Goal: Task Accomplishment & Management: Manage account settings

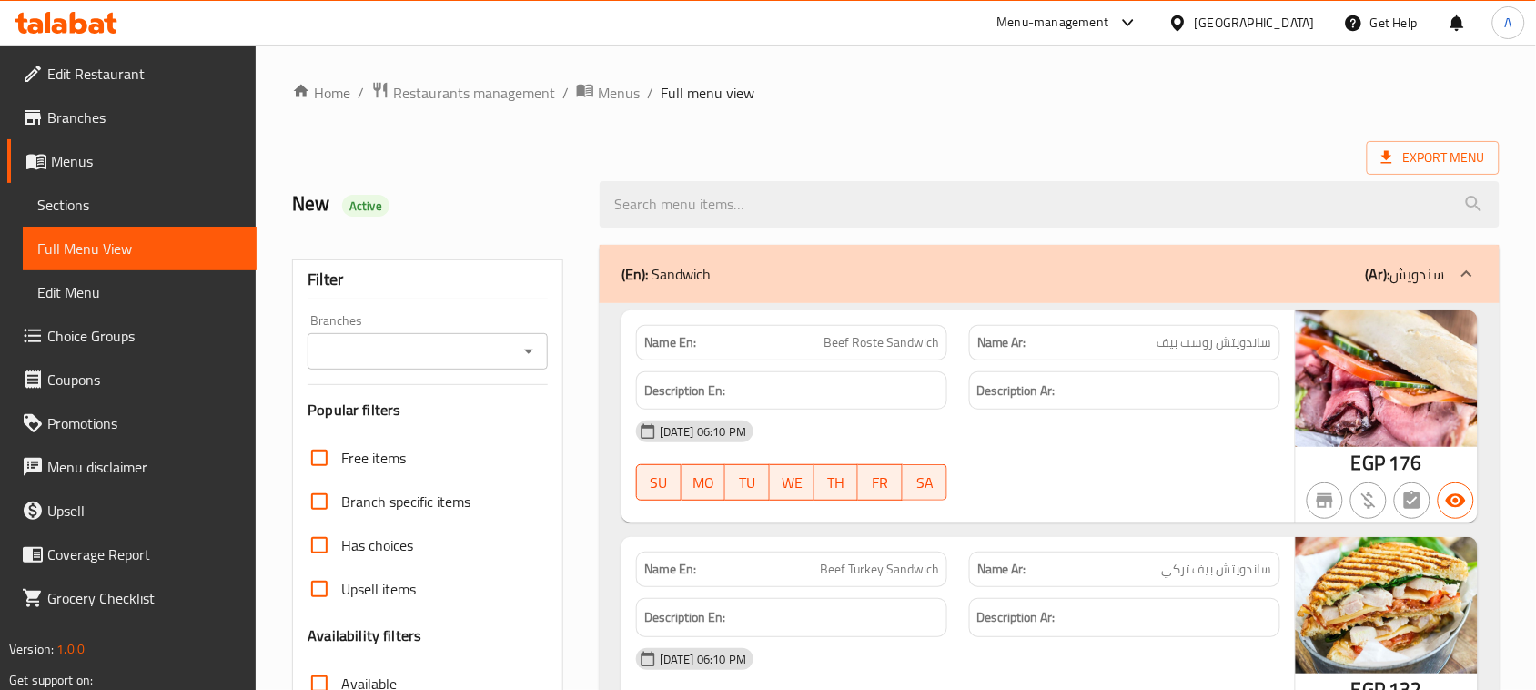
click at [1195, 18] on div at bounding box center [1181, 23] width 26 height 20
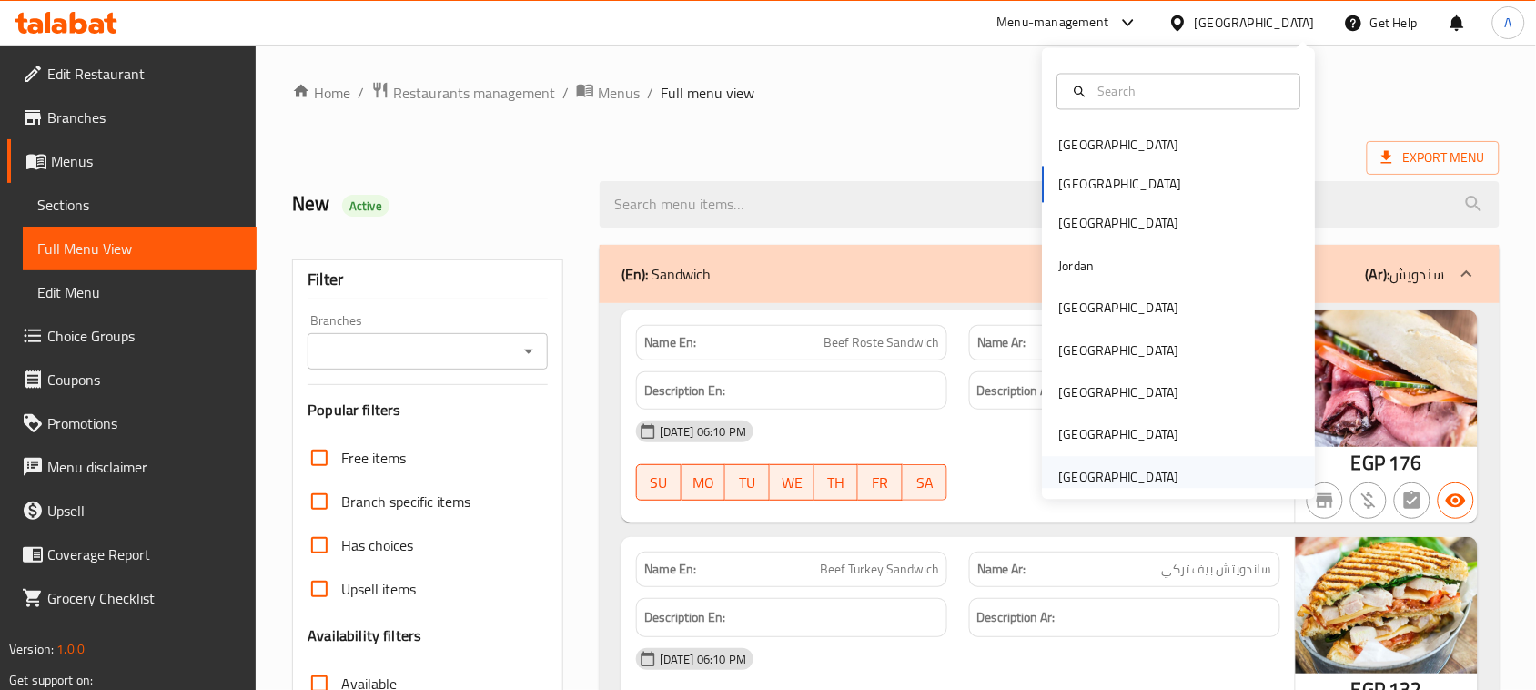
click at [1110, 469] on div "[GEOGRAPHIC_DATA]" at bounding box center [1119, 477] width 120 height 20
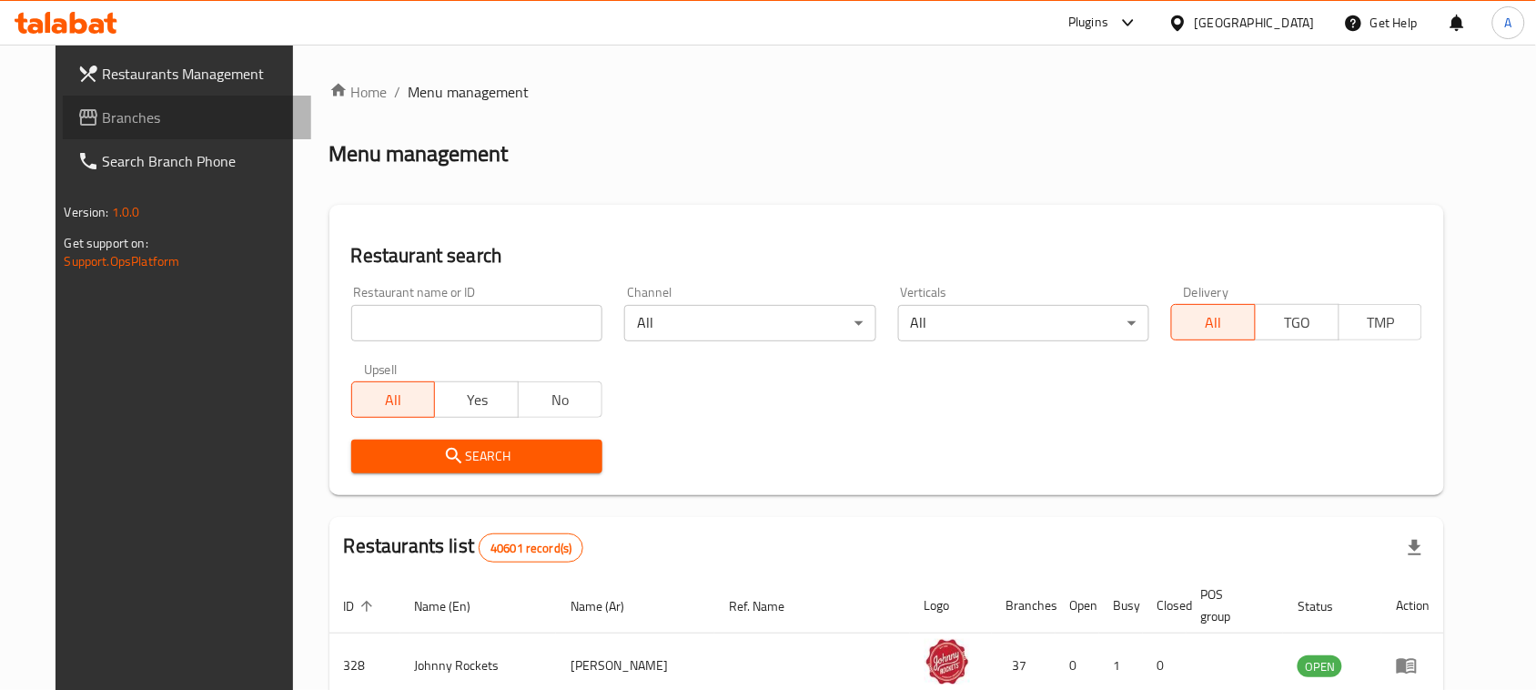
click at [103, 111] on span "Branches" at bounding box center [200, 117] width 195 height 22
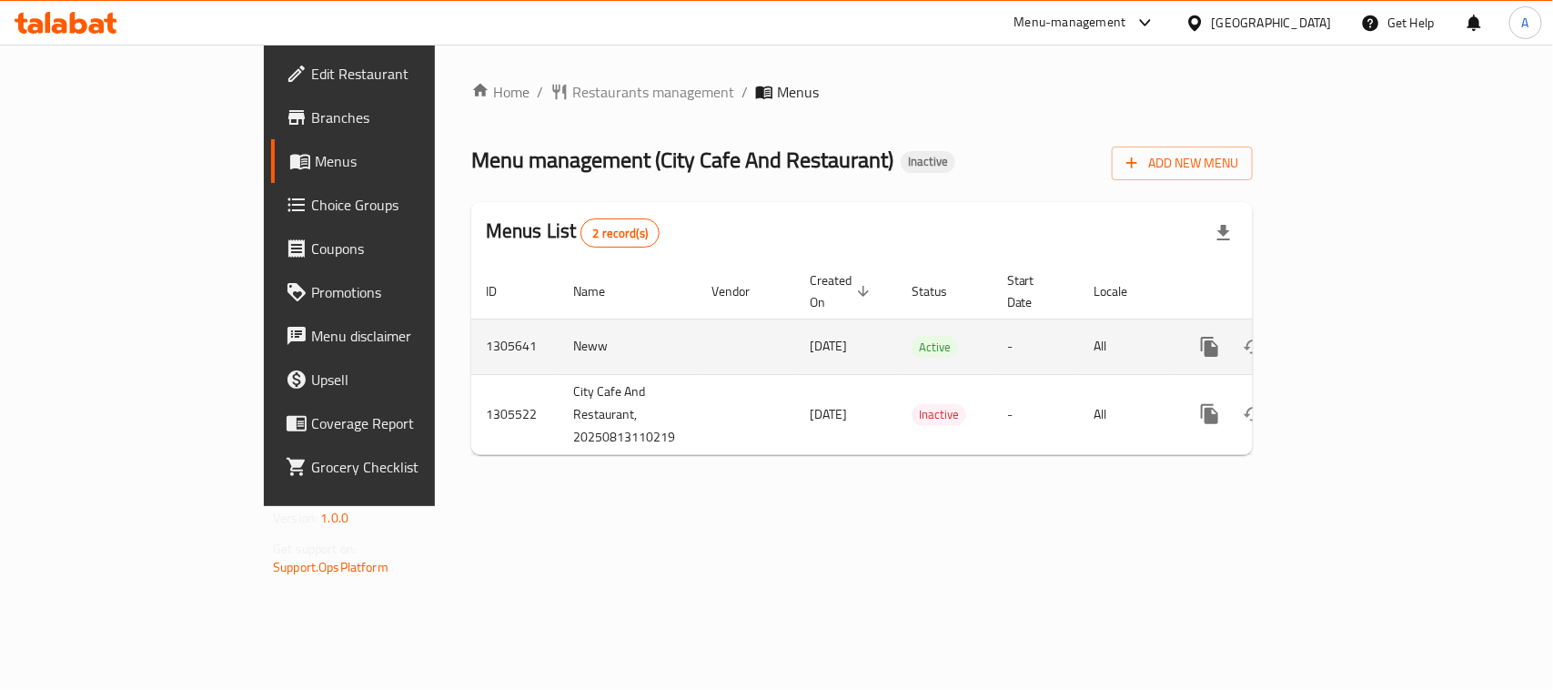
click at [1363, 325] on link "enhanced table" at bounding box center [1341, 347] width 44 height 44
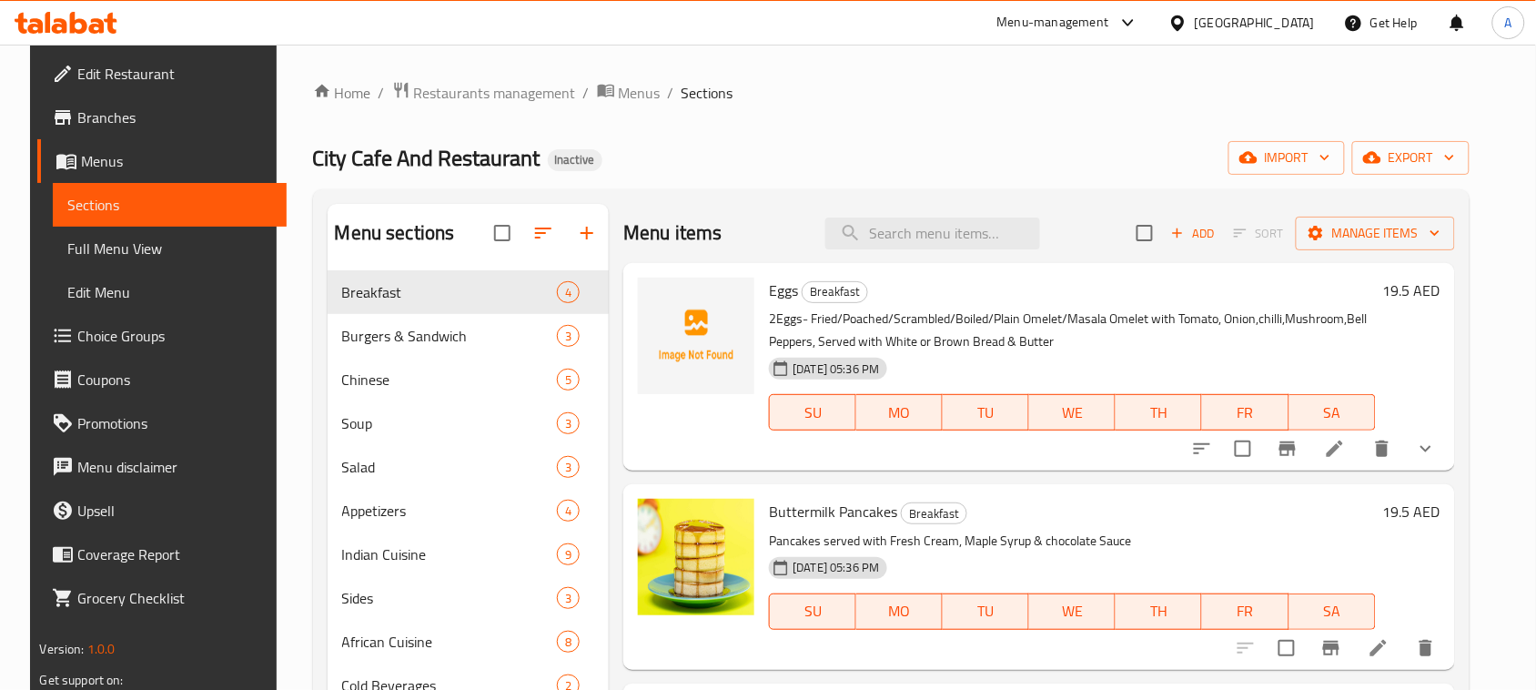
click at [137, 251] on span "Full Menu View" at bounding box center [169, 248] width 205 height 22
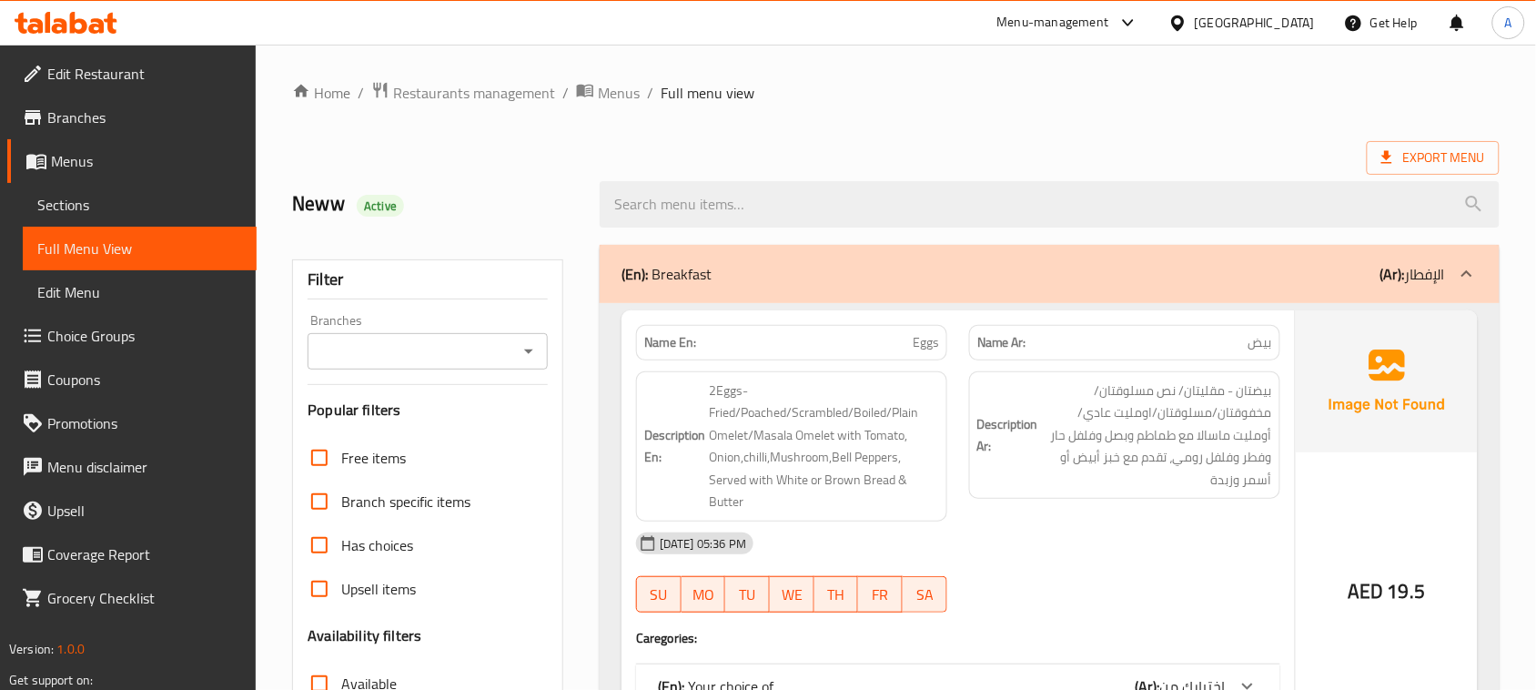
scroll to position [455, 0]
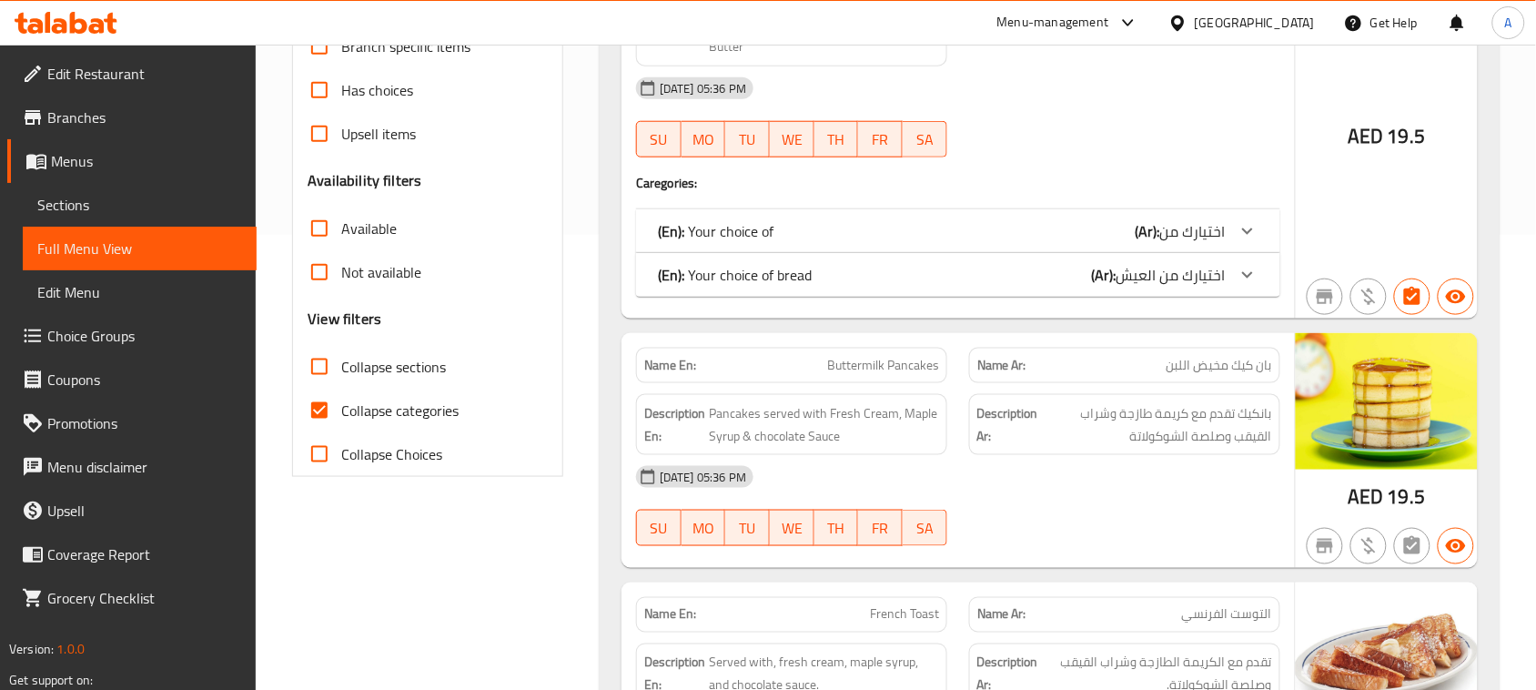
click at [365, 402] on span "Collapse categories" at bounding box center [399, 410] width 117 height 22
click at [341, 402] on input "Collapse categories" at bounding box center [320, 411] width 44 height 44
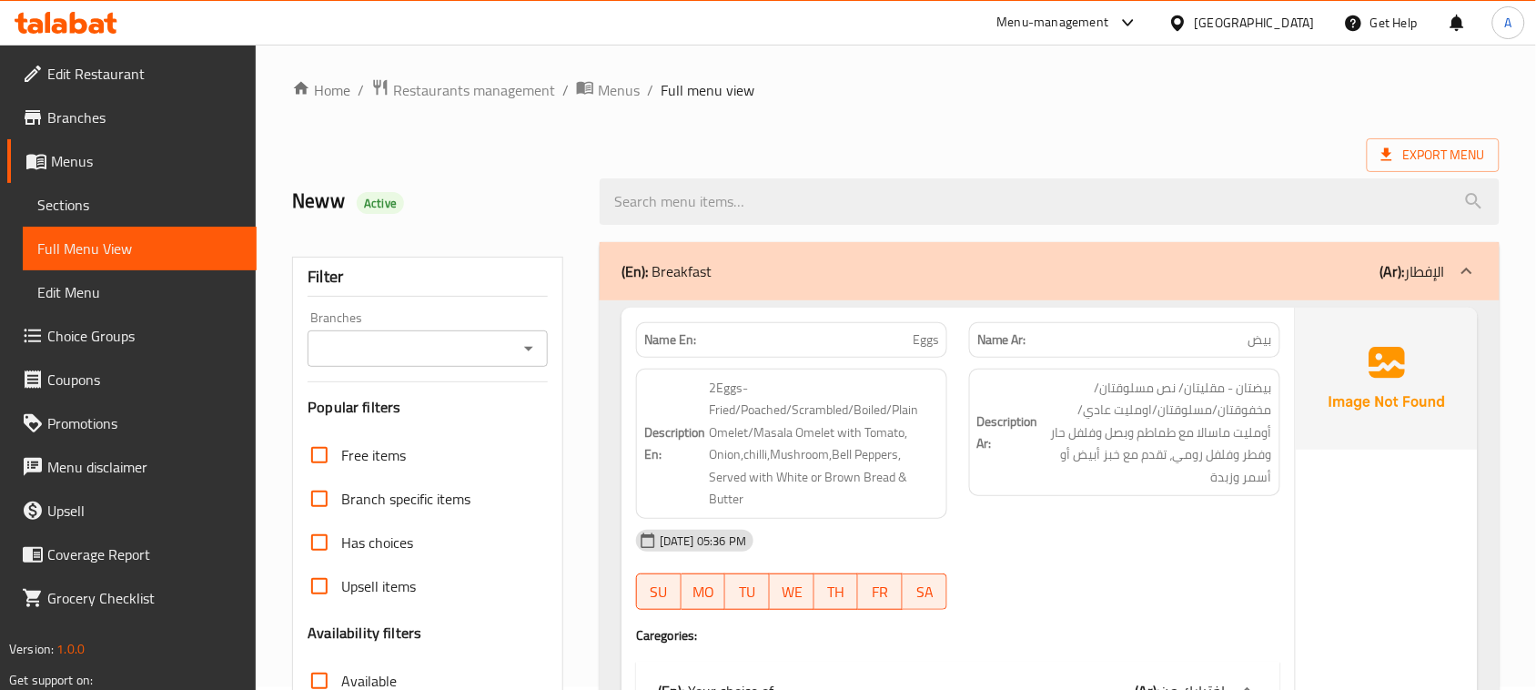
scroll to position [0, 0]
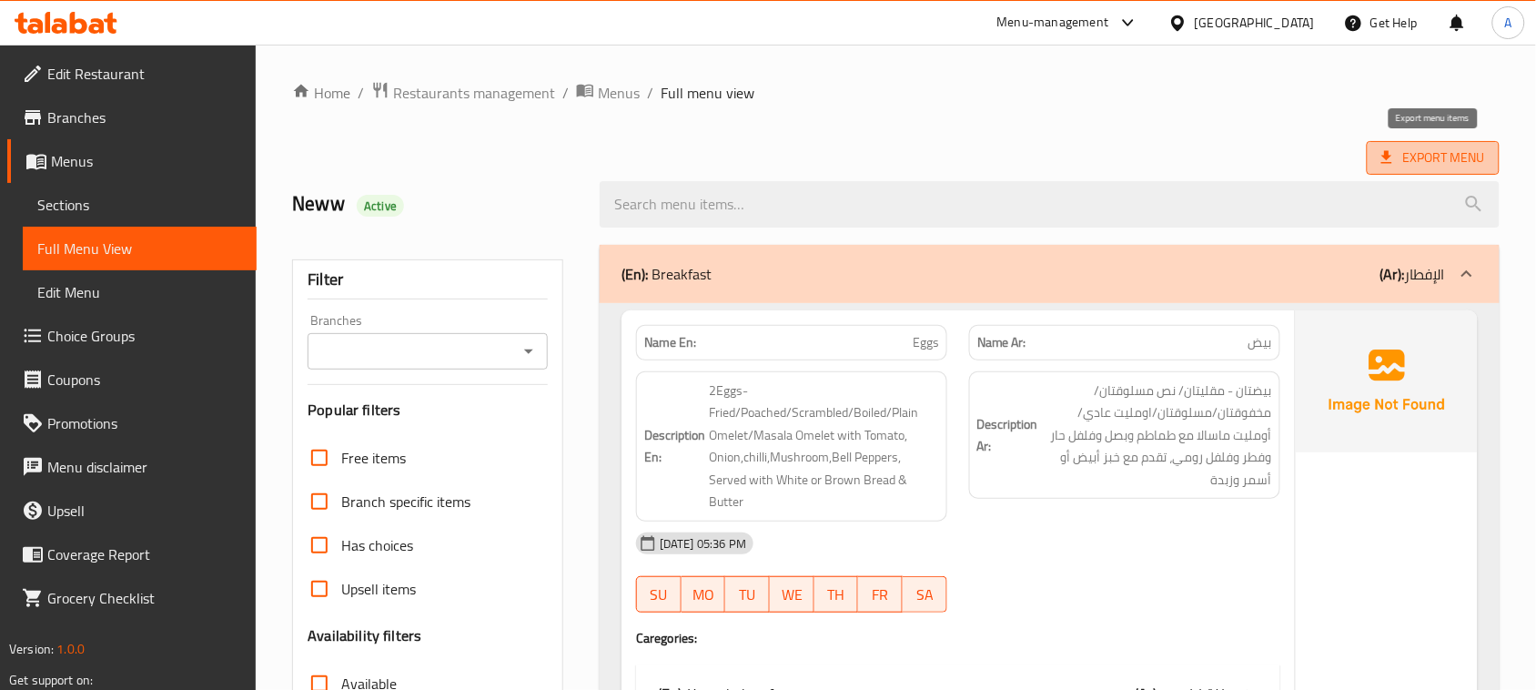
click at [1419, 161] on span "Export Menu" at bounding box center [1433, 157] width 104 height 23
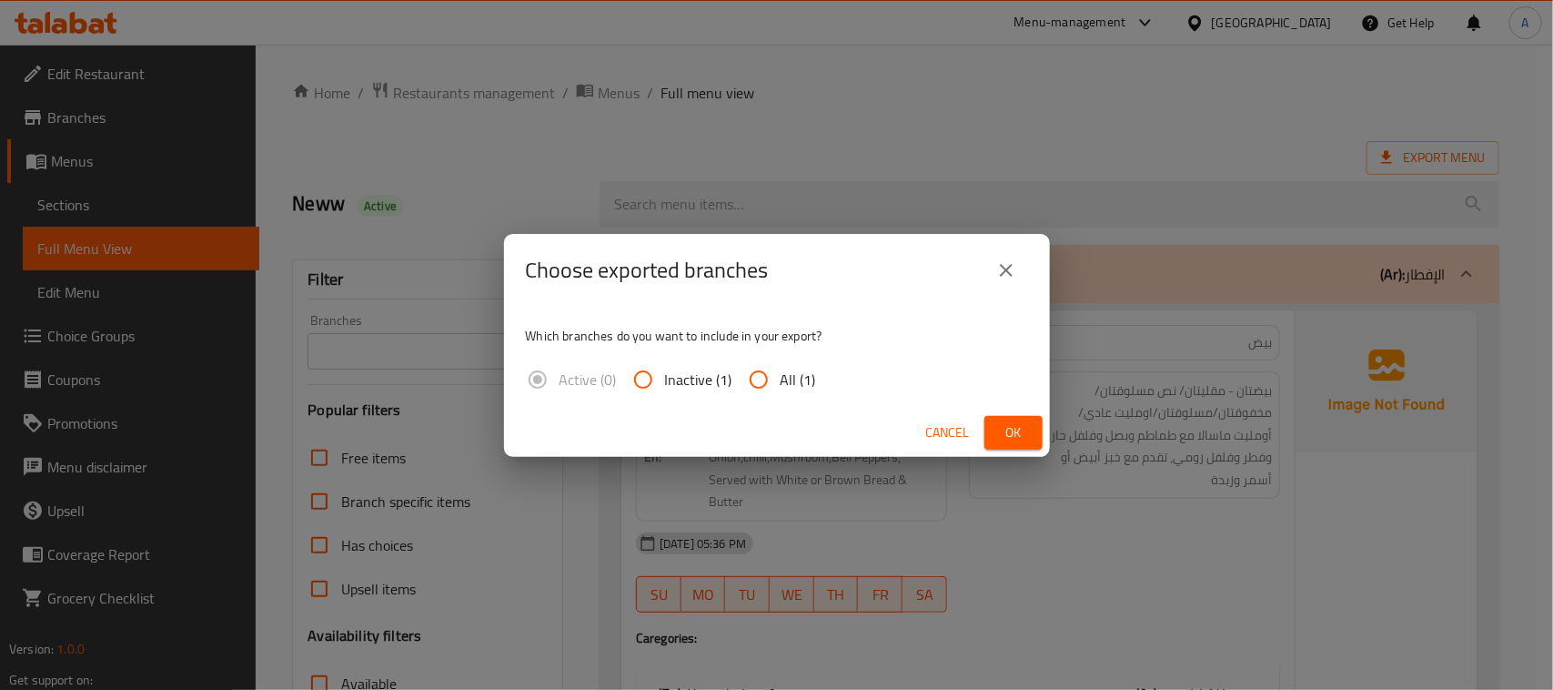
click at [1005, 273] on icon "close" at bounding box center [1006, 270] width 22 height 22
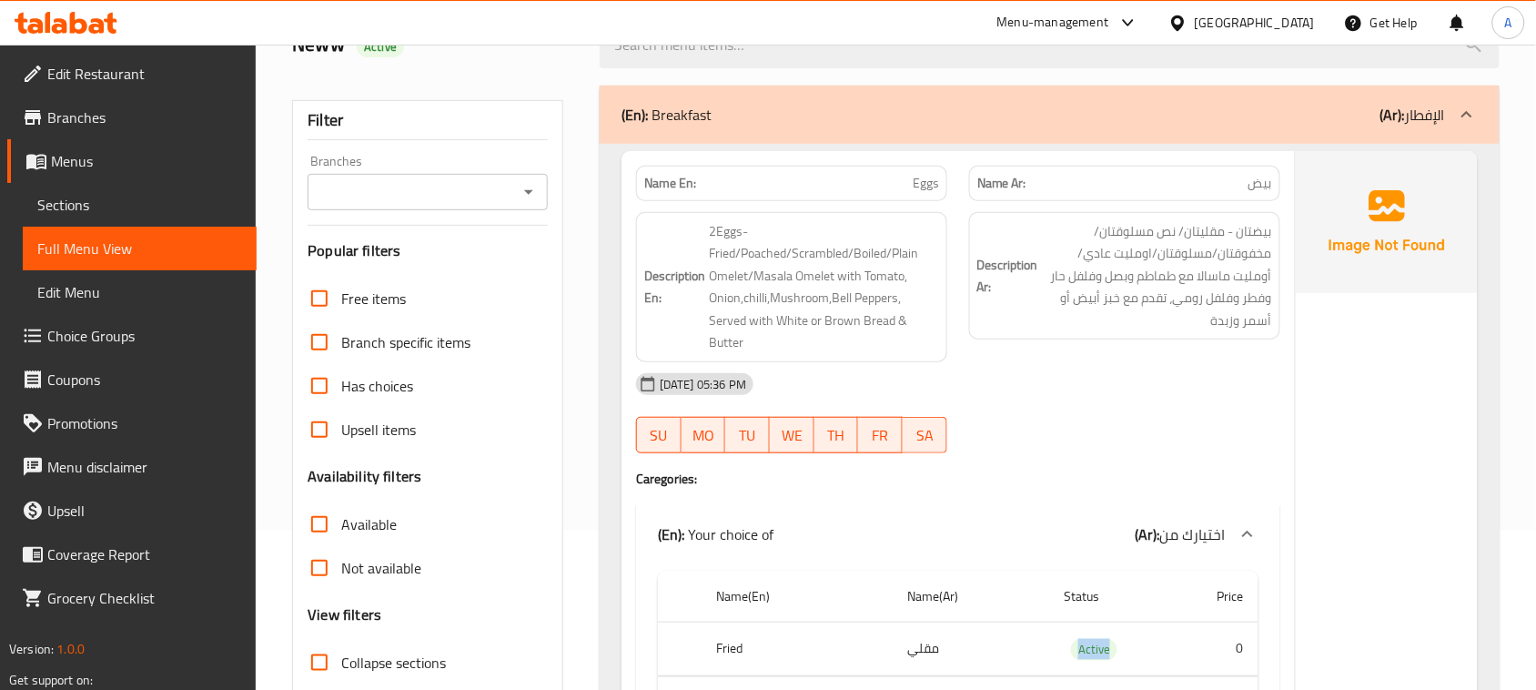
scroll to position [227, 0]
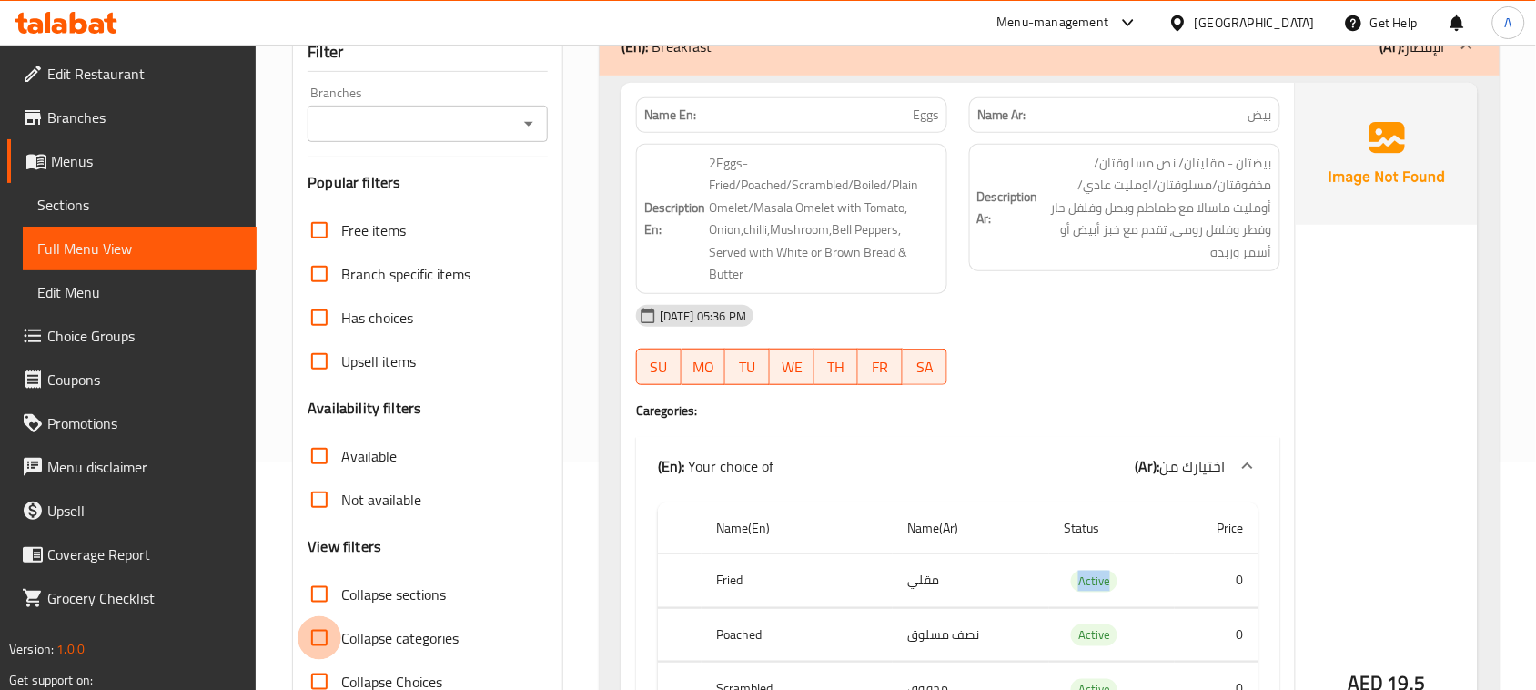
click at [325, 625] on input "Collapse categories" at bounding box center [320, 638] width 44 height 44
checkbox input "true"
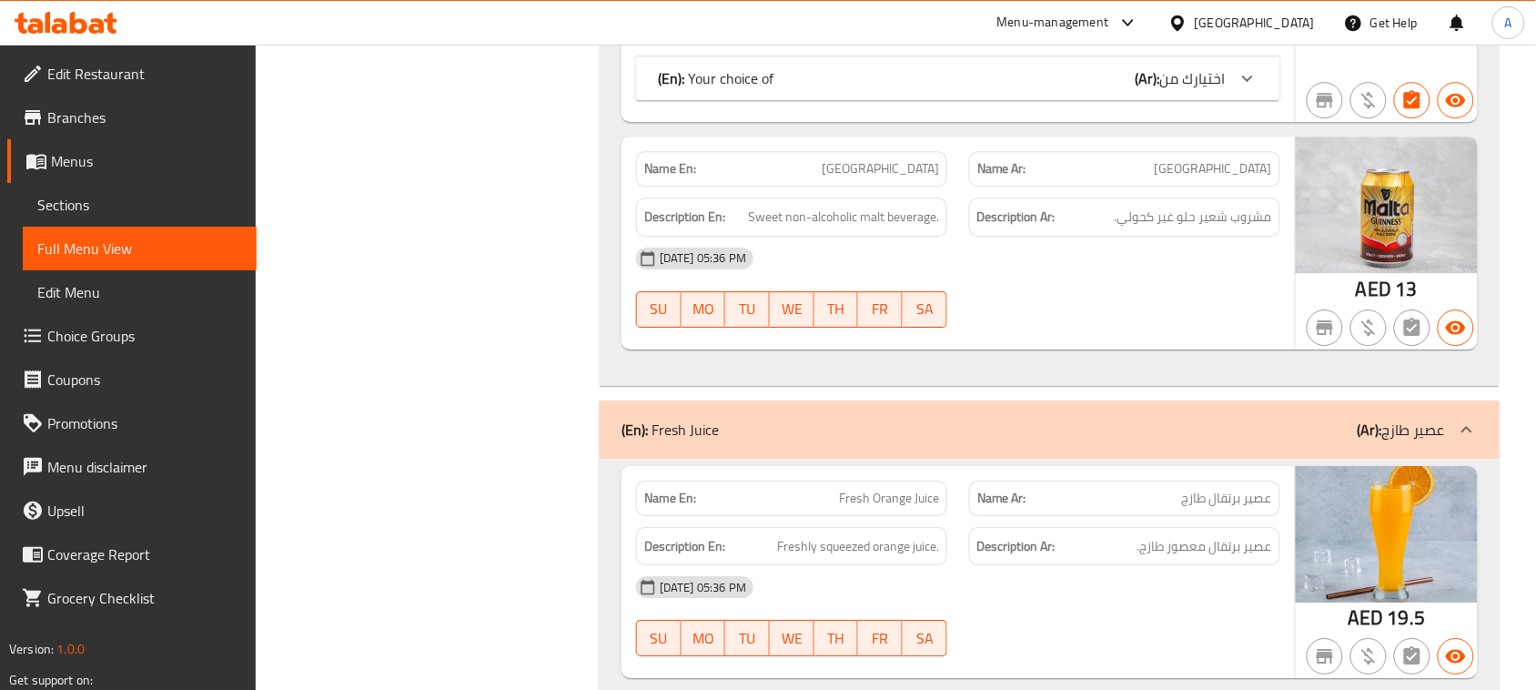
scroll to position [12125, 0]
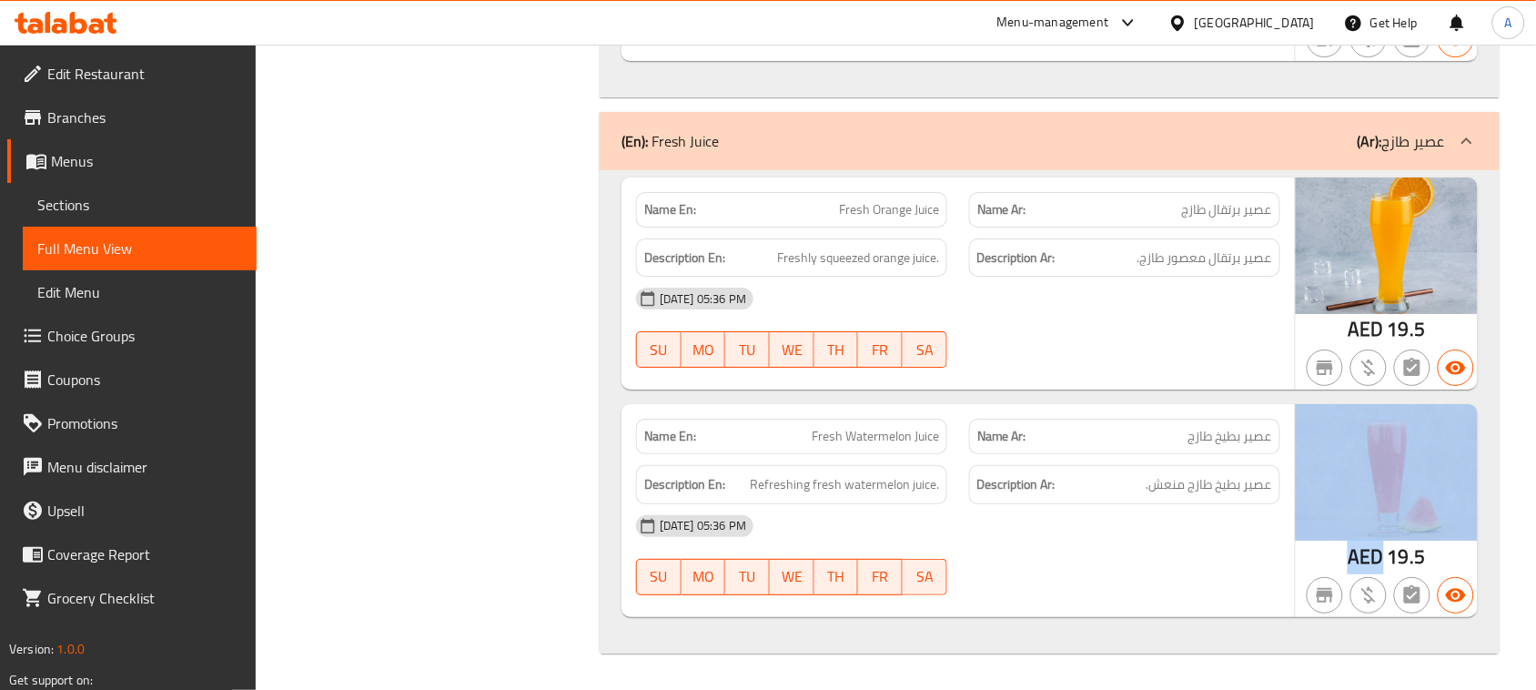
drag, startPoint x: 1380, startPoint y: 555, endPoint x: 1320, endPoint y: 551, distance: 60.2
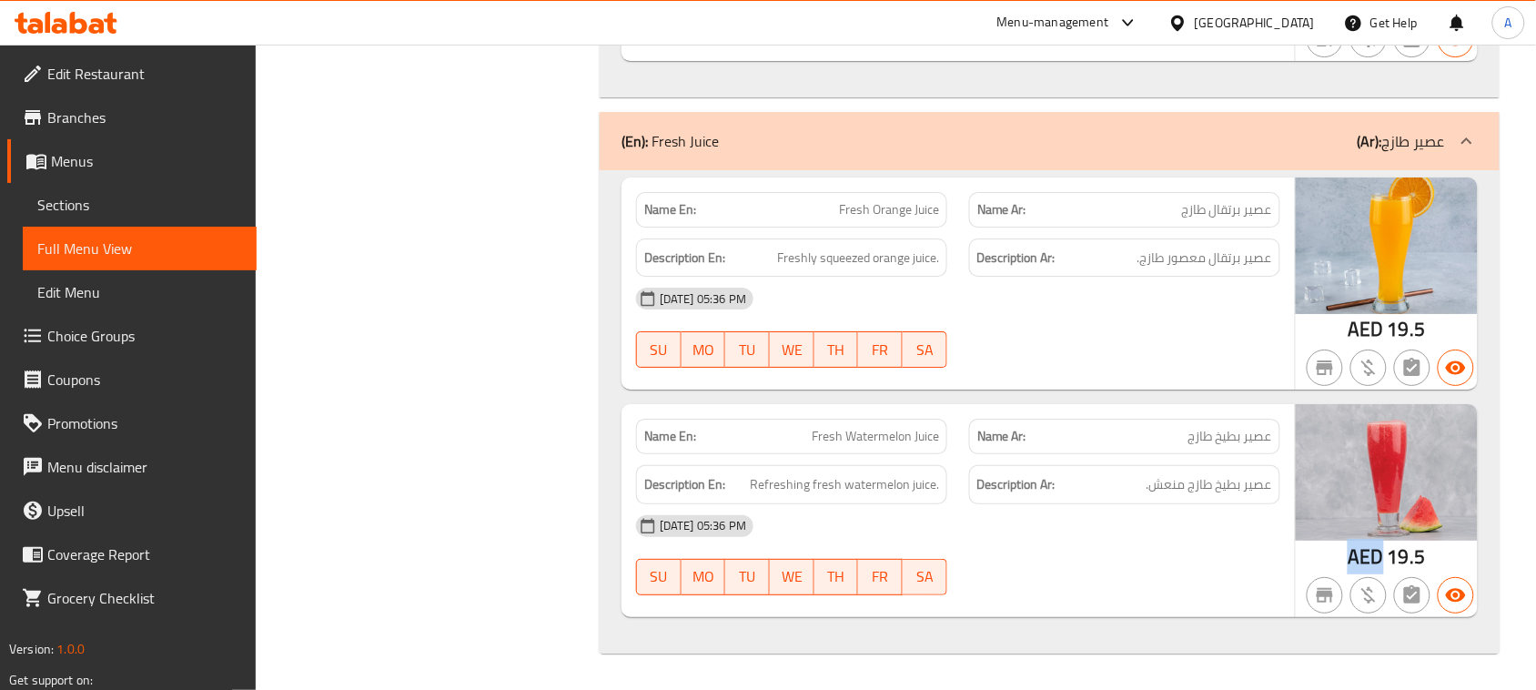
drag, startPoint x: 1388, startPoint y: 552, endPoint x: 1352, endPoint y: 560, distance: 36.4
copy span "AED"
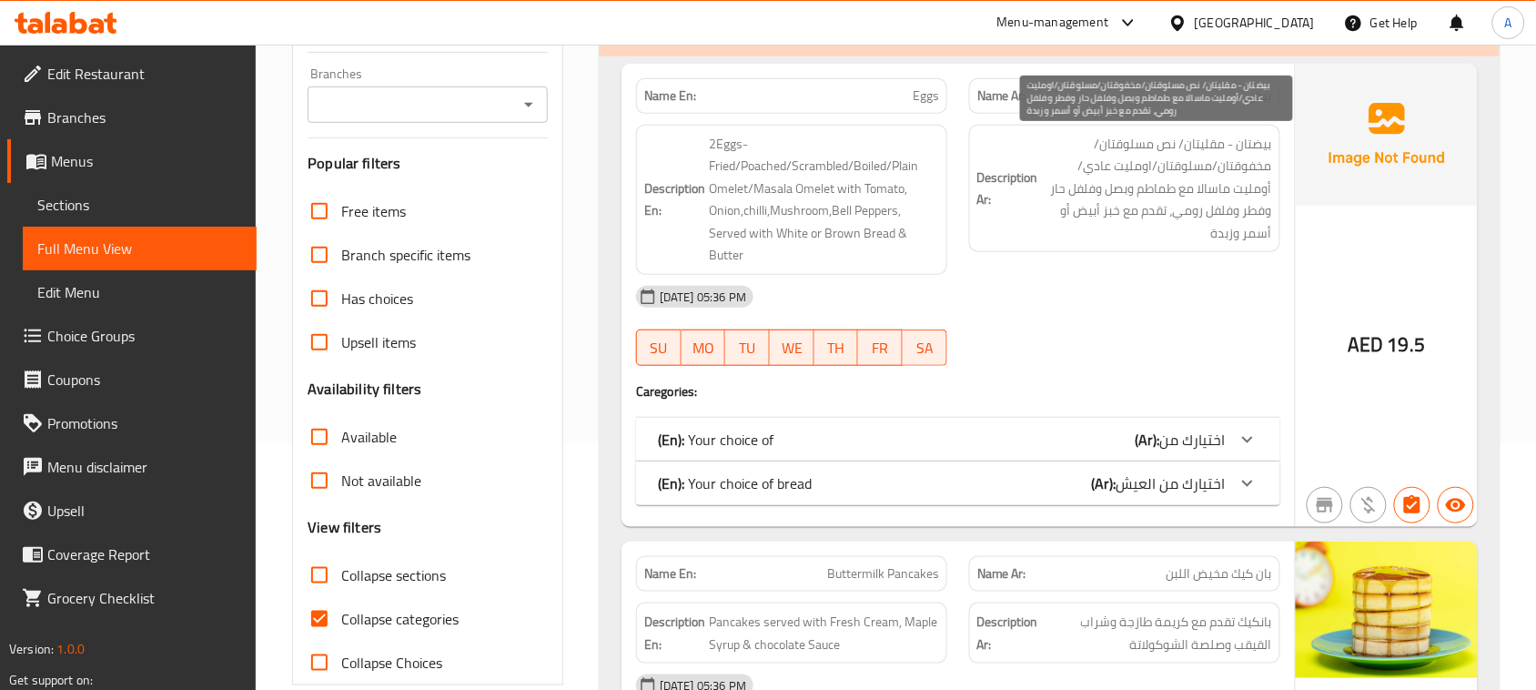
drag, startPoint x: 1115, startPoint y: 183, endPoint x: 1207, endPoint y: 298, distance: 148.2
click at [1184, 235] on span "بيضتان - مقليتان/ نص مسلوقتان/مخفوقتان/مسلوقتان/اومليت عادي/أومليت ماسالا مع طم…" at bounding box center [1157, 189] width 230 height 112
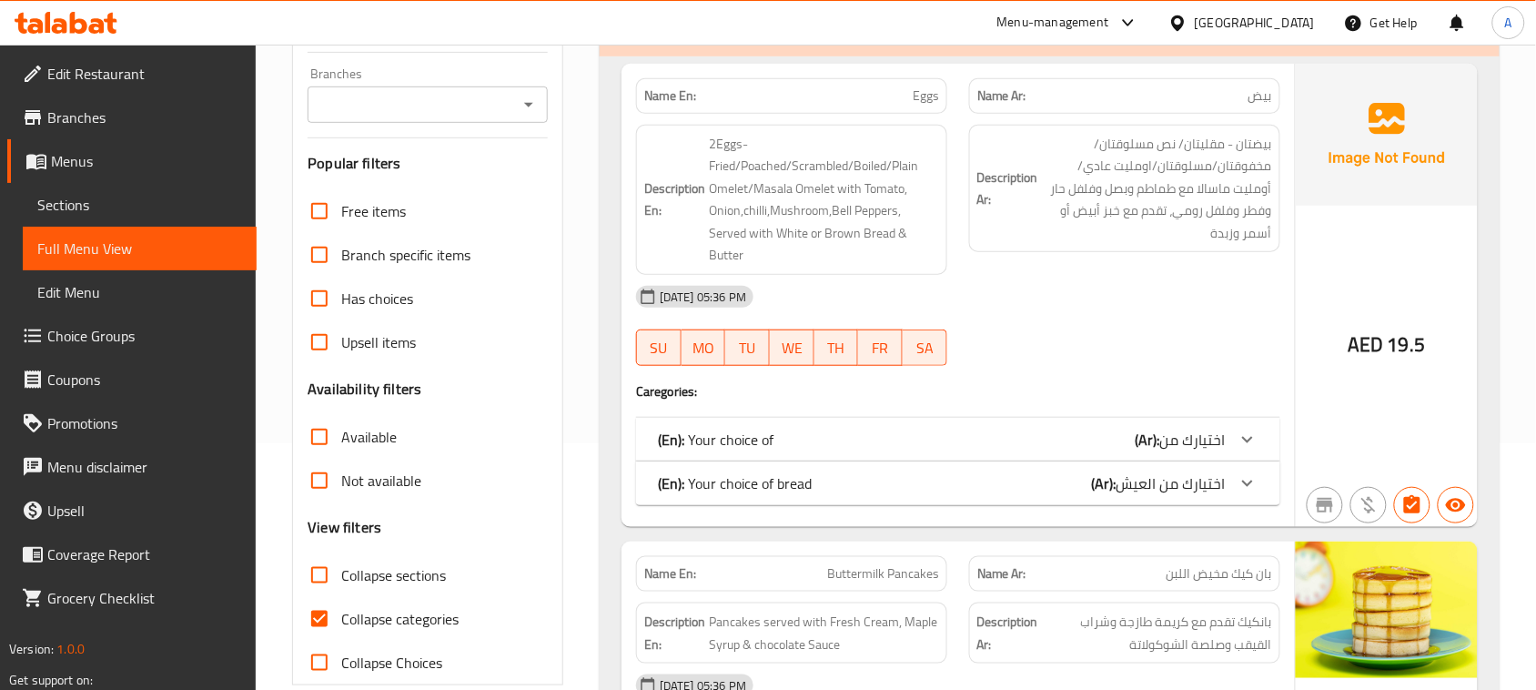
drag, startPoint x: 1135, startPoint y: 275, endPoint x: 1120, endPoint y: 275, distance: 15.5
click at [1135, 275] on div "13-08-2025 05:36 PM" at bounding box center [958, 297] width 666 height 44
click at [1440, 307] on div "AED 19.5" at bounding box center [1387, 295] width 182 height 463
click at [94, 70] on span "Edit Restaurant" at bounding box center [144, 74] width 195 height 22
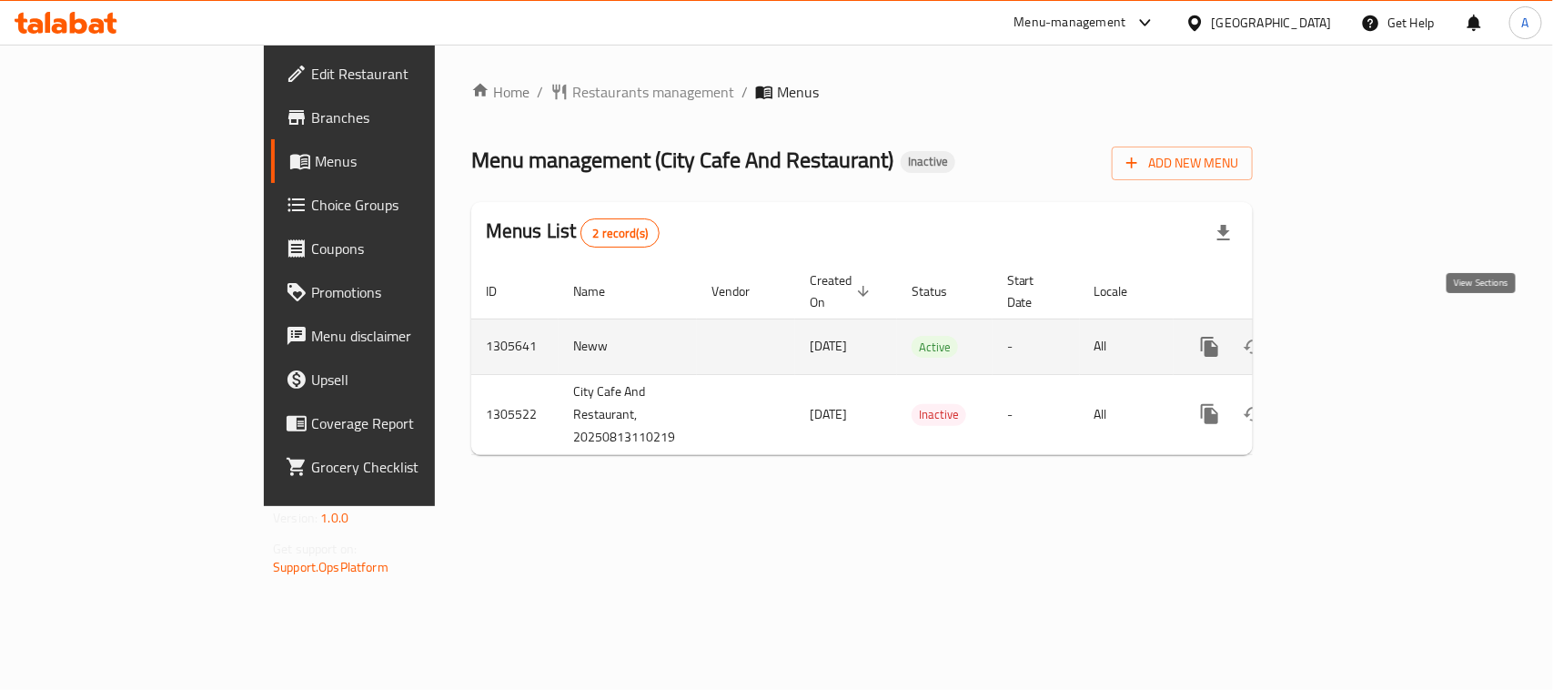
click at [1363, 325] on link "enhanced table" at bounding box center [1341, 347] width 44 height 44
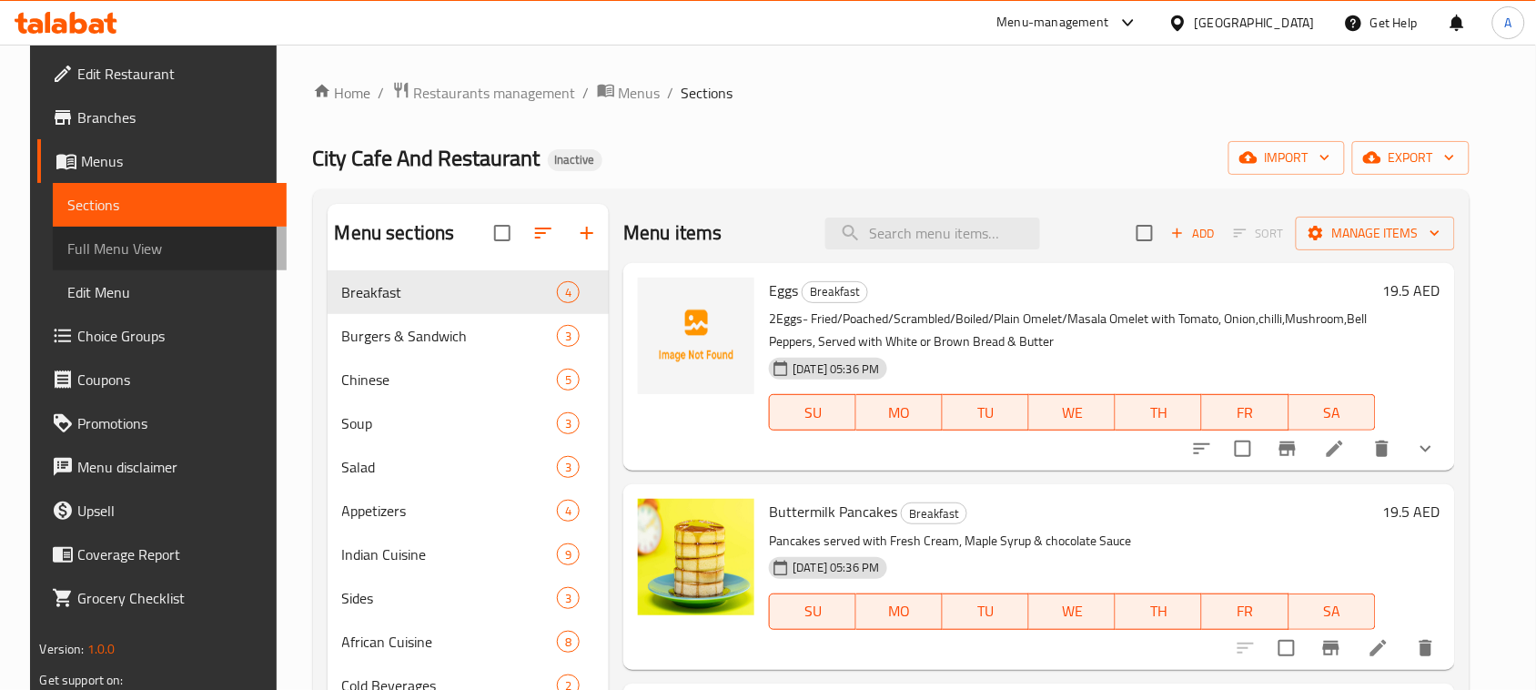
click at [126, 248] on span "Full Menu View" at bounding box center [169, 248] width 205 height 22
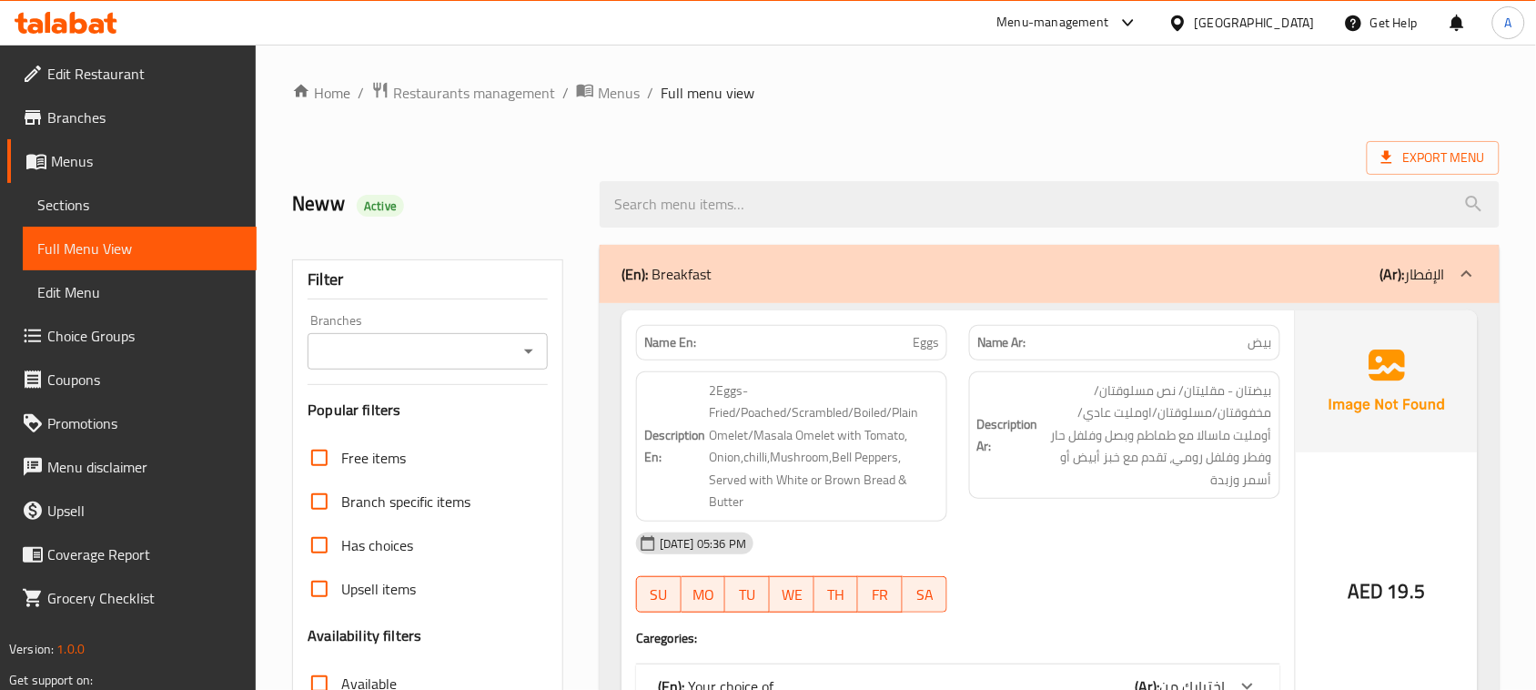
scroll to position [455, 0]
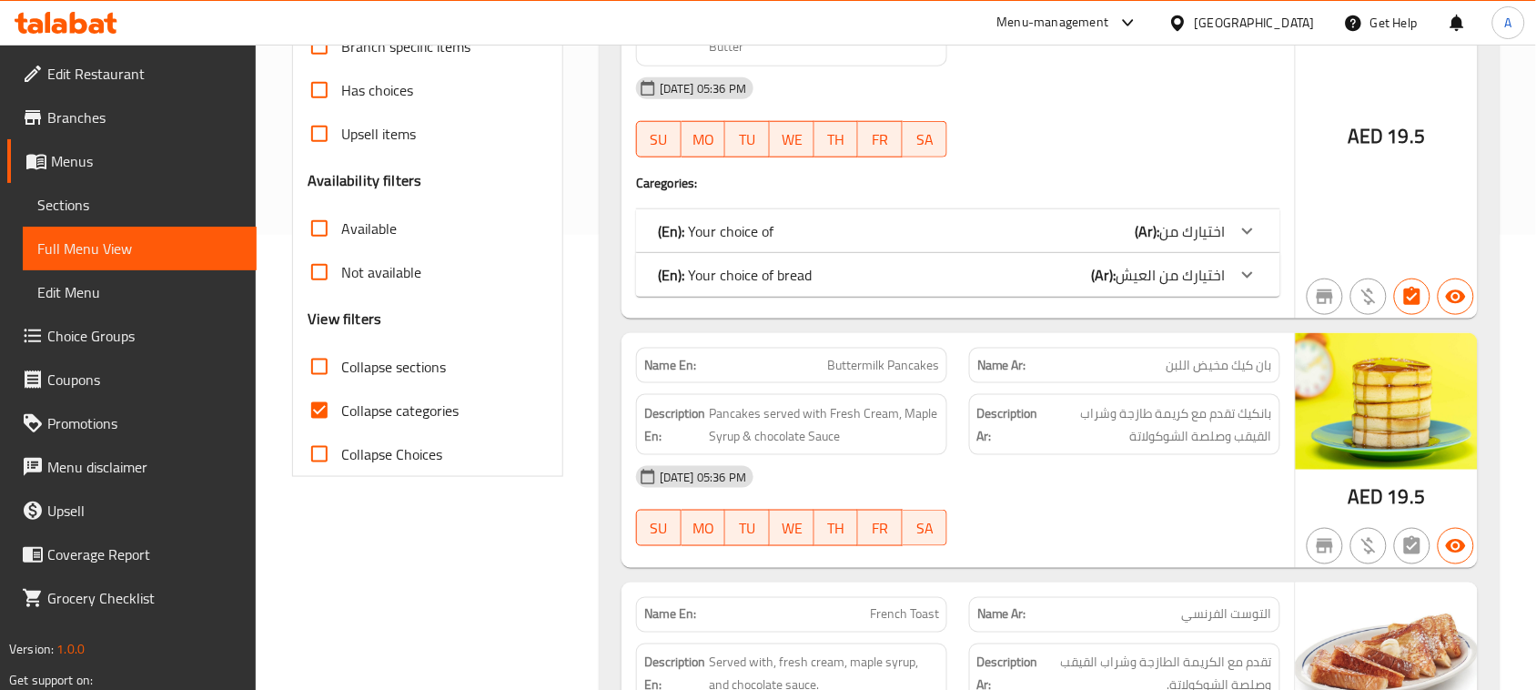
click at [355, 419] on span "Collapse categories" at bounding box center [399, 410] width 117 height 22
click at [341, 419] on input "Collapse categories" at bounding box center [320, 411] width 44 height 44
checkbox input "false"
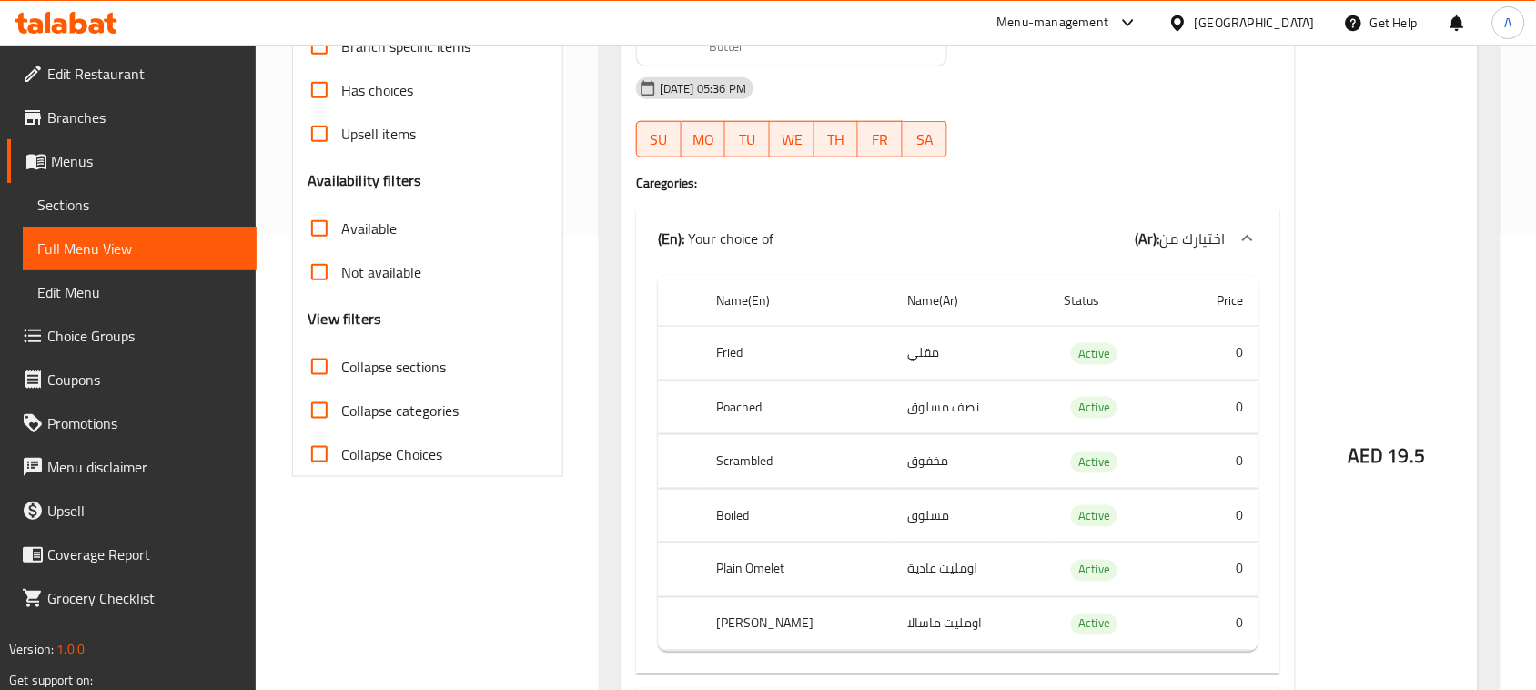
scroll to position [0, 0]
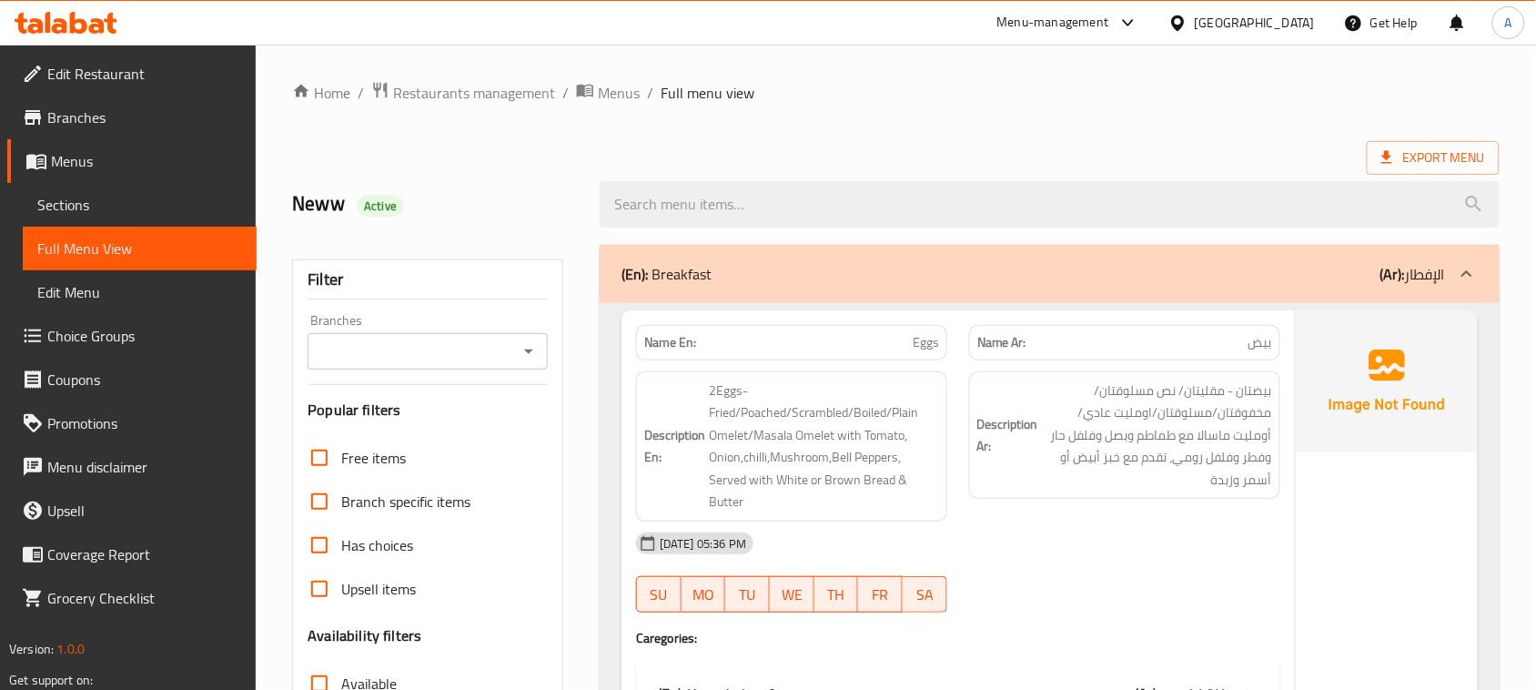
drag, startPoint x: 781, startPoint y: 351, endPoint x: 1139, endPoint y: 350, distance: 358.5
click at [1139, 350] on div "Name En: Eggs Name Ar: بيض" at bounding box center [958, 342] width 666 height 57
click at [1140, 503] on div "Description Ar: بيضتان - مقليتان/ نص مسلوقتان/مخفوقتان/مسلوقتان/اومليت عادي/أوم…" at bounding box center [1124, 446] width 333 height 172
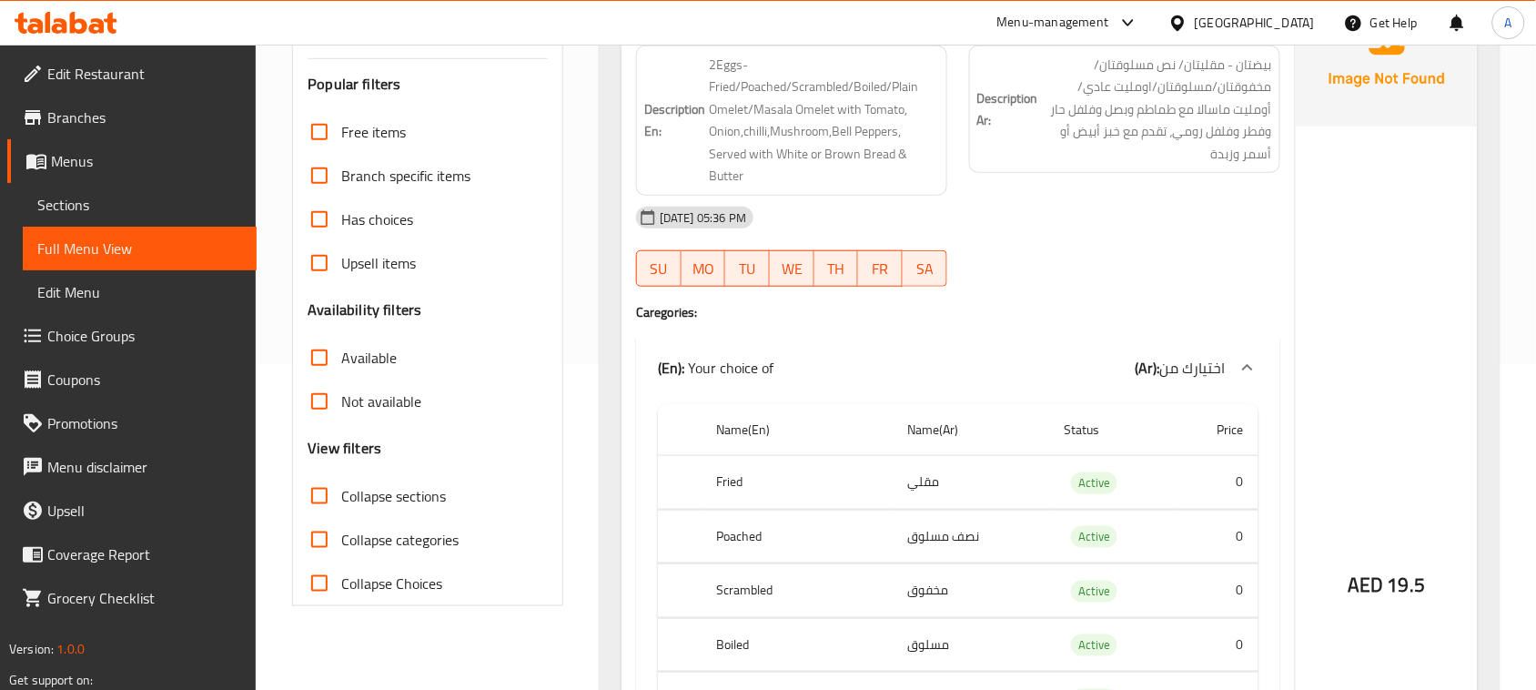
scroll to position [227, 0]
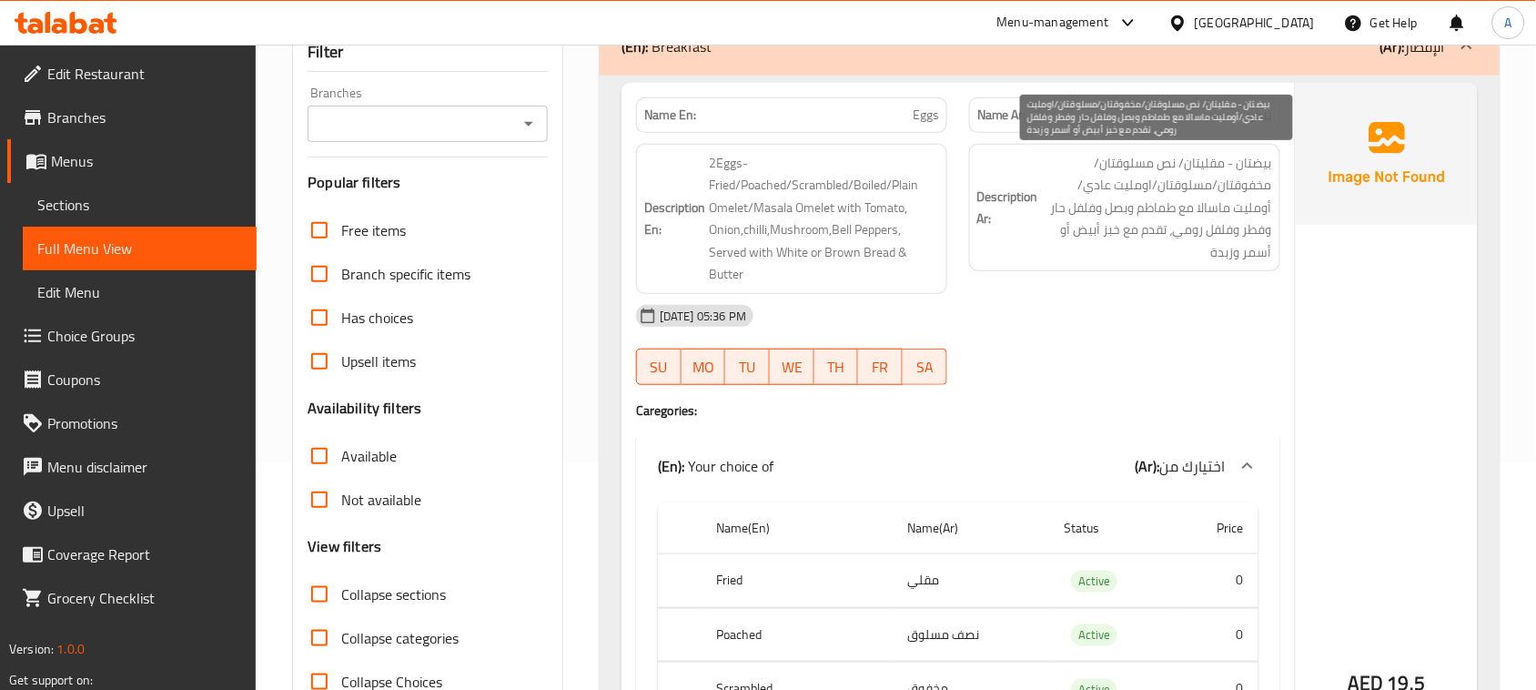
click at [1252, 162] on span "بيضتان - مقليتان/ نص مسلوقتان/مخفوقتان/مسلوقتان/اومليت عادي/أومليت ماسالا مع طم…" at bounding box center [1157, 208] width 230 height 112
click at [1206, 170] on span "بيضتان - مقليتان/ نص مسلوقتان/مخفوقتان/مسلوقتان/اومليت عادي/أومليت ماسالا مع طم…" at bounding box center [1157, 208] width 230 height 112
drag, startPoint x: 1206, startPoint y: 170, endPoint x: 1122, endPoint y: 176, distance: 83.9
click at [1122, 176] on span "بيضتان - مقليتان/ نص مسلوقتان/مخفوقتان/مسلوقتان/اومليت عادي/أومليت ماسالا مع طم…" at bounding box center [1157, 208] width 230 height 112
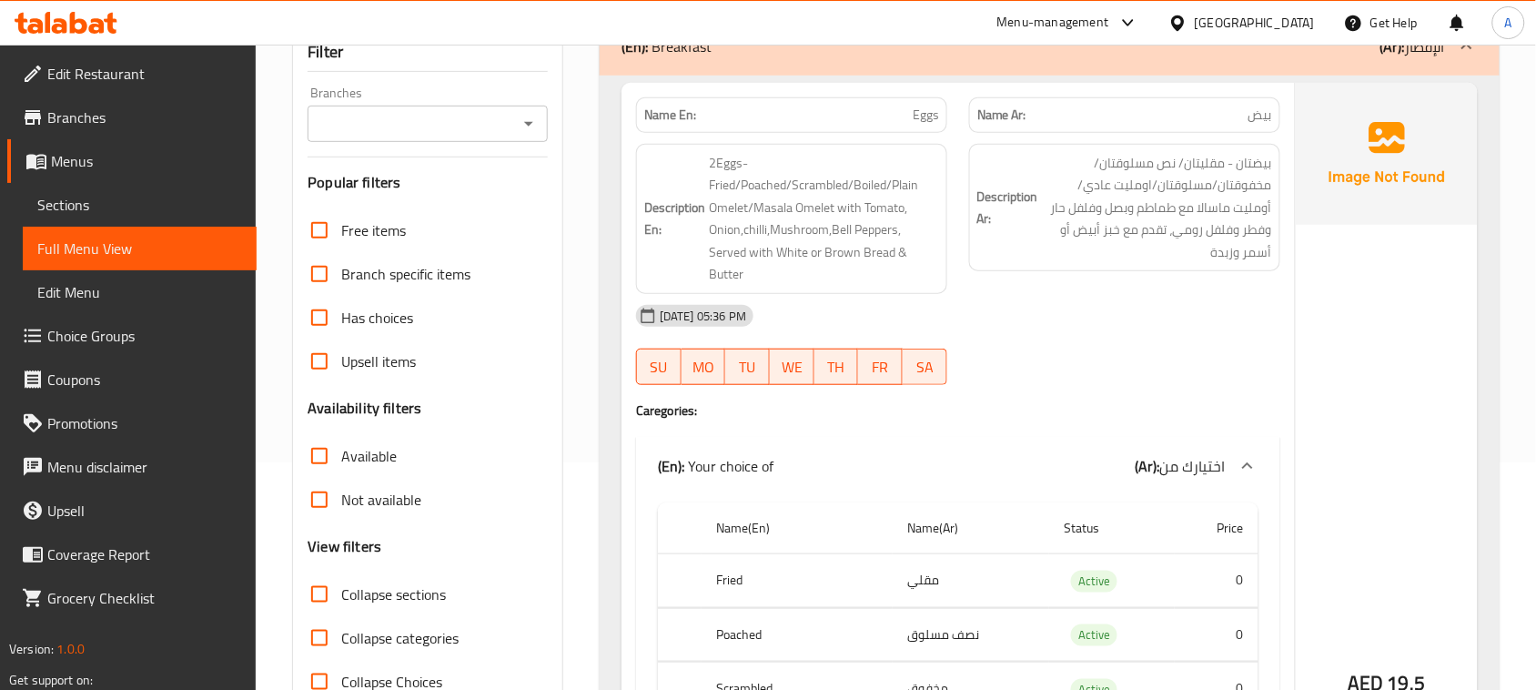
click at [1071, 378] on div at bounding box center [1124, 385] width 333 height 22
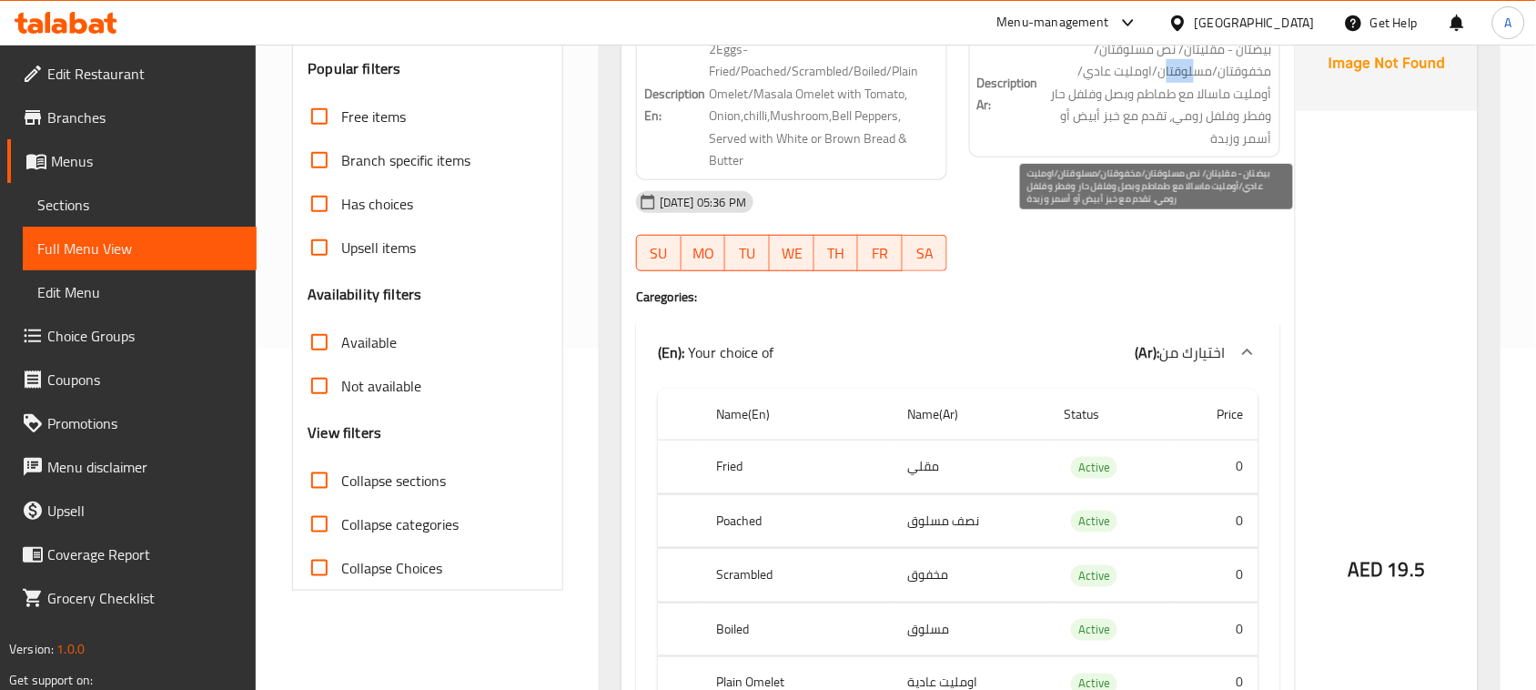
drag, startPoint x: 1175, startPoint y: 65, endPoint x: 1157, endPoint y: 96, distance: 36.2
click at [1162, 65] on span "بيضتان - مقليتان/ نص مسلوقتان/مخفوقتان/مسلوقتان/اومليت عادي/أومليت ماسالا مع طم…" at bounding box center [1157, 94] width 230 height 112
click at [1172, 77] on span "بيضتان - مقليتان/ نص مسلوقتان/مخفوقتان/مسلوقتان/اومليت عادي/أومليت ماسالا مع طم…" at bounding box center [1157, 94] width 230 height 112
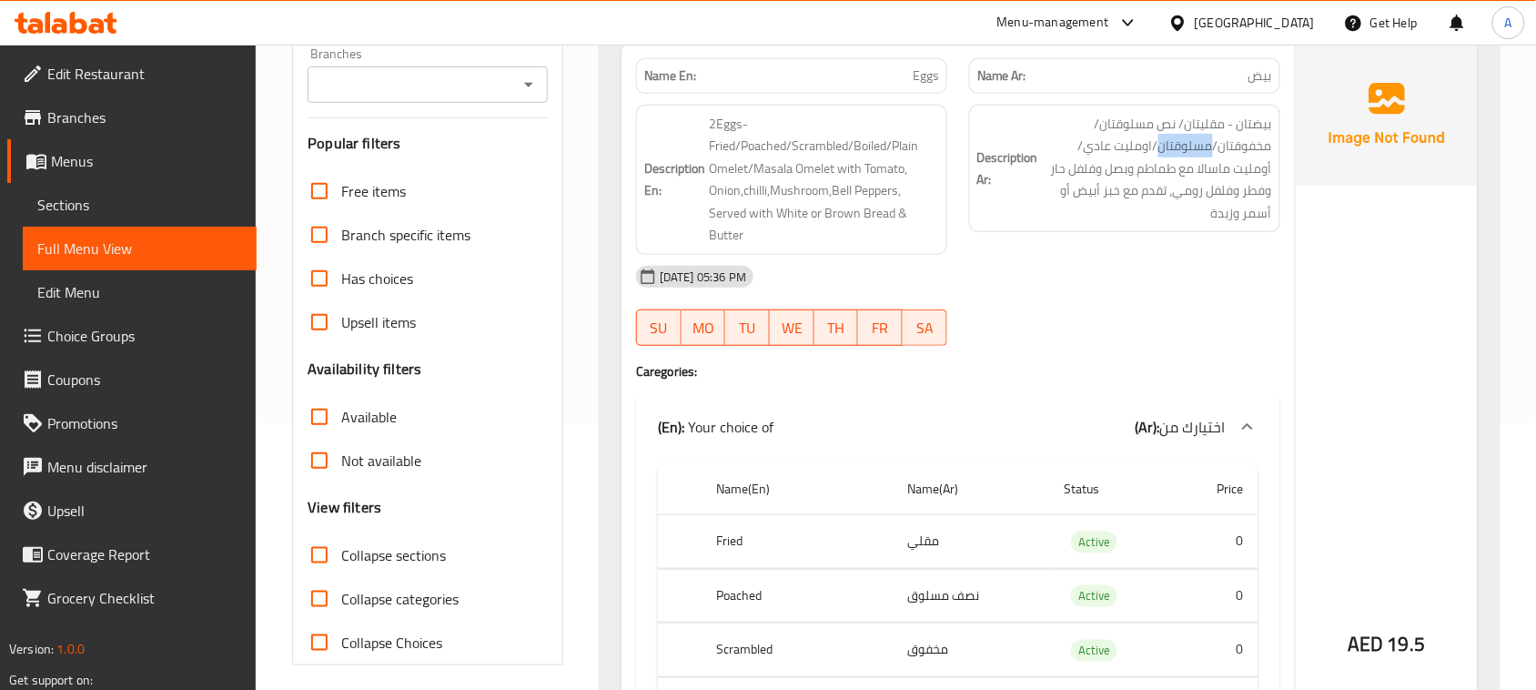
scroll to position [227, 0]
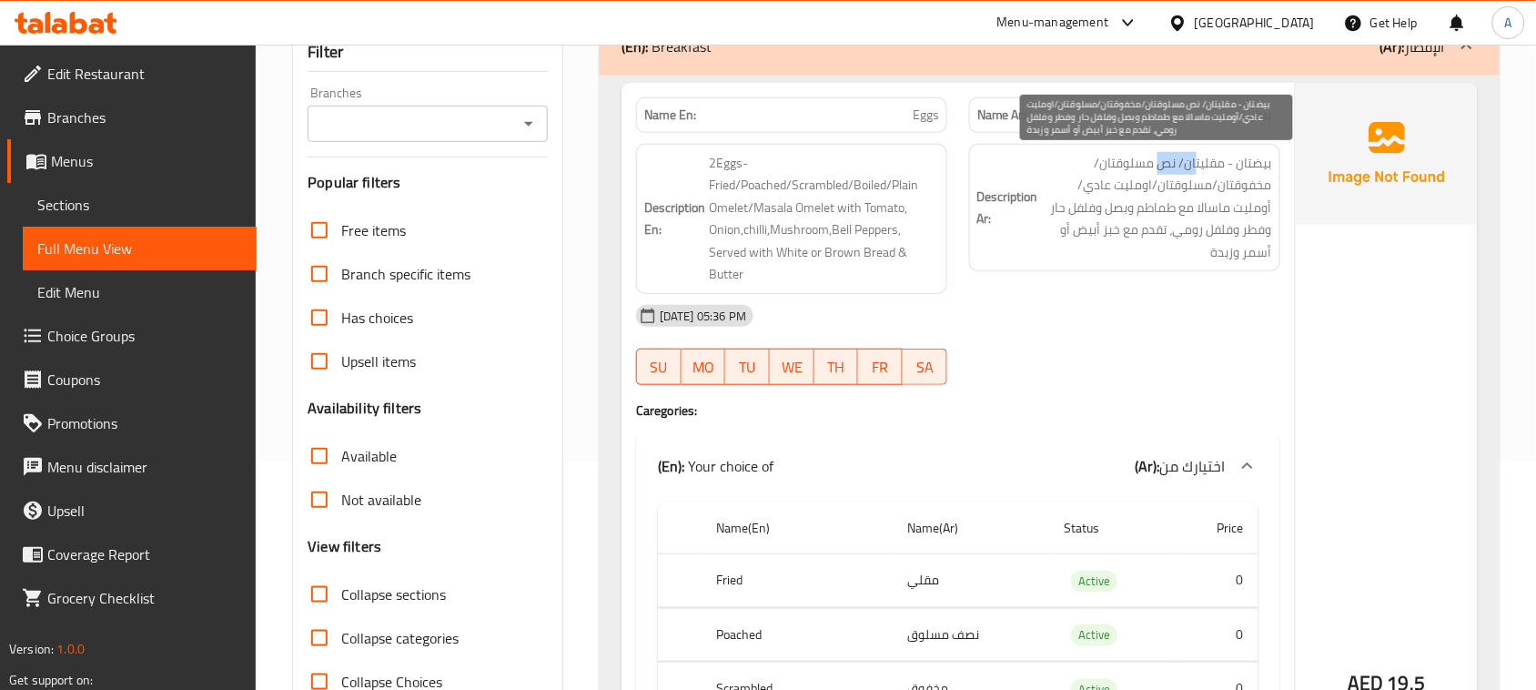
drag, startPoint x: 1195, startPoint y: 164, endPoint x: 1158, endPoint y: 173, distance: 37.5
click at [1158, 173] on span "بيضتان - مقليتان/ نص مسلوقتان/مخفوقتان/مسلوقتان/اومليت عادي/أومليت ماسالا مع طم…" at bounding box center [1157, 208] width 230 height 112
drag, startPoint x: 1138, startPoint y: 189, endPoint x: 1080, endPoint y: 198, distance: 58.9
click at [1080, 198] on span "بيضتان - مقليتان/ نص مسلوقتان/مخفوقتان/مسلوقتان/اومليت عادي/أومليت ماسالا مع طم…" at bounding box center [1157, 208] width 230 height 112
click at [1071, 193] on span "بيضتان - مقليتان/ نص مسلوقتان/مخفوقتان/مسلوقتان/اومليت عادي/أومليت ماسالا مع طم…" at bounding box center [1157, 208] width 230 height 112
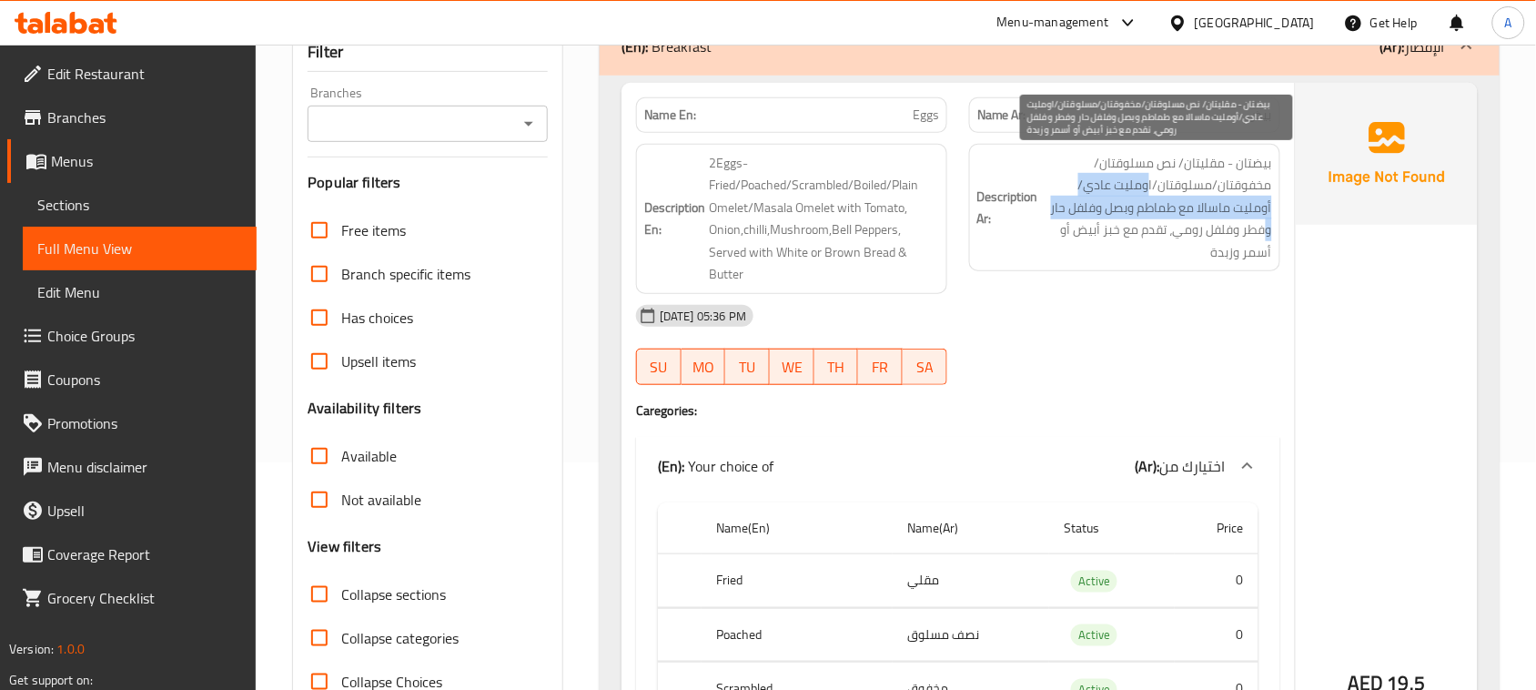
click at [1071, 193] on span "بيضتان - مقليتان/ نص مسلوقتان/مخفوقتان/مسلوقتان/اومليت عادي/أومليت ماسالا مع طم…" at bounding box center [1157, 208] width 230 height 112
click at [1137, 175] on span "بيضتان - مقليتان/ نص مسلوقتان/مخفوقتان/مسلوقتان/اومليت عادي/أومليت ماسالا مع طم…" at bounding box center [1157, 208] width 230 height 112
click at [1135, 185] on span "بيضتان - مقليتان/ نص مسلوقتان/مخفوقتان/مسلوقتان/اومليت عادي/أومليت ماسالا مع طم…" at bounding box center [1157, 208] width 230 height 112
drag, startPoint x: 1135, startPoint y: 185, endPoint x: 1108, endPoint y: 191, distance: 27.1
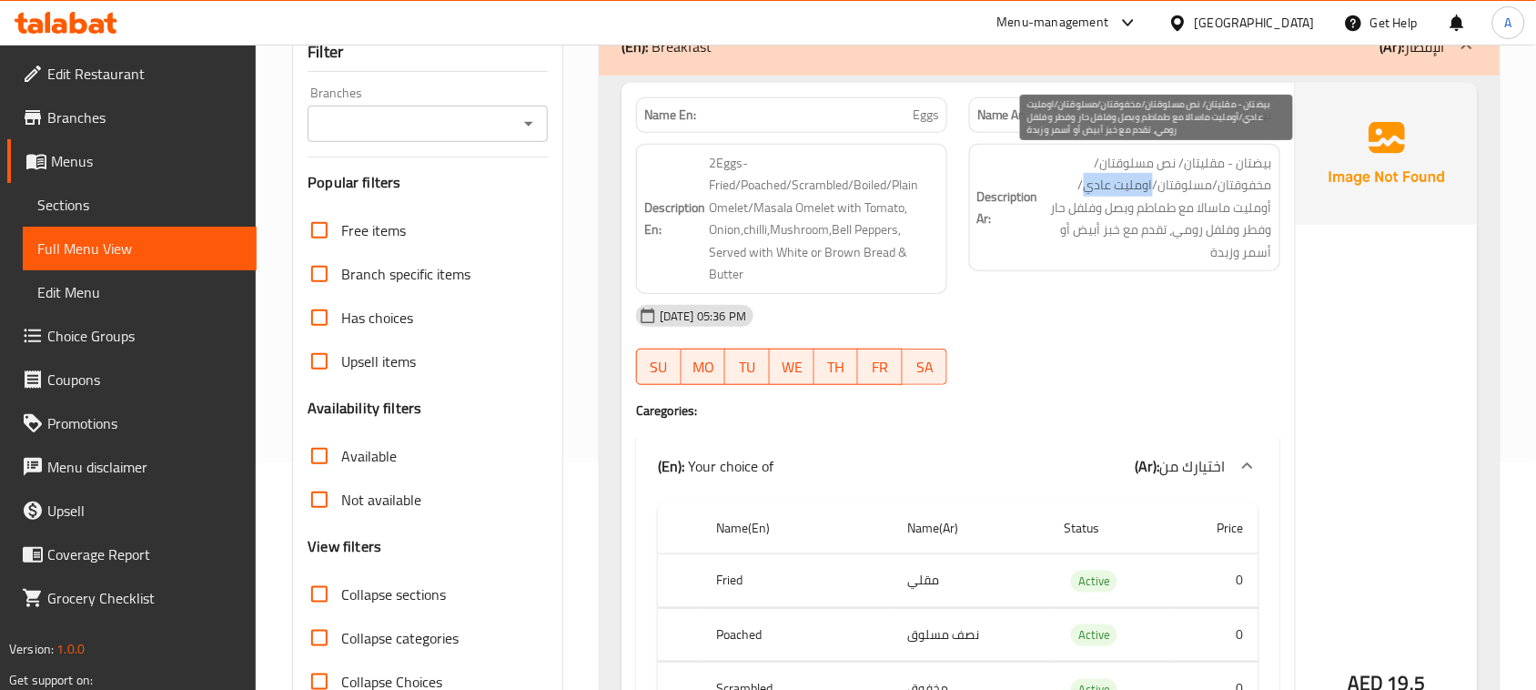
click at [1108, 191] on span "بيضتان - مقليتان/ نص مسلوقتان/مخفوقتان/مسلوقتان/اومليت عادي/أومليت ماسالا مع طم…" at bounding box center [1157, 208] width 230 height 112
click at [1062, 192] on span "بيضتان - مقليتان/ نص مسلوقتان/مخفوقتان/مسلوقتان/اومليت عادي/أومليت ماسالا مع طم…" at bounding box center [1157, 208] width 230 height 112
click at [1256, 211] on span "بيضتان - مقليتان/ نص مسلوقتان/مخفوقتان/مسلوقتان/اومليت عادي/أومليت ماسالا مع طم…" at bounding box center [1157, 208] width 230 height 112
drag, startPoint x: 1256, startPoint y: 211, endPoint x: 1224, endPoint y: 215, distance: 32.1
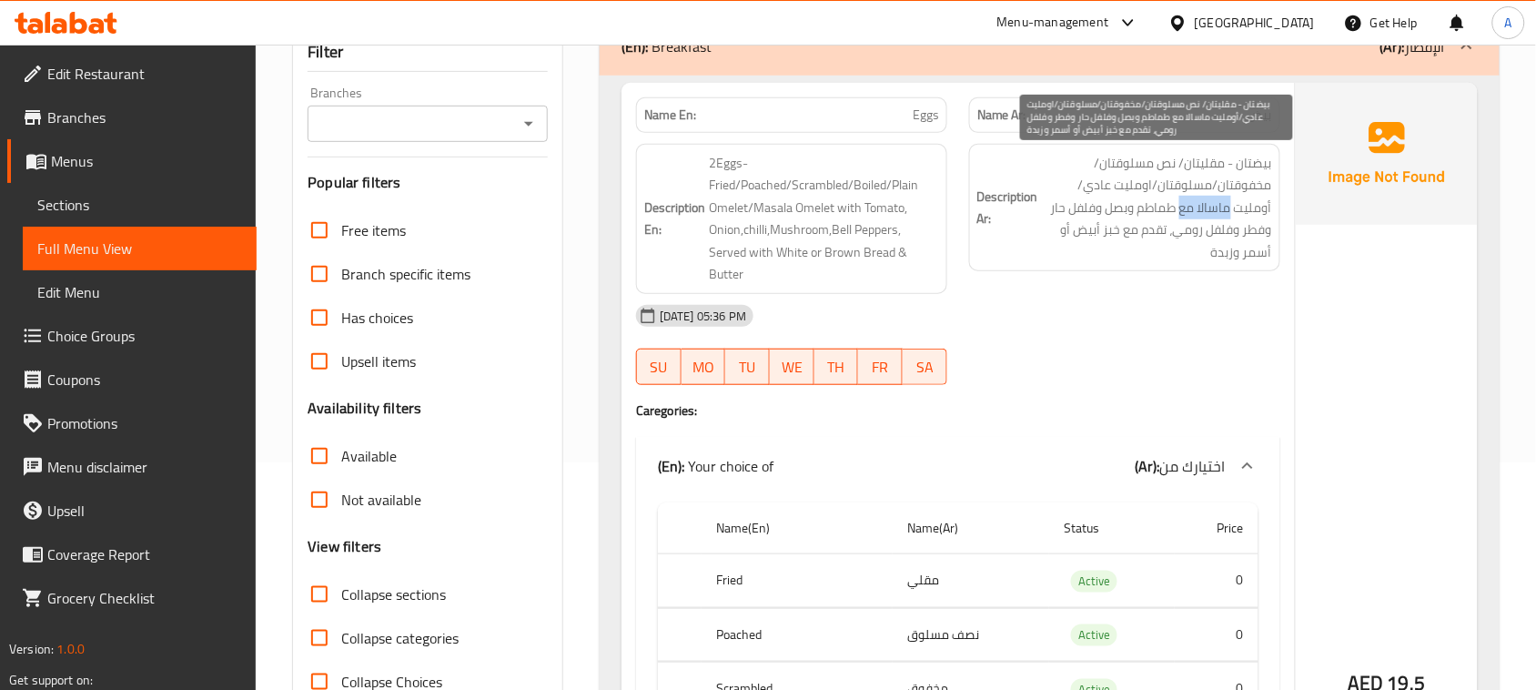
click at [1226, 215] on span "بيضتان - مقليتان/ نص مسلوقتان/مخفوقتان/مسلوقتان/اومليت عادي/أومليت ماسالا مع طم…" at bounding box center [1157, 208] width 230 height 112
click at [1220, 253] on span "بيضتان - مقليتان/ نص مسلوقتان/مخفوقتان/مسلوقتان/اومليت عادي/أومليت ماسالا مع طم…" at bounding box center [1157, 208] width 230 height 112
drag, startPoint x: 1236, startPoint y: 205, endPoint x: 1075, endPoint y: 207, distance: 161.1
click at [1075, 207] on span "بيضتان - مقليتان/ نص مسلوقتان/مخفوقتان/مسلوقتان/اومليت عادي/أومليت ماسالا مع طم…" at bounding box center [1157, 208] width 230 height 112
click at [1265, 233] on span "بيضتان - مقليتان/ نص مسلوقتان/مخفوقتان/مسلوقتان/اومليت عادي/أومليت ماسالا مع طم…" at bounding box center [1157, 208] width 230 height 112
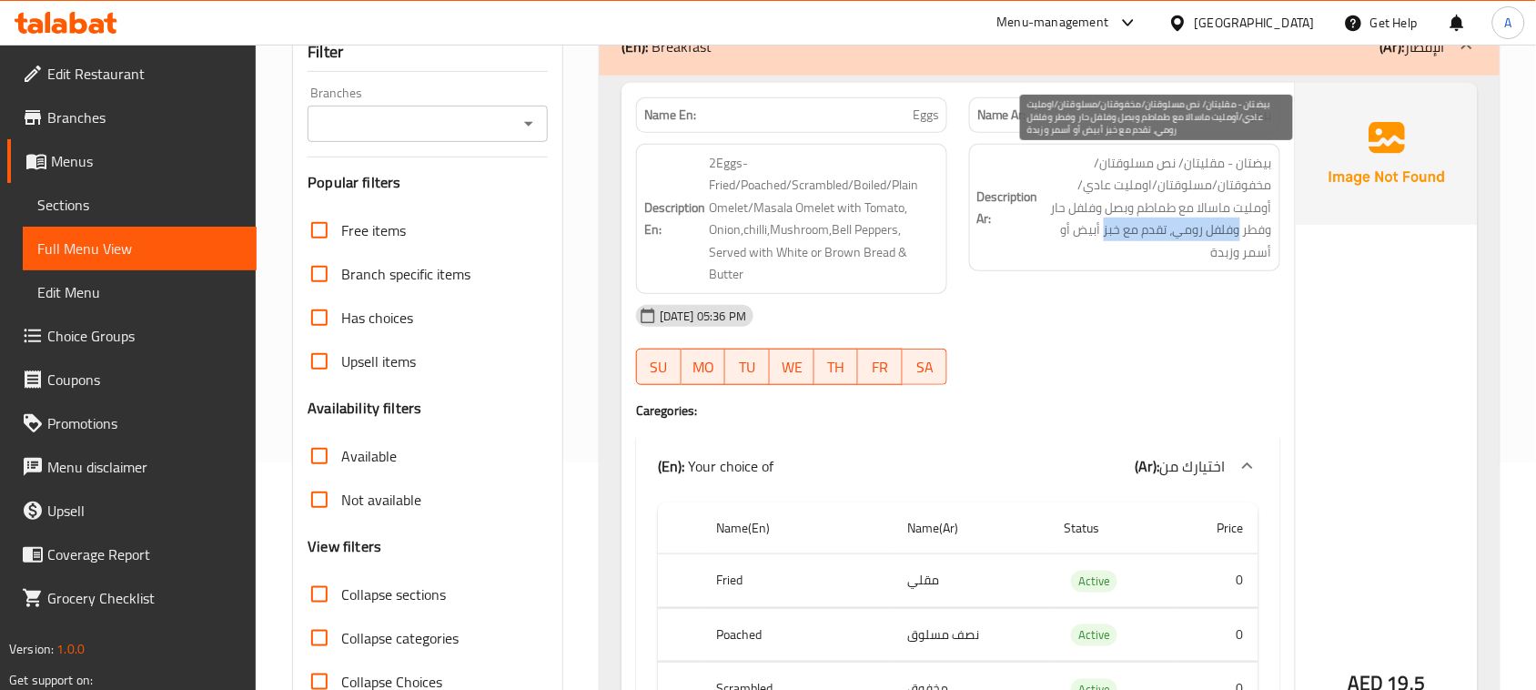
drag, startPoint x: 1265, startPoint y: 233, endPoint x: 1134, endPoint y: 237, distance: 131.1
click at [1135, 237] on span "بيضتان - مقليتان/ نص مسلوقتان/مخفوقتان/مسلوقتان/اومليت عادي/أومليت ماسالا مع طم…" at bounding box center [1157, 208] width 230 height 112
click at [1134, 237] on span "بيضتان - مقليتان/ نص مسلوقتان/مخفوقتان/مسلوقتان/اومليت عادي/أومليت ماسالا مع طم…" at bounding box center [1157, 208] width 230 height 112
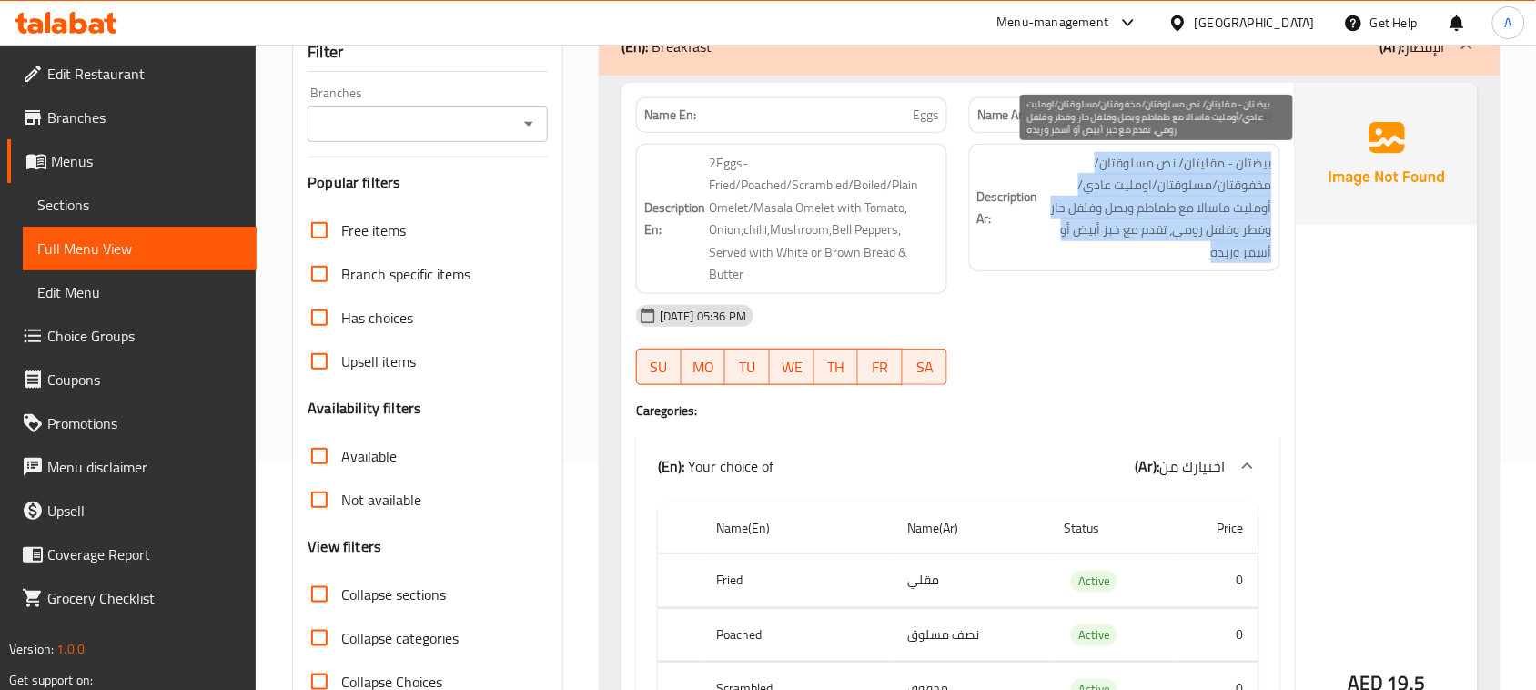
click at [1134, 237] on span "بيضتان - مقليتان/ نص مسلوقتان/مخفوقتان/مسلوقتان/اومليت عادي/أومليت ماسالا مع طم…" at bounding box center [1157, 208] width 230 height 112
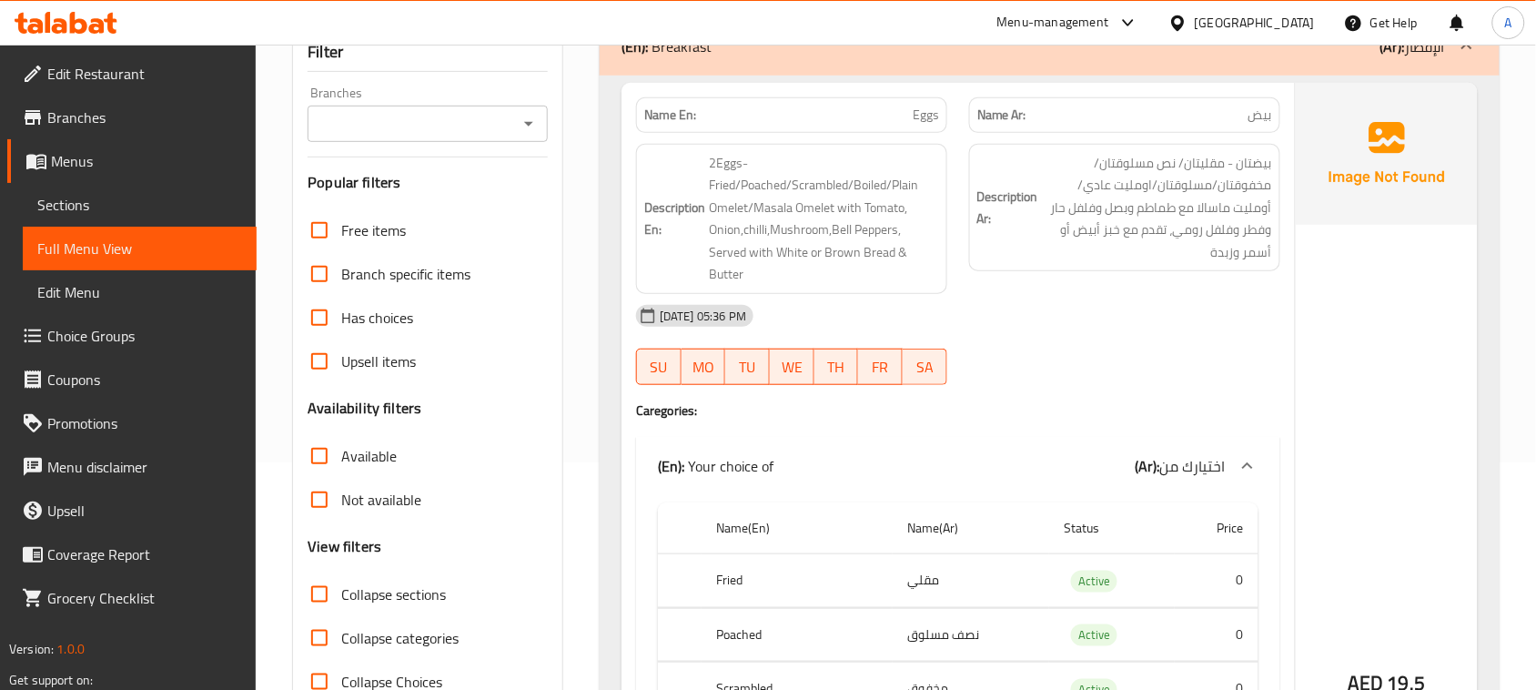
click at [1110, 324] on div "13-08-2025 05:36 PM" at bounding box center [958, 316] width 666 height 44
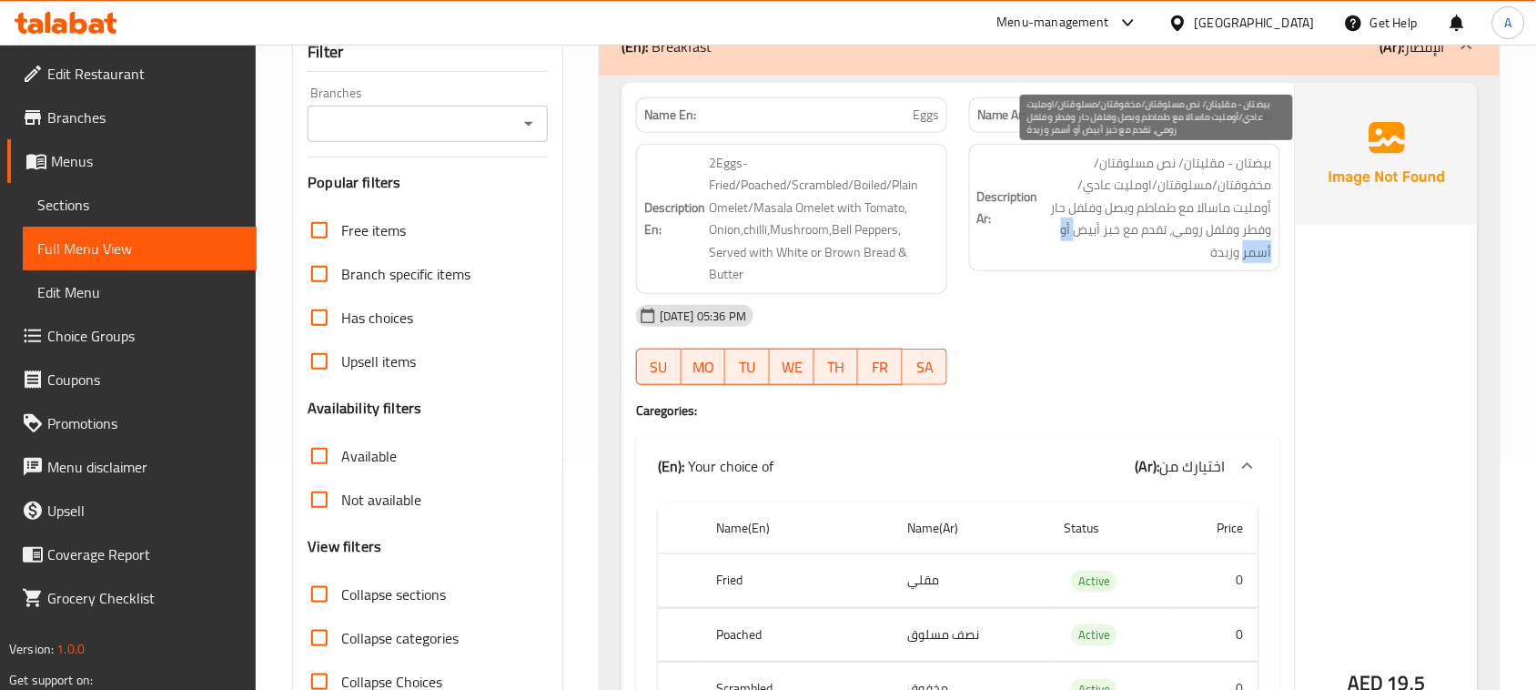
drag, startPoint x: 1110, startPoint y: 227, endPoint x: 1042, endPoint y: 243, distance: 70.0
click at [1046, 233] on span "بيضتان - مقليتان/ نص مسلوقتان/مخفوقتان/مسلوقتان/اومليت عادي/أومليت ماسالا مع طم…" at bounding box center [1157, 208] width 230 height 112
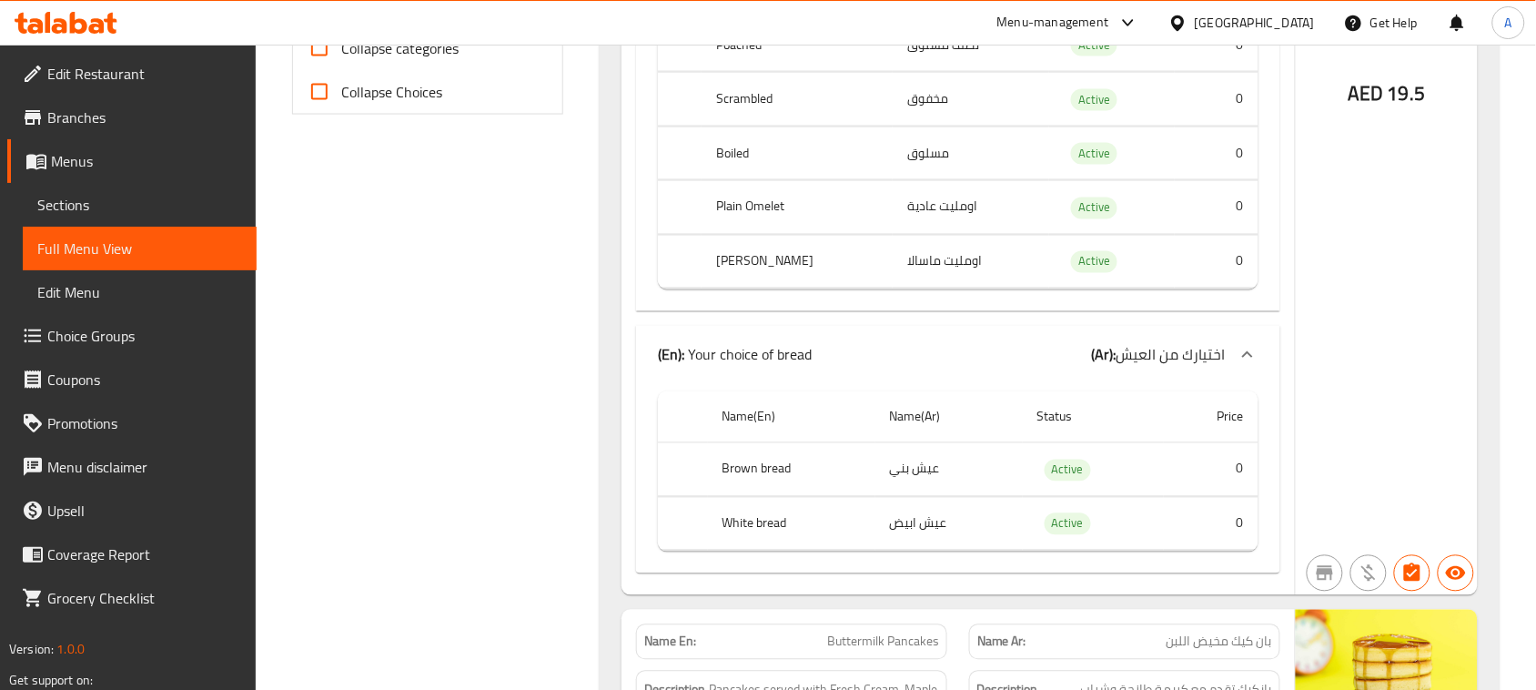
scroll to position [1024, 0]
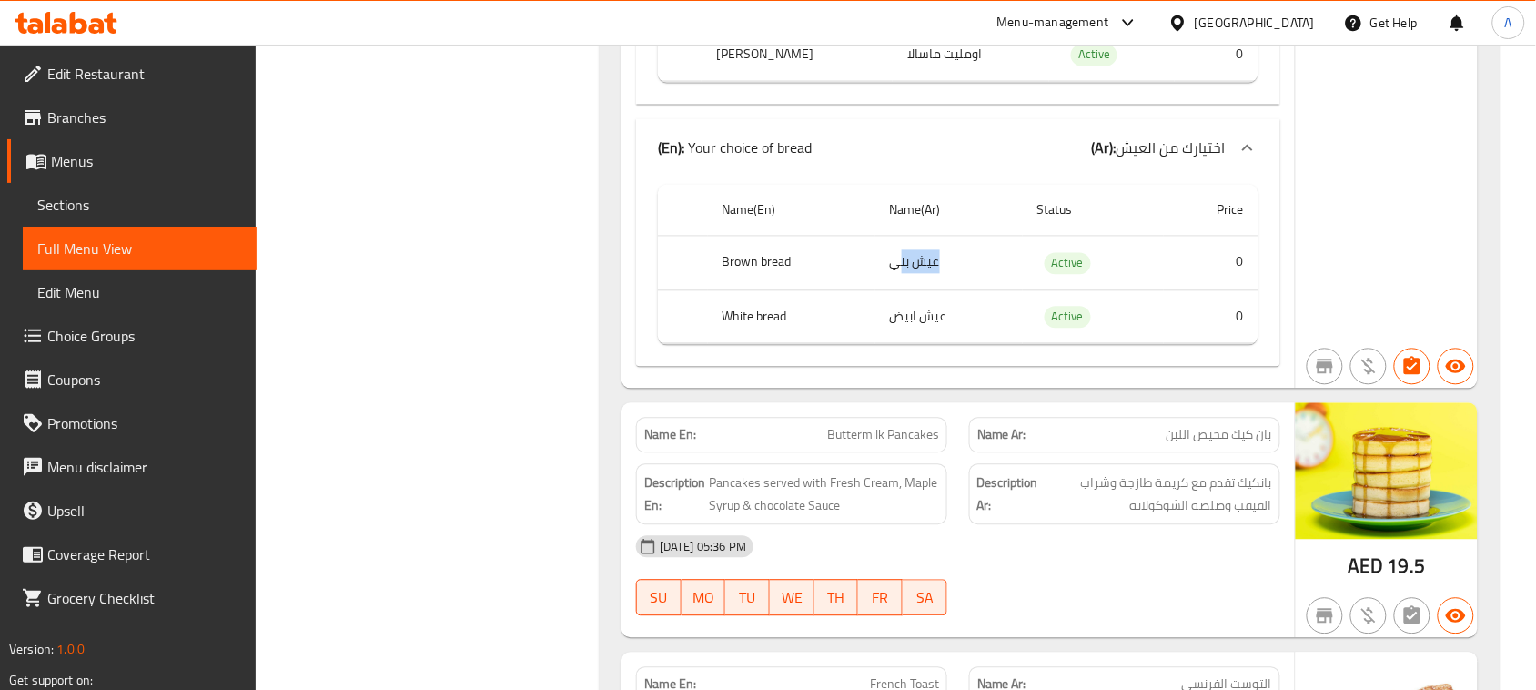
drag, startPoint x: 899, startPoint y: 271, endPoint x: 960, endPoint y: 288, distance: 63.4
drag, startPoint x: 876, startPoint y: 332, endPoint x: 944, endPoint y: 330, distance: 68.3
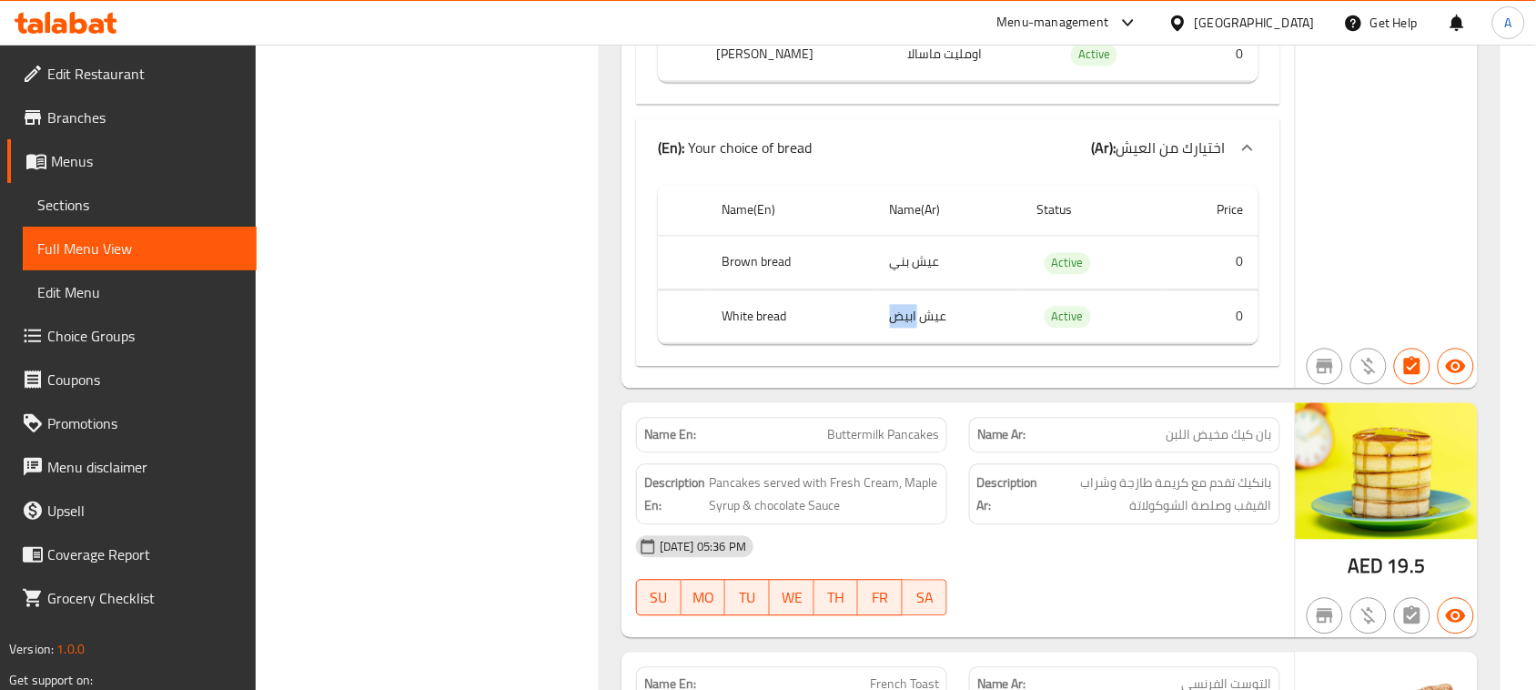
drag, startPoint x: 910, startPoint y: 324, endPoint x: 732, endPoint y: 257, distance: 189.4
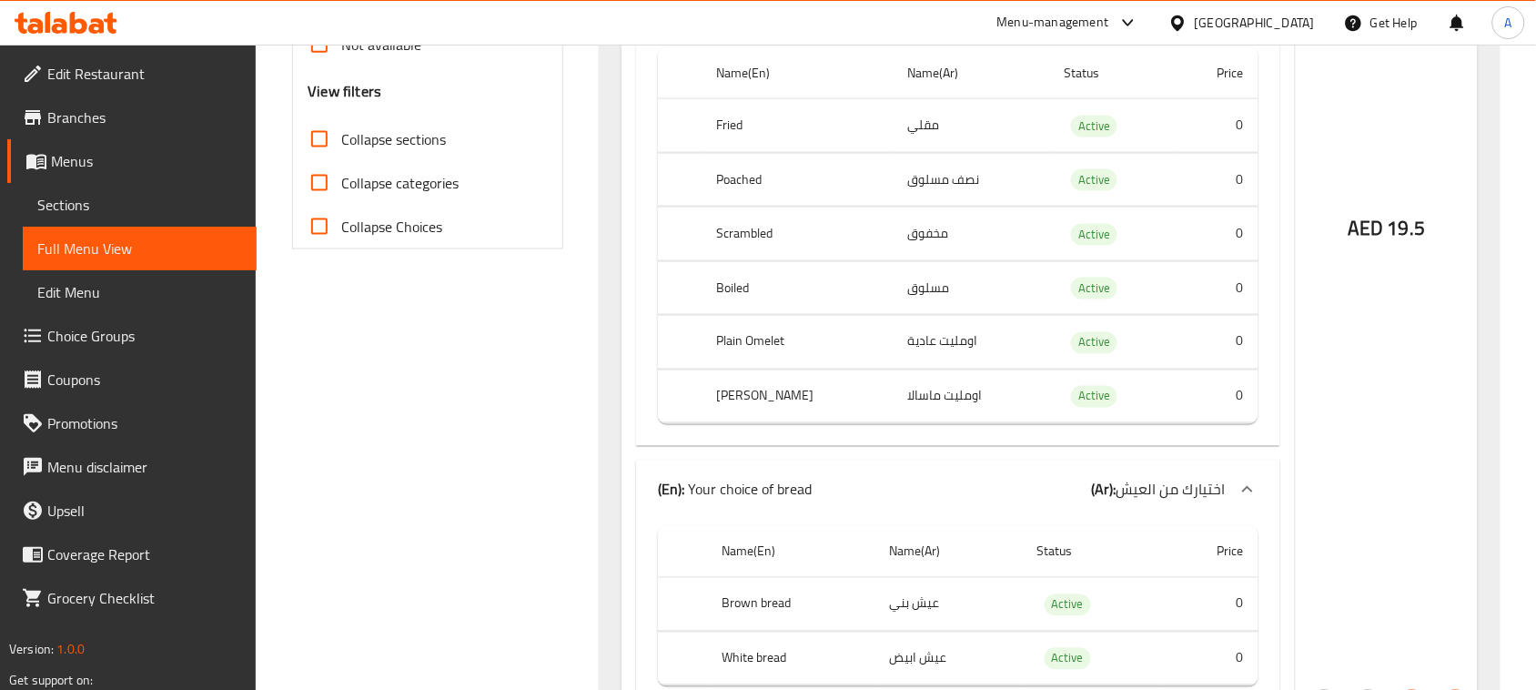
scroll to position [1137, 0]
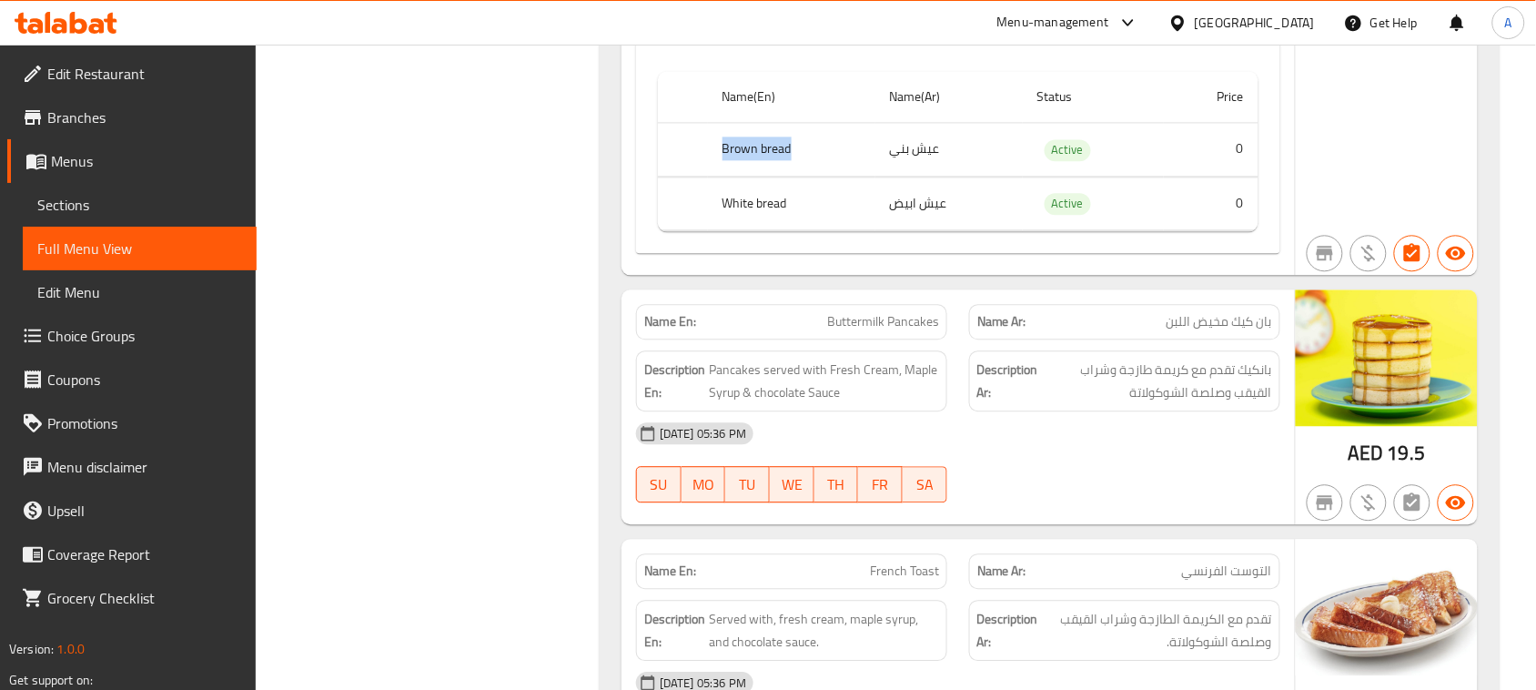
drag, startPoint x: 705, startPoint y: 147, endPoint x: 840, endPoint y: 170, distance: 136.6
drag, startPoint x: 766, startPoint y: 207, endPoint x: 920, endPoint y: 210, distance: 153.8
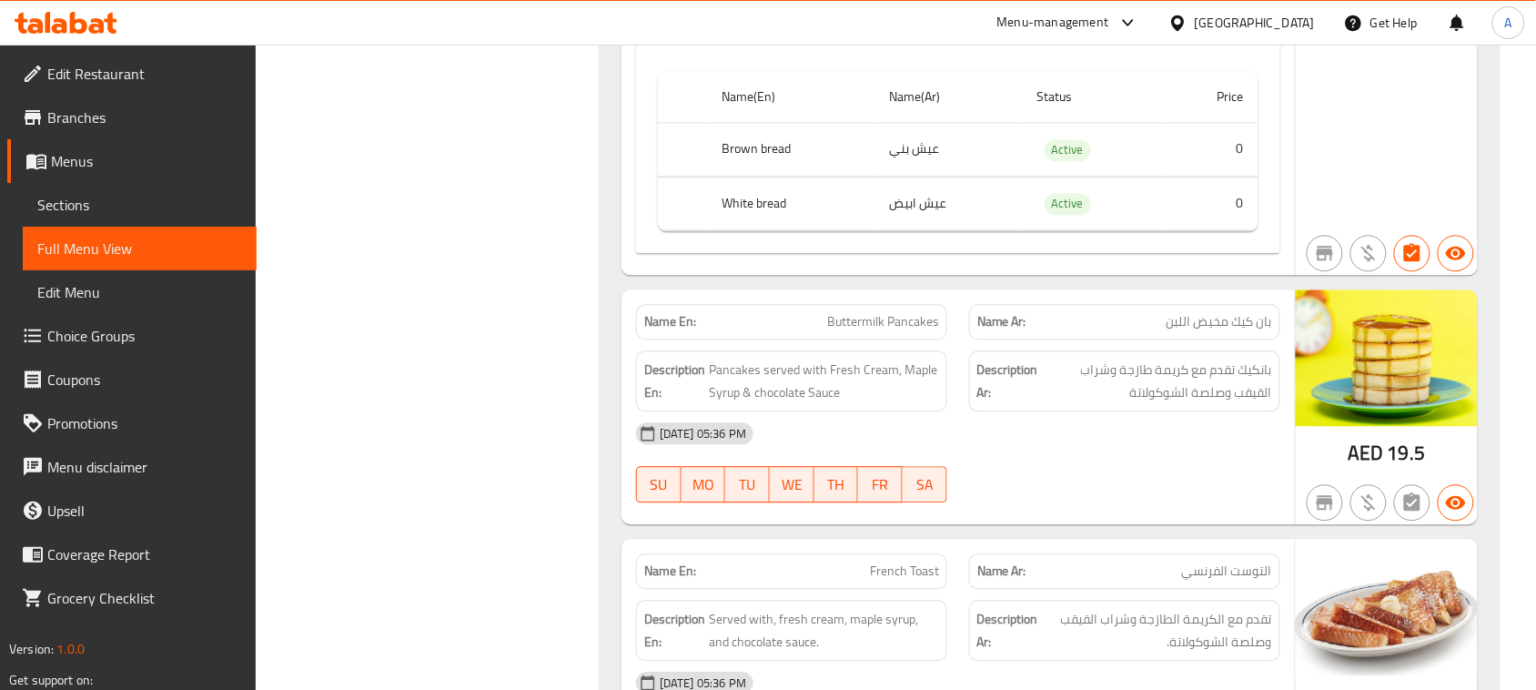
click at [80, 196] on span "Sections" at bounding box center [139, 205] width 205 height 22
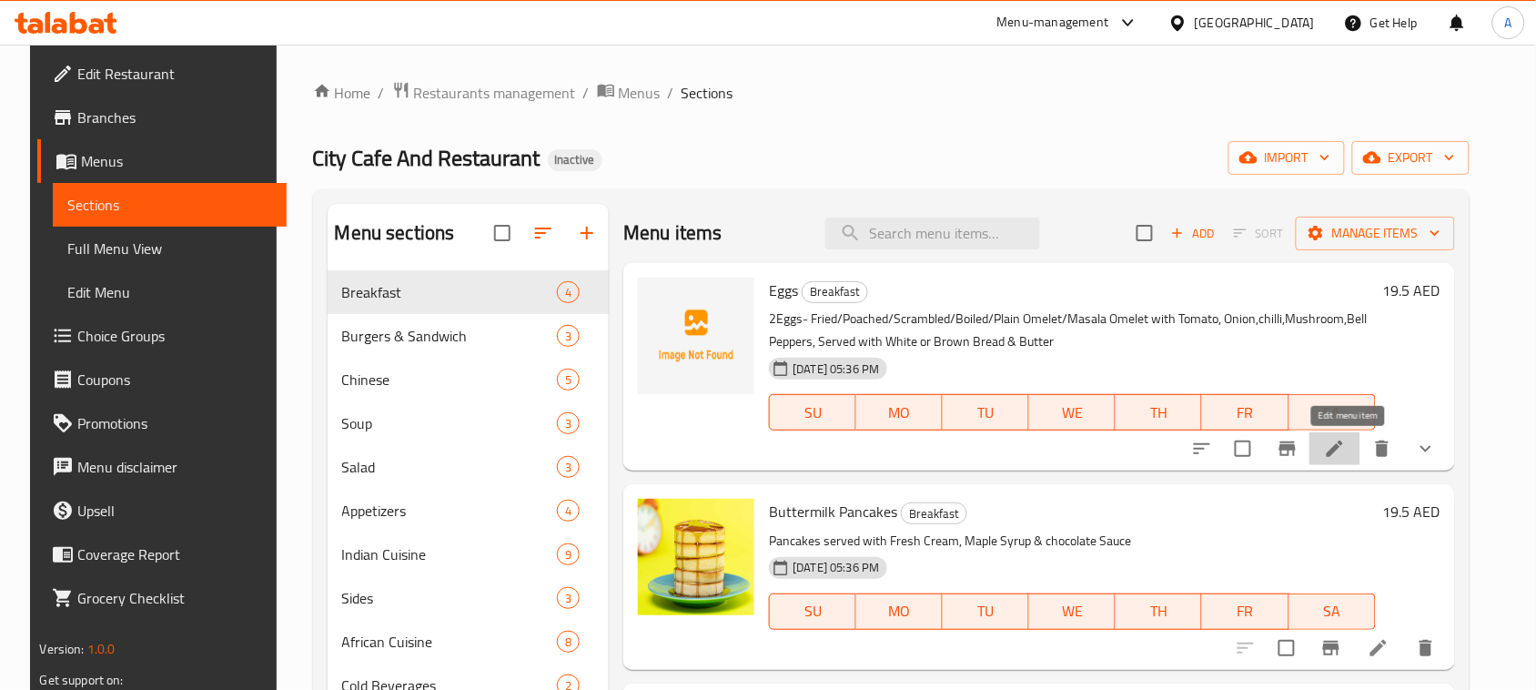
click at [1340, 442] on icon at bounding box center [1335, 449] width 22 height 22
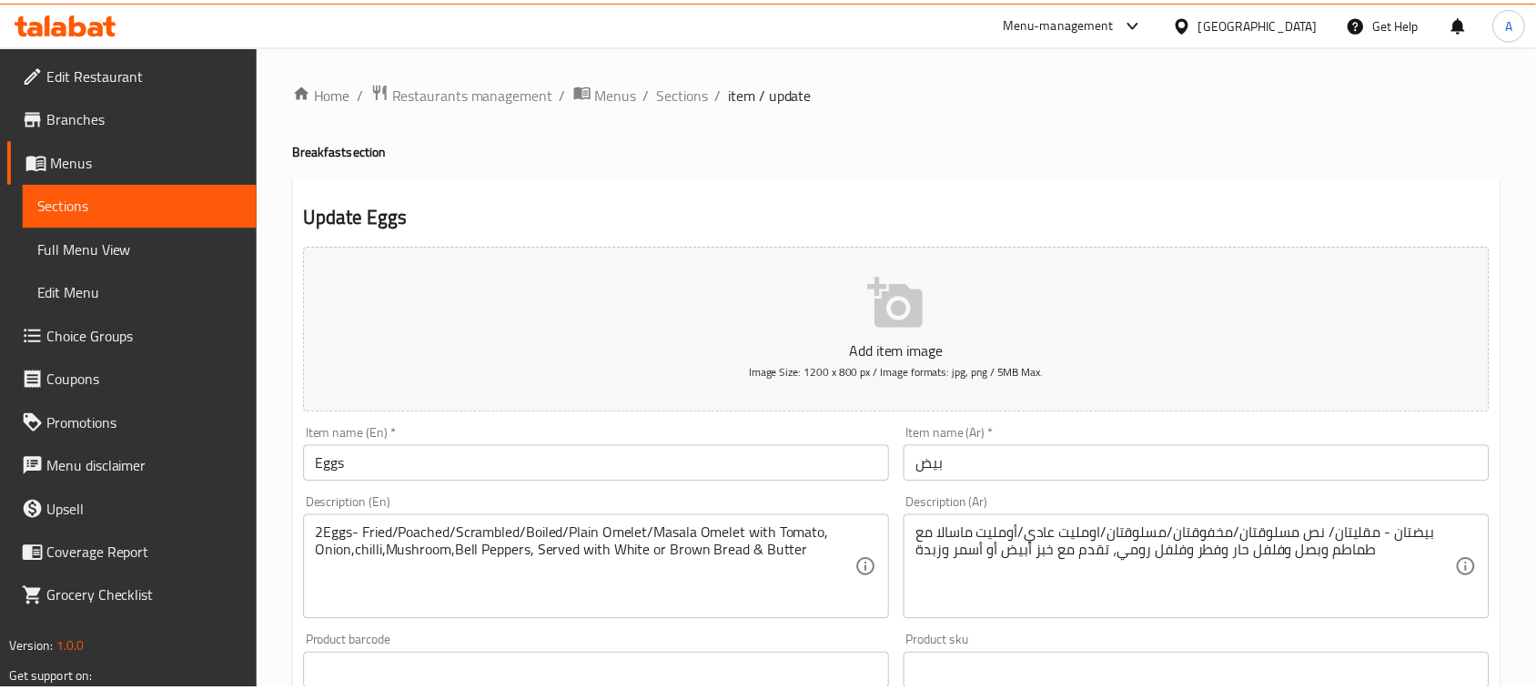
scroll to position [699, 0]
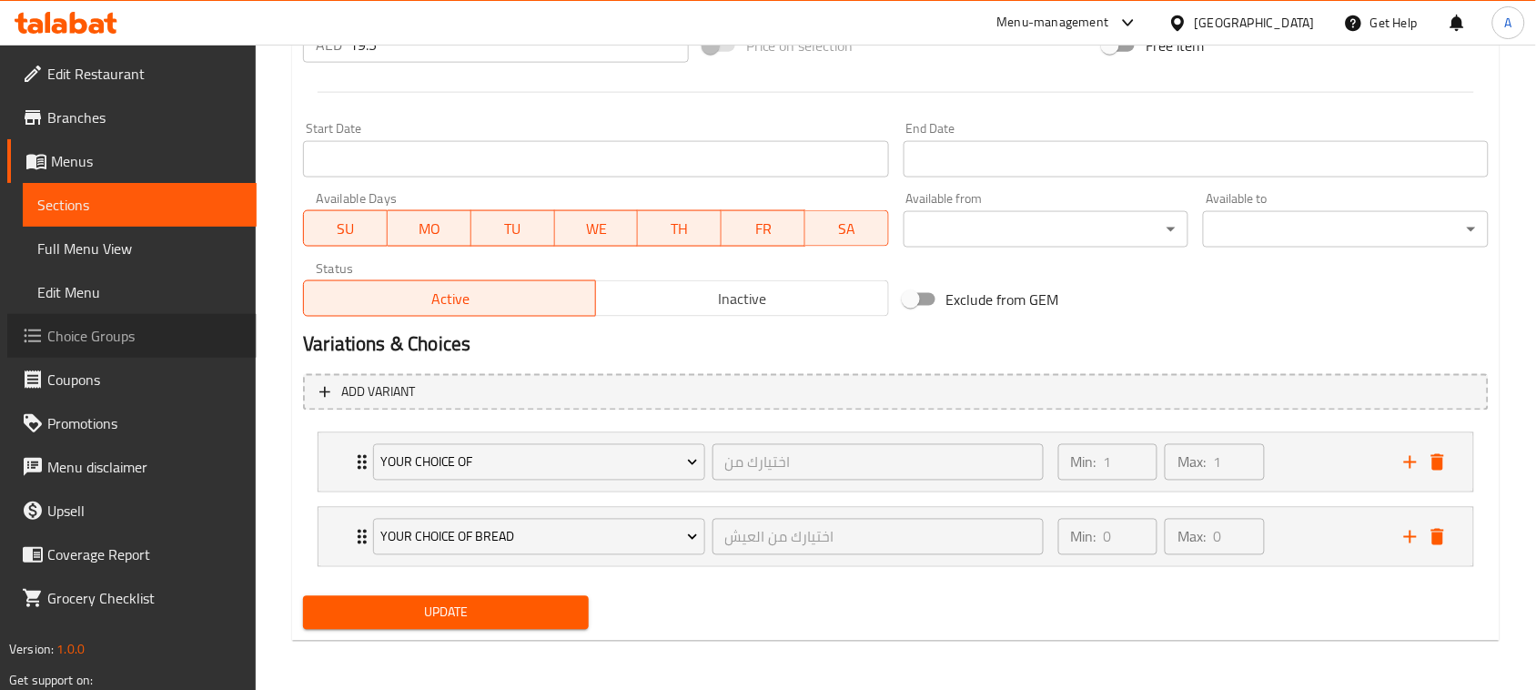
click at [115, 342] on span "Choice Groups" at bounding box center [144, 336] width 195 height 22
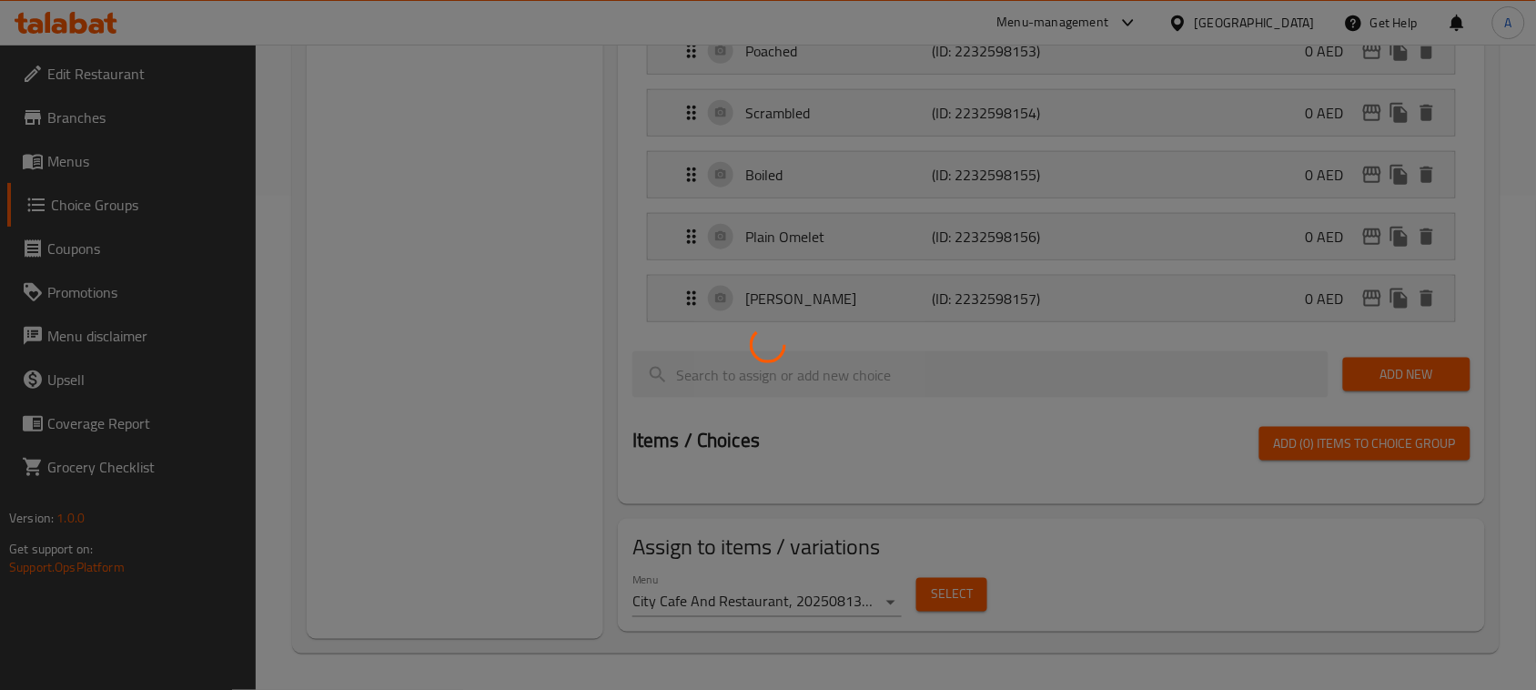
scroll to position [257, 0]
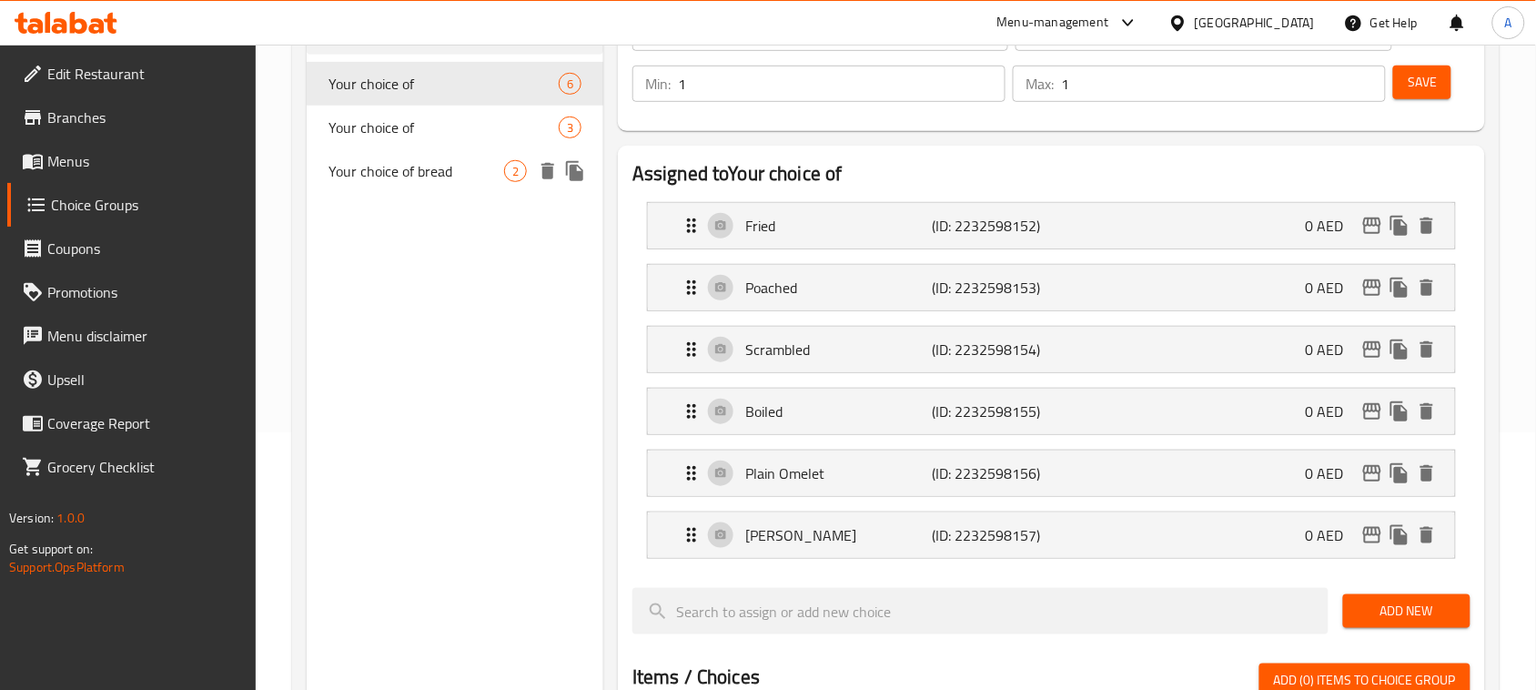
click at [410, 171] on span "Your choice of bread" at bounding box center [416, 171] width 176 height 22
type input "Your choice of bread"
type input "اختيارك من العيش"
type input "0"
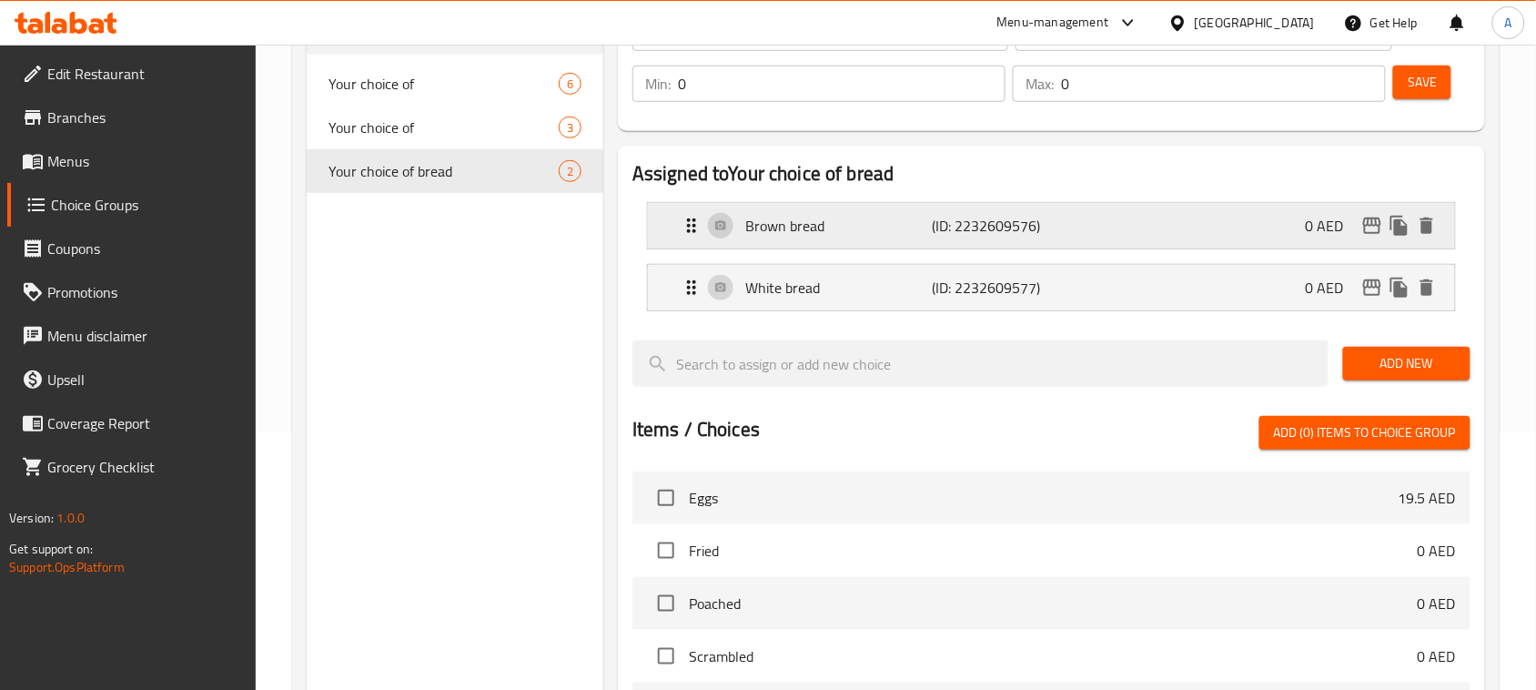
click at [958, 233] on p "(ID: 2232609576)" at bounding box center [994, 226] width 125 height 22
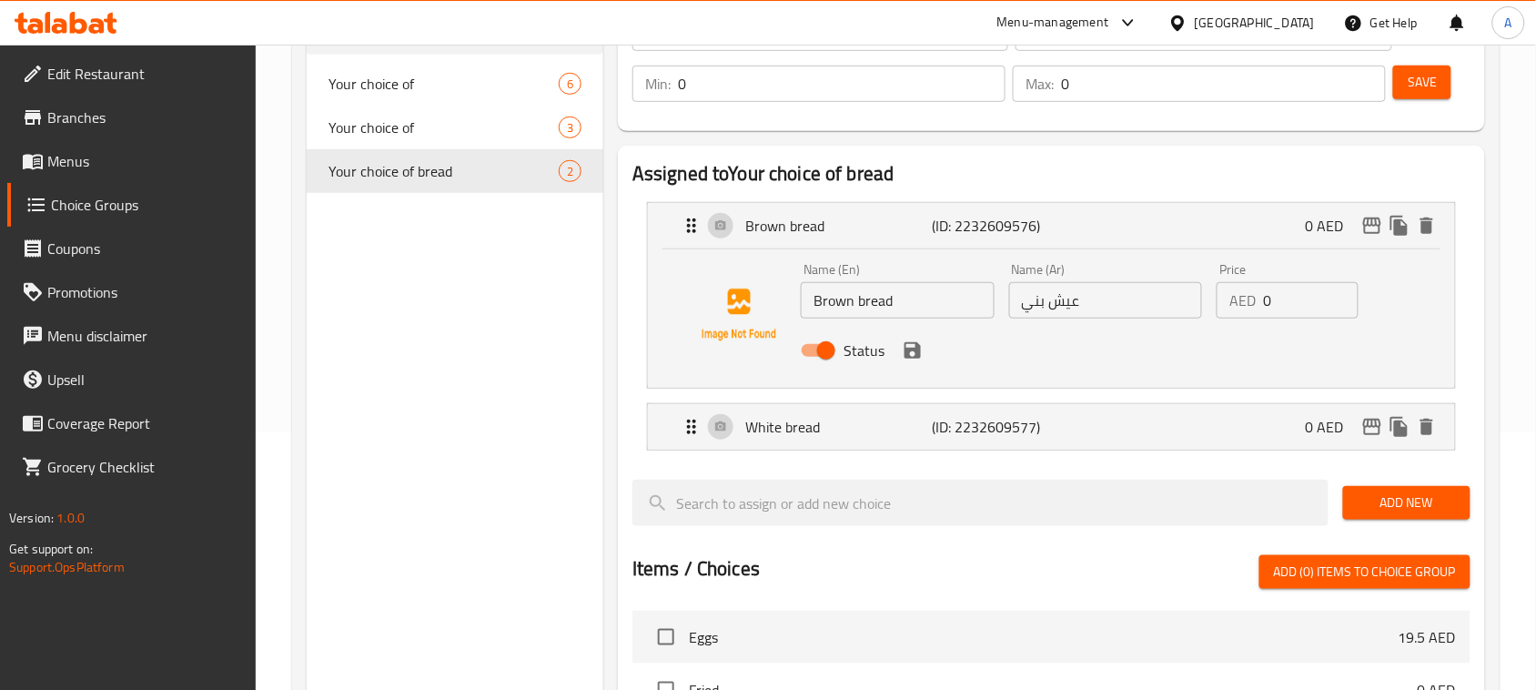
click at [1058, 301] on input "عيش بني" at bounding box center [1106, 300] width 194 height 36
click at [922, 353] on icon "save" at bounding box center [913, 350] width 22 height 22
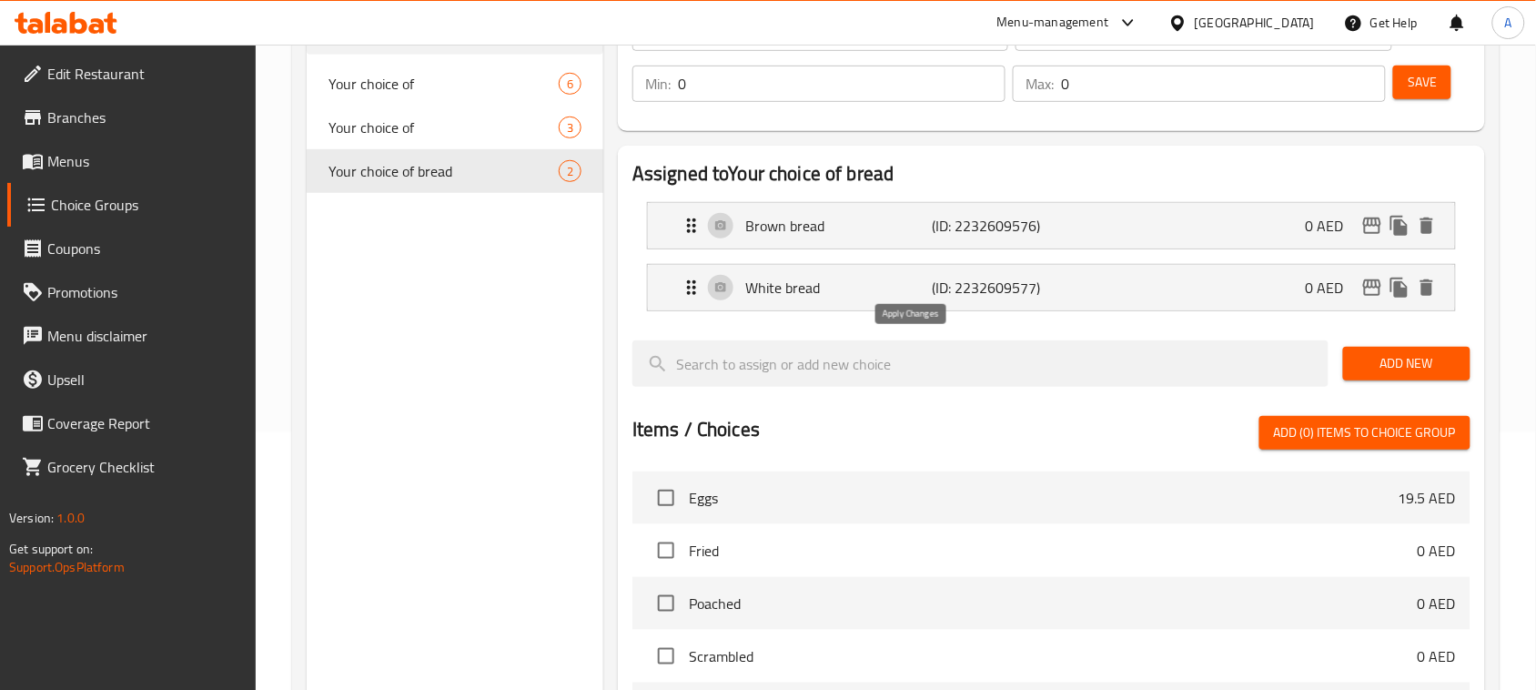
type input "خبز بني"
click at [1057, 287] on div "White bread (ID: 2232609577) 0 AED" at bounding box center [1057, 287] width 752 height 45
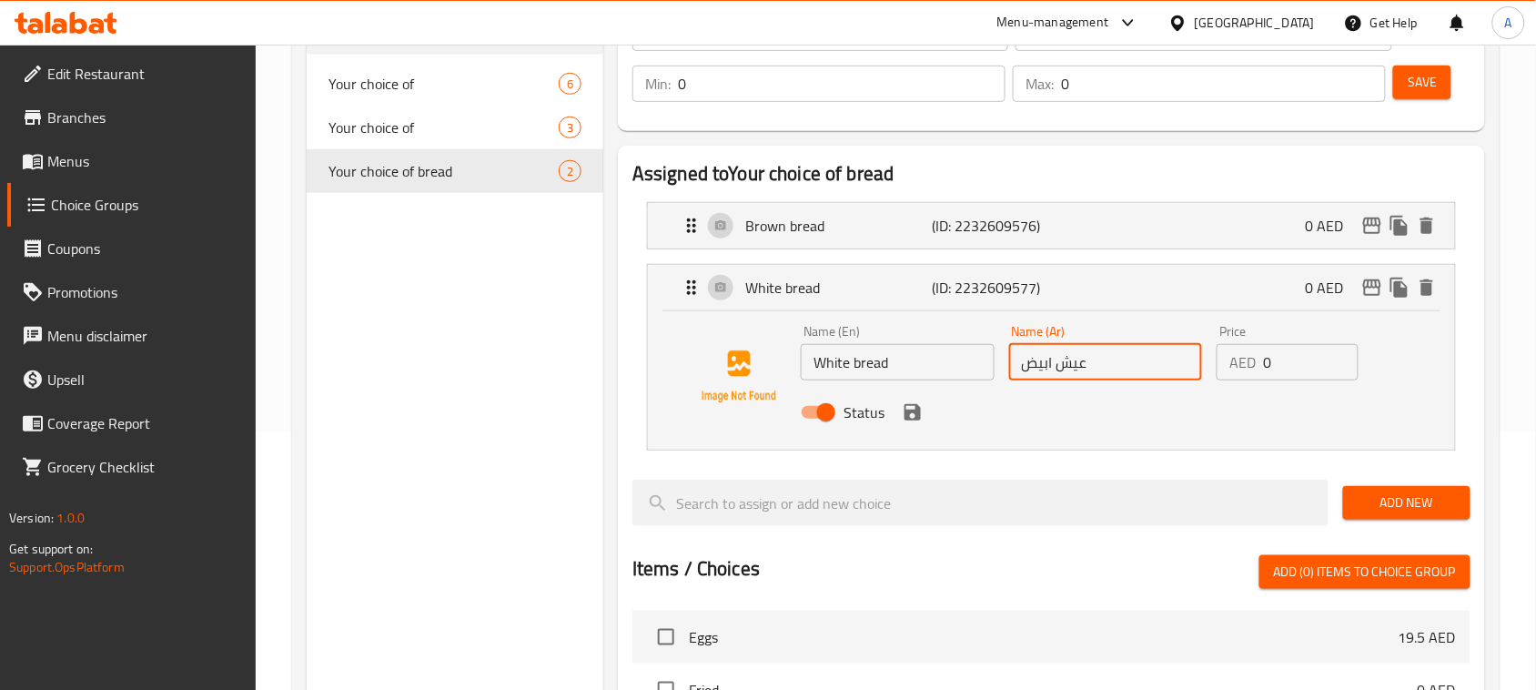
drag, startPoint x: 1060, startPoint y: 362, endPoint x: 1111, endPoint y: 359, distance: 51.0
click at [1111, 359] on input "عيش ابيض" at bounding box center [1106, 362] width 194 height 36
click at [920, 402] on icon "save" at bounding box center [913, 412] width 22 height 22
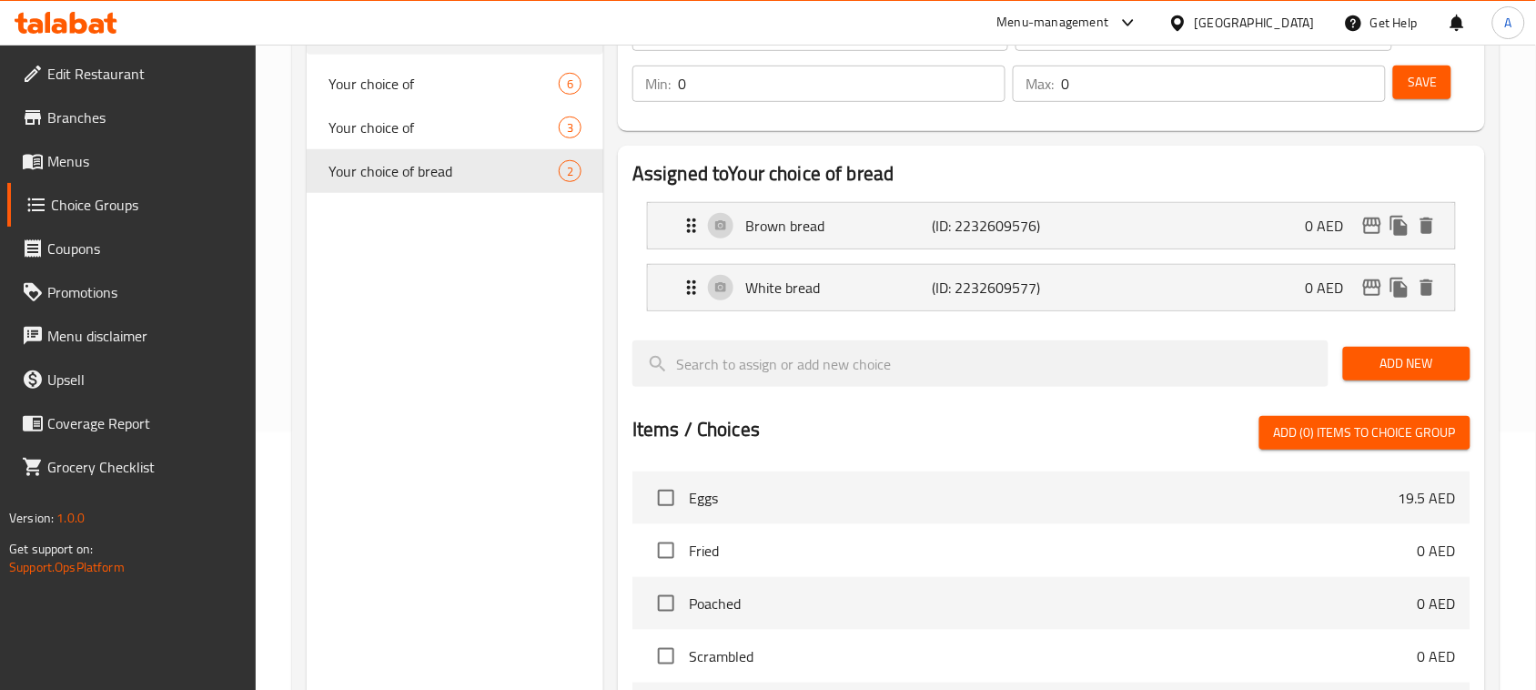
type input "خبز ابيض"
click at [1095, 228] on div "Brown bread (ID: 2232609576) 0 AED" at bounding box center [1057, 225] width 752 height 45
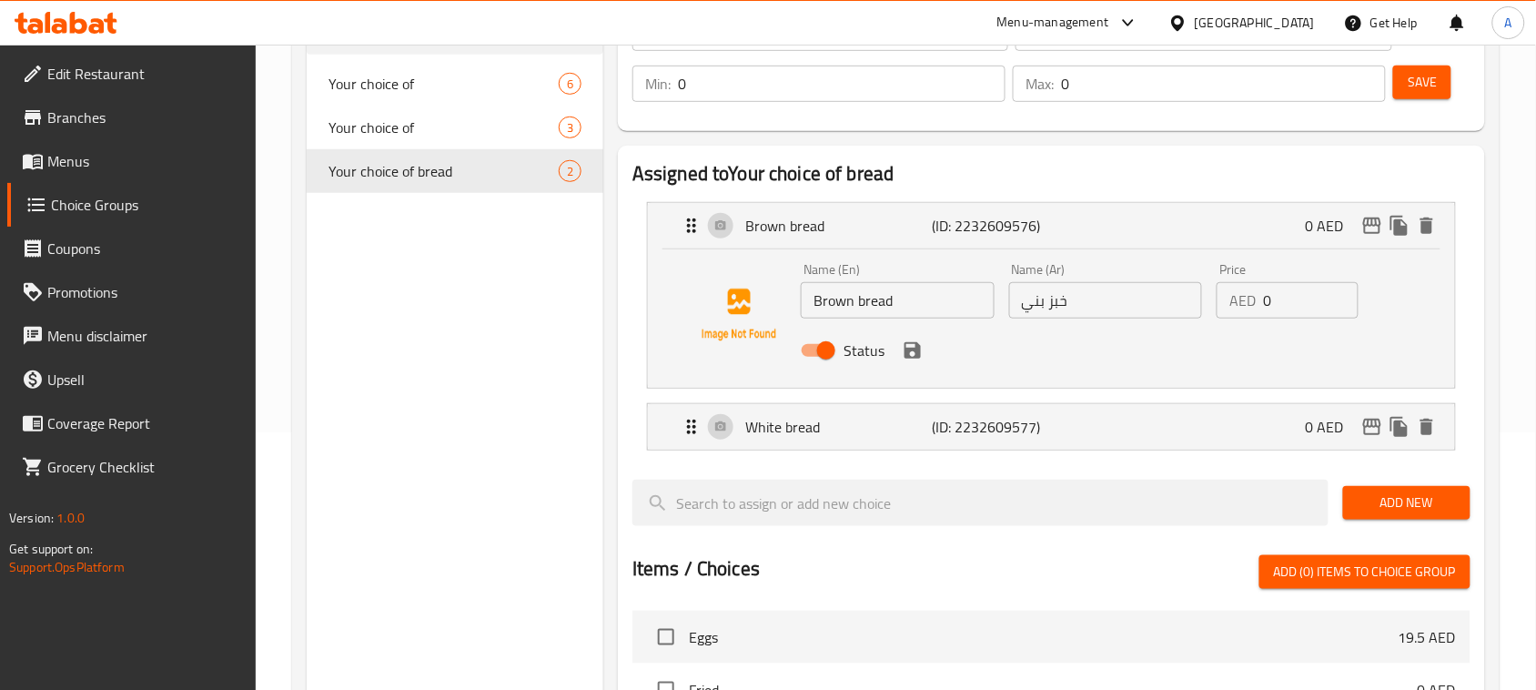
click at [1448, 70] on button "Save" at bounding box center [1422, 83] width 58 height 34
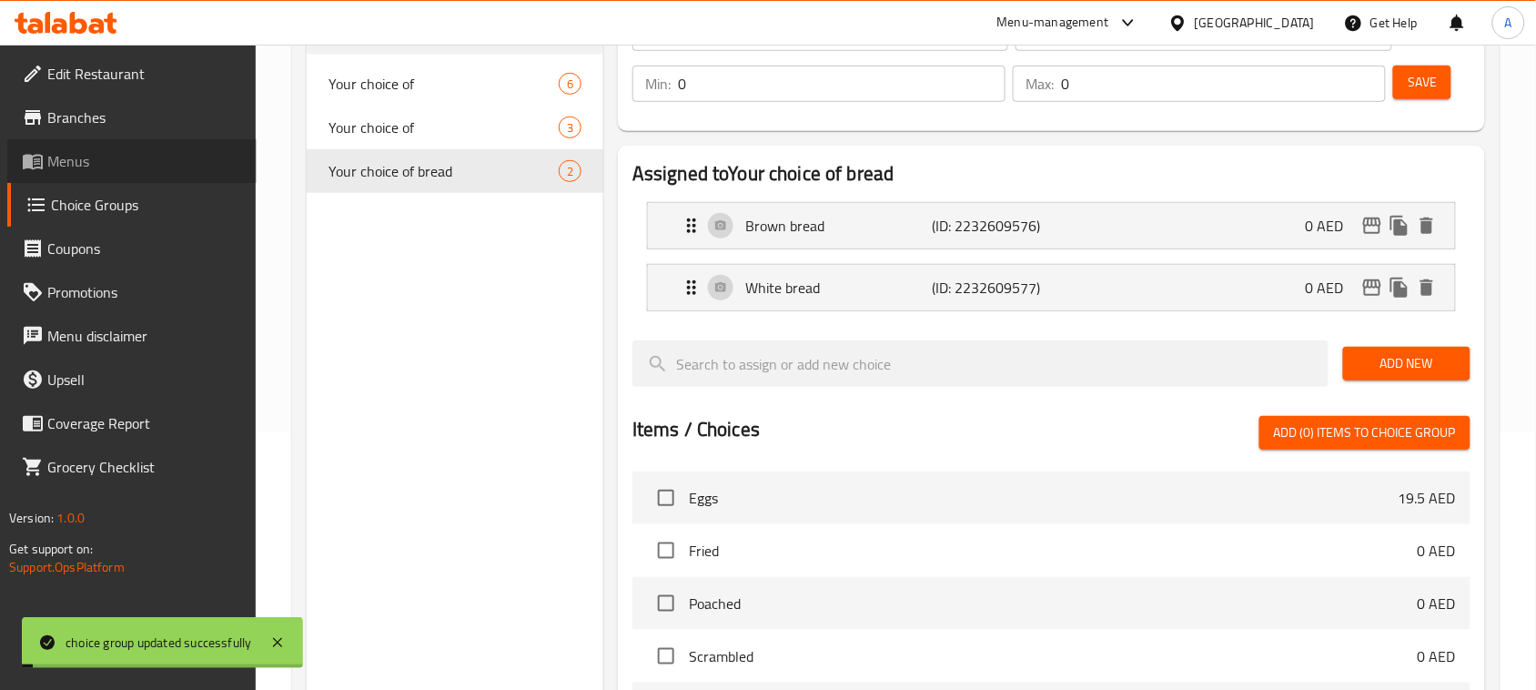
click at [56, 153] on span "Menus" at bounding box center [144, 161] width 195 height 22
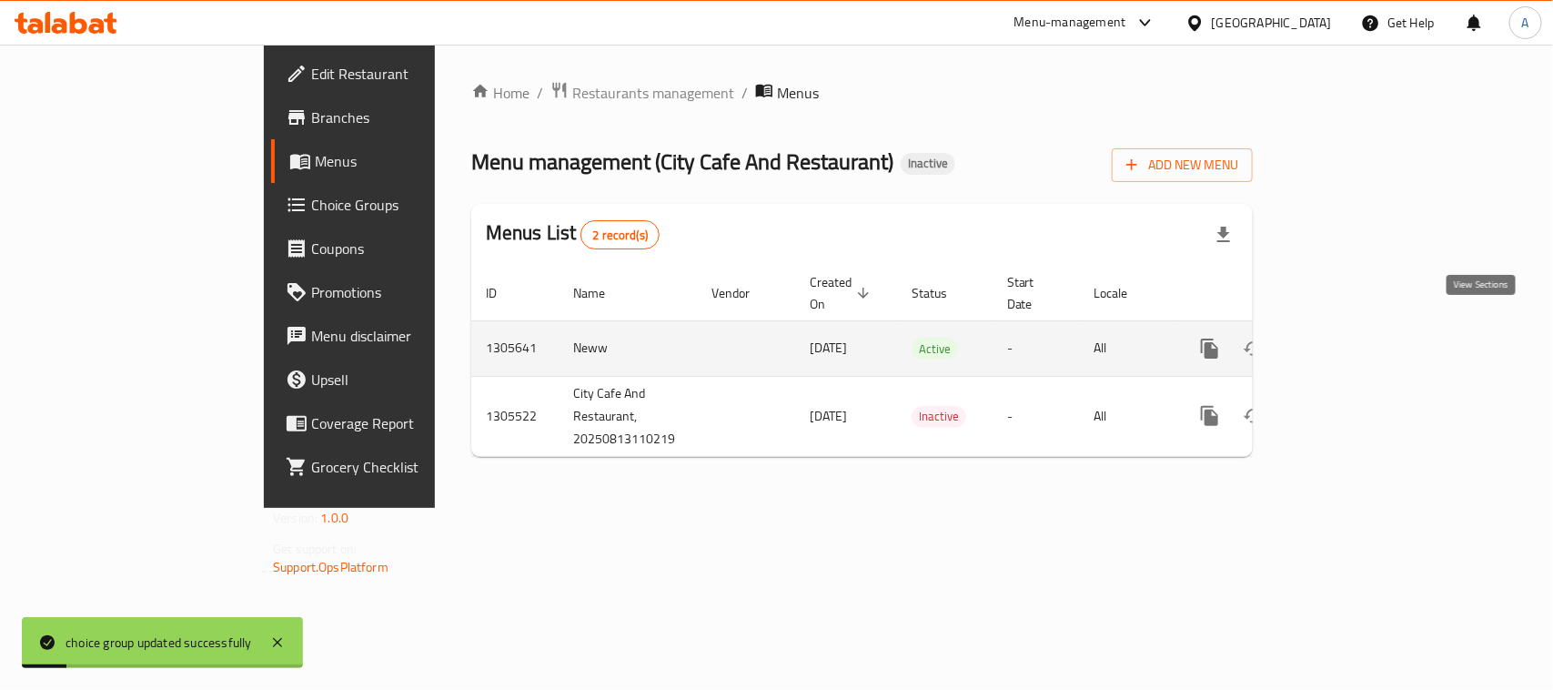
click at [1349, 340] on icon "enhanced table" at bounding box center [1341, 348] width 16 height 16
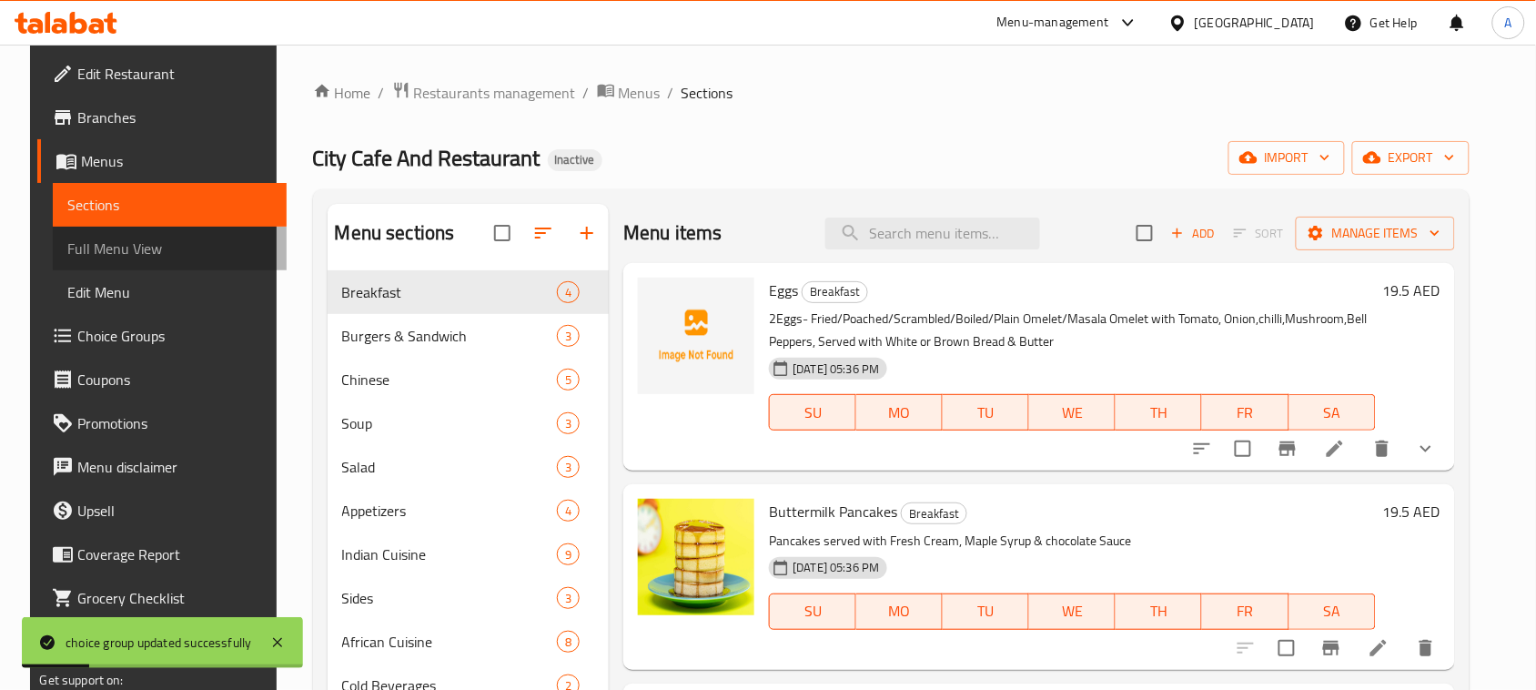
click at [103, 257] on span "Full Menu View" at bounding box center [169, 248] width 205 height 22
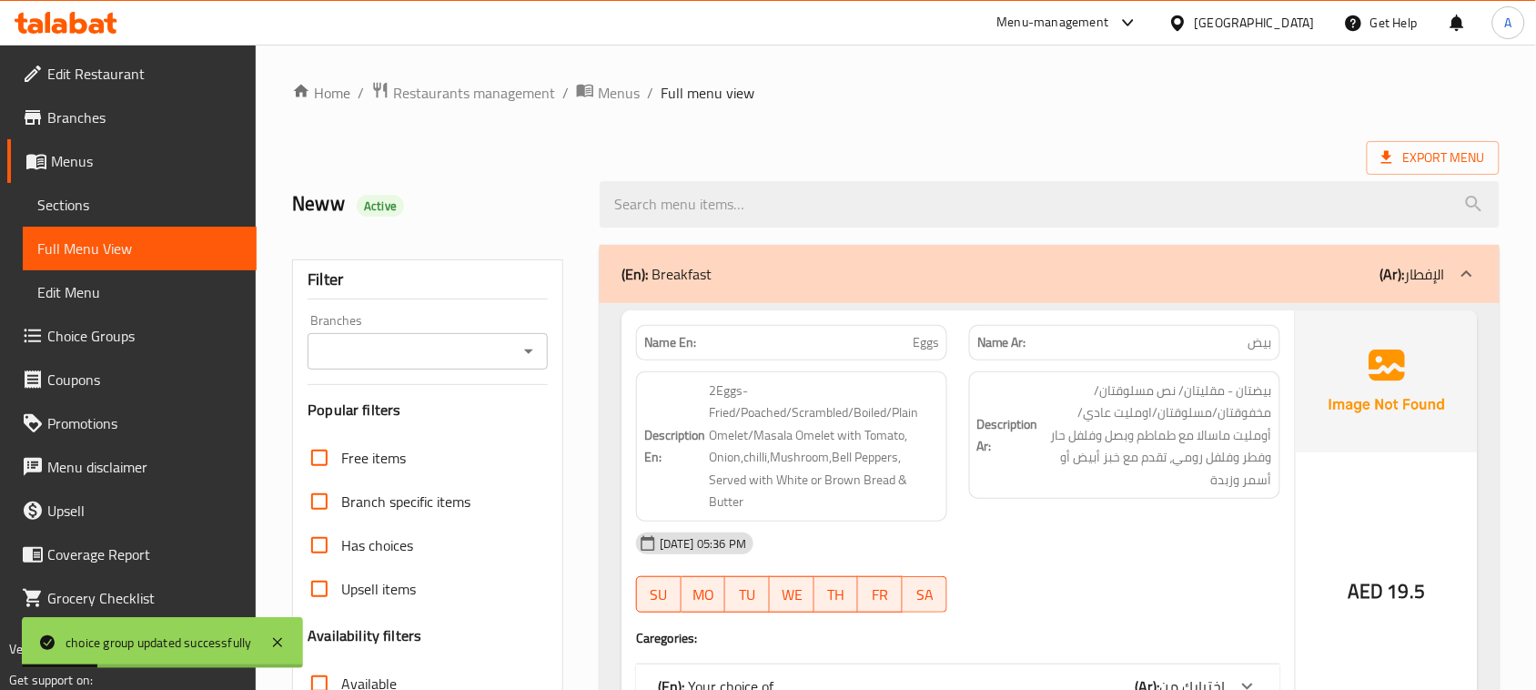
scroll to position [455, 0]
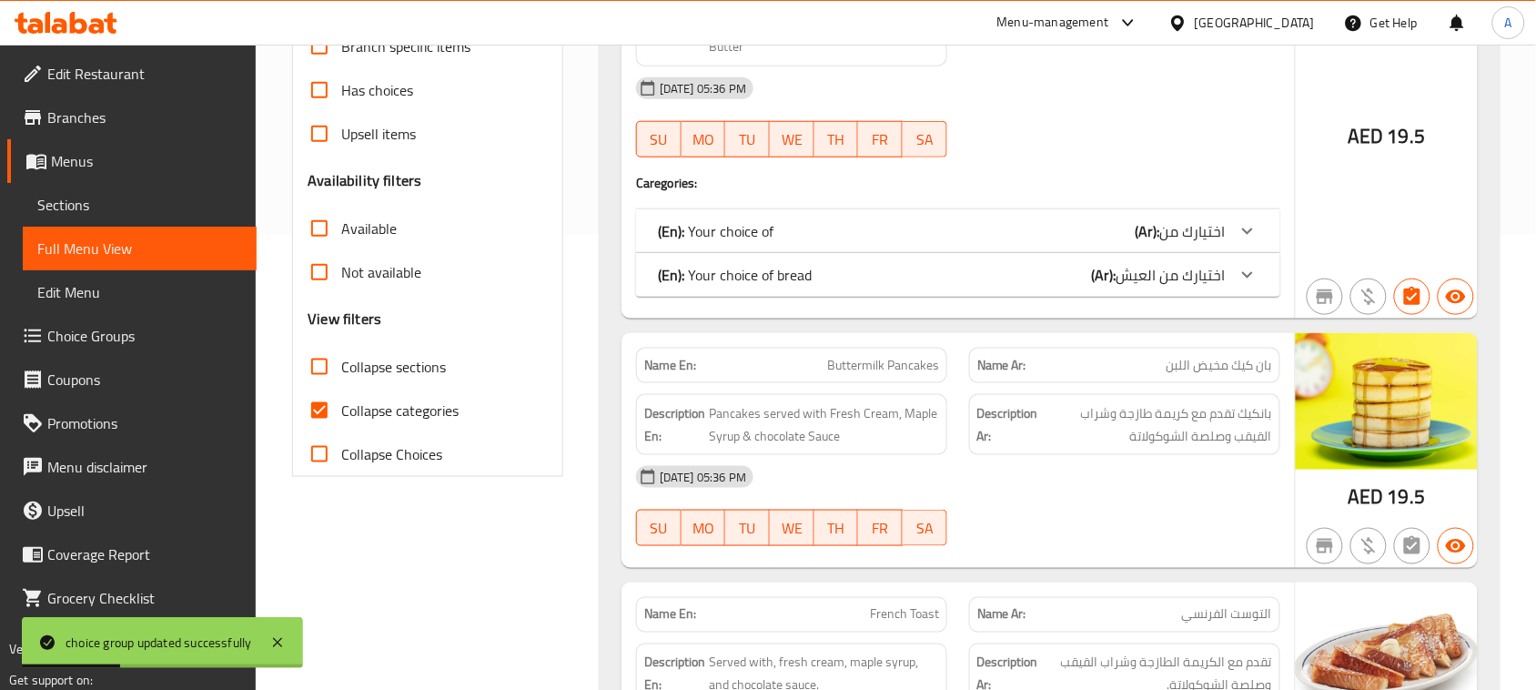
click at [355, 402] on span "Collapse categories" at bounding box center [399, 410] width 117 height 22
click at [341, 402] on input "Collapse categories" at bounding box center [320, 411] width 44 height 44
checkbox input "false"
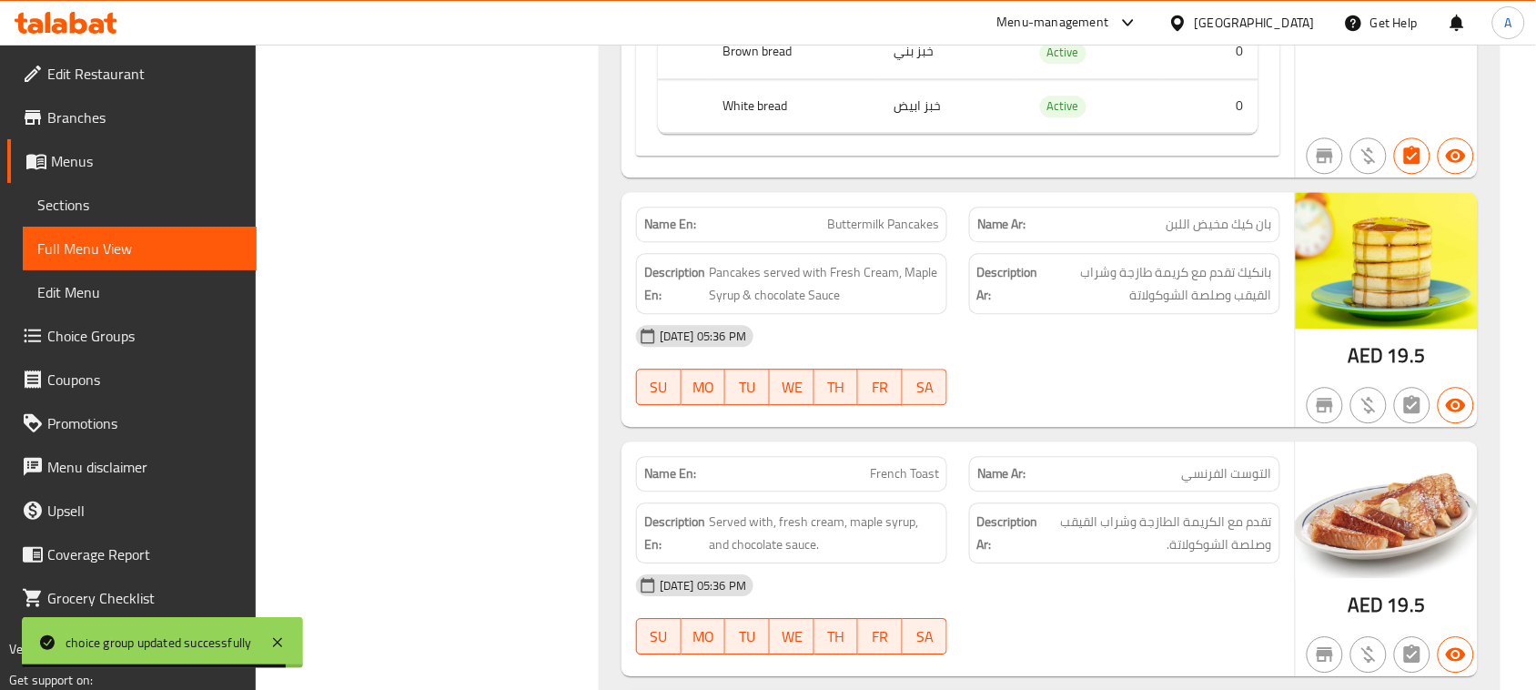
scroll to position [1365, 0]
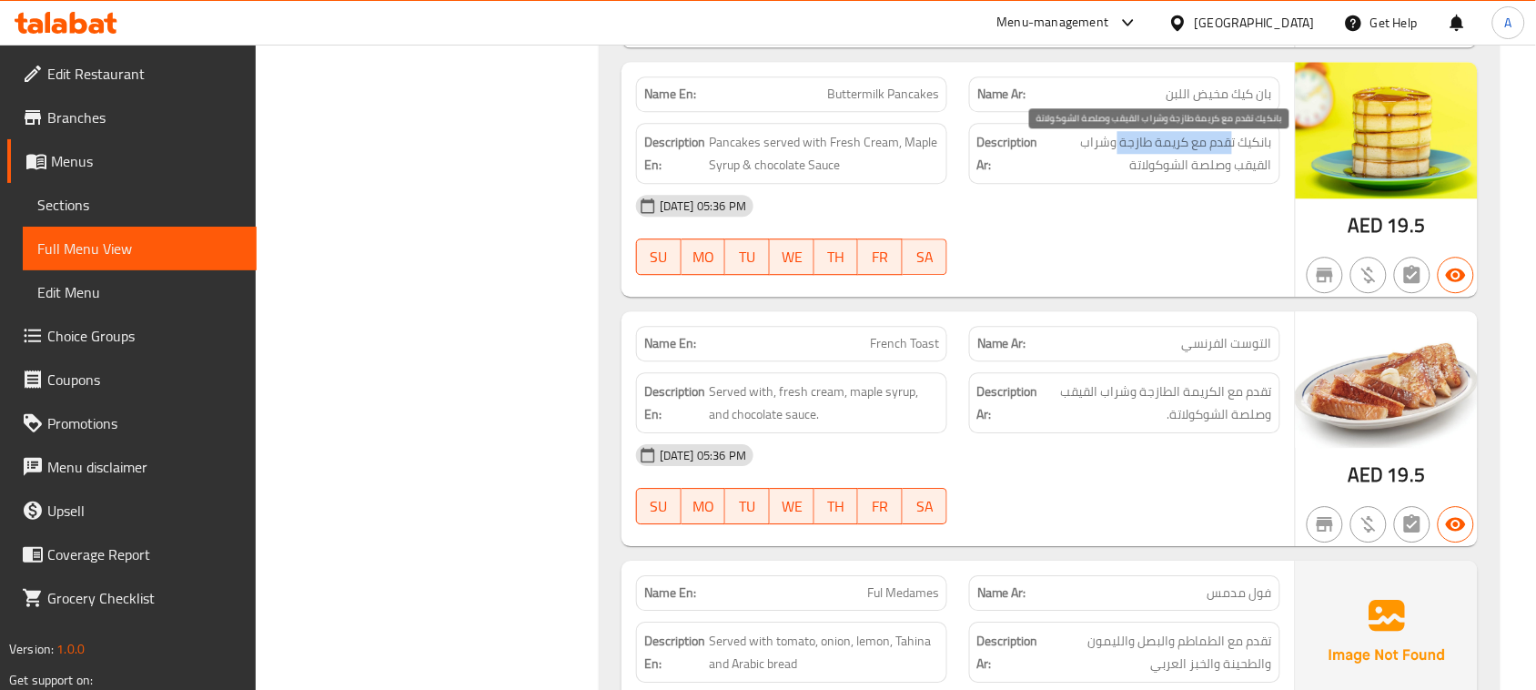
drag, startPoint x: 1226, startPoint y: 151, endPoint x: 1116, endPoint y: 148, distance: 110.1
click at [1116, 148] on span "بانكيك تقدم مع كريمة طازجة وشراب القيقب وصلصة الشوكولاتة" at bounding box center [1157, 153] width 230 height 45
click at [1178, 211] on div "13-08-2025 05:36 PM" at bounding box center [958, 206] width 666 height 44
click at [1115, 147] on span "بانكيك تقدم مع كريمة طازجة وشراب القيقب وصلصة الشوكولاتة" at bounding box center [1157, 153] width 230 height 45
drag, startPoint x: 1247, startPoint y: 173, endPoint x: 1143, endPoint y: 171, distance: 104.6
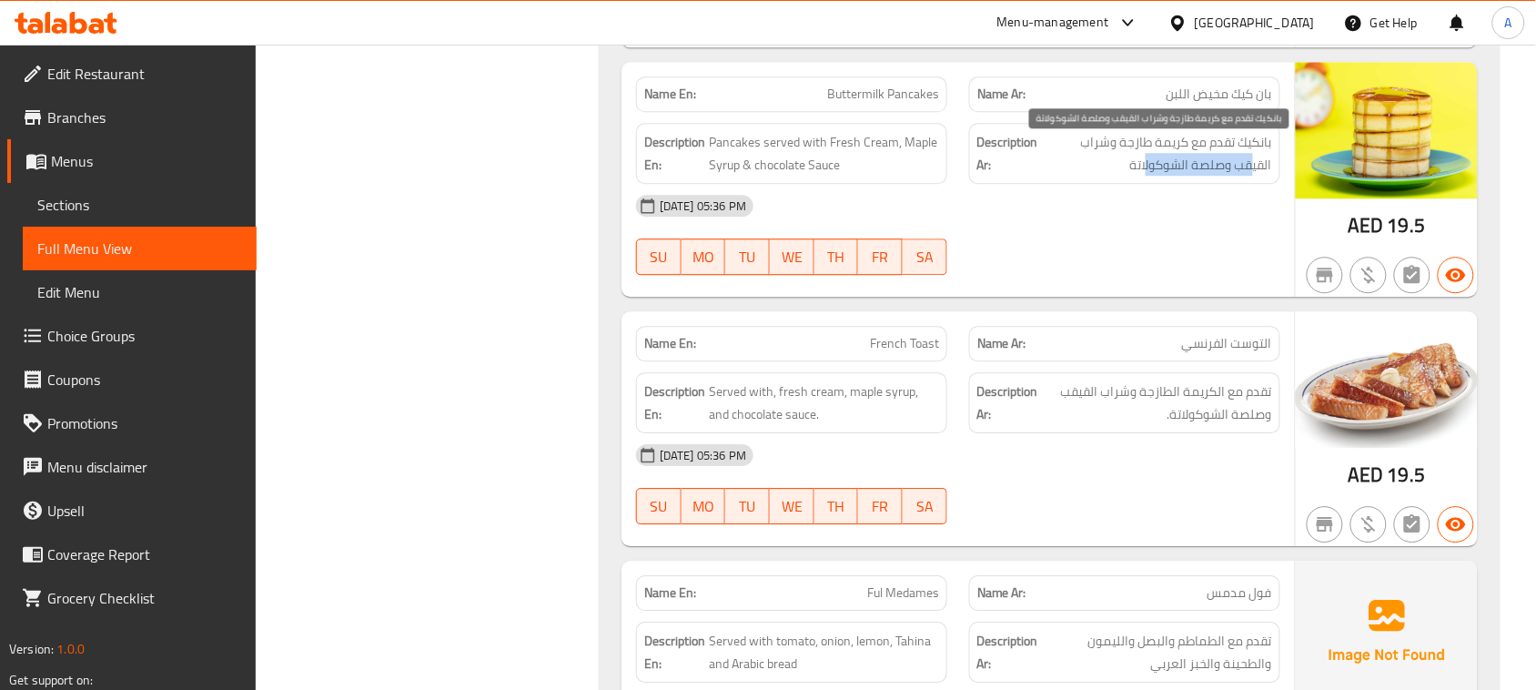
click at [1143, 171] on span "بانكيك تقدم مع كريمة طازجة وشراب القيقب وصلصة الشوكولاتة" at bounding box center [1157, 153] width 230 height 45
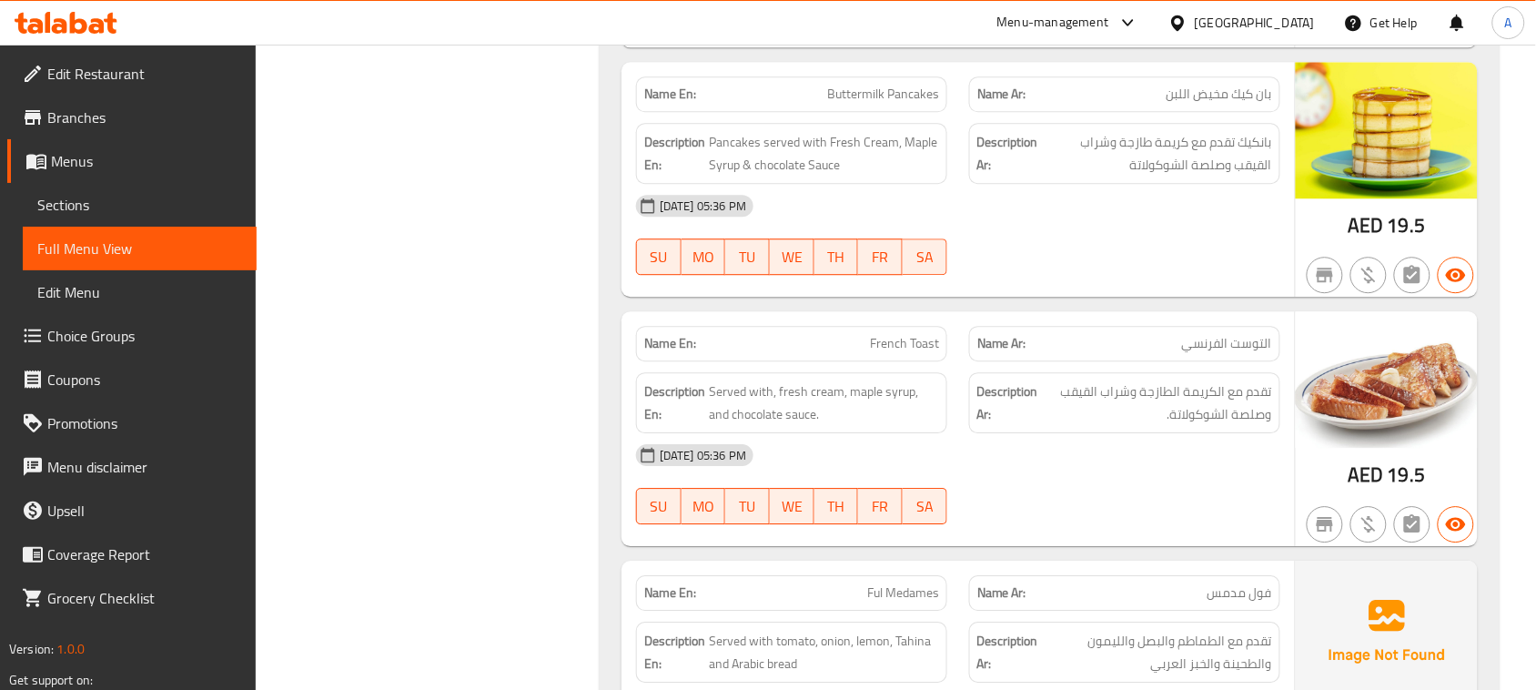
click at [1145, 226] on div "13-08-2025 05:36 PM" at bounding box center [958, 206] width 666 height 44
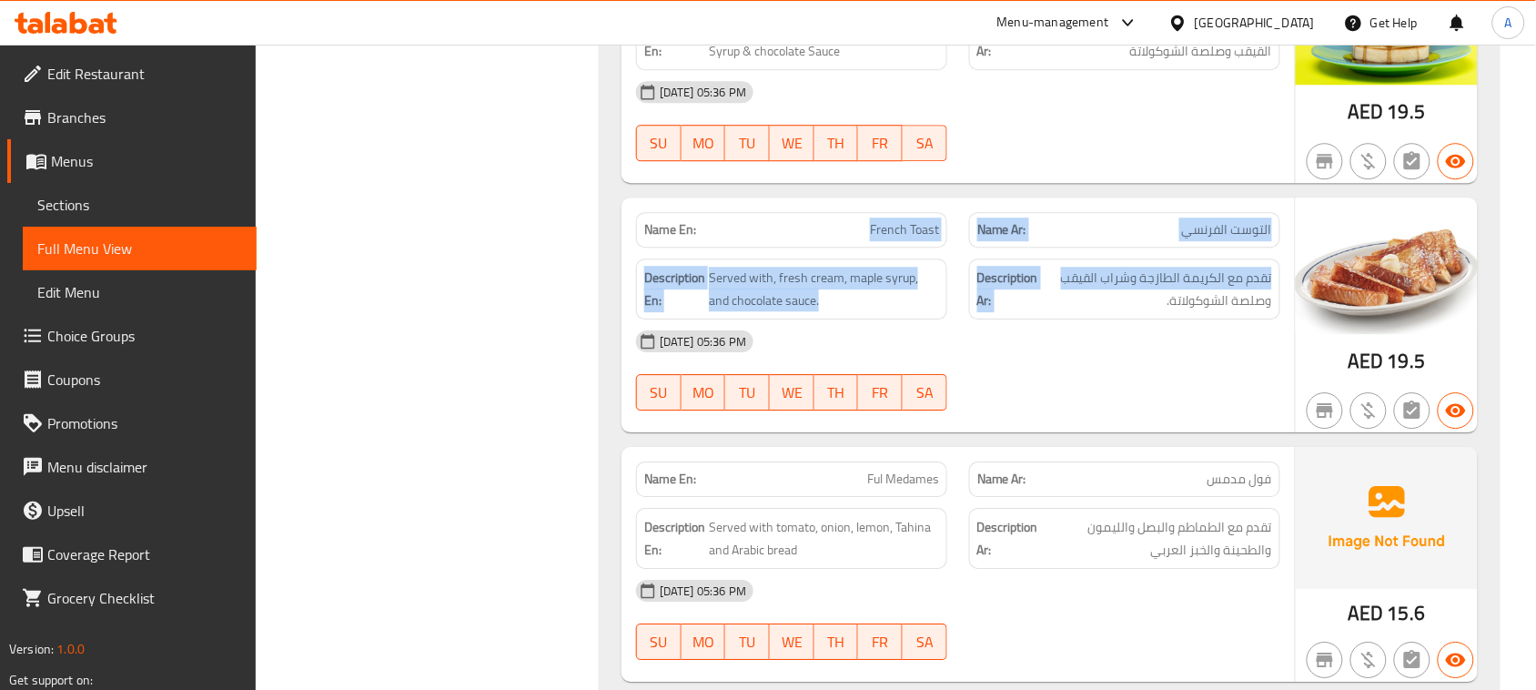
drag, startPoint x: 980, startPoint y: 251, endPoint x: 1084, endPoint y: 329, distance: 129.9
click at [1075, 289] on div "Name En: French Toast Name Ar: التوست الفرنسي Description En: Served with, fres…" at bounding box center [957, 314] width 673 height 235
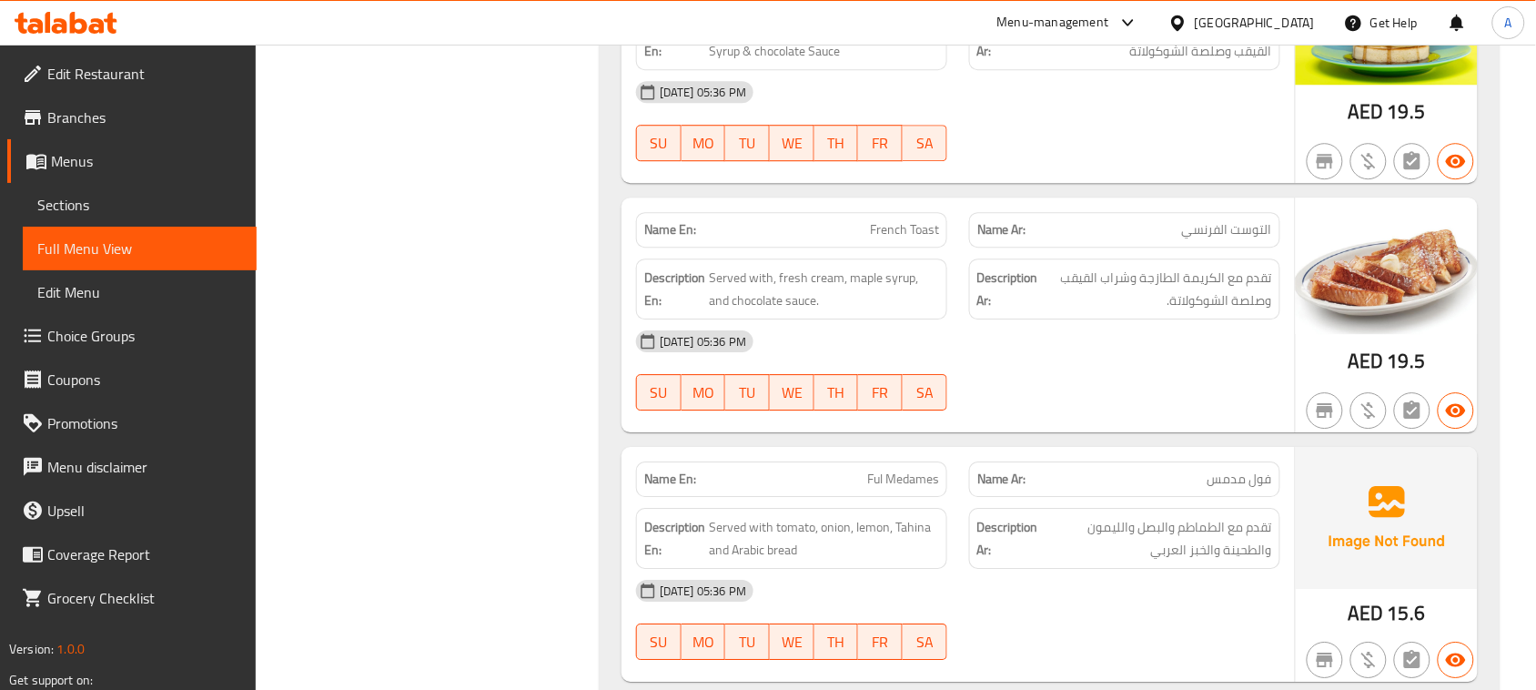
click at [1084, 351] on div "13-08-2025 05:36 PM" at bounding box center [958, 341] width 666 height 44
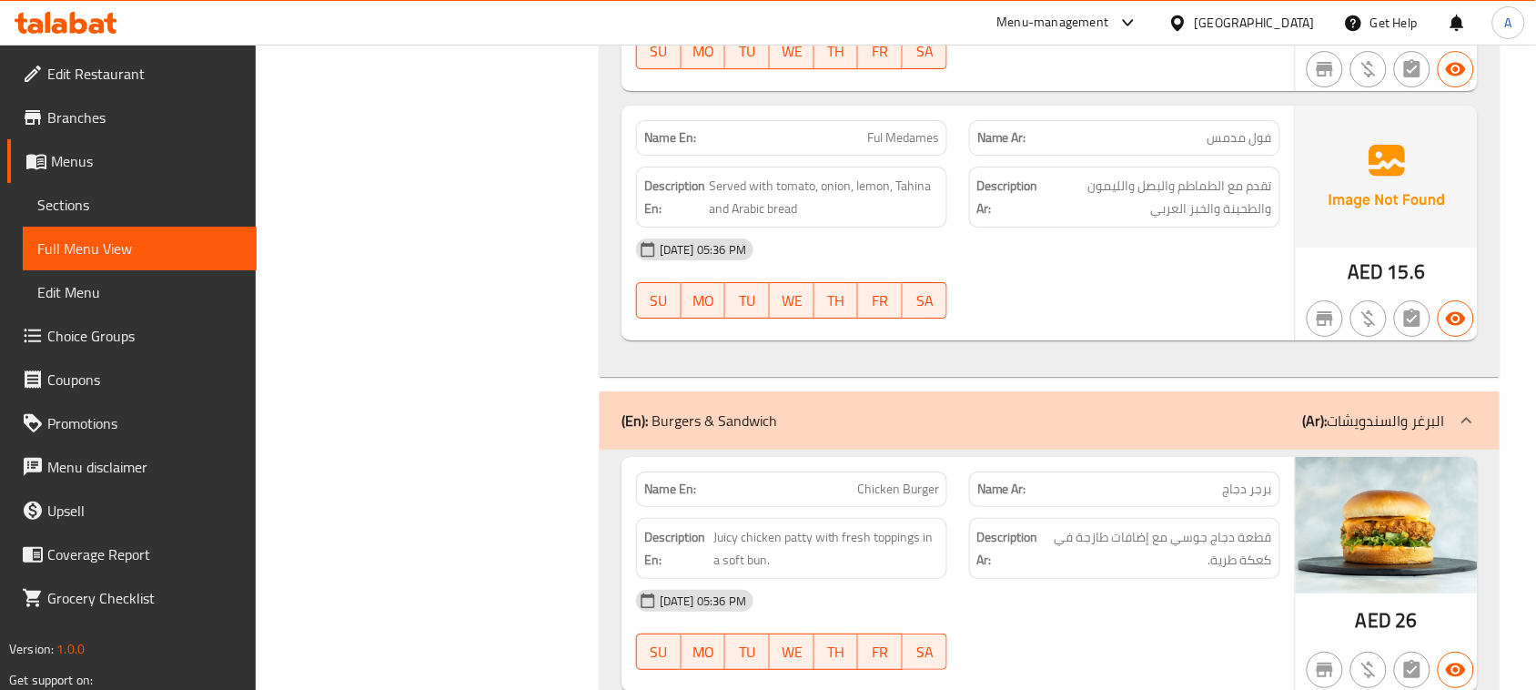
scroll to position [1933, 0]
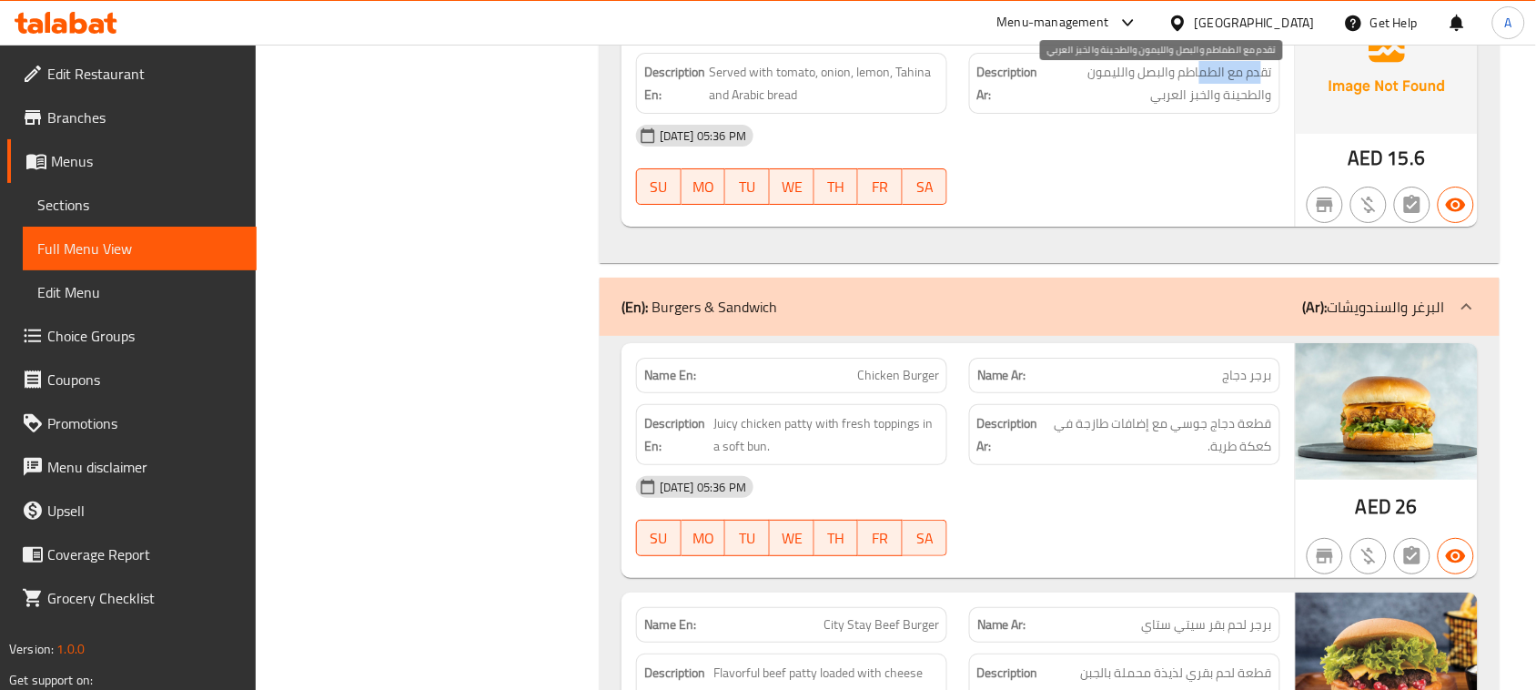
drag, startPoint x: 1257, startPoint y: 83, endPoint x: 1197, endPoint y: 83, distance: 60.0
click at [1197, 83] on span "تقدم مع الطماطم والبصل والليمون والطحينة والخبز العربي" at bounding box center [1157, 83] width 230 height 45
click at [1176, 127] on div "Name En: Ful Medames Name Ar: فول مدمس Description En: Served with tomato, onio…" at bounding box center [957, 109] width 673 height 235
click at [1167, 151] on div "13-08-2025 05:36 PM" at bounding box center [958, 136] width 666 height 44
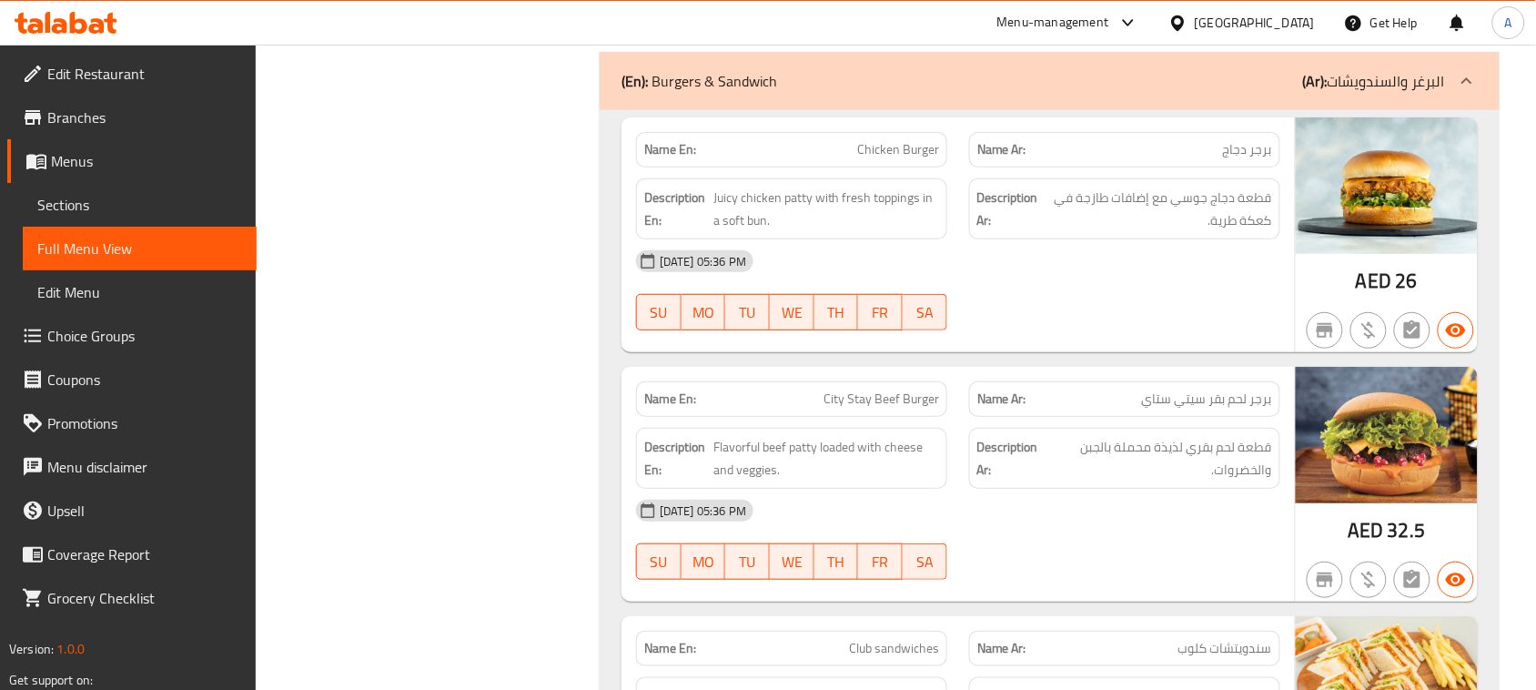
scroll to position [2161, 0]
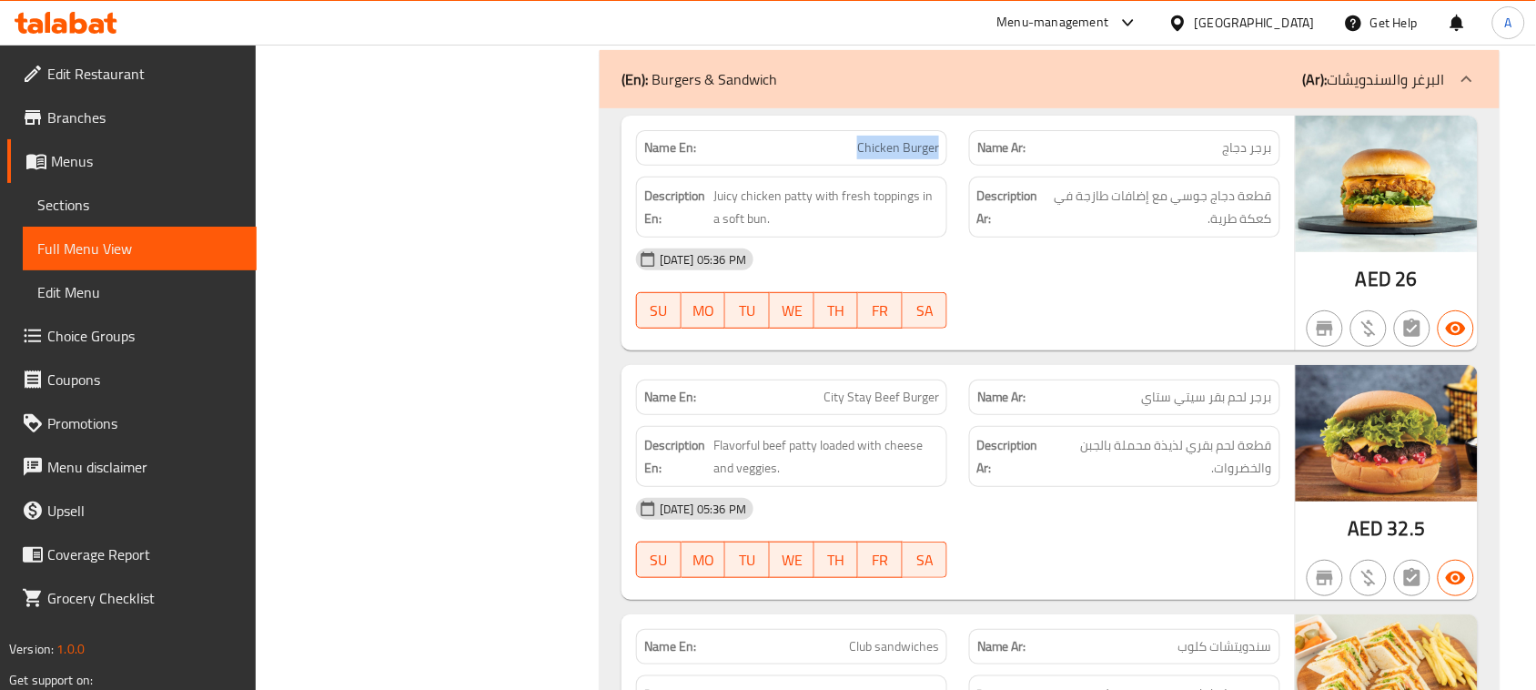
drag, startPoint x: 933, startPoint y: 146, endPoint x: 956, endPoint y: 146, distance: 23.7
drag, startPoint x: 314, startPoint y: 264, endPoint x: 574, endPoint y: 317, distance: 265.5
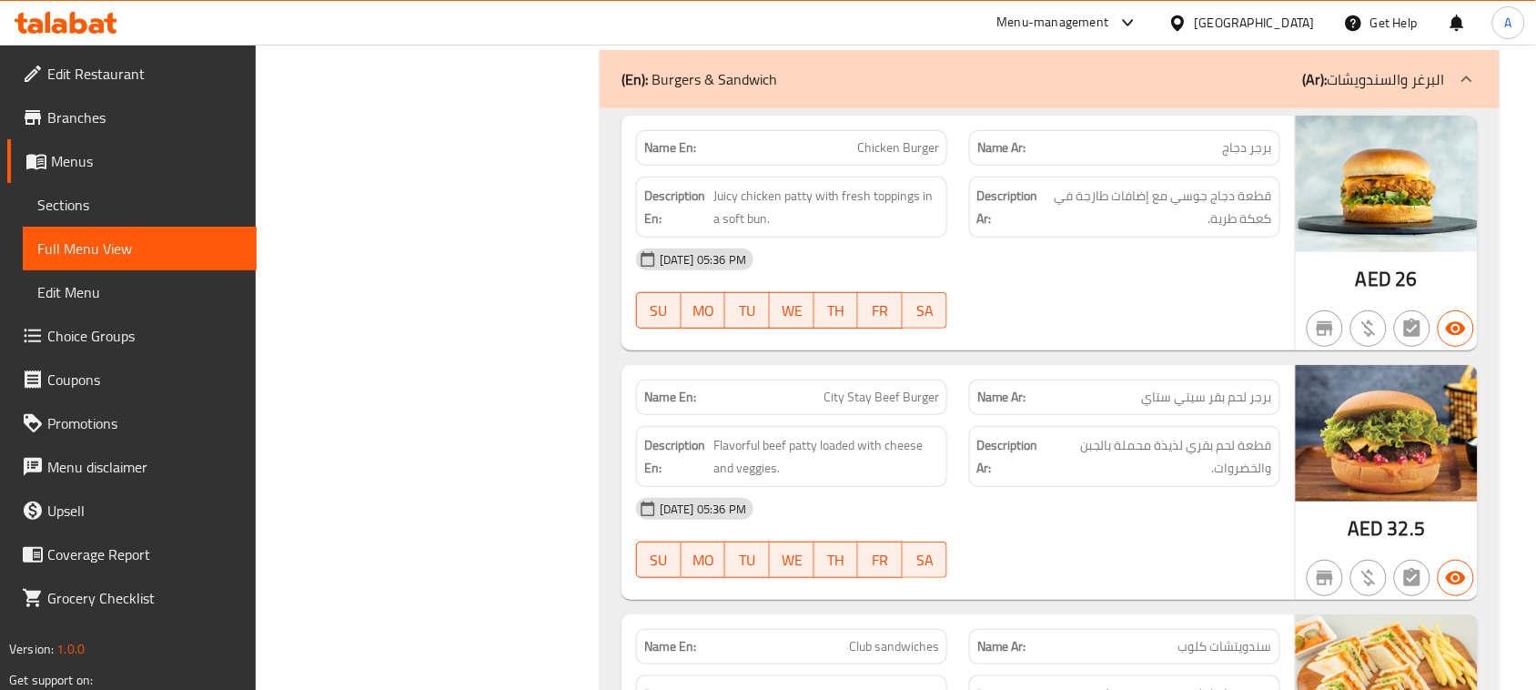
drag, startPoint x: 848, startPoint y: 192, endPoint x: 990, endPoint y: 276, distance: 164.8
drag, startPoint x: 772, startPoint y: 410, endPoint x: 1078, endPoint y: 410, distance: 306.6
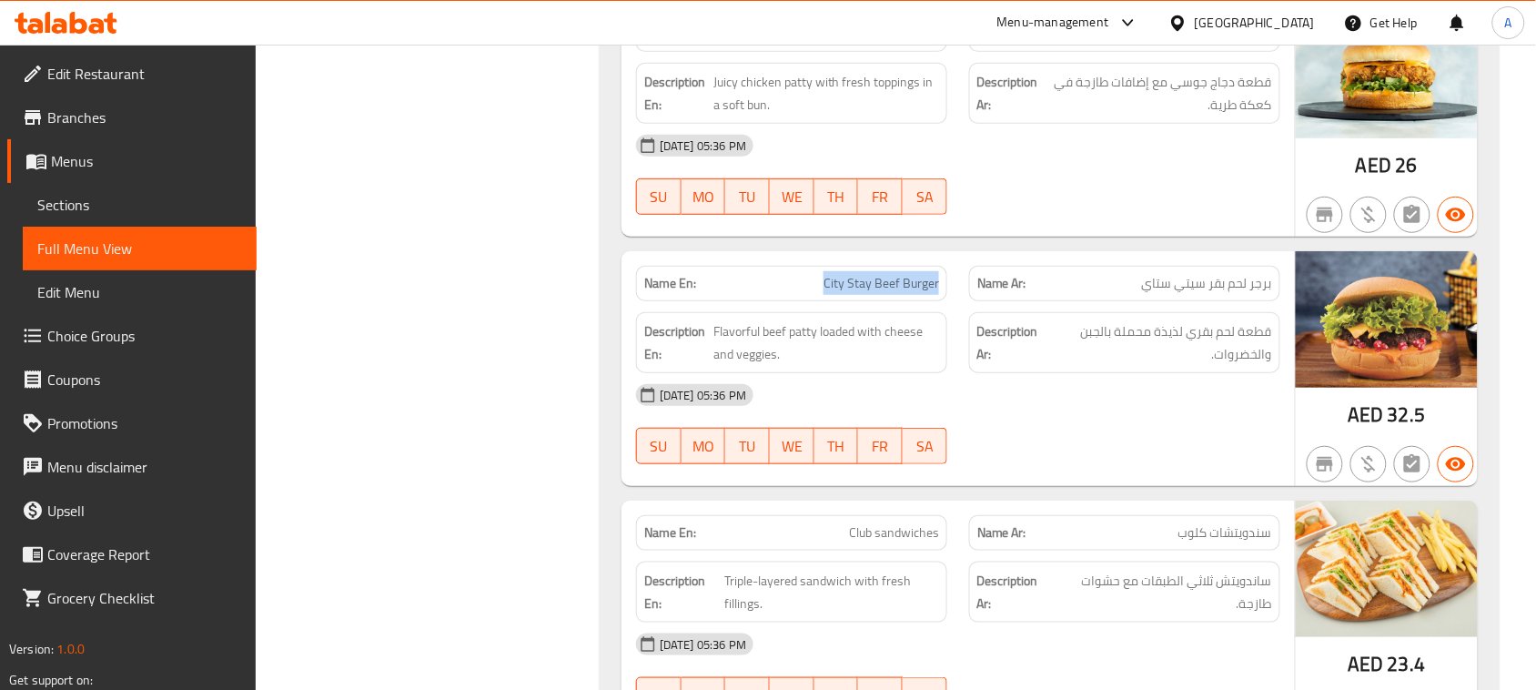
drag, startPoint x: 817, startPoint y: 303, endPoint x: 1079, endPoint y: 305, distance: 262.0
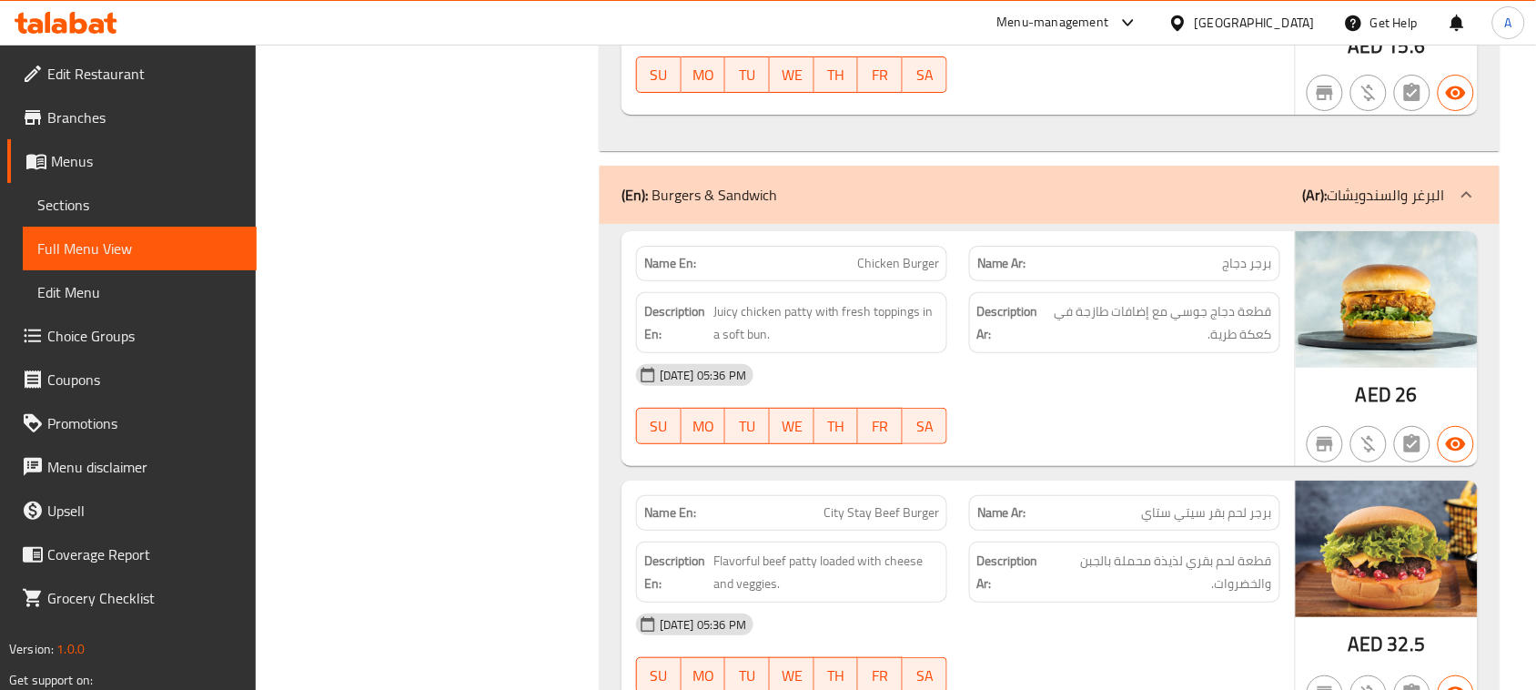
scroll to position [2047, 0]
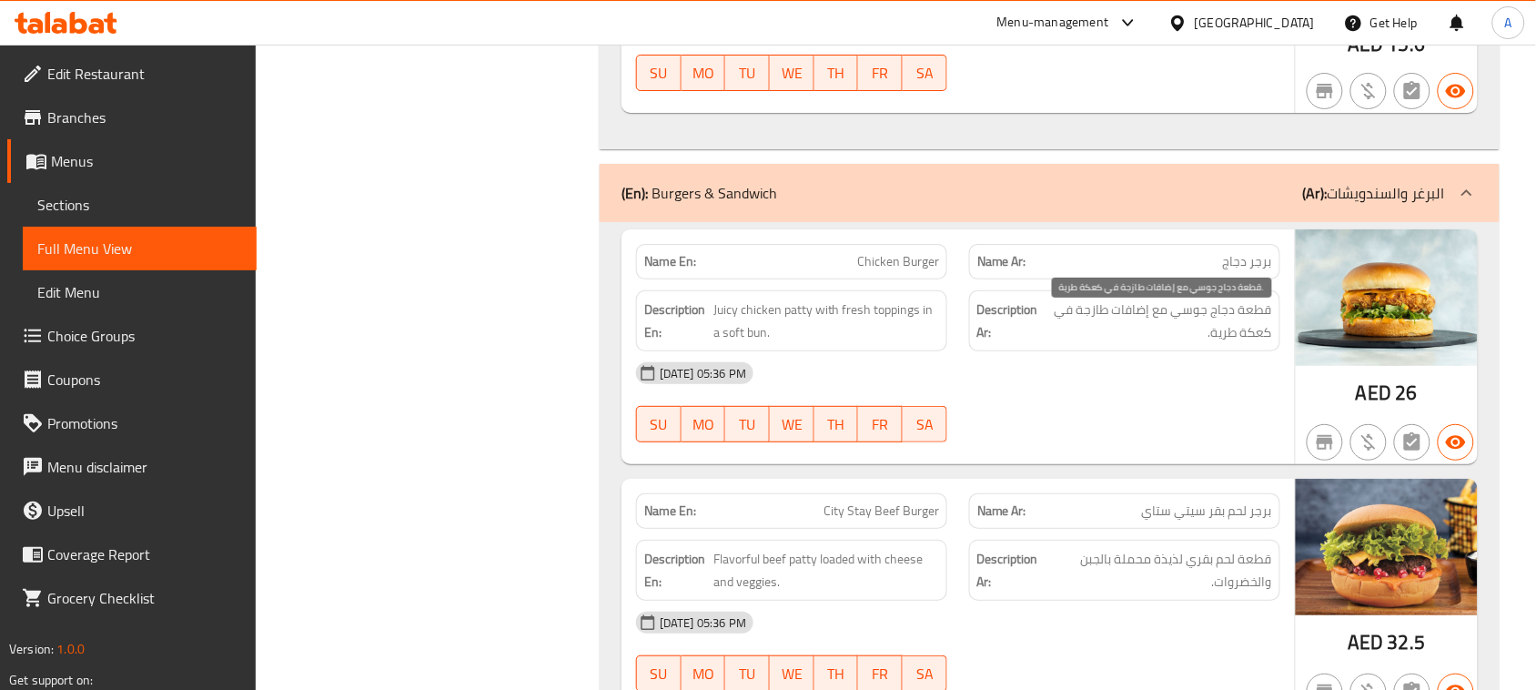
drag, startPoint x: 1198, startPoint y: 337, endPoint x: 1098, endPoint y: 337, distance: 100.1
click at [1098, 337] on span "قطعة دجاج جوسي مع إضافات طازجة في كعكة طرية." at bounding box center [1158, 320] width 228 height 45
drag, startPoint x: 1129, startPoint y: 321, endPoint x: 1083, endPoint y: 321, distance: 46.4
click at [1097, 321] on span "قطعة دجاج جوسي مع إضافات طازجة في كعكة طرية." at bounding box center [1158, 320] width 228 height 45
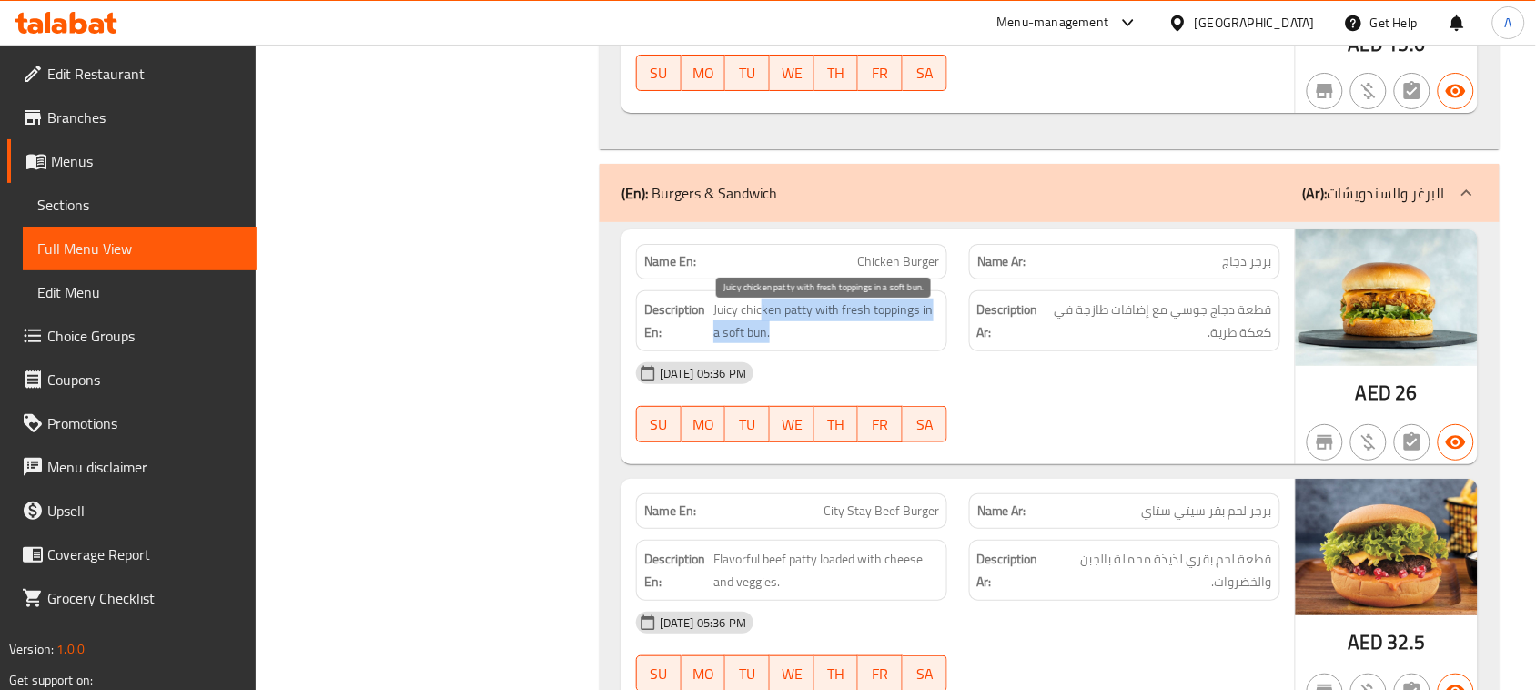
drag, startPoint x: 760, startPoint y: 321, endPoint x: 905, endPoint y: 361, distance: 151.0
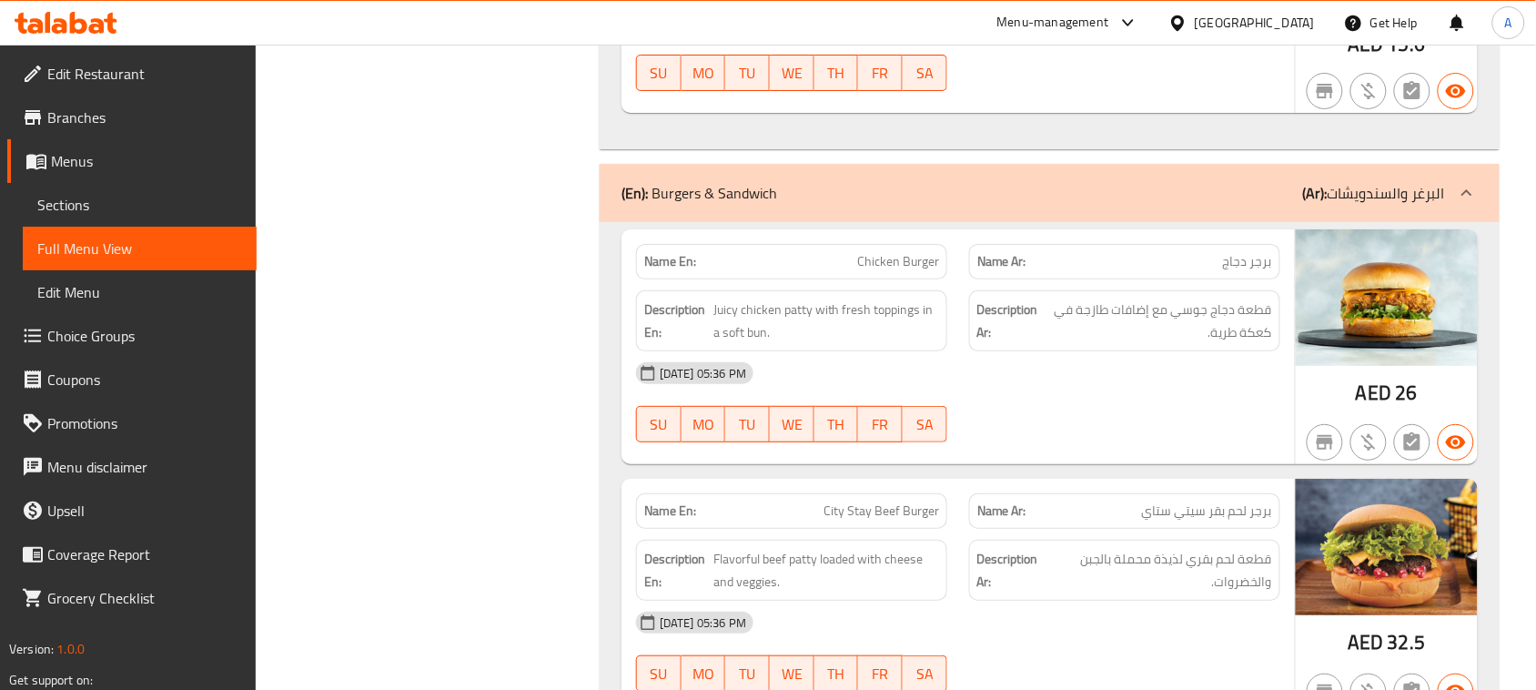
scroll to position [2388, 0]
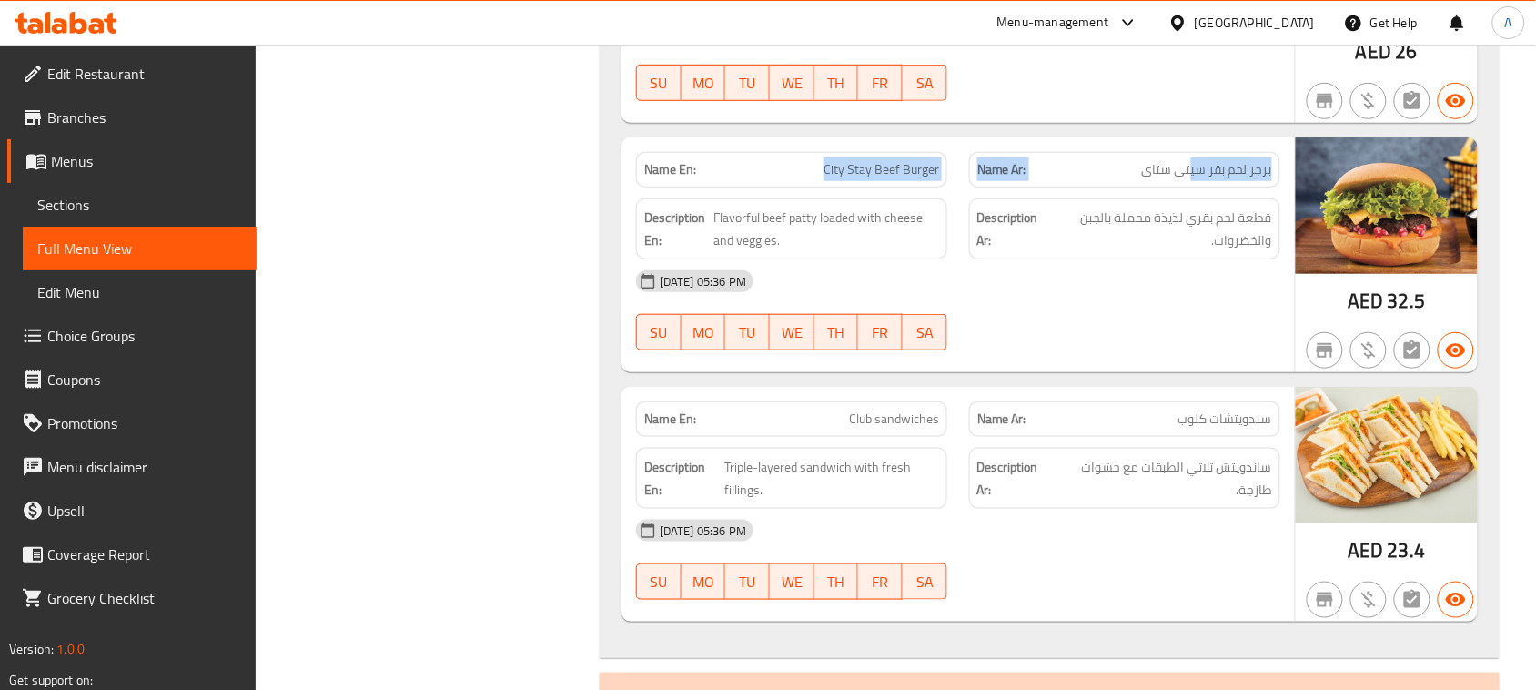
drag, startPoint x: 822, startPoint y: 148, endPoint x: 1190, endPoint y: 192, distance: 371.1
drag, startPoint x: 1186, startPoint y: 184, endPoint x: 894, endPoint y: 183, distance: 291.2
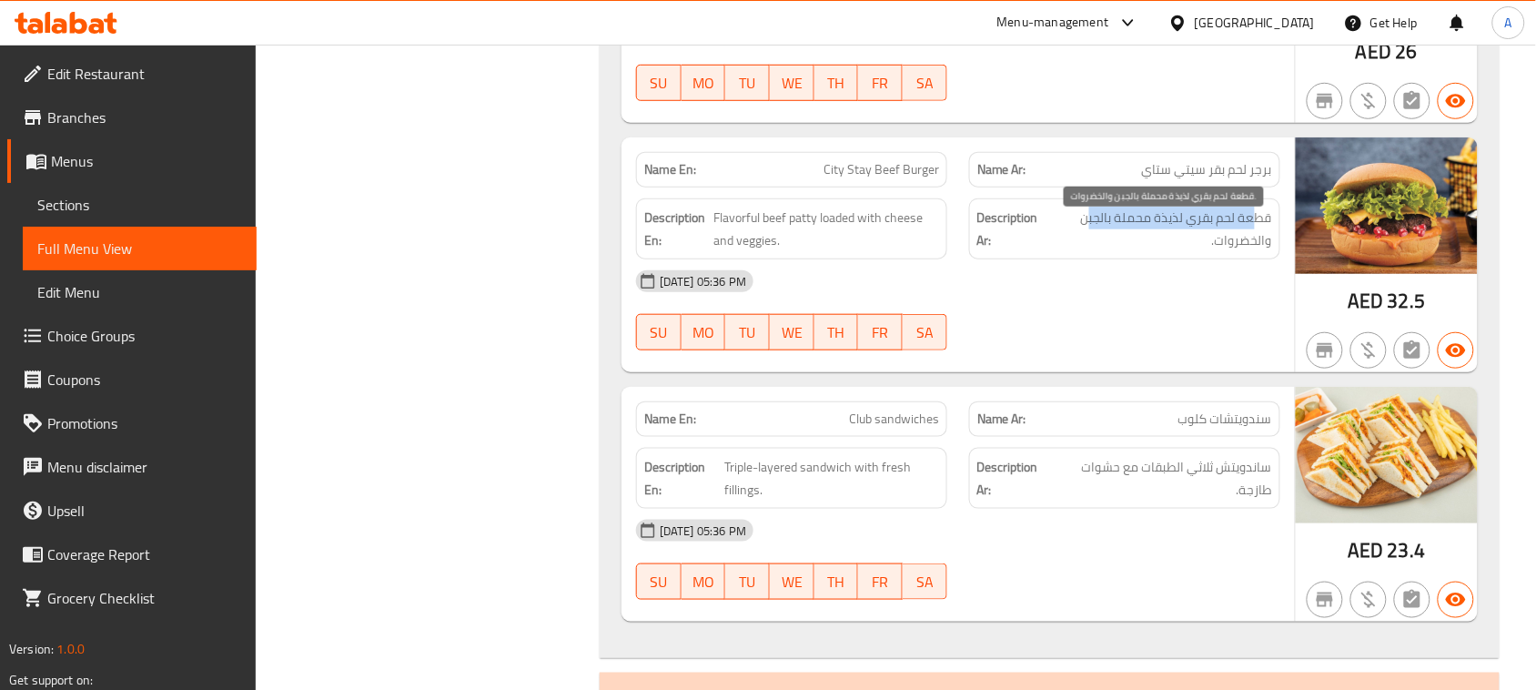
drag, startPoint x: 1257, startPoint y: 235, endPoint x: 1089, endPoint y: 233, distance: 168.3
click at [1089, 233] on span "قطعة لحم بقري لذيذة محملة بالجبن والخضروات." at bounding box center [1160, 229] width 223 height 45
click at [1248, 251] on span "قطعة لحم بقري لذيذة محملة بالجبن والخضروات." at bounding box center [1160, 229] width 223 height 45
drag, startPoint x: 1248, startPoint y: 256, endPoint x: 808, endPoint y: 256, distance: 440.4
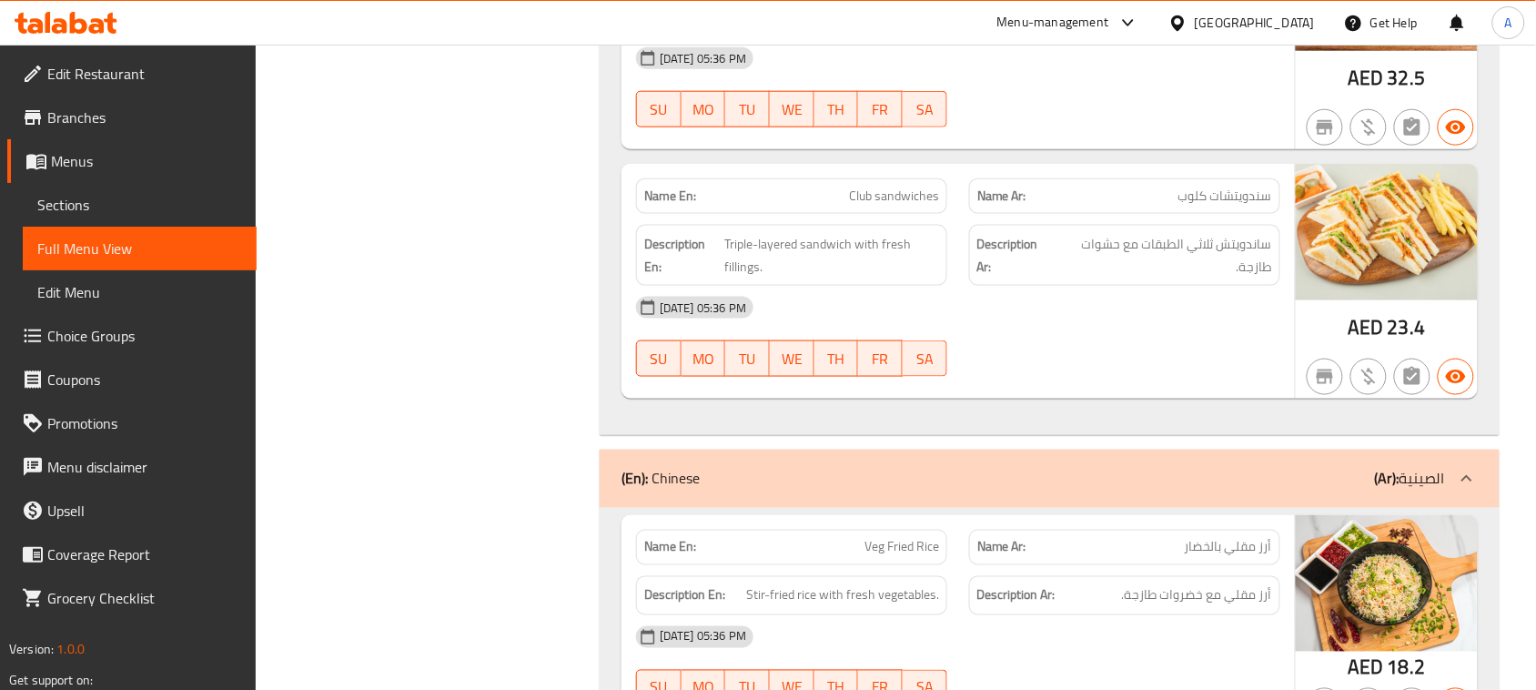
scroll to position [2616, 0]
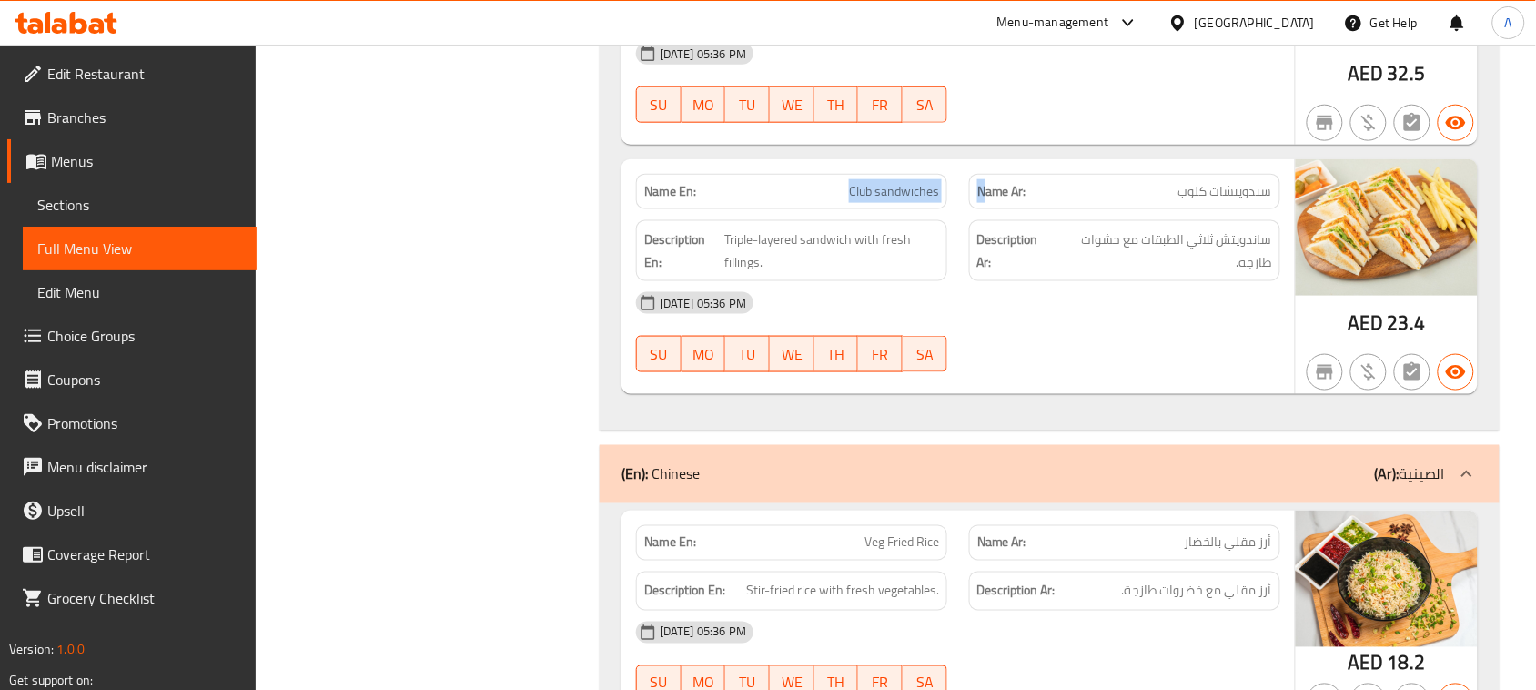
drag, startPoint x: 812, startPoint y: 179, endPoint x: 1039, endPoint y: 215, distance: 230.2
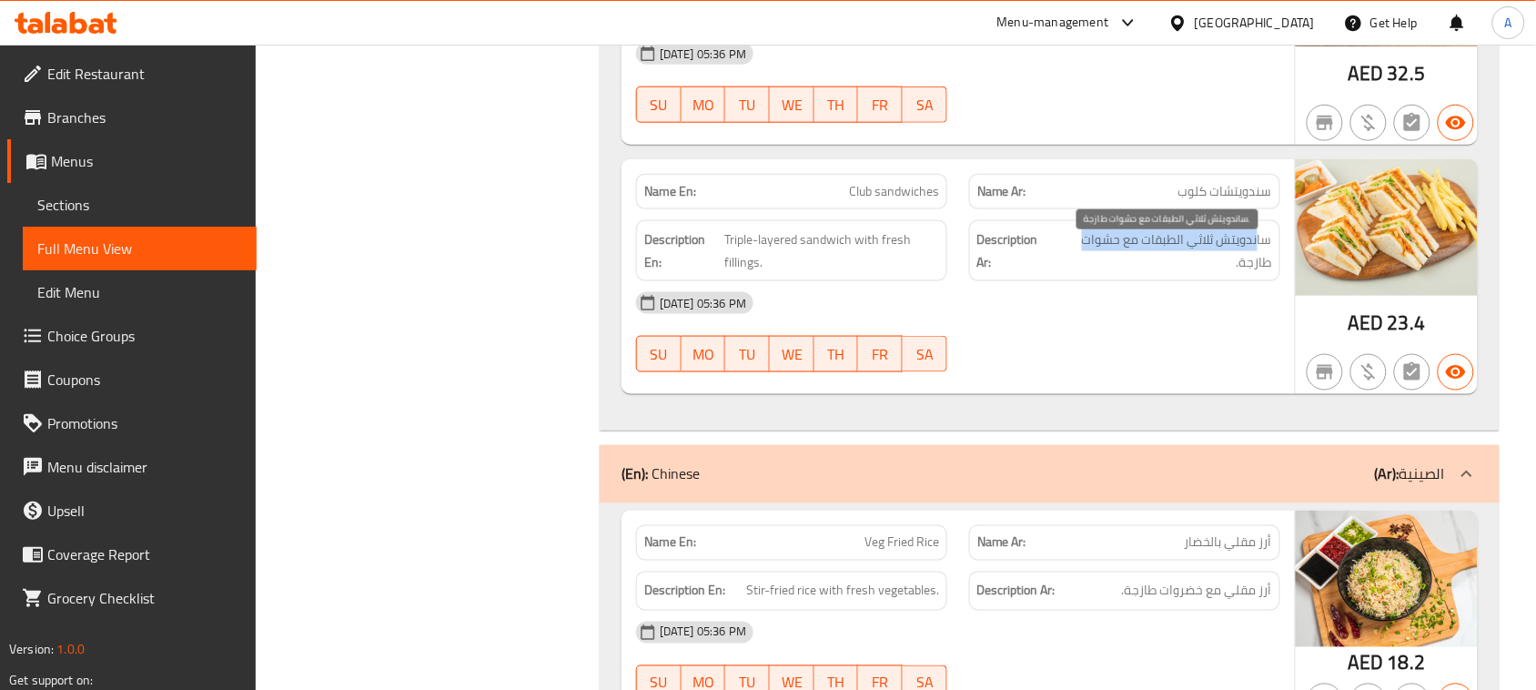
drag, startPoint x: 1256, startPoint y: 248, endPoint x: 1076, endPoint y: 252, distance: 180.2
click at [1076, 252] on span "ساندويتش ثلاثي الطبقات مع حشوات طازجة." at bounding box center [1163, 250] width 217 height 45
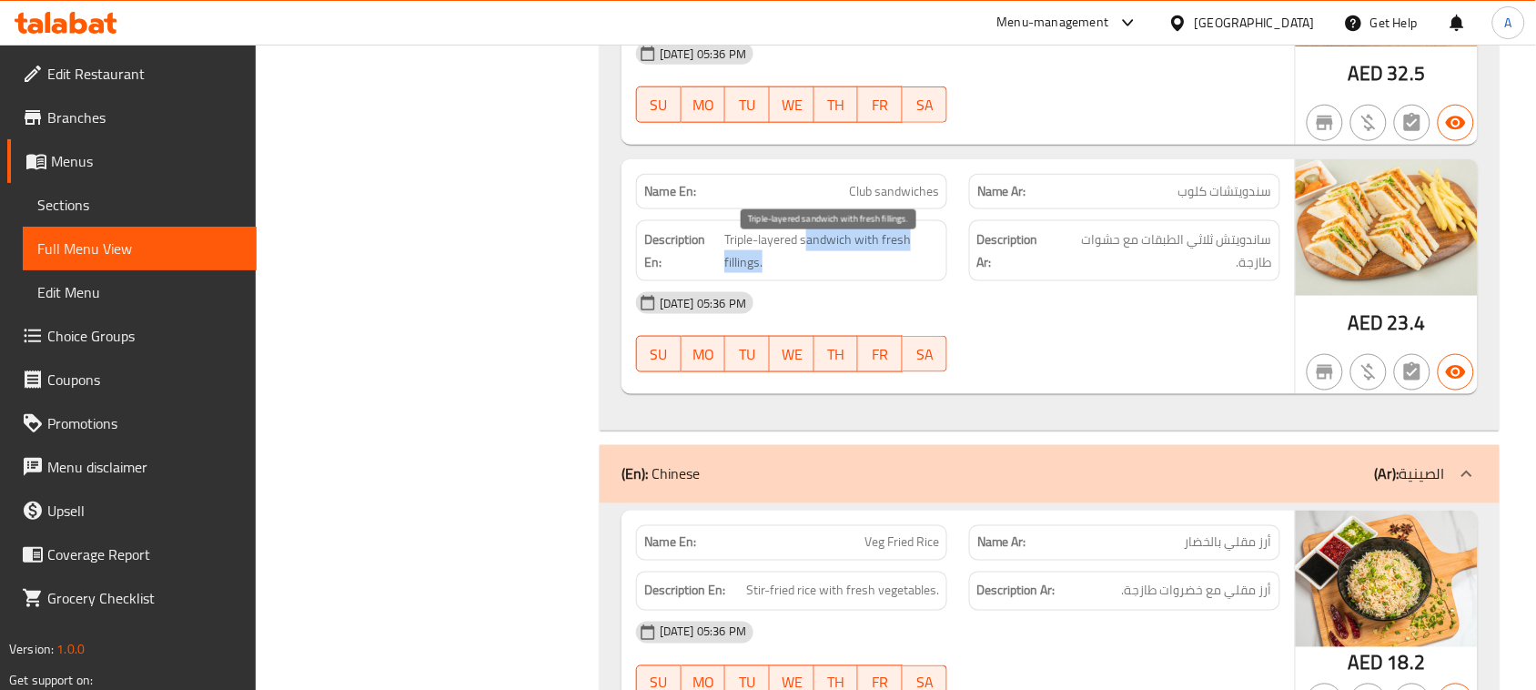
drag, startPoint x: 875, startPoint y: 271, endPoint x: 1025, endPoint y: 289, distance: 151.2
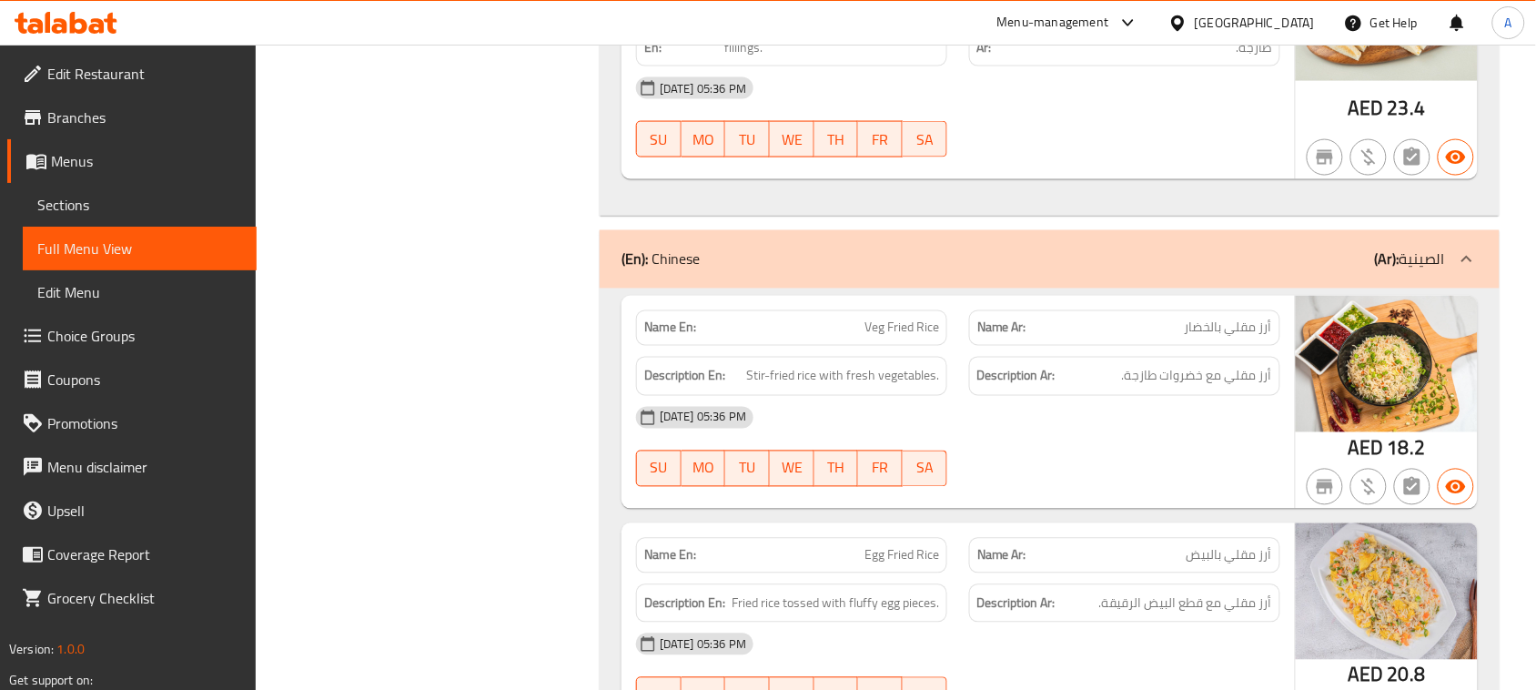
scroll to position [2843, 0]
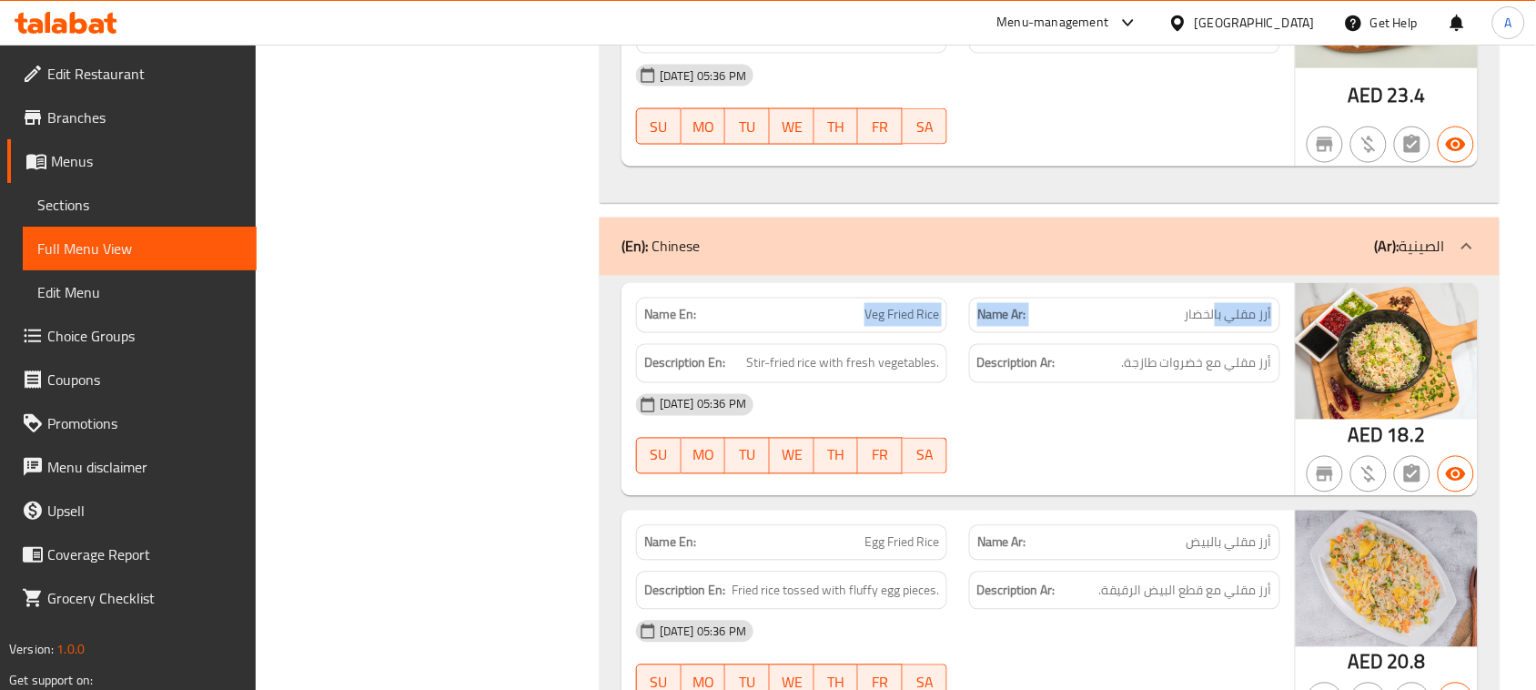
drag, startPoint x: 853, startPoint y: 310, endPoint x: 1216, endPoint y: 314, distance: 364.0
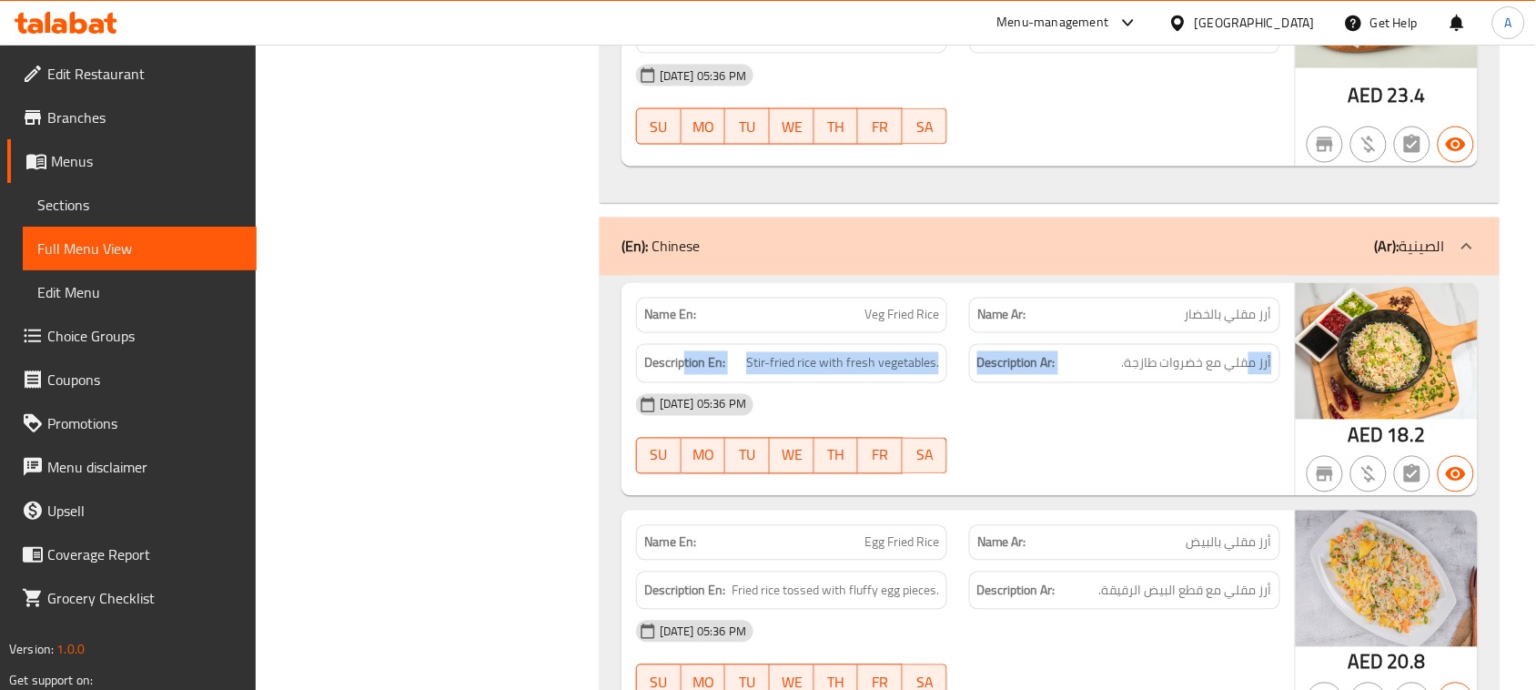
drag, startPoint x: 1247, startPoint y: 379, endPoint x: 685, endPoint y: 383, distance: 562.3
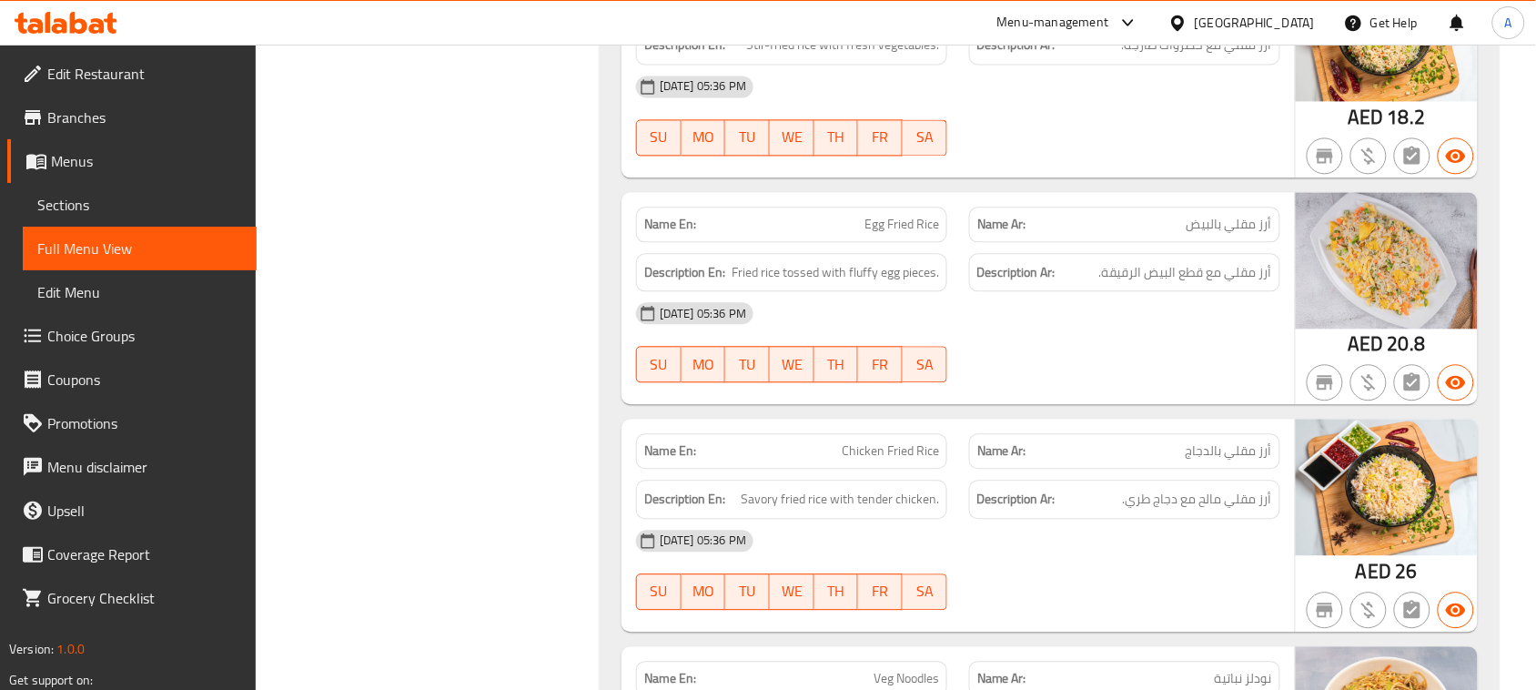
scroll to position [3184, 0]
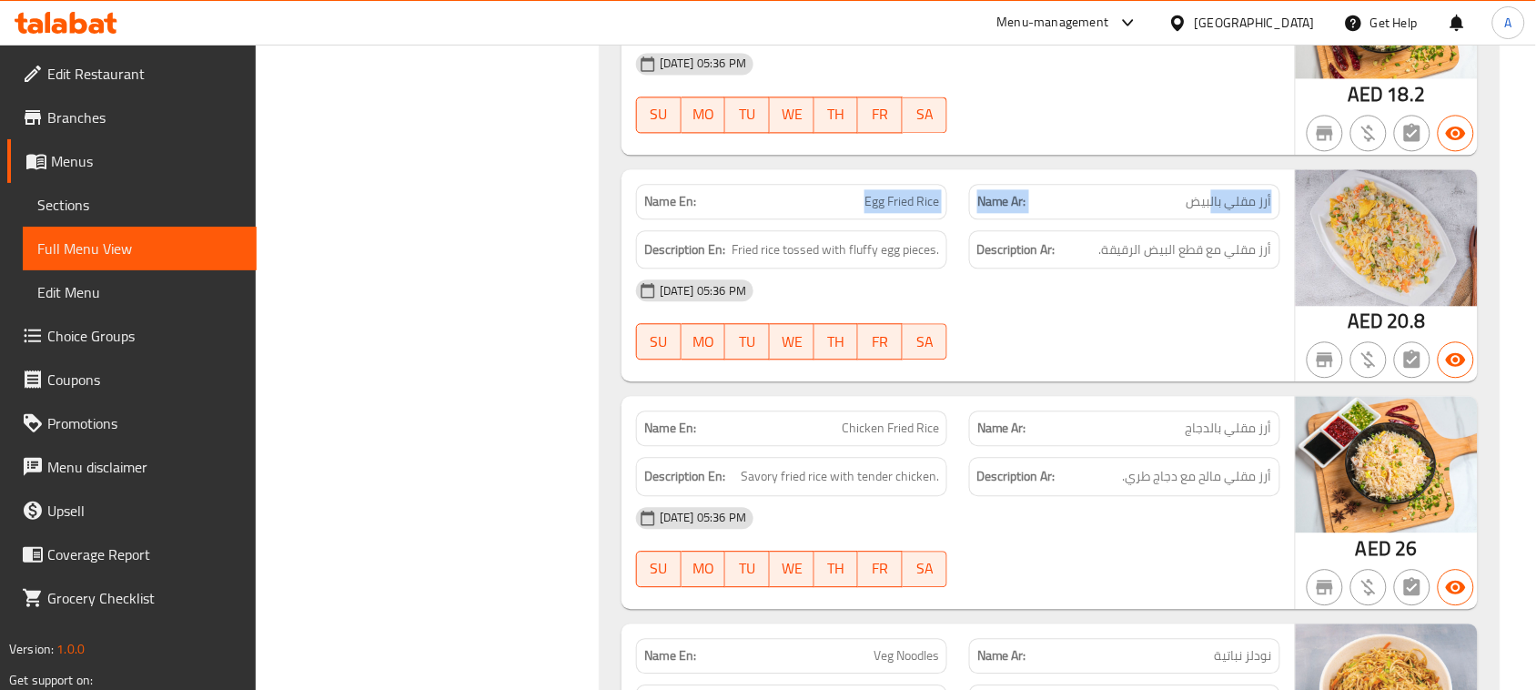
drag, startPoint x: 856, startPoint y: 194, endPoint x: 1220, endPoint y: 209, distance: 364.3
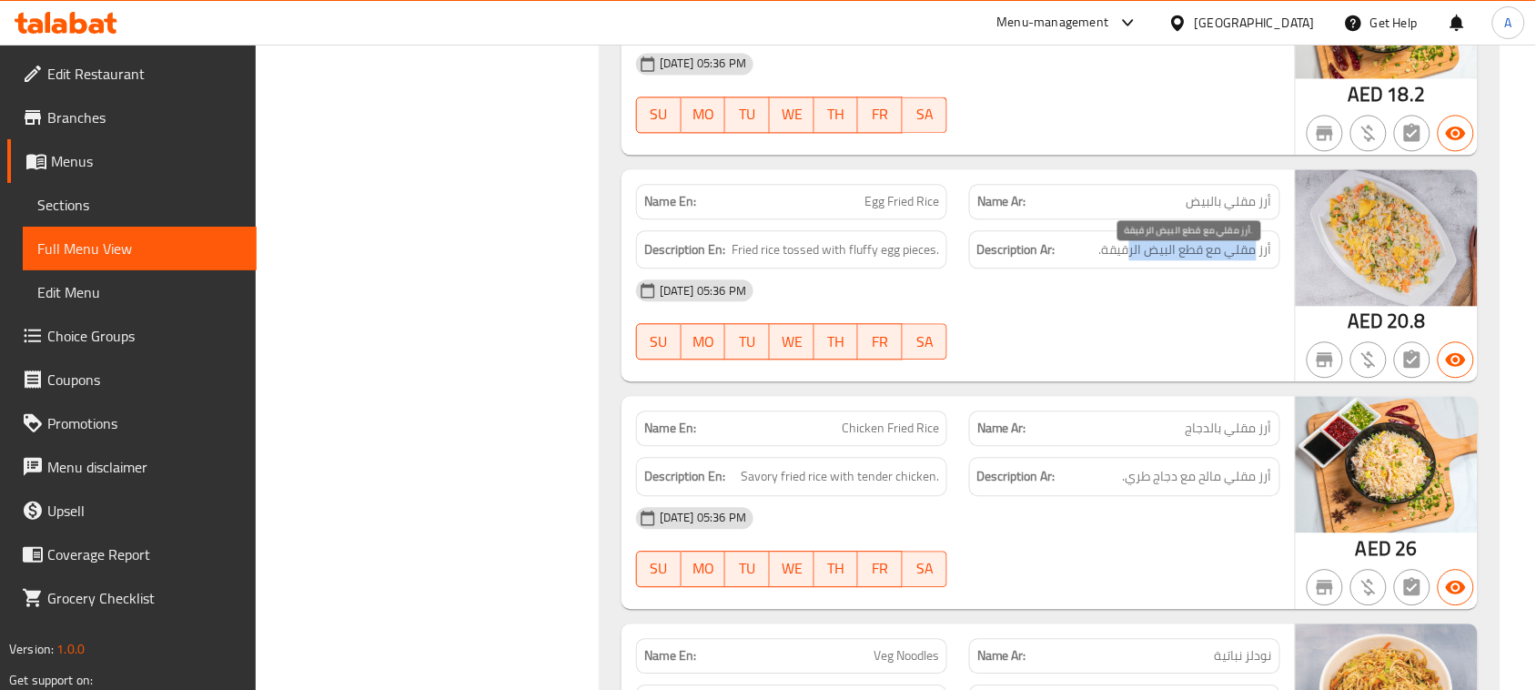
drag, startPoint x: 1256, startPoint y: 260, endPoint x: 1129, endPoint y: 262, distance: 126.5
click at [1129, 261] on span "أرز مقلي مع قطع البيض الرقيقة." at bounding box center [1185, 249] width 173 height 23
click at [1115, 261] on span "أرز مقلي مع قطع البيض الرقيقة." at bounding box center [1185, 249] width 173 height 23
drag, startPoint x: 1115, startPoint y: 262, endPoint x: 943, endPoint y: 262, distance: 172.9
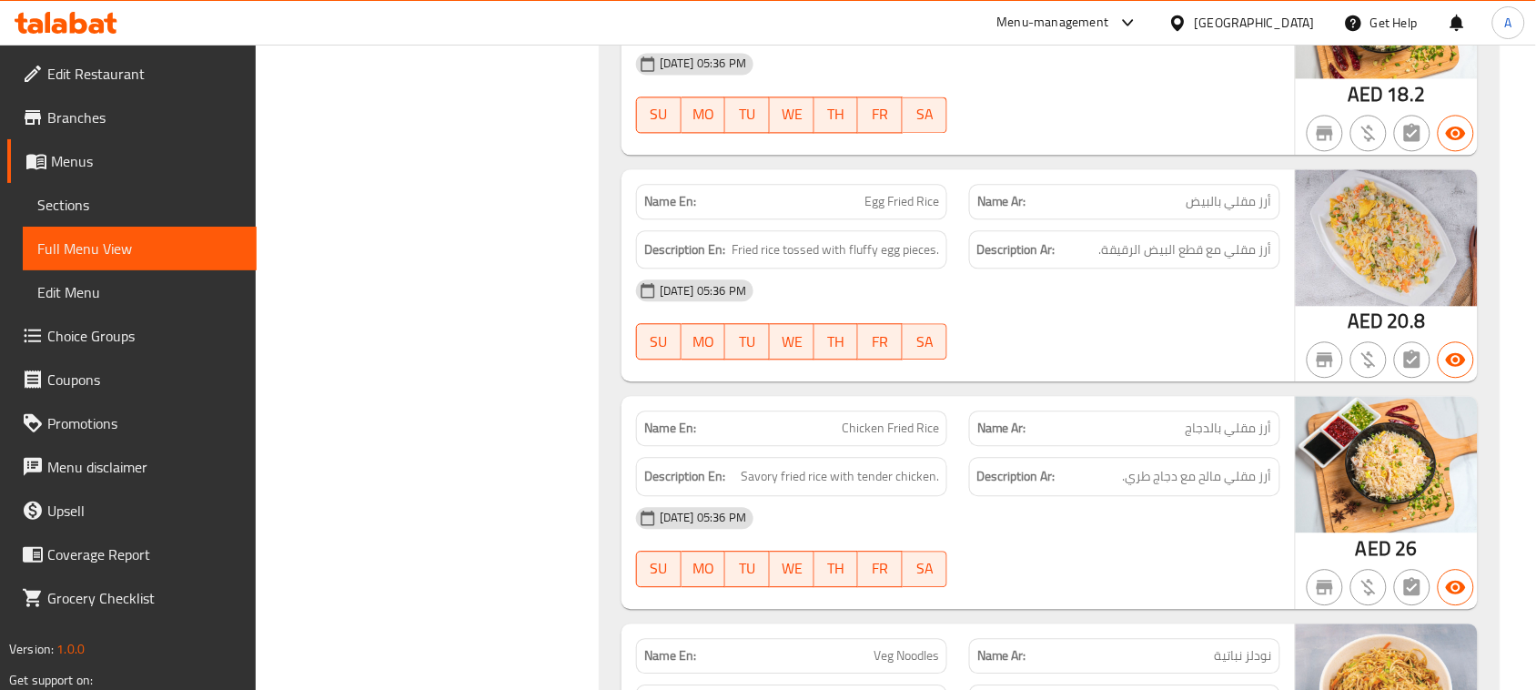
drag, startPoint x: 747, startPoint y: 270, endPoint x: 1010, endPoint y: 296, distance: 264.2
drag, startPoint x: 839, startPoint y: 219, endPoint x: 1081, endPoint y: 242, distance: 243.1
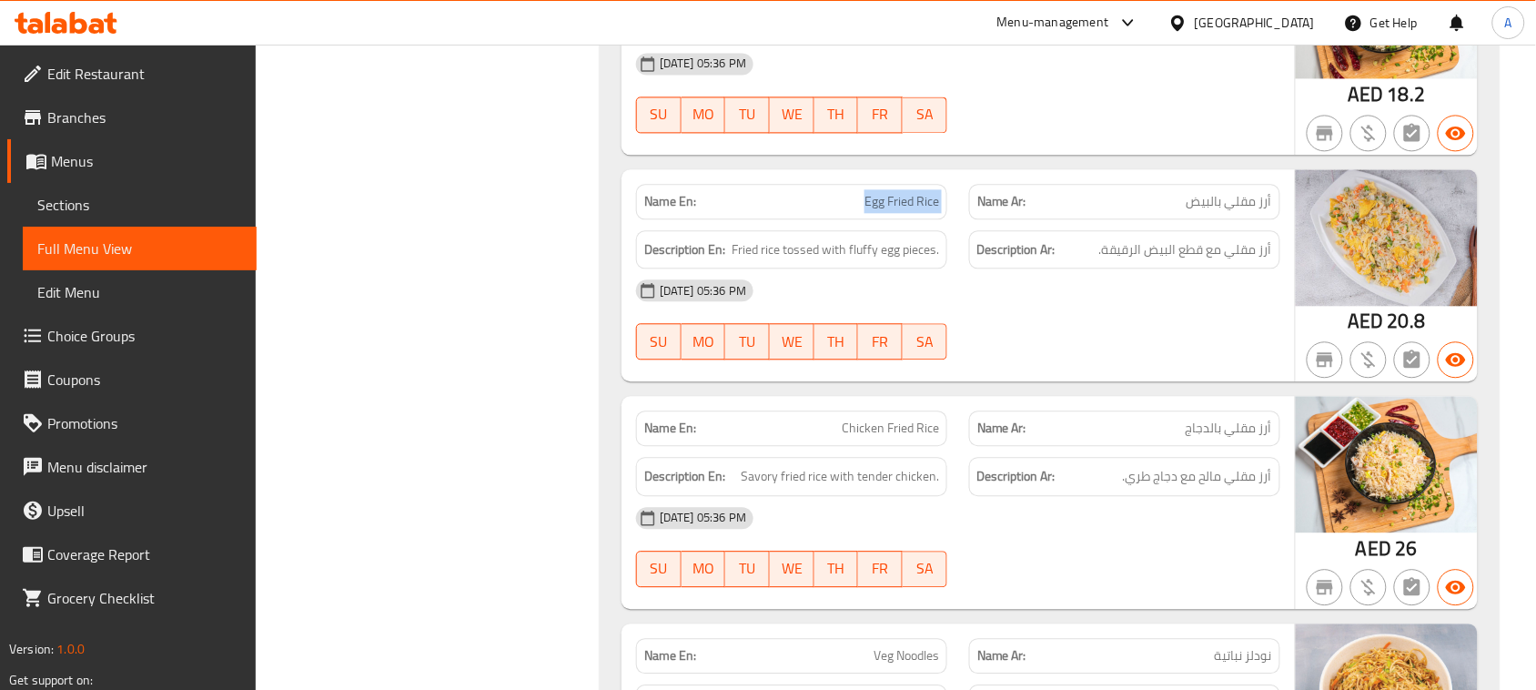
click at [1217, 261] on span "أرز مقلي مع قطع البيض الرقيقة." at bounding box center [1185, 249] width 173 height 23
drag, startPoint x: 880, startPoint y: 443, endPoint x: 1057, endPoint y: 397, distance: 183.4
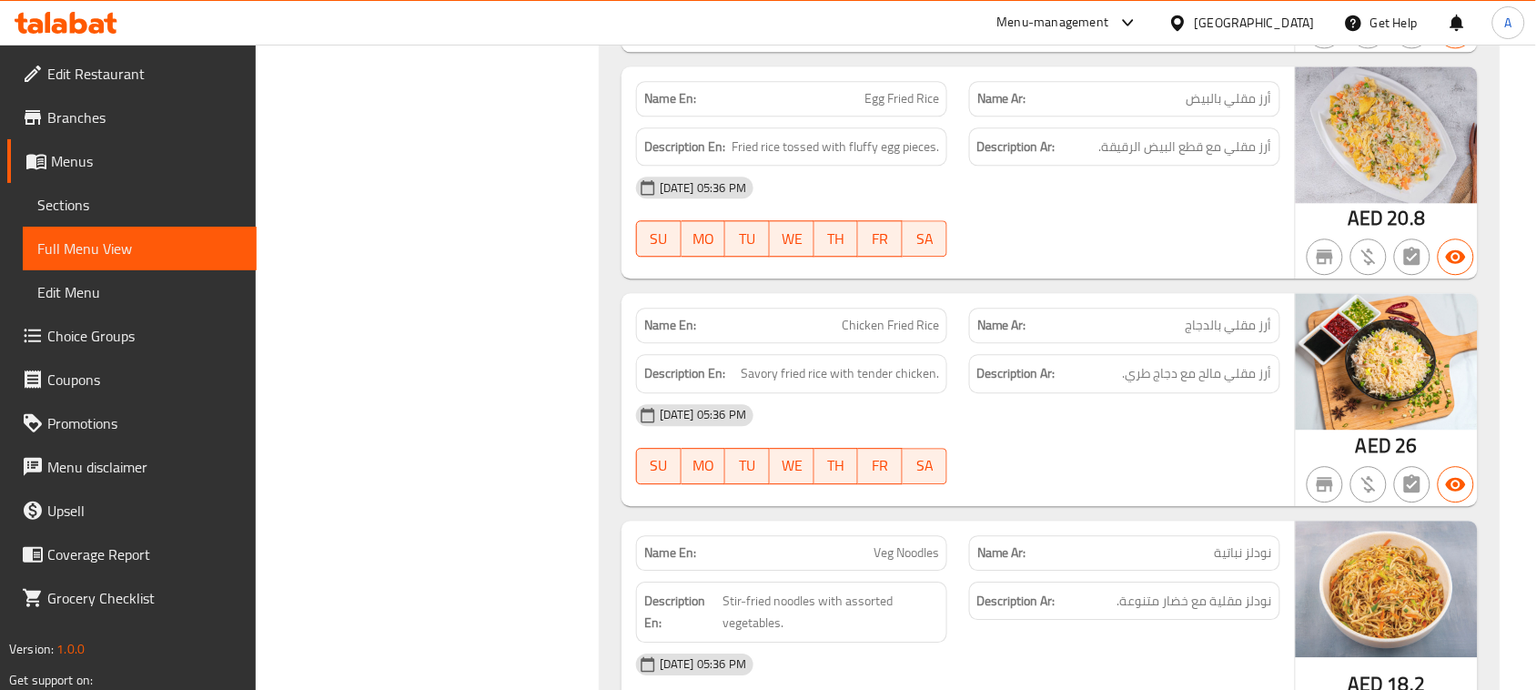
scroll to position [3526, 0]
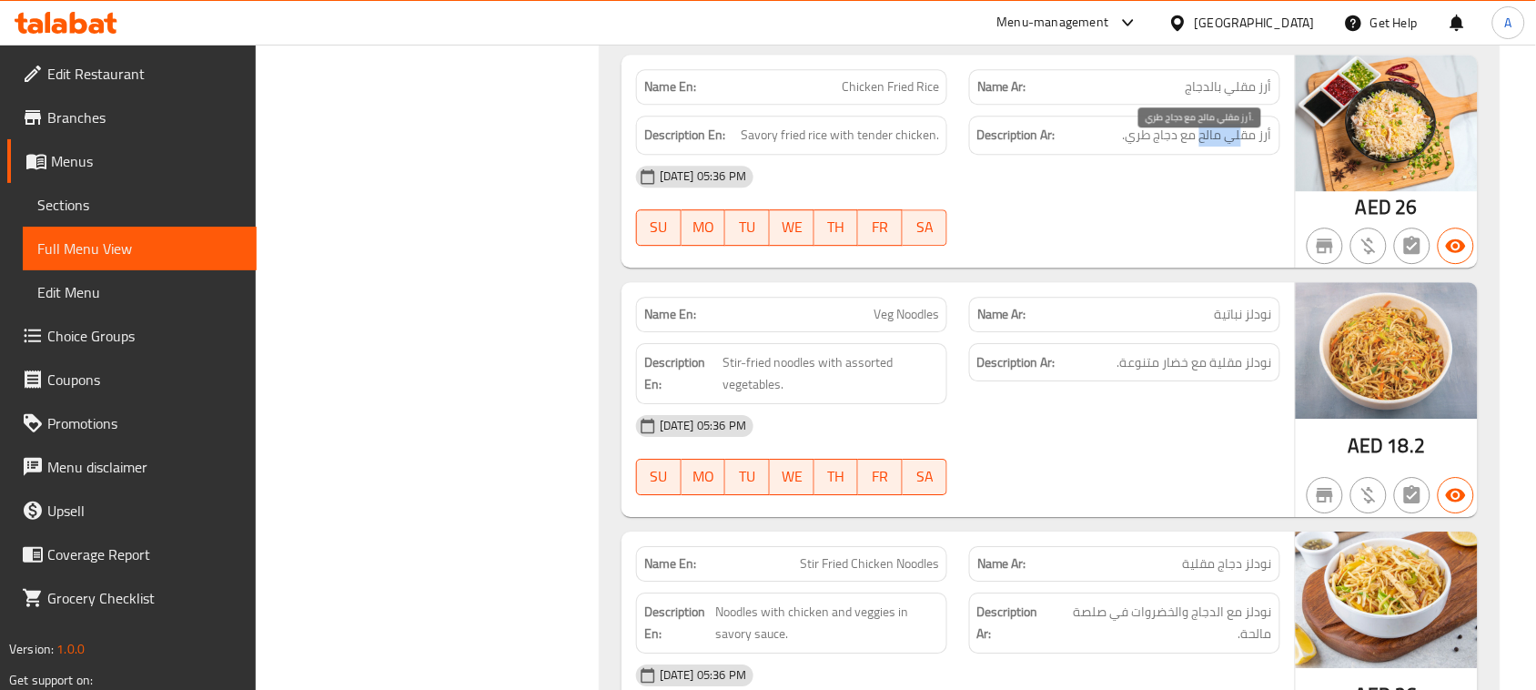
drag, startPoint x: 1240, startPoint y: 152, endPoint x: 1201, endPoint y: 150, distance: 39.2
click at [1201, 146] on span "أرز مقلي مالح مع دجاج طري." at bounding box center [1197, 135] width 149 height 23
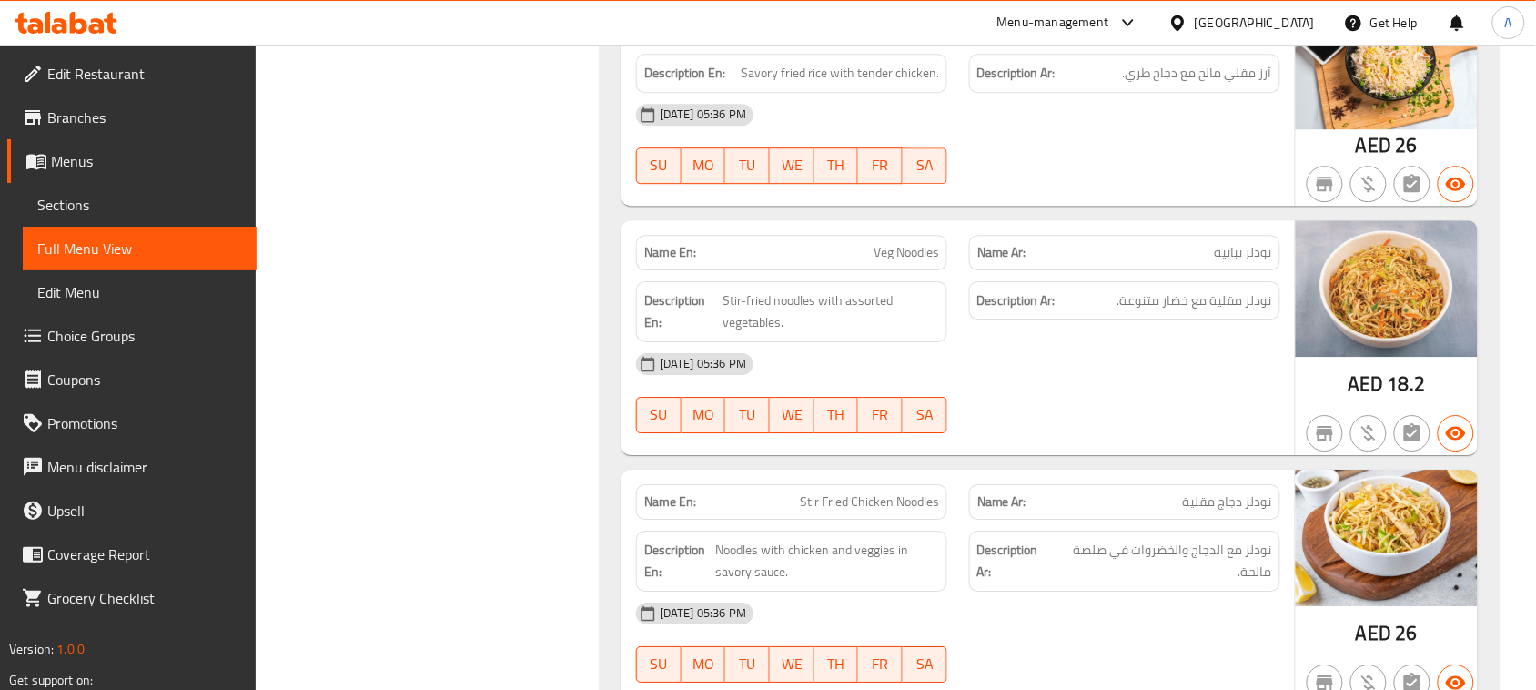
scroll to position [3639, 0]
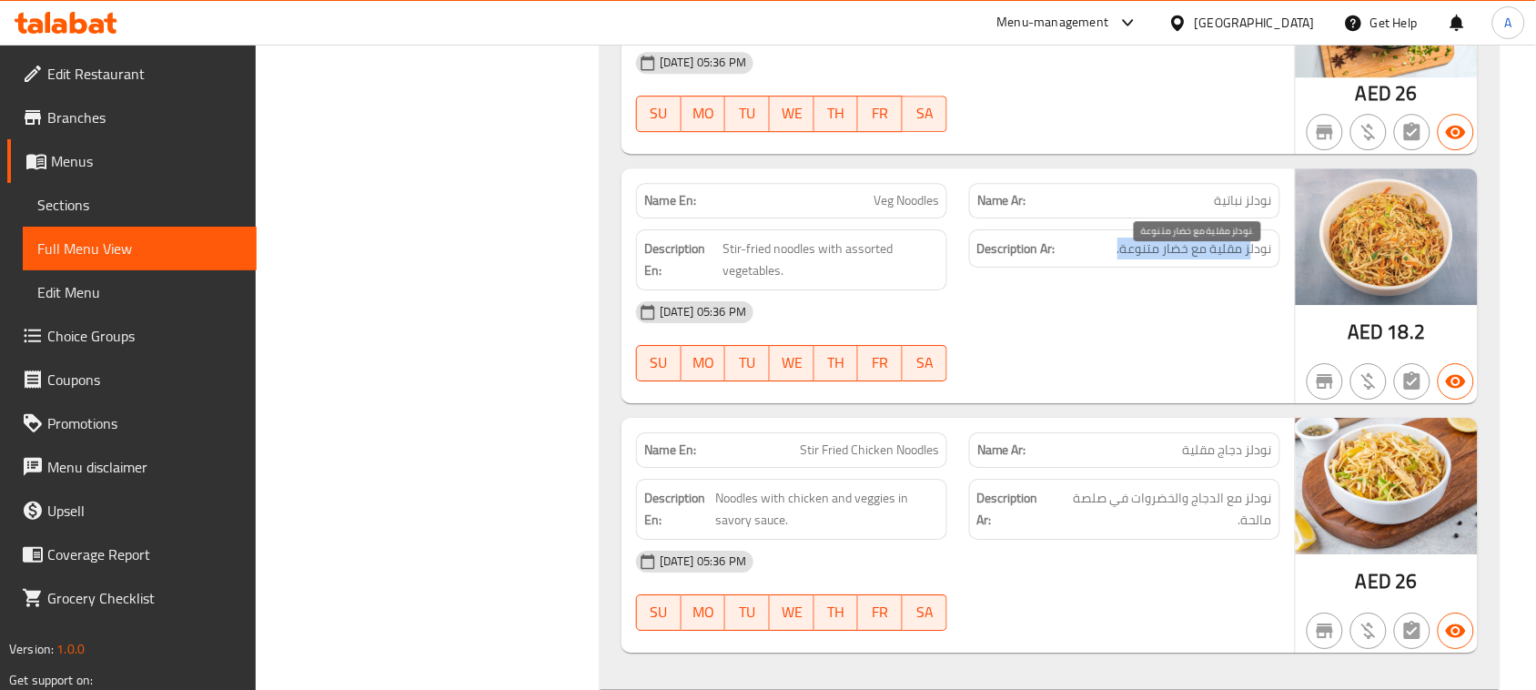
drag, startPoint x: 1249, startPoint y: 268, endPoint x: 1065, endPoint y: 270, distance: 184.7
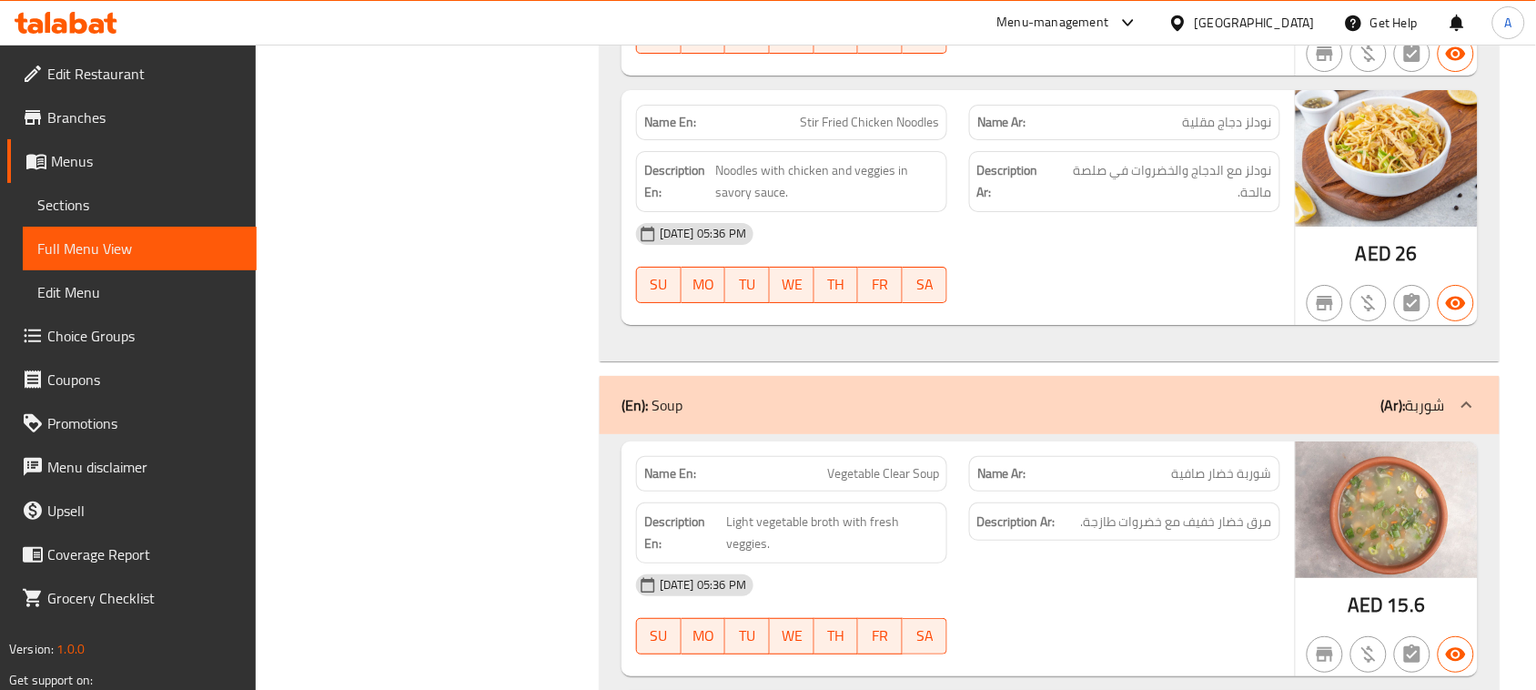
scroll to position [3981, 0]
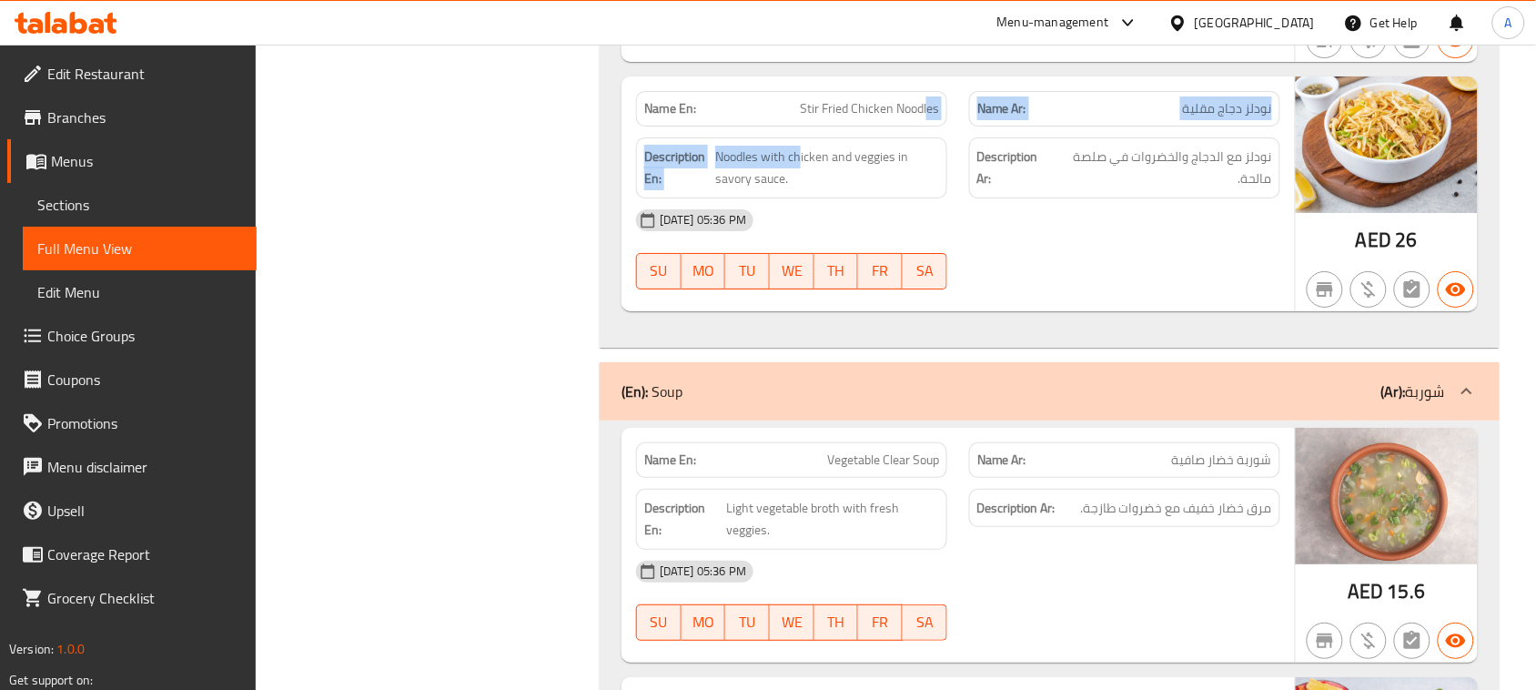
drag, startPoint x: 802, startPoint y: 153, endPoint x: 943, endPoint y: 141, distance: 141.5
click at [931, 141] on div "Name En: Stir Fried Chicken Noodles Name Ar: نودلز دجاج مقلية Description En: N…" at bounding box center [957, 193] width 673 height 235
click at [1199, 311] on div "Name En: Stir Fried Chicken Noodles Name Ar: نودلز دجاج مقلية Description En: N…" at bounding box center [957, 193] width 673 height 235
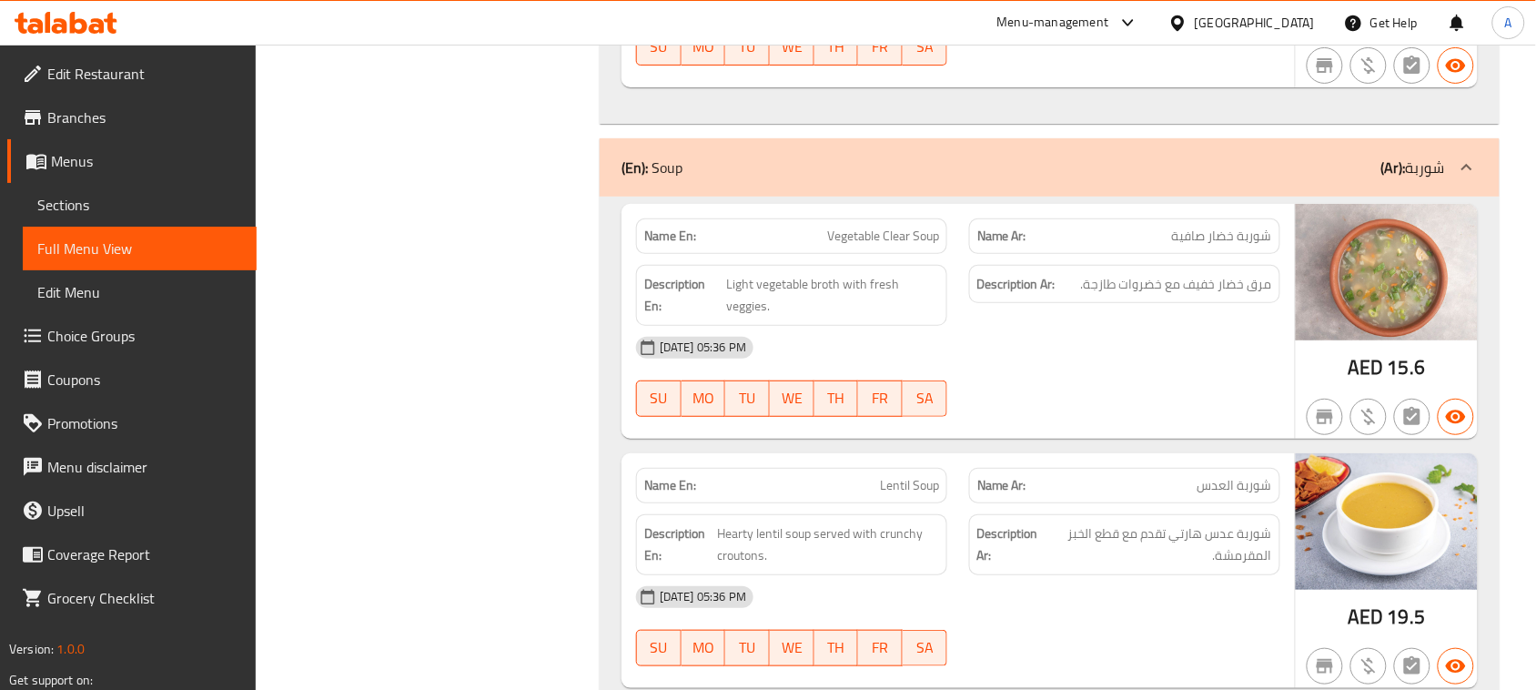
scroll to position [4208, 0]
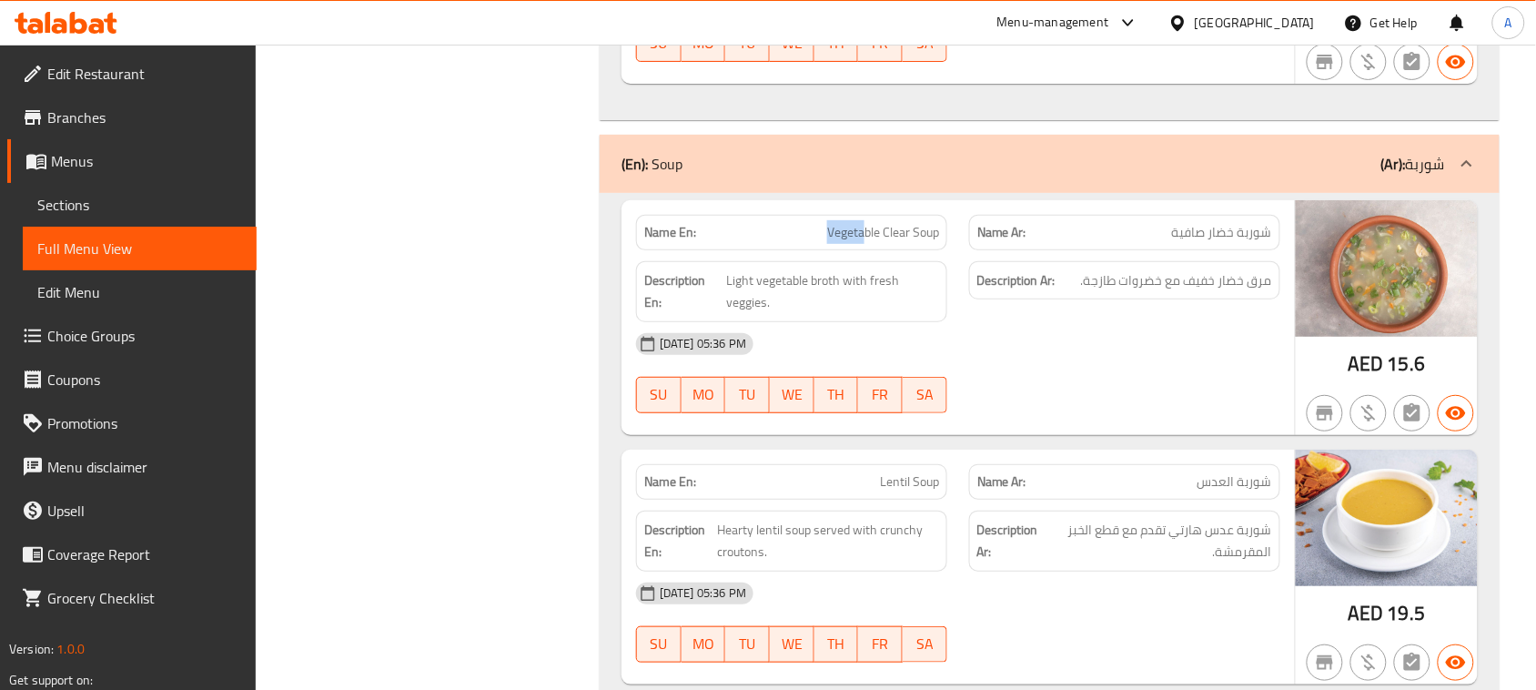
drag, startPoint x: 742, startPoint y: 244, endPoint x: 994, endPoint y: 275, distance: 253.0
drag, startPoint x: 838, startPoint y: 234, endPoint x: 983, endPoint y: 267, distance: 148.3
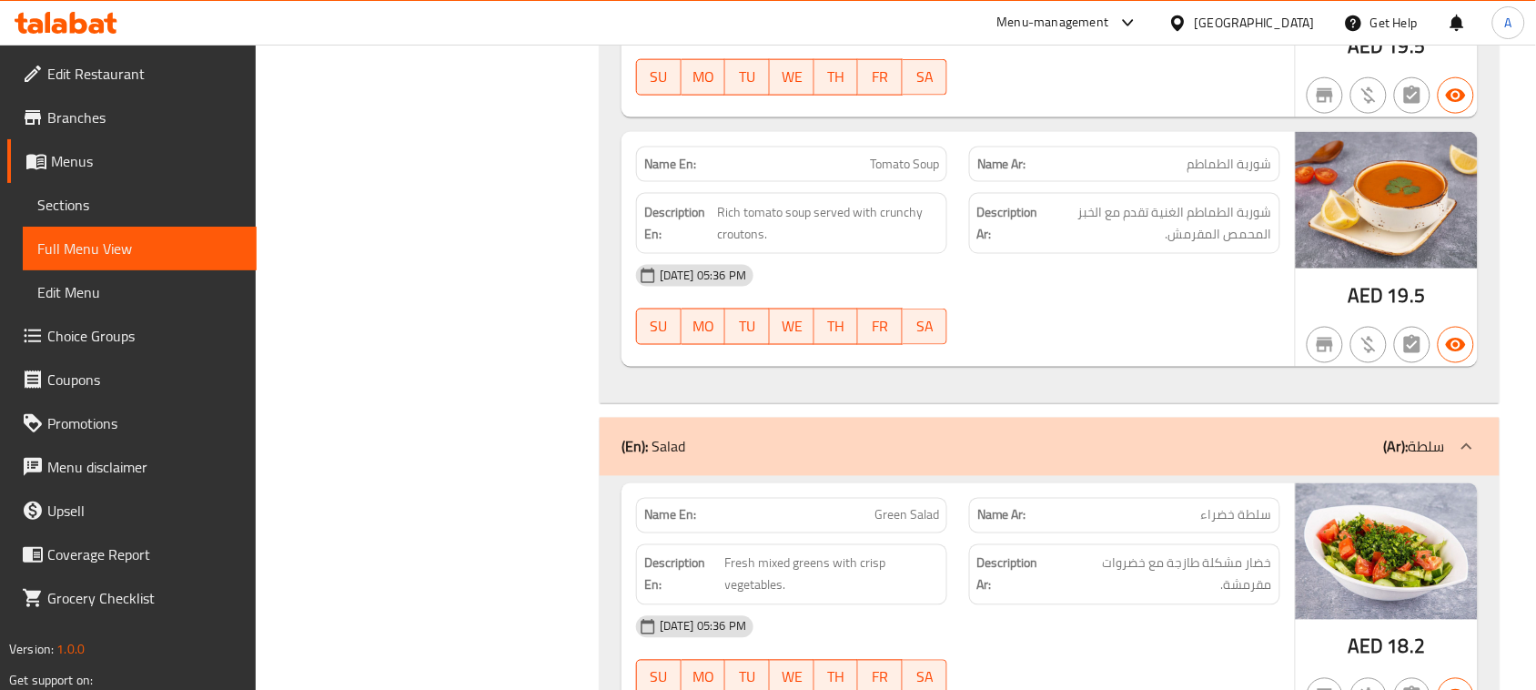
scroll to position [4777, 0]
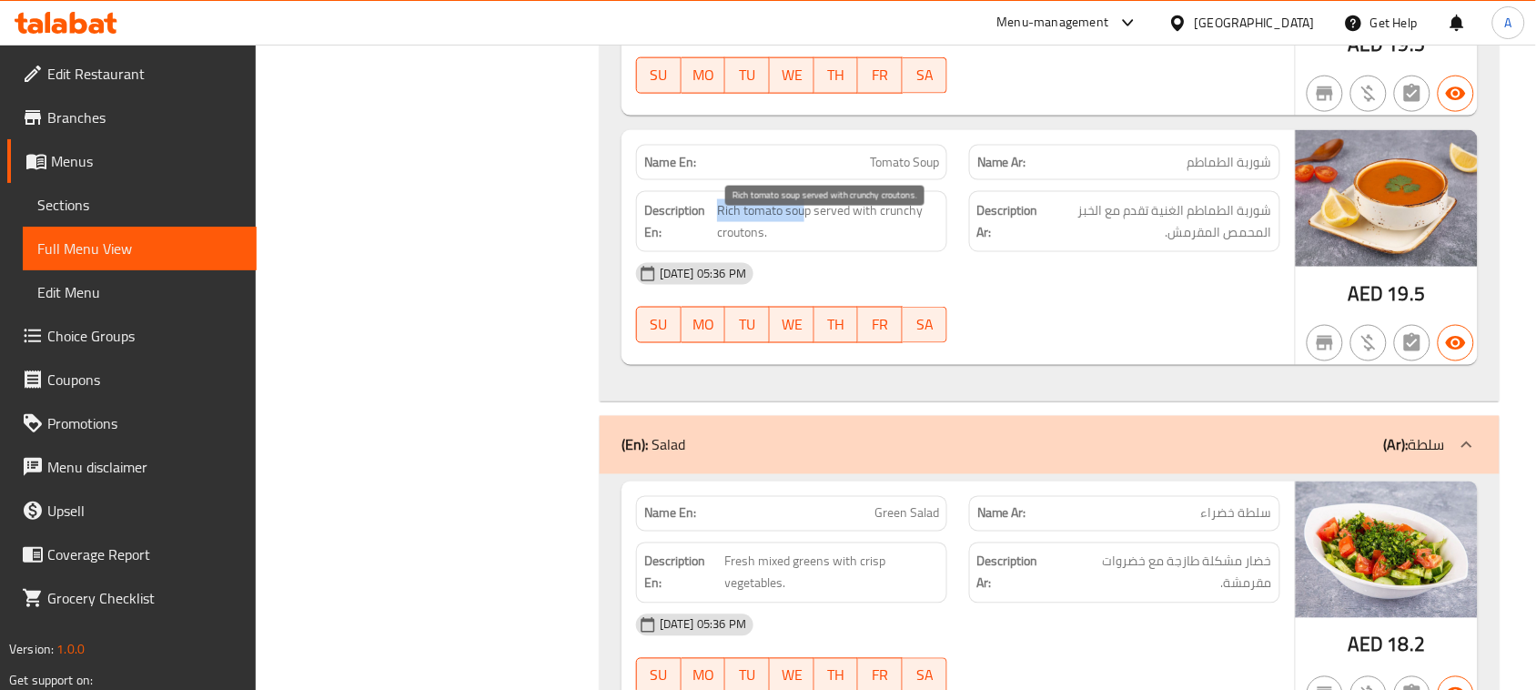
drag, startPoint x: 716, startPoint y: 229, endPoint x: 807, endPoint y: 229, distance: 91.0
click at [807, 229] on span "Rich tomato soup served with crunchy croutons." at bounding box center [828, 221] width 222 height 45
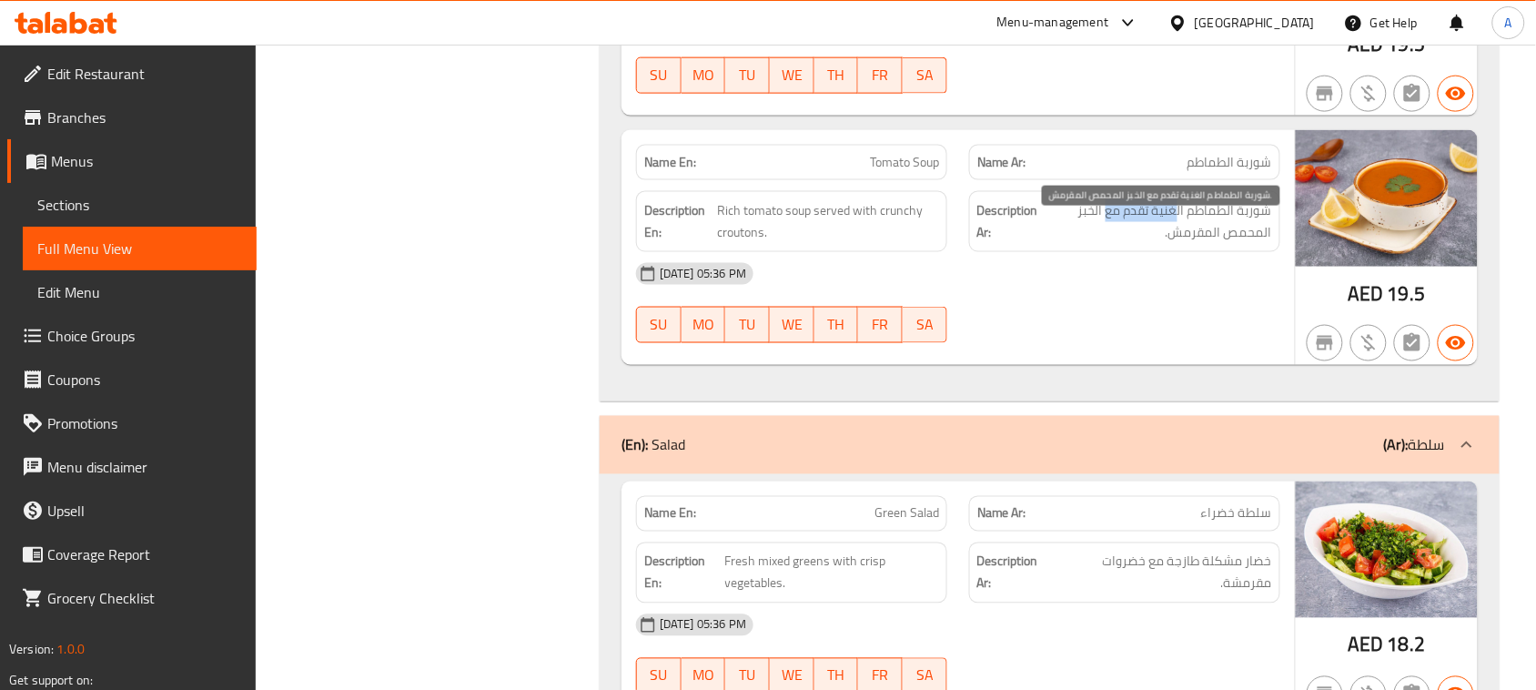
drag, startPoint x: 1171, startPoint y: 230, endPoint x: 1106, endPoint y: 233, distance: 64.7
click at [1106, 233] on span "شوربة الطماطم الغنية تقدم مع الخبز المحمص المقرمش." at bounding box center [1157, 221] width 230 height 45
click at [1219, 244] on span "شوربة الطماطم الغنية تقدم مع الخبز المحمص المقرمش." at bounding box center [1157, 221] width 230 height 45
drag, startPoint x: 1219, startPoint y: 255, endPoint x: 1176, endPoint y: 266, distance: 45.0
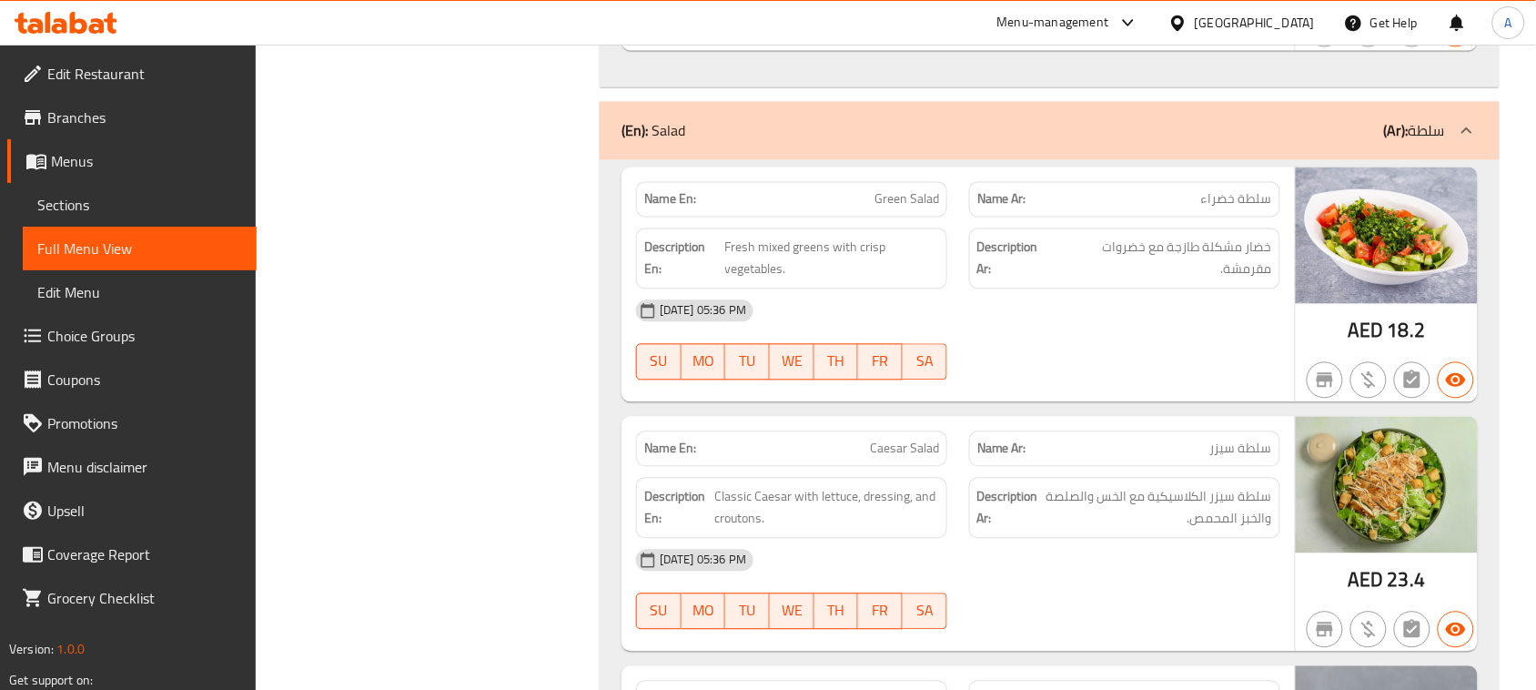
scroll to position [5232, 0]
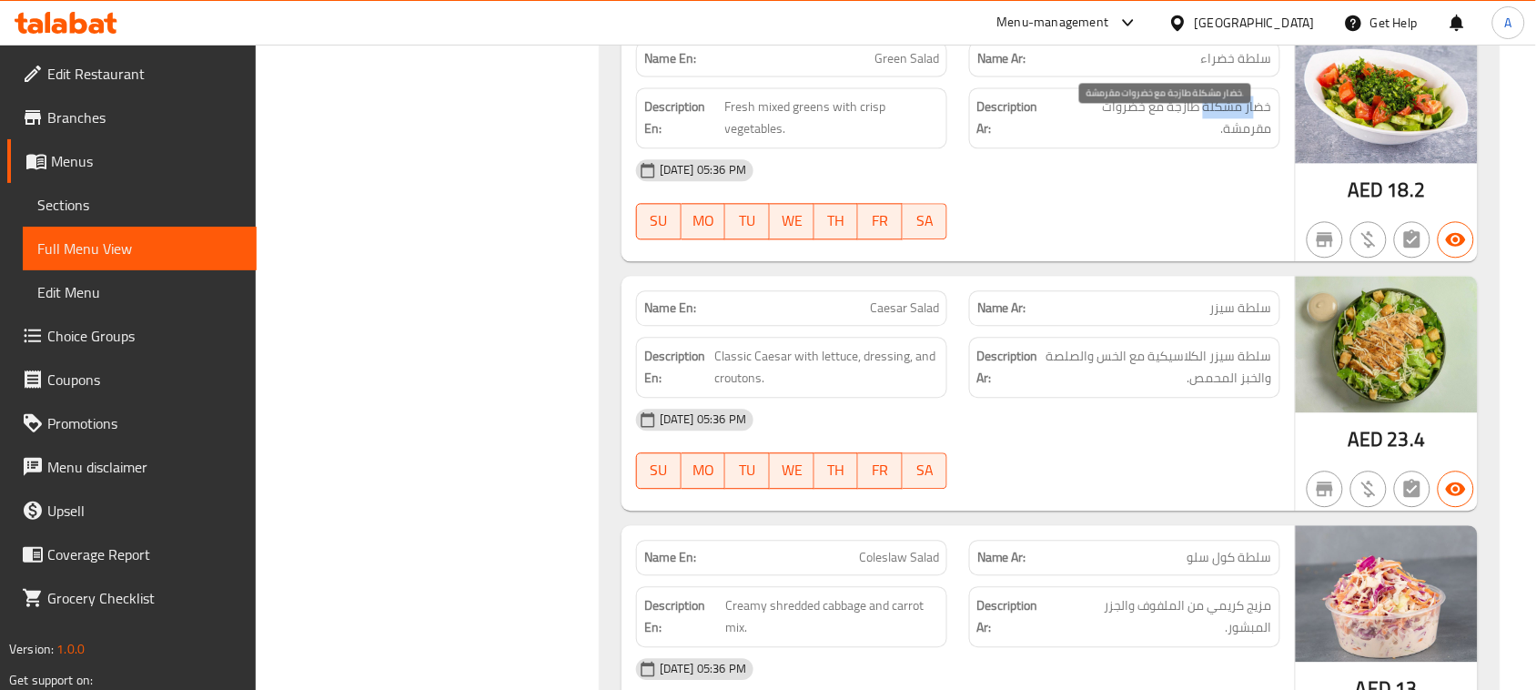
drag, startPoint x: 1251, startPoint y: 121, endPoint x: 1204, endPoint y: 128, distance: 47.9
click at [1204, 128] on span "خضار مشكلة طازجة مع خضروات مقرمشة." at bounding box center [1164, 118] width 216 height 45
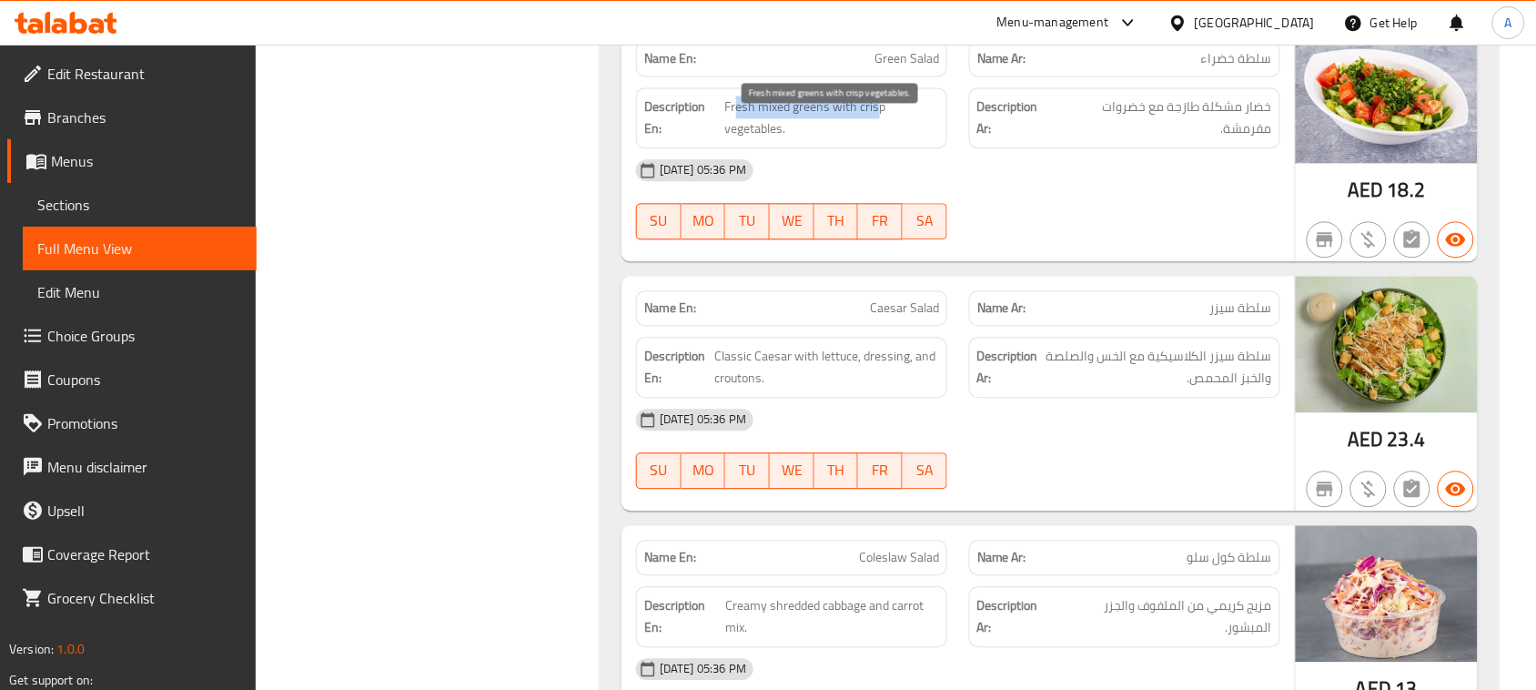
drag, startPoint x: 737, startPoint y: 130, endPoint x: 874, endPoint y: 127, distance: 137.4
click at [874, 127] on span "Fresh mixed greens with crisp vegetables." at bounding box center [832, 118] width 214 height 45
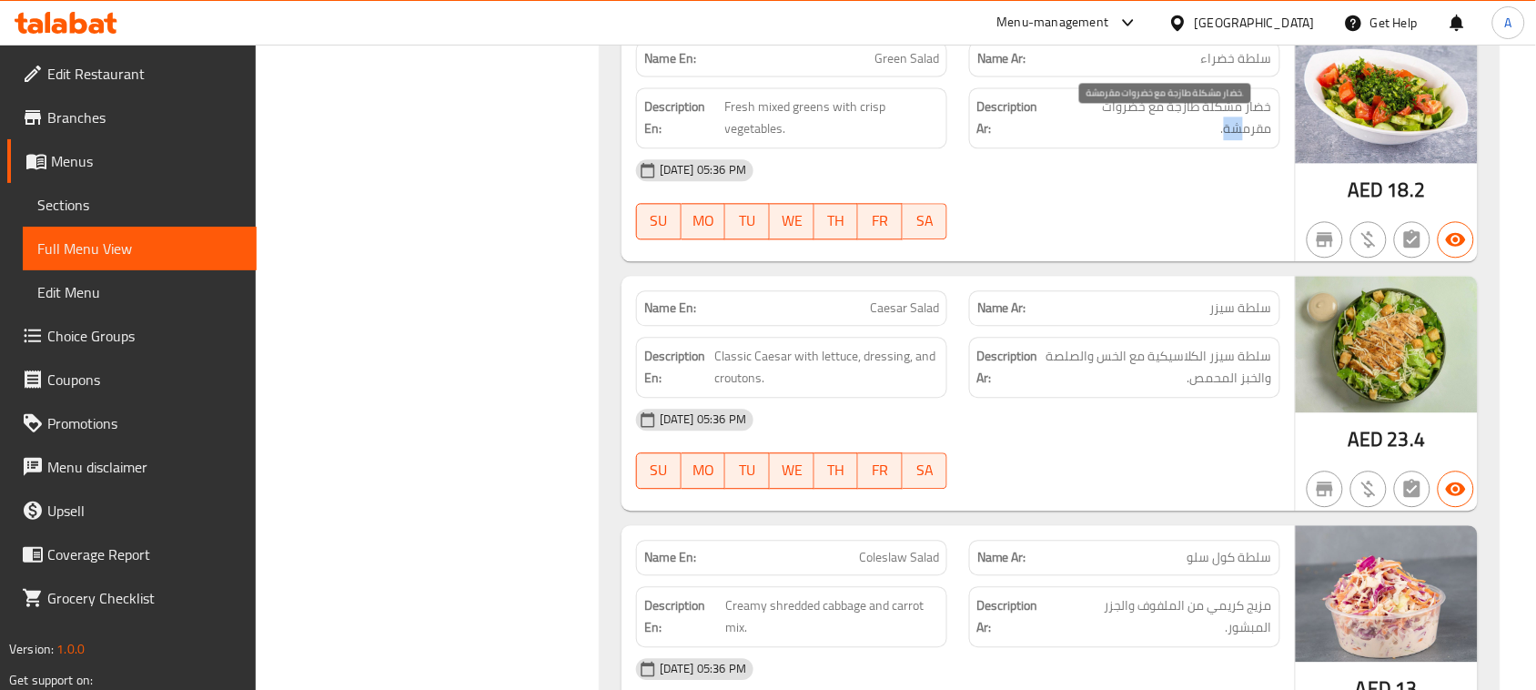
click at [1220, 140] on span "خضار مشكلة طازجة مع خضروات مقرمشة." at bounding box center [1164, 118] width 216 height 45
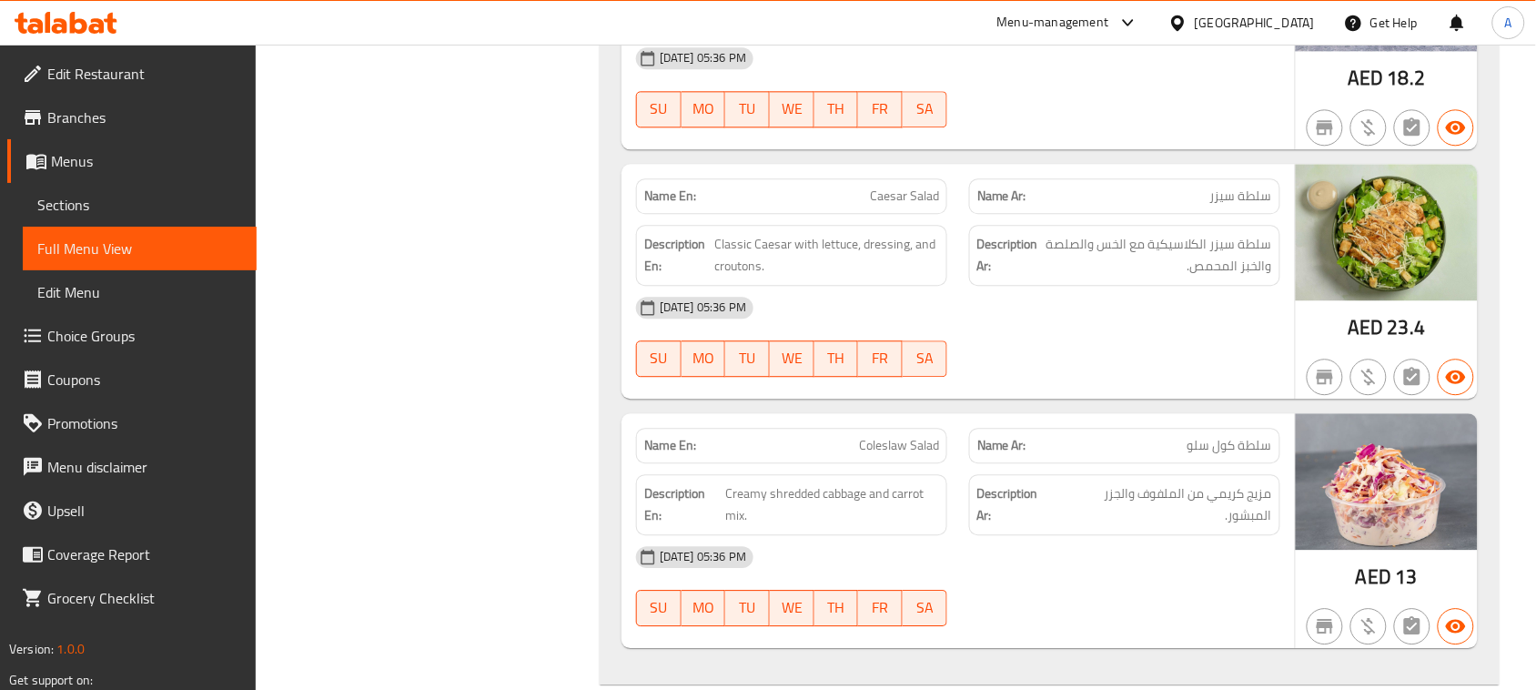
scroll to position [5345, 0]
drag, startPoint x: 954, startPoint y: 230, endPoint x: 1034, endPoint y: 260, distance: 86.4
drag, startPoint x: 822, startPoint y: 243, endPoint x: 958, endPoint y: 253, distance: 136.8
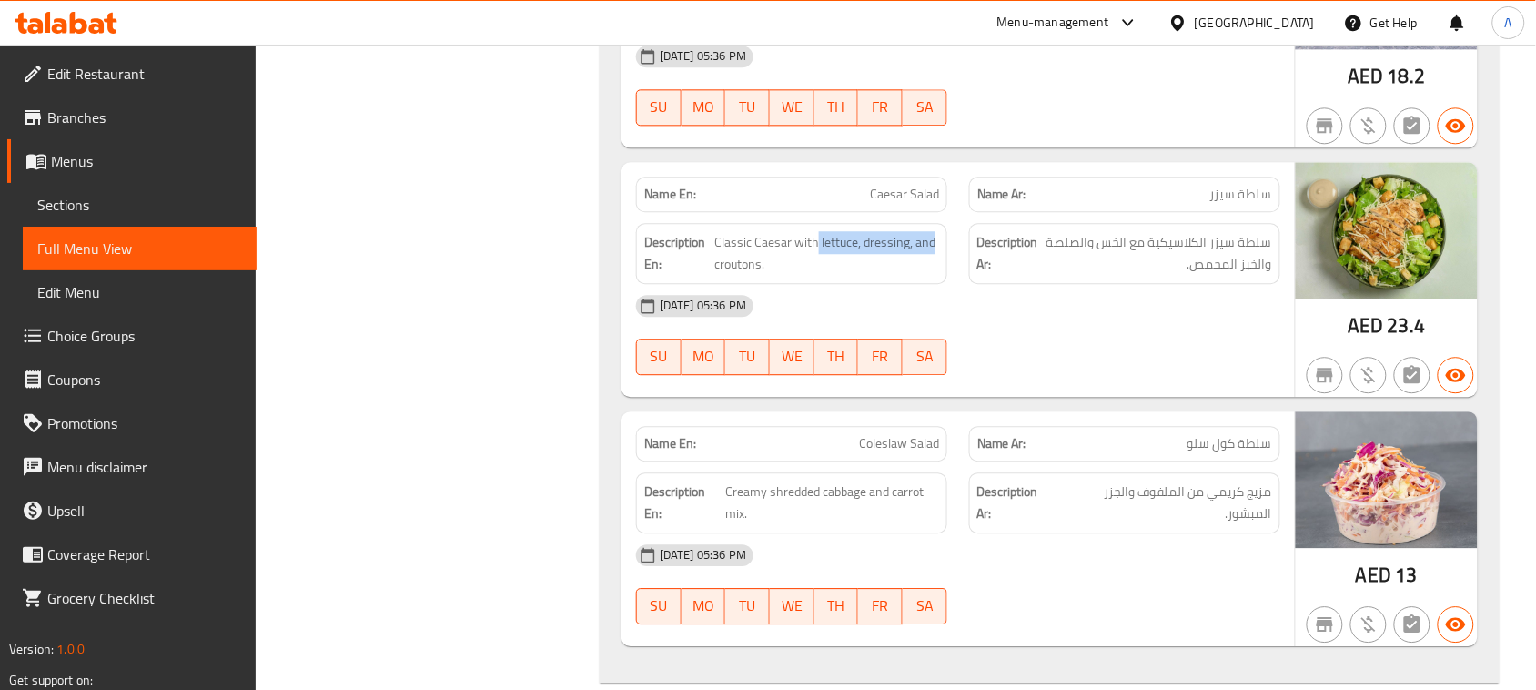
drag, startPoint x: 1257, startPoint y: 210, endPoint x: 799, endPoint y: 209, distance: 458.6
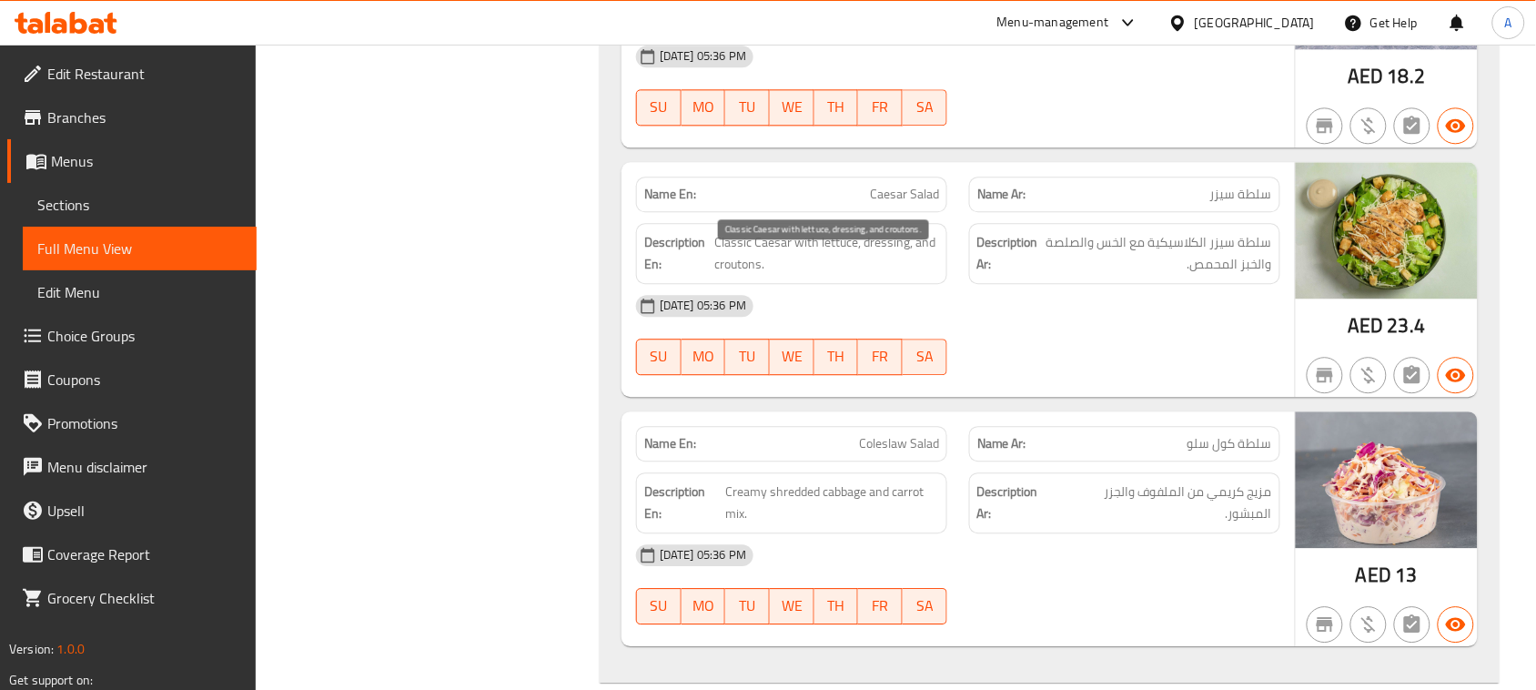
click at [740, 269] on span "Classic Caesar with lettuce, dressing, and croutons." at bounding box center [826, 253] width 225 height 45
drag, startPoint x: 740, startPoint y: 269, endPoint x: 1030, endPoint y: 300, distance: 291.9
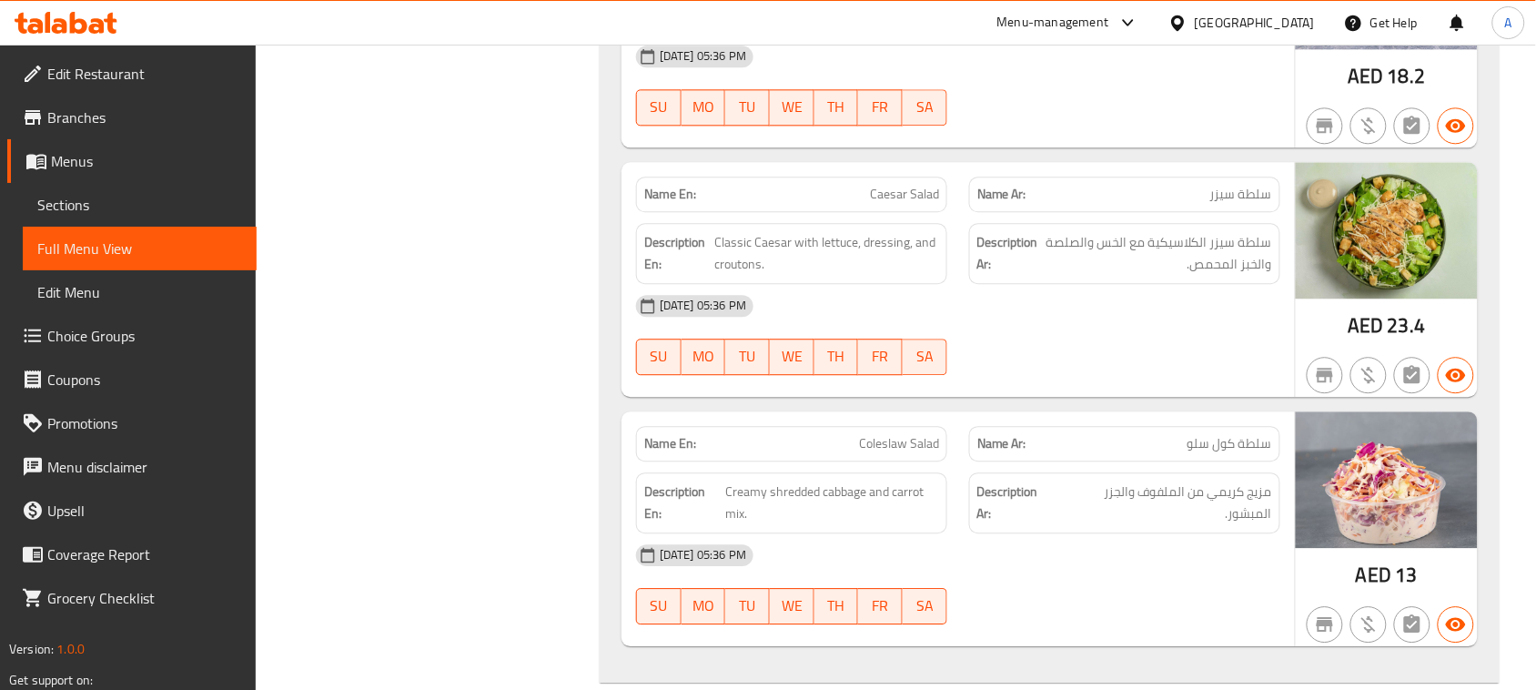
scroll to position [5459, 0]
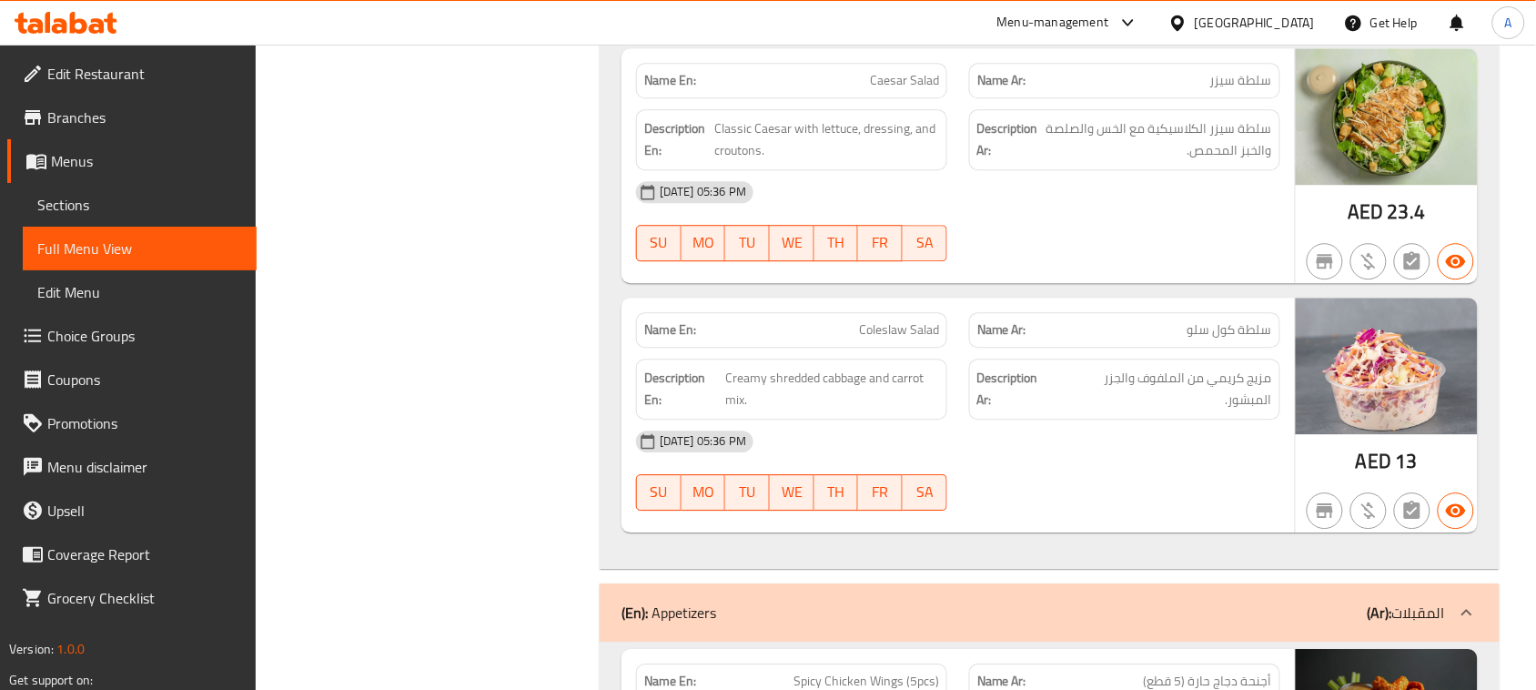
drag, startPoint x: 888, startPoint y: 96, endPoint x: 926, endPoint y: 92, distance: 38.5
copy span "Caesar Salad"
click at [129, 192] on link "Sections" at bounding box center [140, 205] width 234 height 44
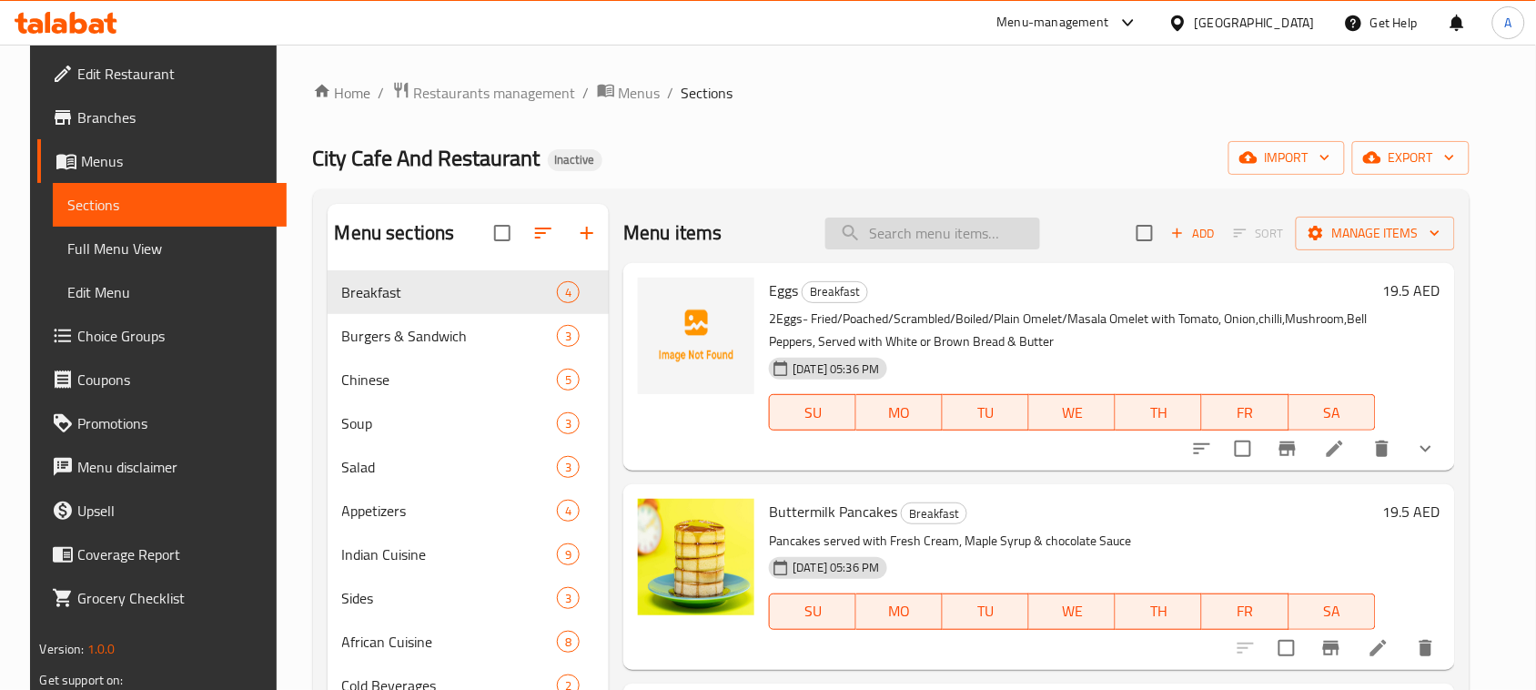
click at [930, 235] on input "search" at bounding box center [932, 233] width 215 height 32
paste input "Caesar Salad"
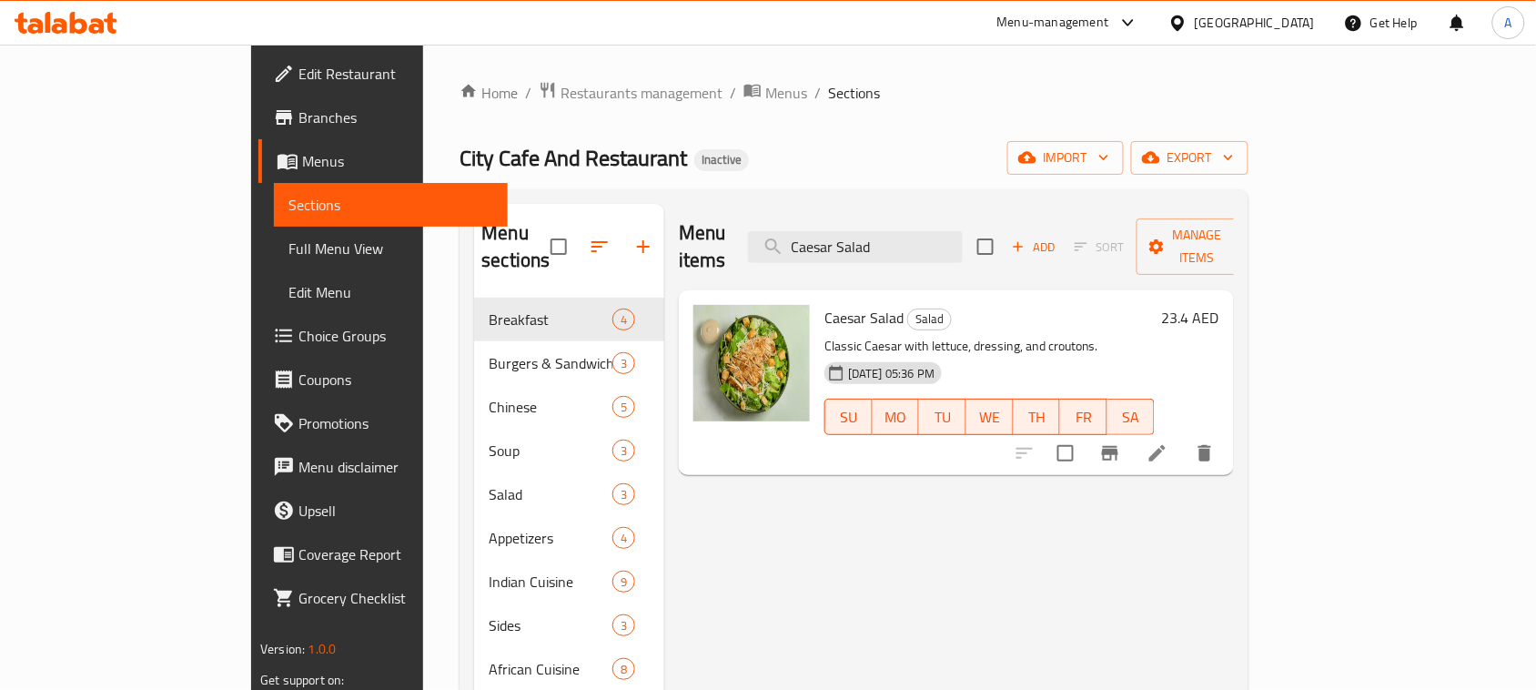
type input "Caesar Salad"
click at [1166, 445] on icon at bounding box center [1157, 453] width 16 height 16
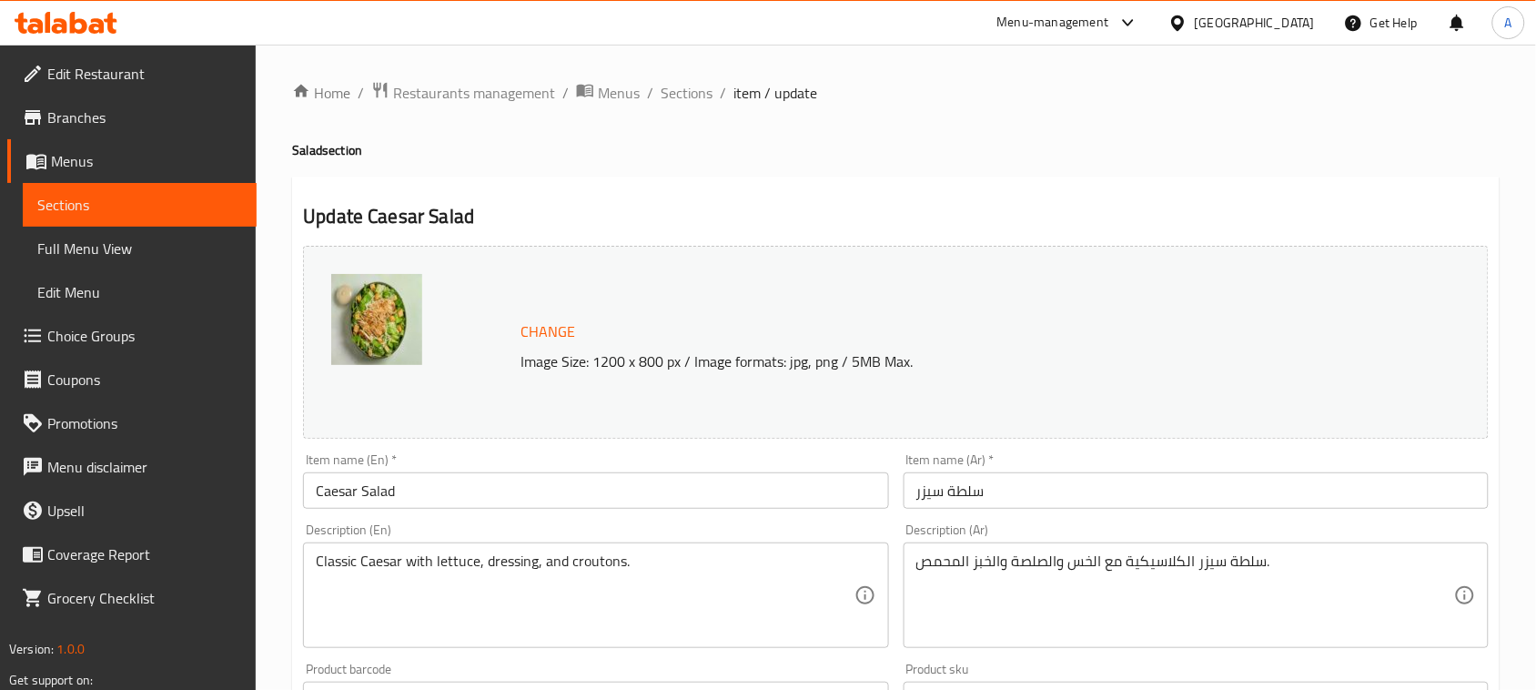
click at [1239, 561] on textarea "سلطة سيزر الكلاسيكية مع الخس والصلصة والخبز المحمص." at bounding box center [1185, 595] width 538 height 86
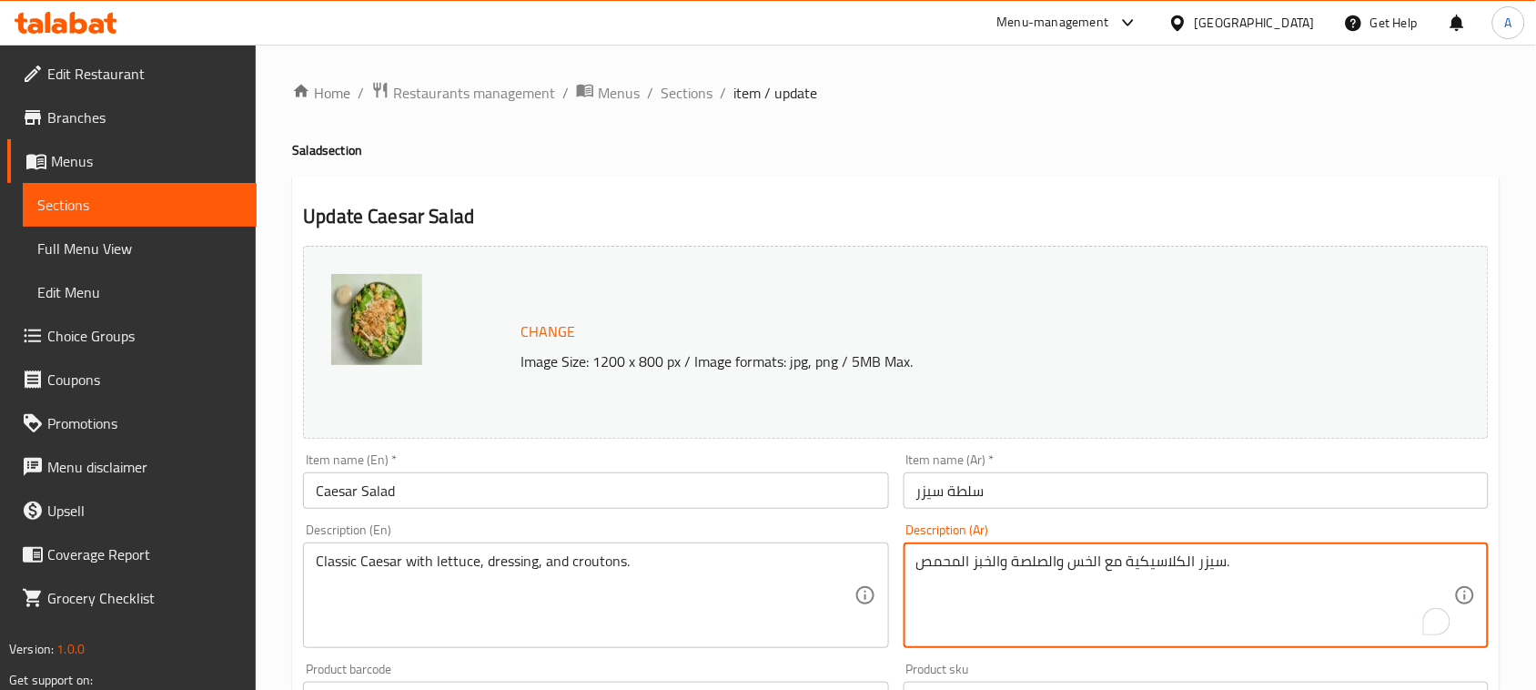
click at [1195, 553] on textarea "سيزر الكلاسيكية مع الخس والصلصة والخبز المحمص." at bounding box center [1185, 595] width 538 height 86
type textarea "سيزر كلاسيكية مع الخس والصلصة والخبز المحمص."
click at [1176, 491] on input "سلطة سيزر" at bounding box center [1195, 490] width 585 height 36
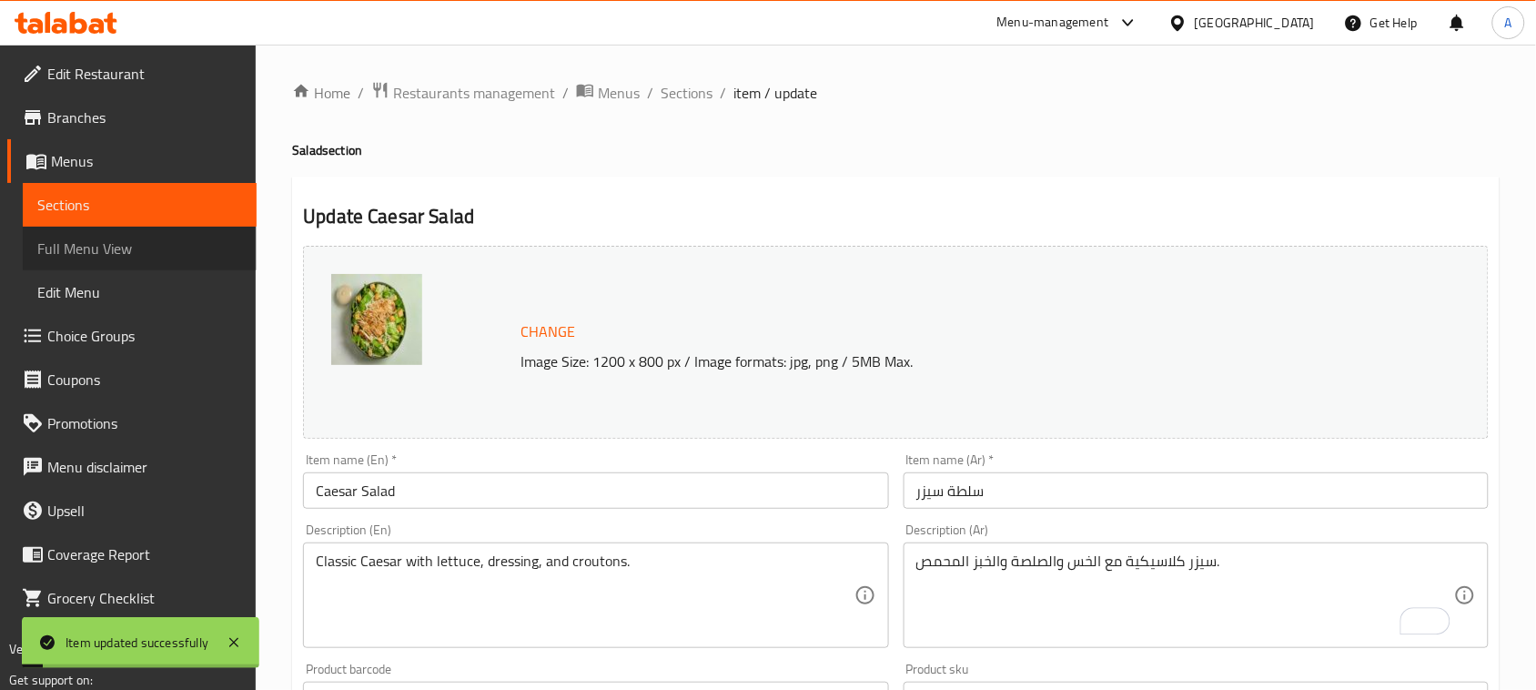
click at [80, 228] on link "Full Menu View" at bounding box center [140, 249] width 234 height 44
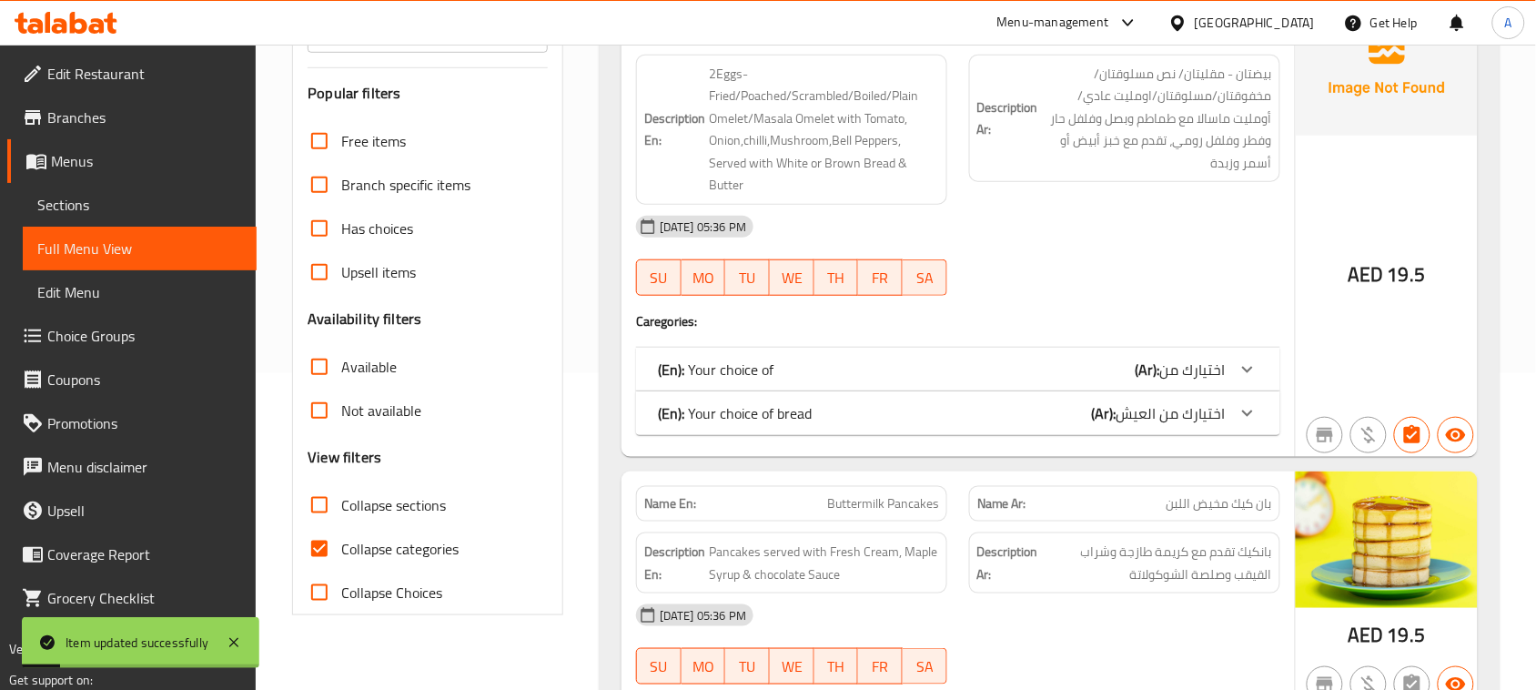
scroll to position [341, 0]
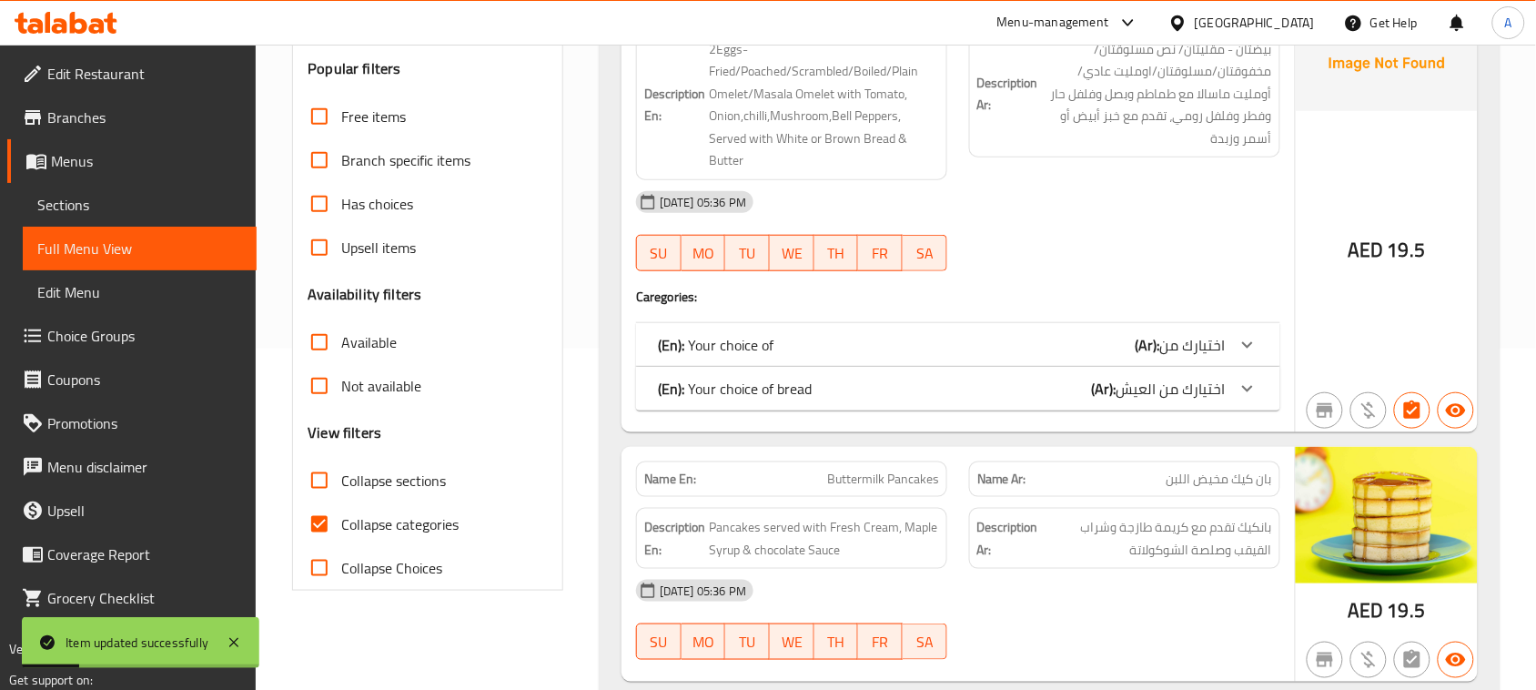
click at [366, 528] on span "Collapse categories" at bounding box center [399, 524] width 117 height 22
click at [341, 528] on input "Collapse categories" at bounding box center [320, 524] width 44 height 44
checkbox input "false"
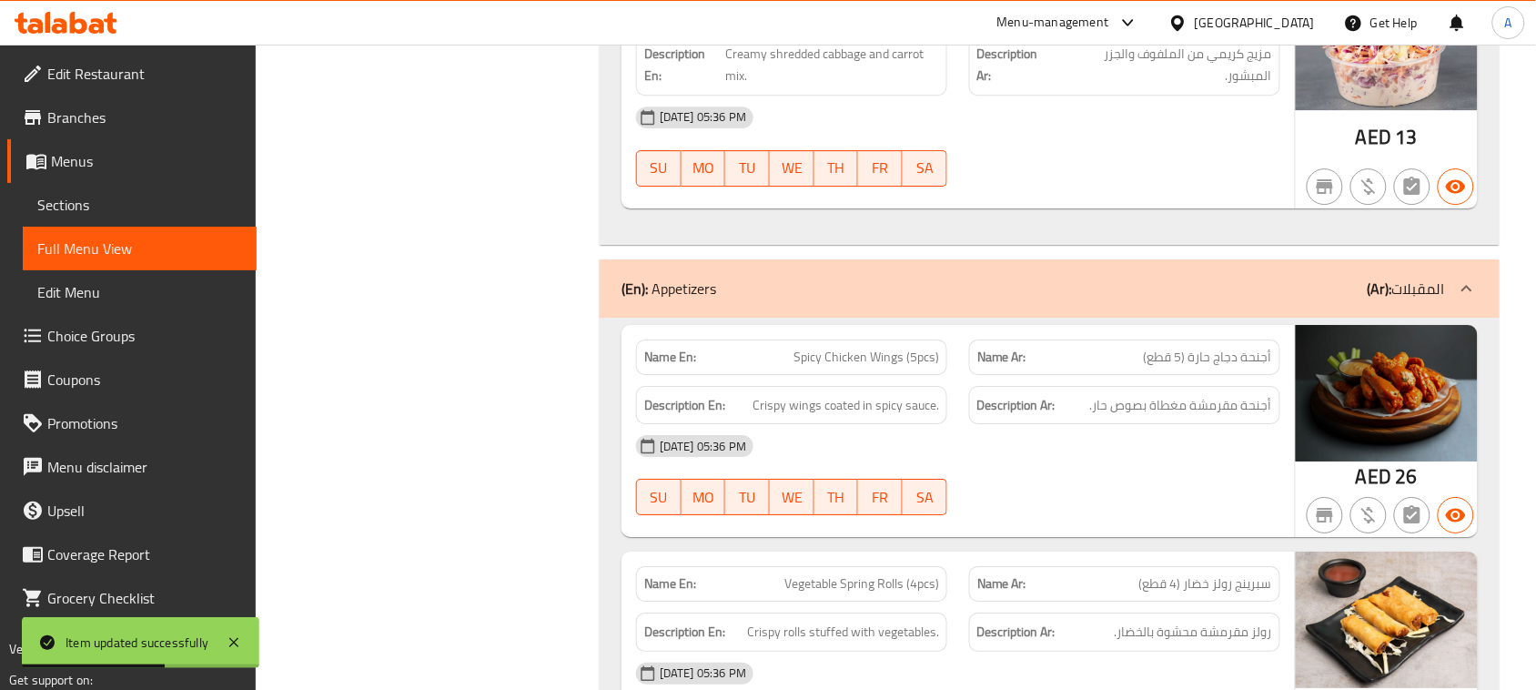
scroll to position [6010, 0]
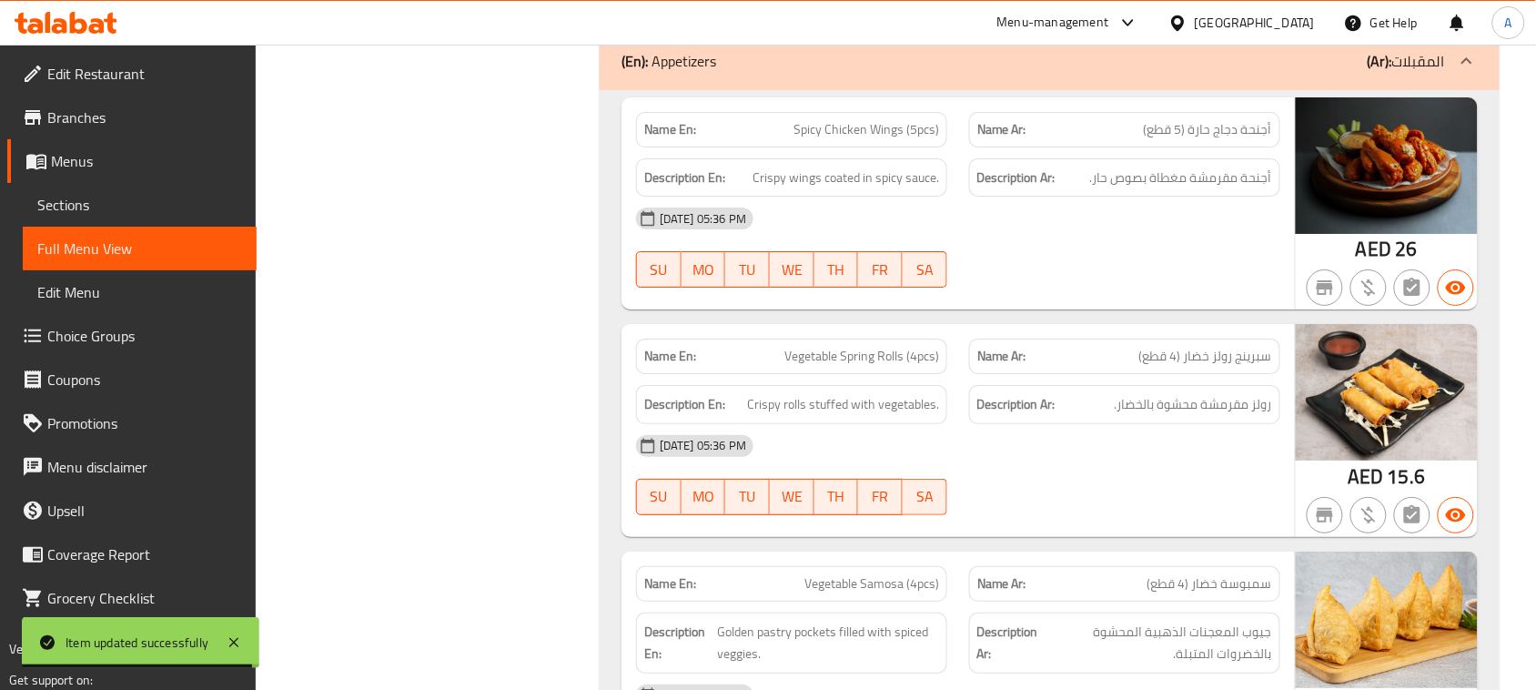
drag, startPoint x: 748, startPoint y: 143, endPoint x: 892, endPoint y: 164, distance: 145.3
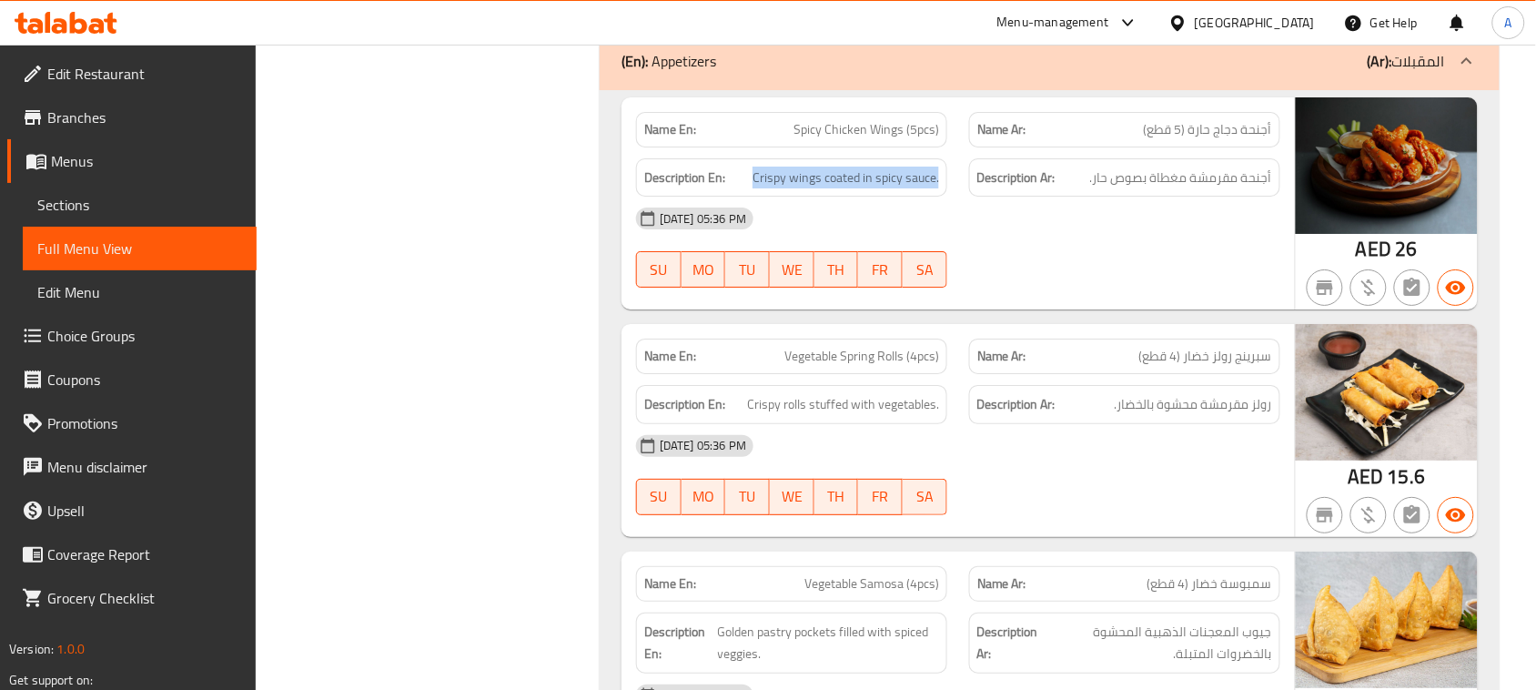
drag, startPoint x: 734, startPoint y: 197, endPoint x: 970, endPoint y: 207, distance: 235.9
drag, startPoint x: 1192, startPoint y: 194, endPoint x: 1119, endPoint y: 207, distance: 74.1
click at [1119, 189] on span "أجنحة مقرمشة مغطاة بصوص حار." at bounding box center [1181, 178] width 182 height 23
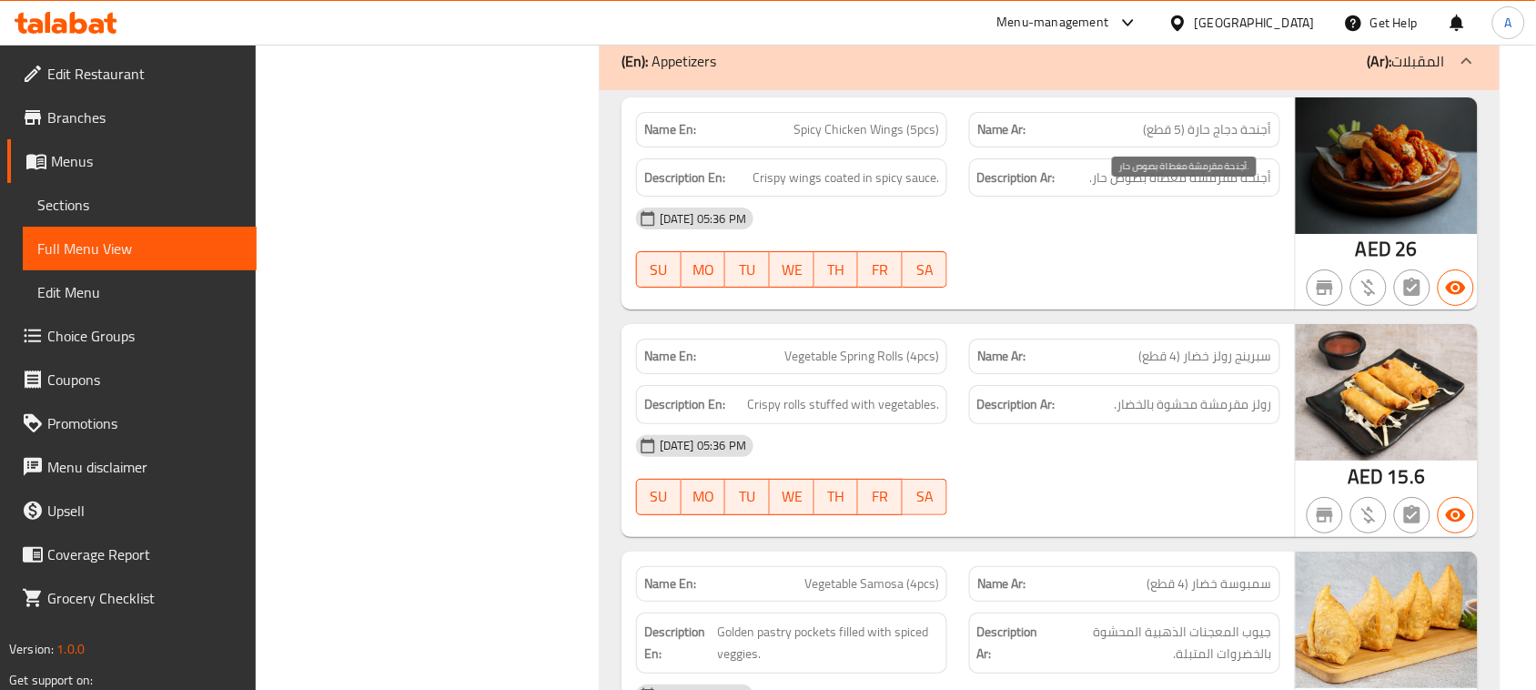
drag, startPoint x: 731, startPoint y: 378, endPoint x: 942, endPoint y: 376, distance: 211.1
drag, startPoint x: 1220, startPoint y: 378, endPoint x: 1162, endPoint y: 425, distance: 74.5
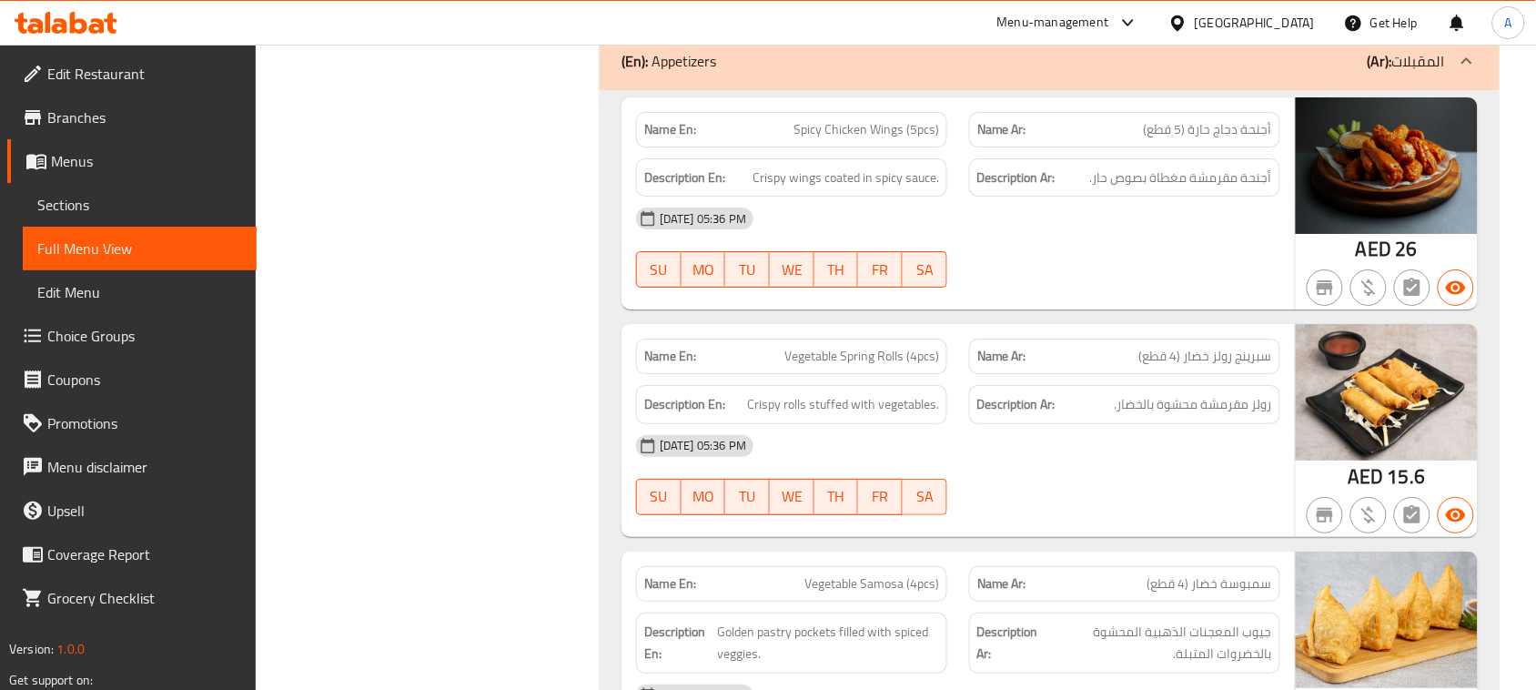
drag, startPoint x: 1119, startPoint y: 388, endPoint x: 1065, endPoint y: 392, distance: 54.8
drag, startPoint x: 1254, startPoint y: 429, endPoint x: 1155, endPoint y: 429, distance: 98.3
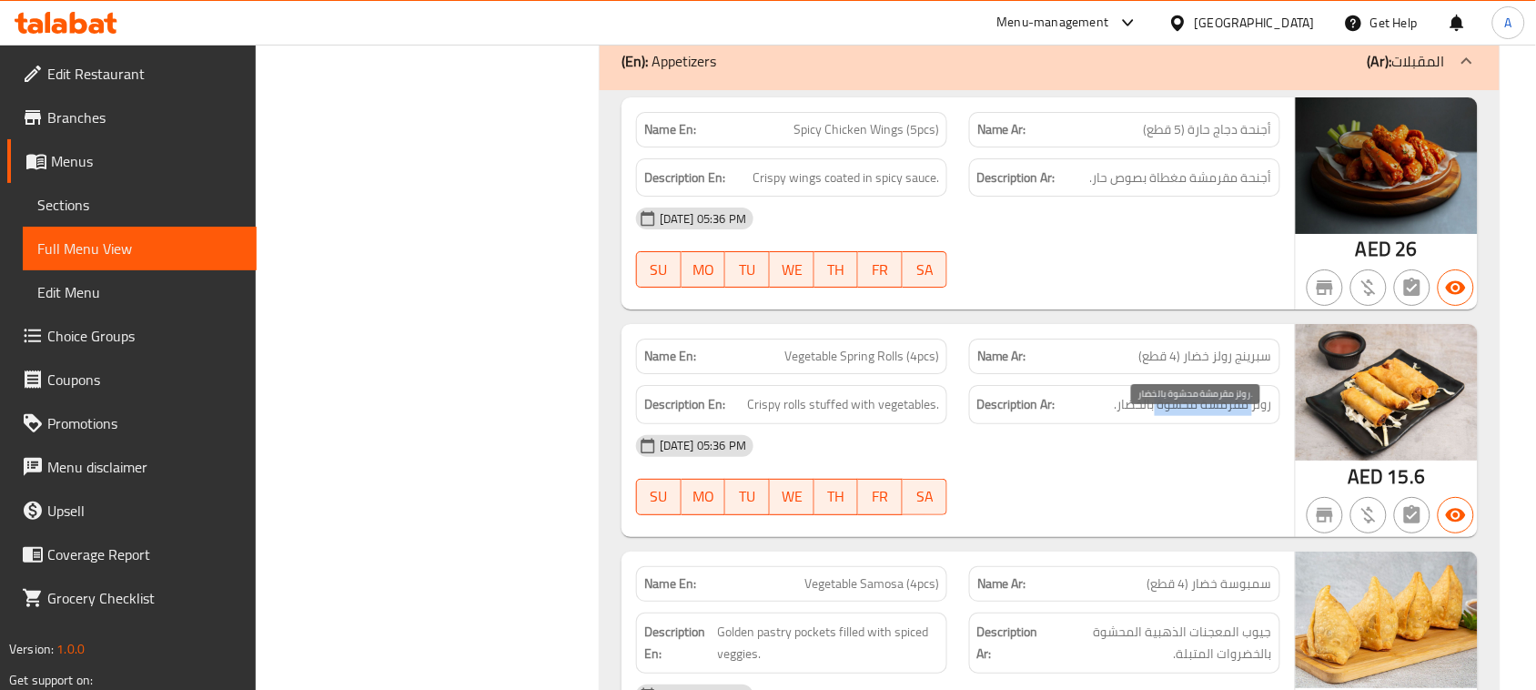
click at [1155, 416] on span "رولز مقرمشة محشوة بالخضار." at bounding box center [1193, 404] width 157 height 23
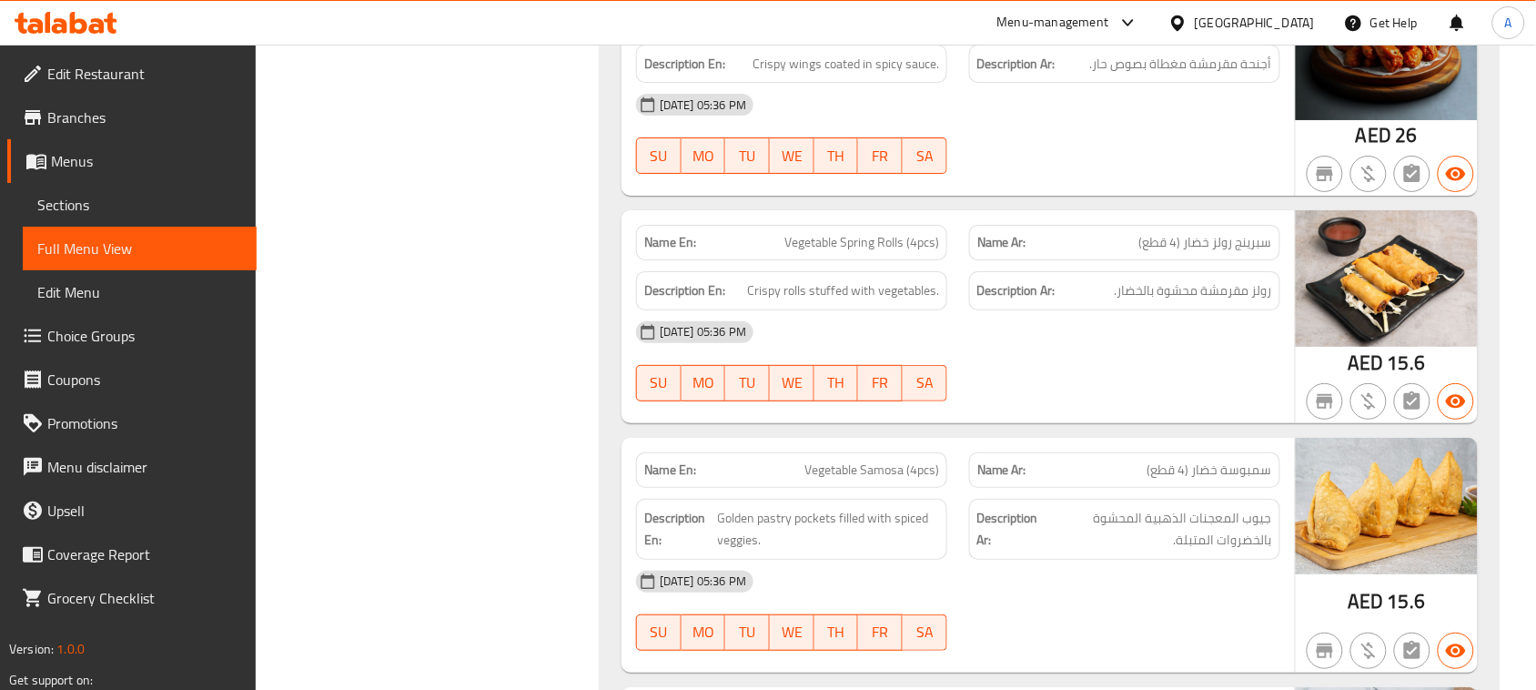
drag, startPoint x: 797, startPoint y: 476, endPoint x: 1057, endPoint y: 449, distance: 261.6
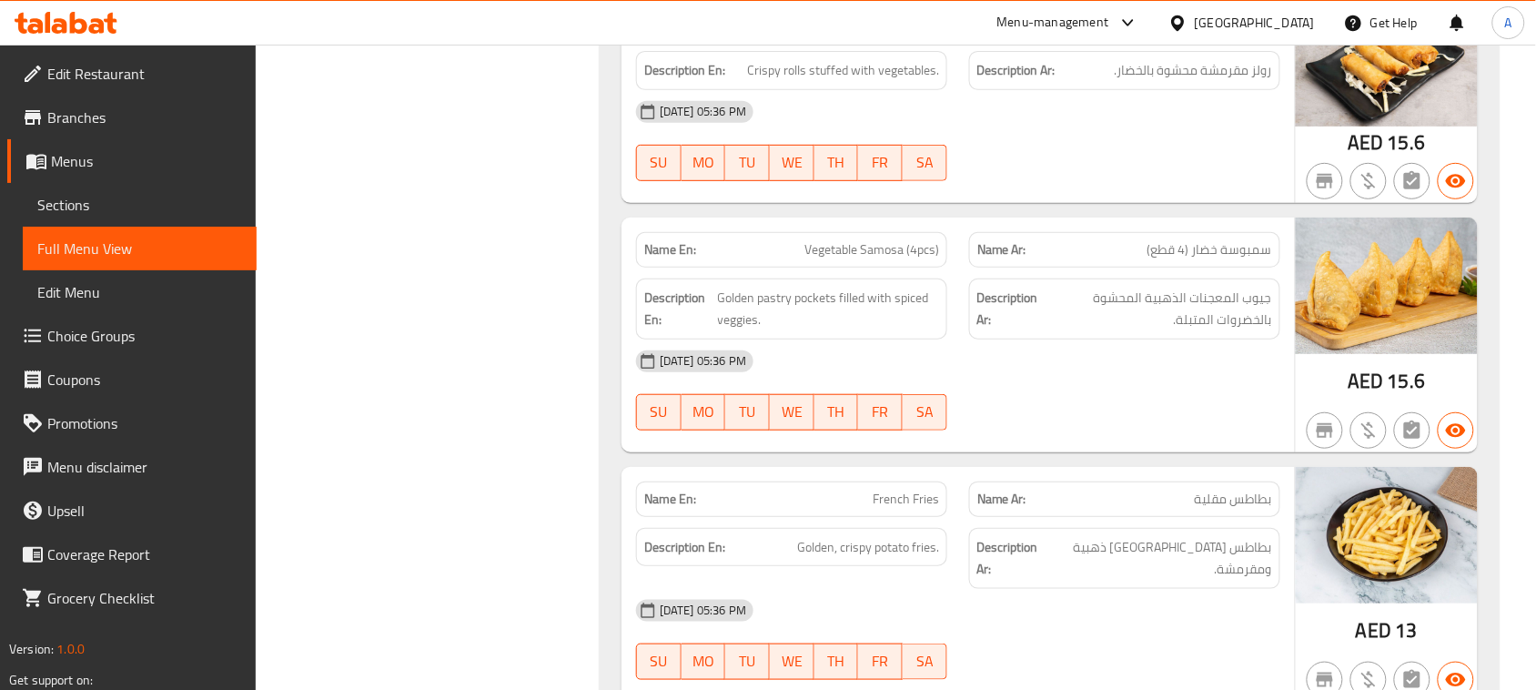
scroll to position [6352, 0]
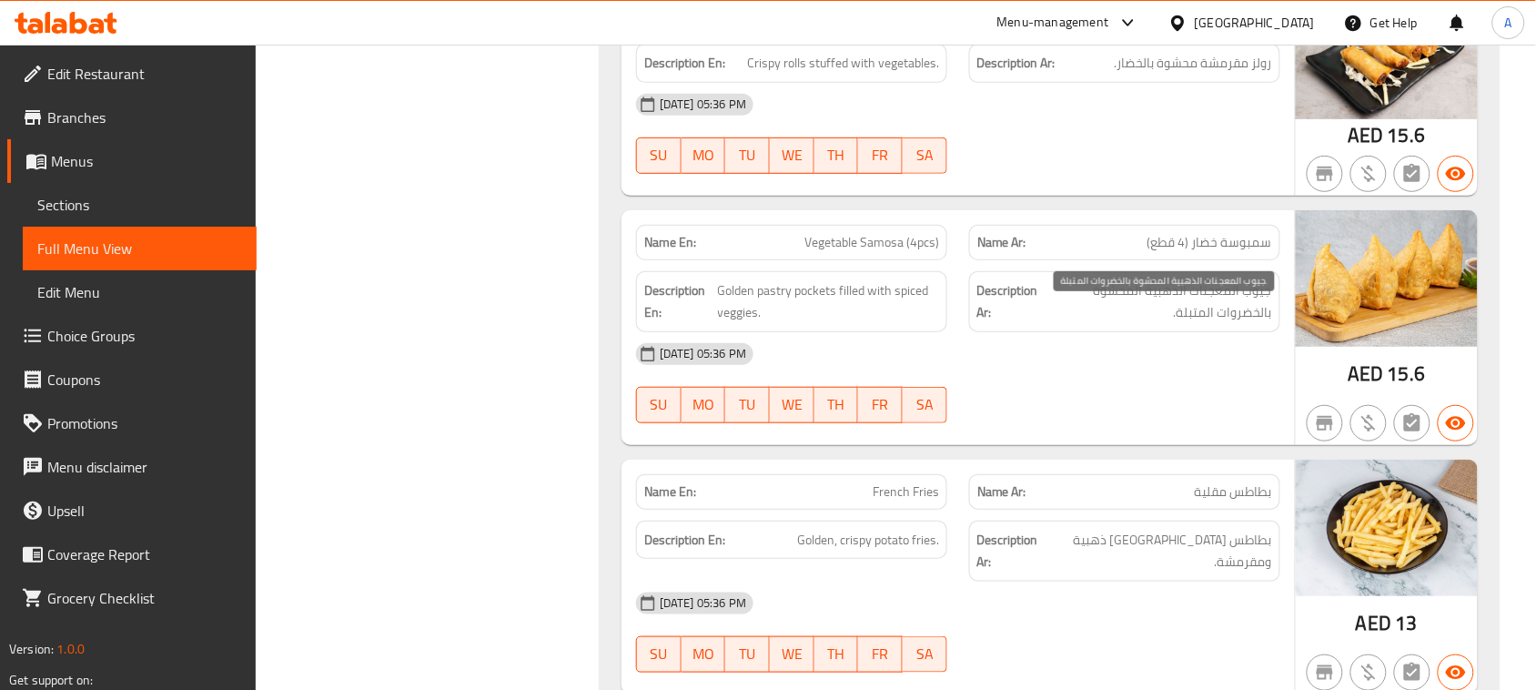
click at [1260, 317] on span "جيوب المعجنات الذهبية المحشوة بالخضروات المتبلة." at bounding box center [1157, 301] width 227 height 45
drag, startPoint x: 1213, startPoint y: 316, endPoint x: 1115, endPoint y: 328, distance: 98.2
click at [1115, 324] on span "جيوب المعجنات الذهبية المحشوة بالخضروات المتبلة." at bounding box center [1157, 301] width 227 height 45
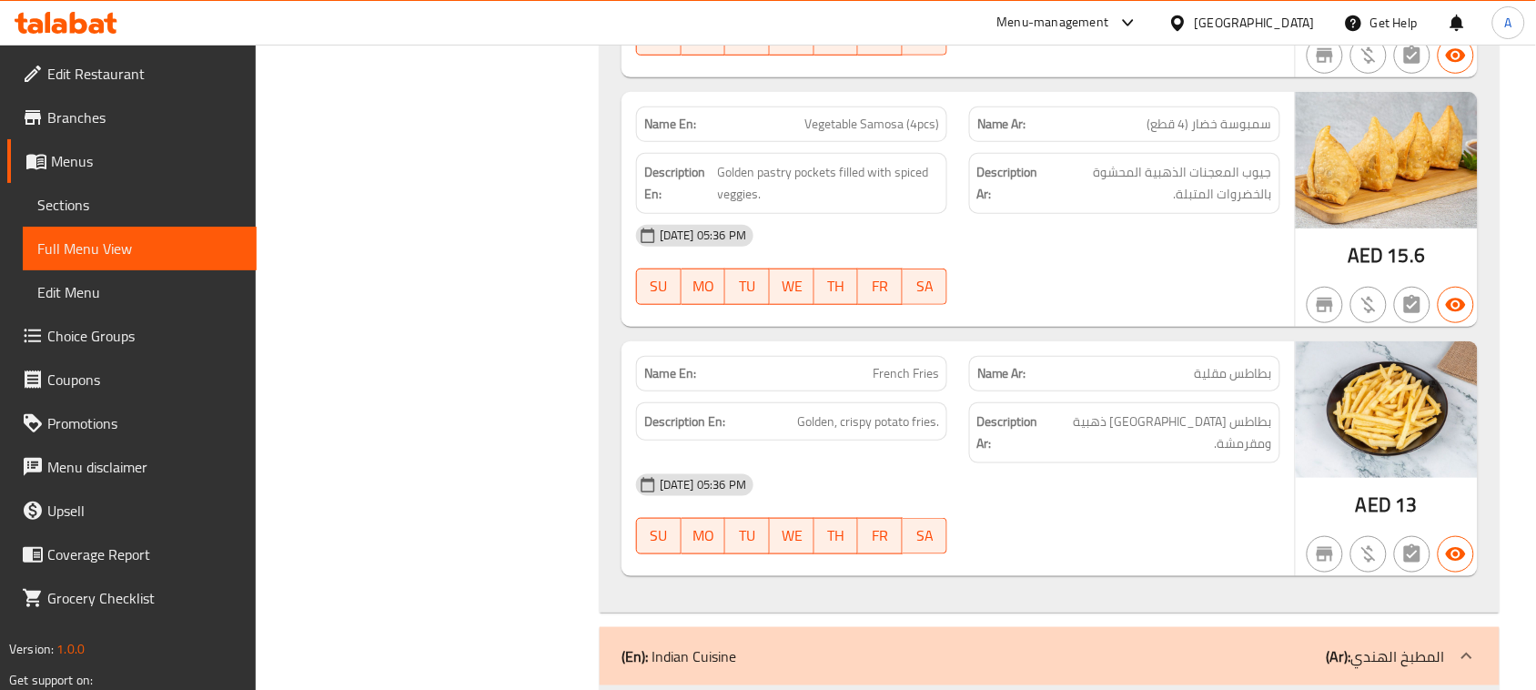
scroll to position [6579, 0]
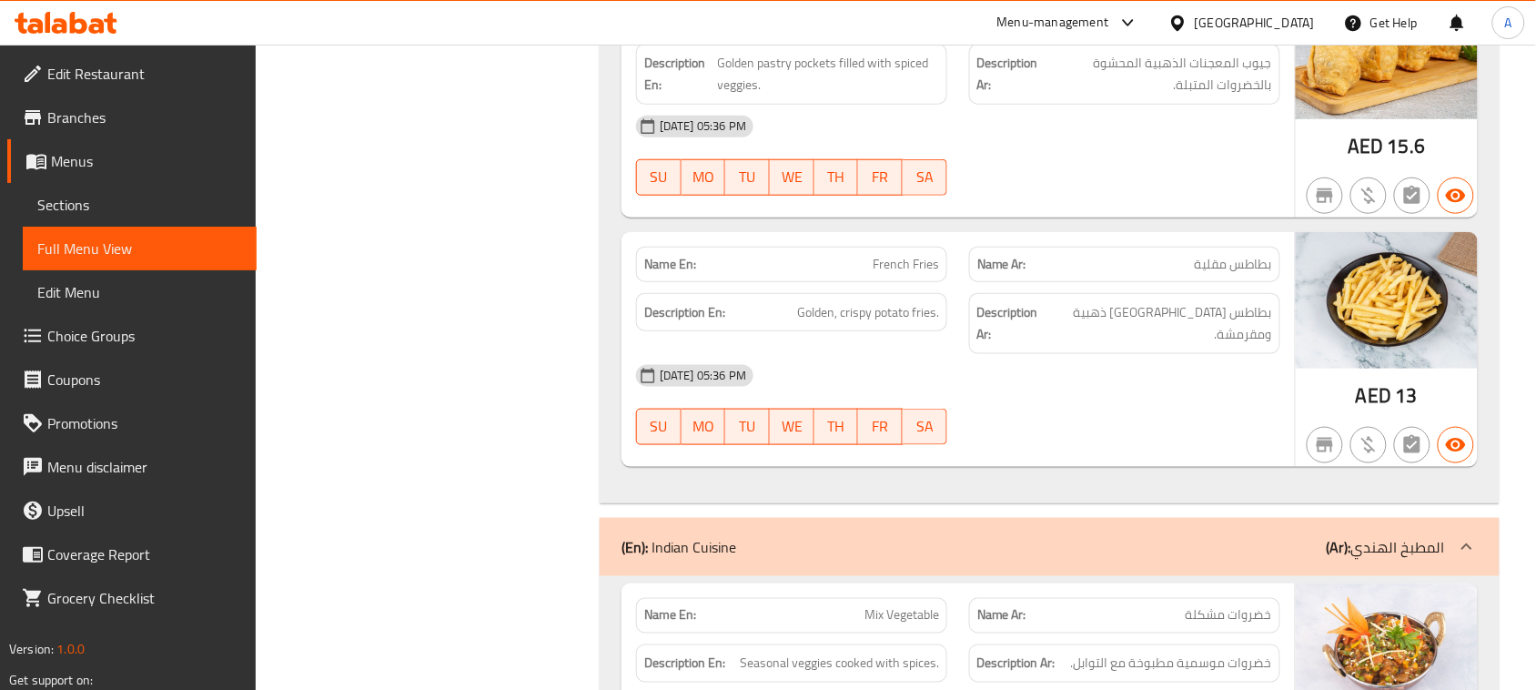
drag, startPoint x: 839, startPoint y: 289, endPoint x: 985, endPoint y: 303, distance: 147.1
drag, startPoint x: 1247, startPoint y: 332, endPoint x: 797, endPoint y: 343, distance: 450.5
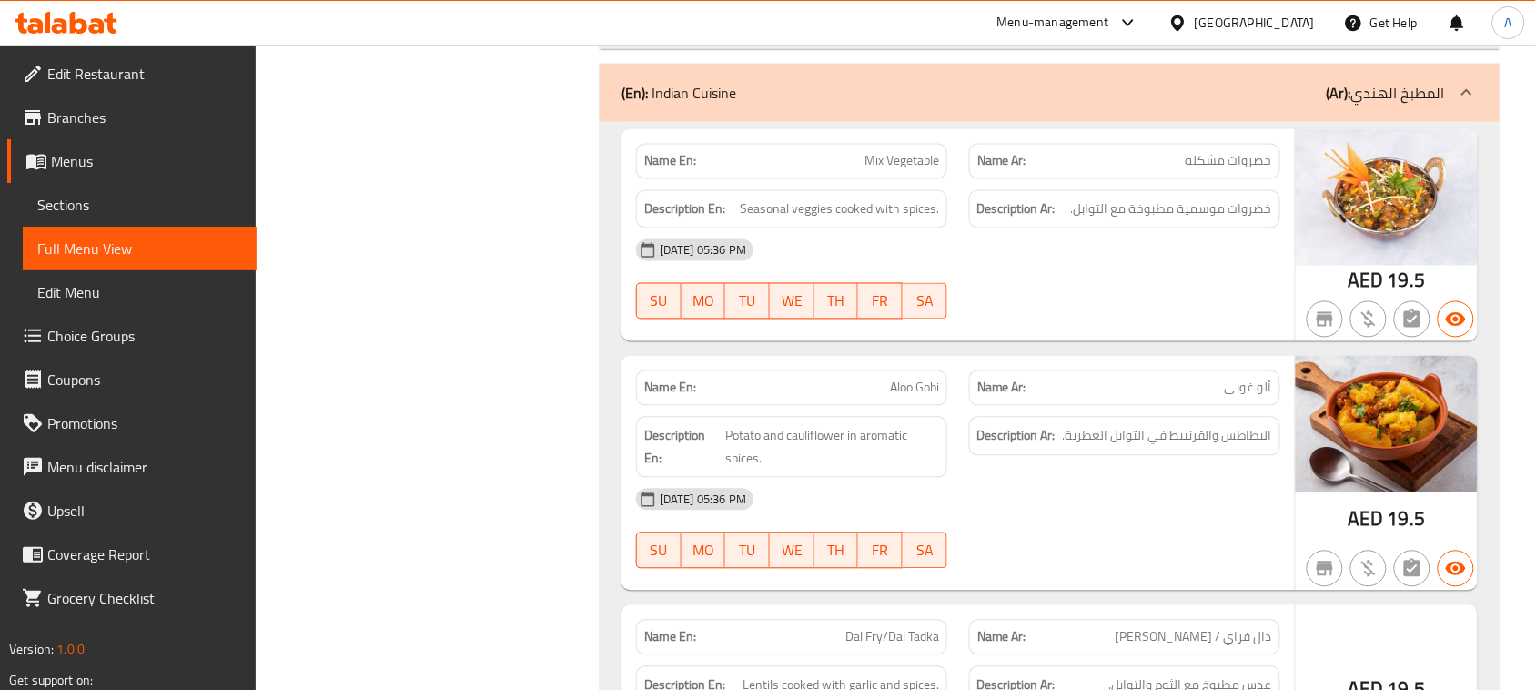
scroll to position [7034, 0]
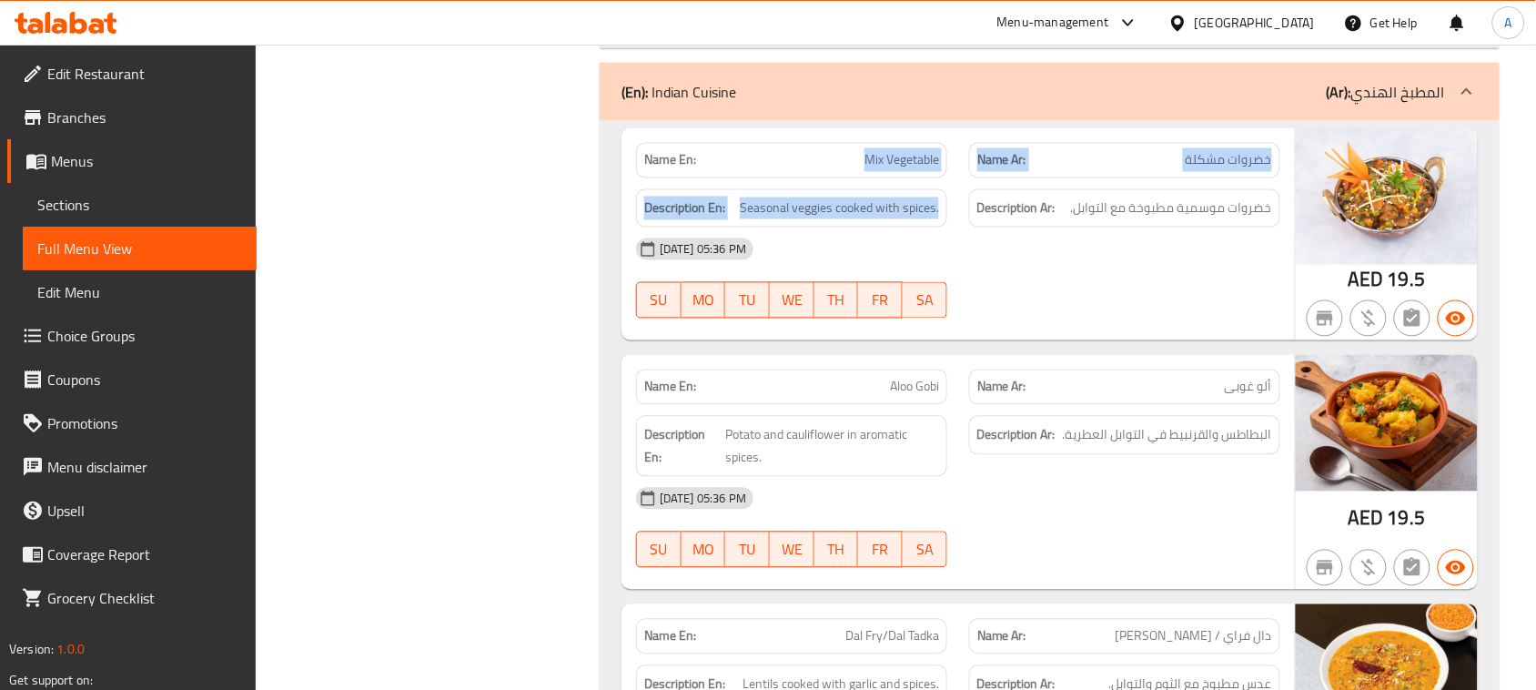
drag, startPoint x: 803, startPoint y: 177, endPoint x: 975, endPoint y: 197, distance: 173.1
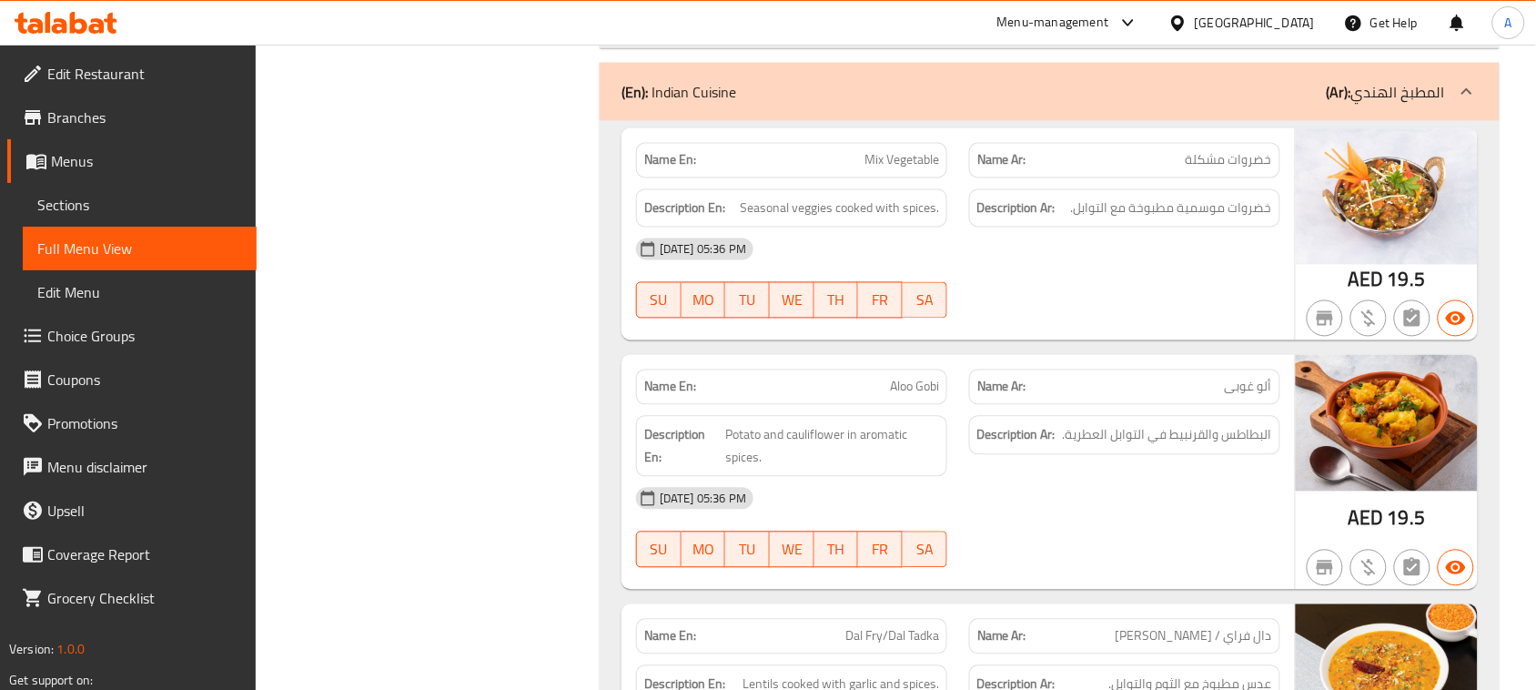
drag, startPoint x: 848, startPoint y: 160, endPoint x: 1106, endPoint y: 196, distance: 260.8
click at [1252, 218] on span "خضروات موسمية مطبوخة مع التوابل." at bounding box center [1171, 208] width 201 height 23
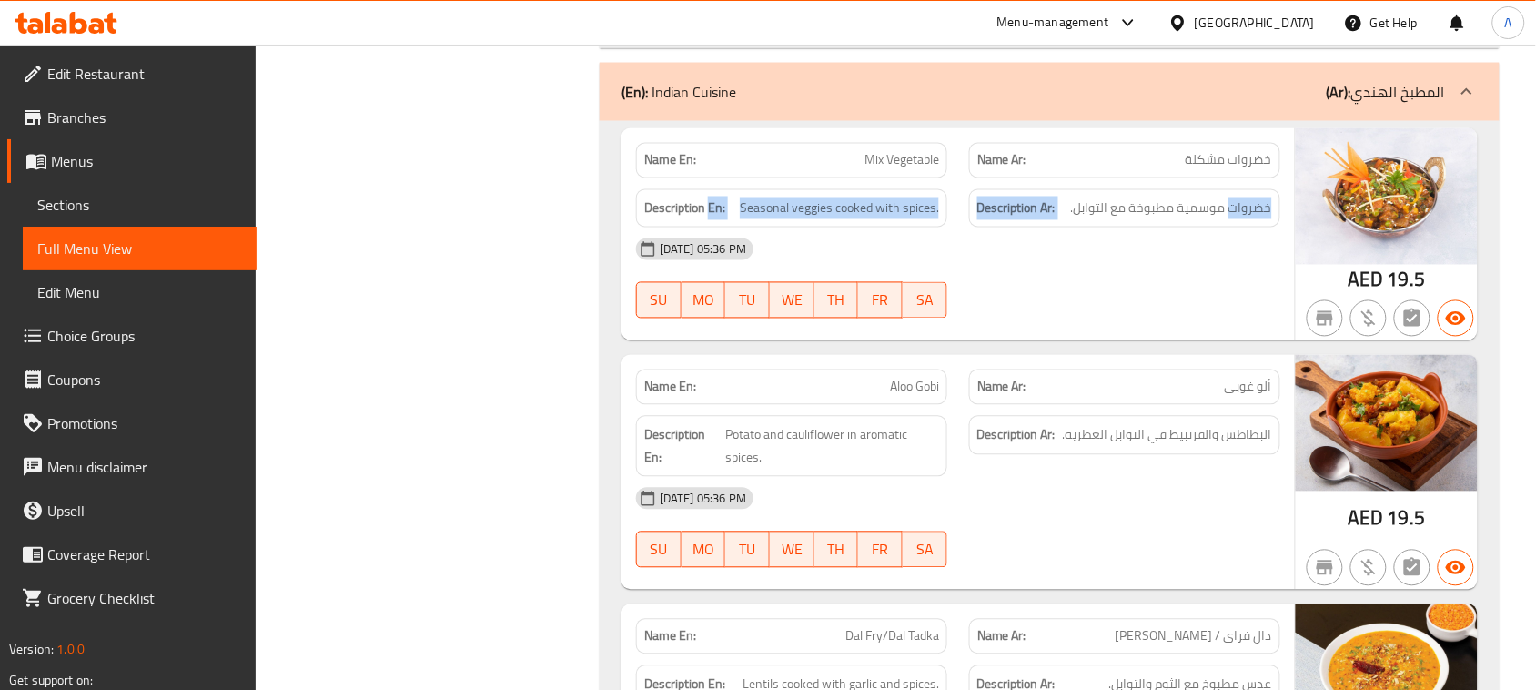
drag, startPoint x: 1252, startPoint y: 218, endPoint x: 714, endPoint y: 217, distance: 537.7
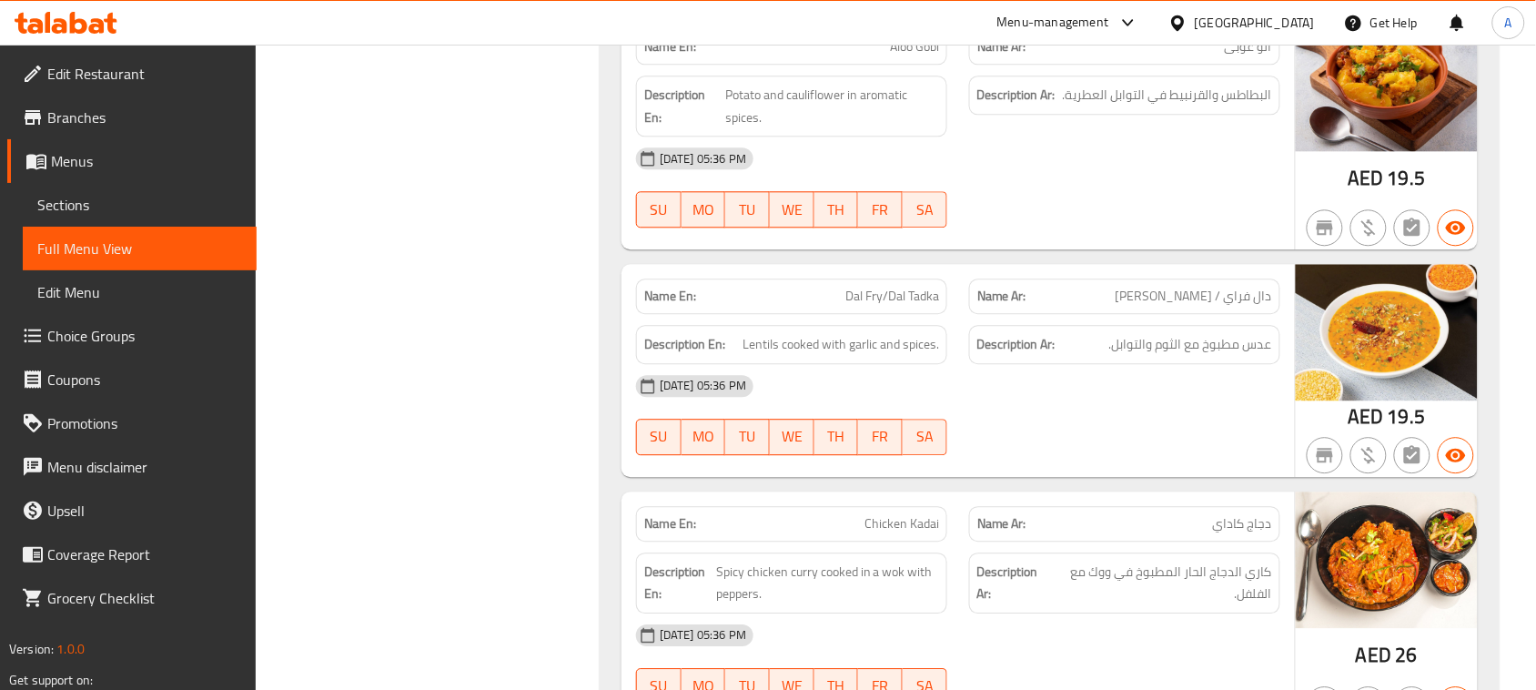
scroll to position [7375, 0]
drag, startPoint x: 911, startPoint y: 298, endPoint x: 1034, endPoint y: 318, distance: 124.4
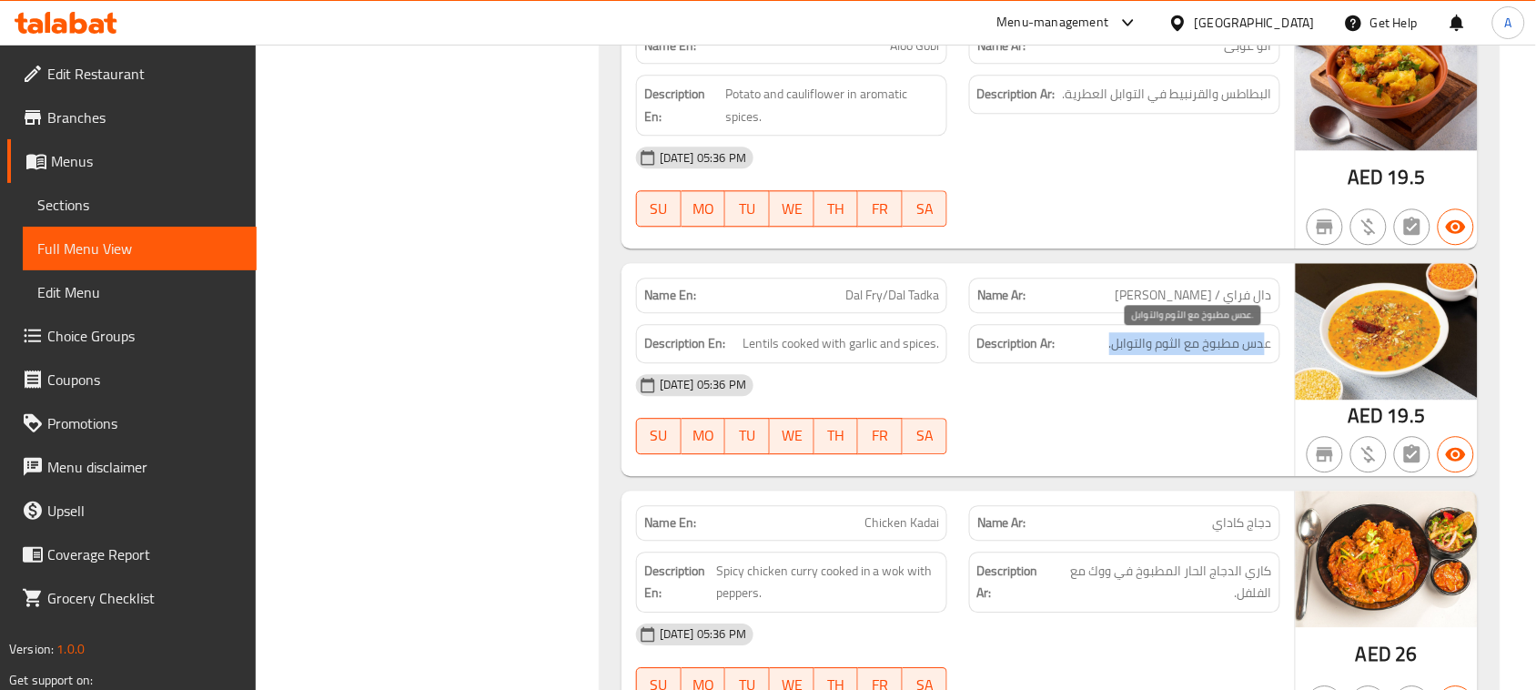
drag, startPoint x: 1263, startPoint y: 353, endPoint x: 1103, endPoint y: 353, distance: 160.1
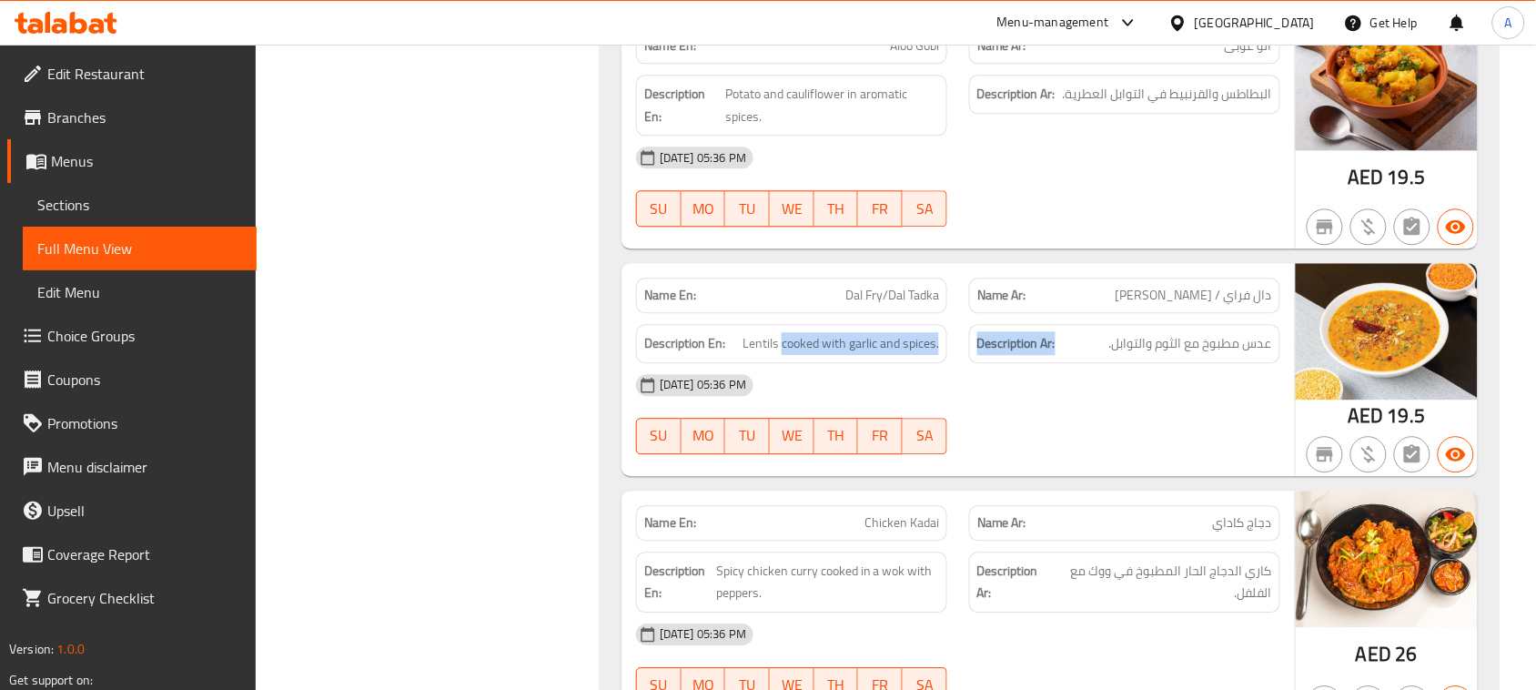
drag, startPoint x: 1028, startPoint y: 356, endPoint x: 1125, endPoint y: 437, distance: 126.6
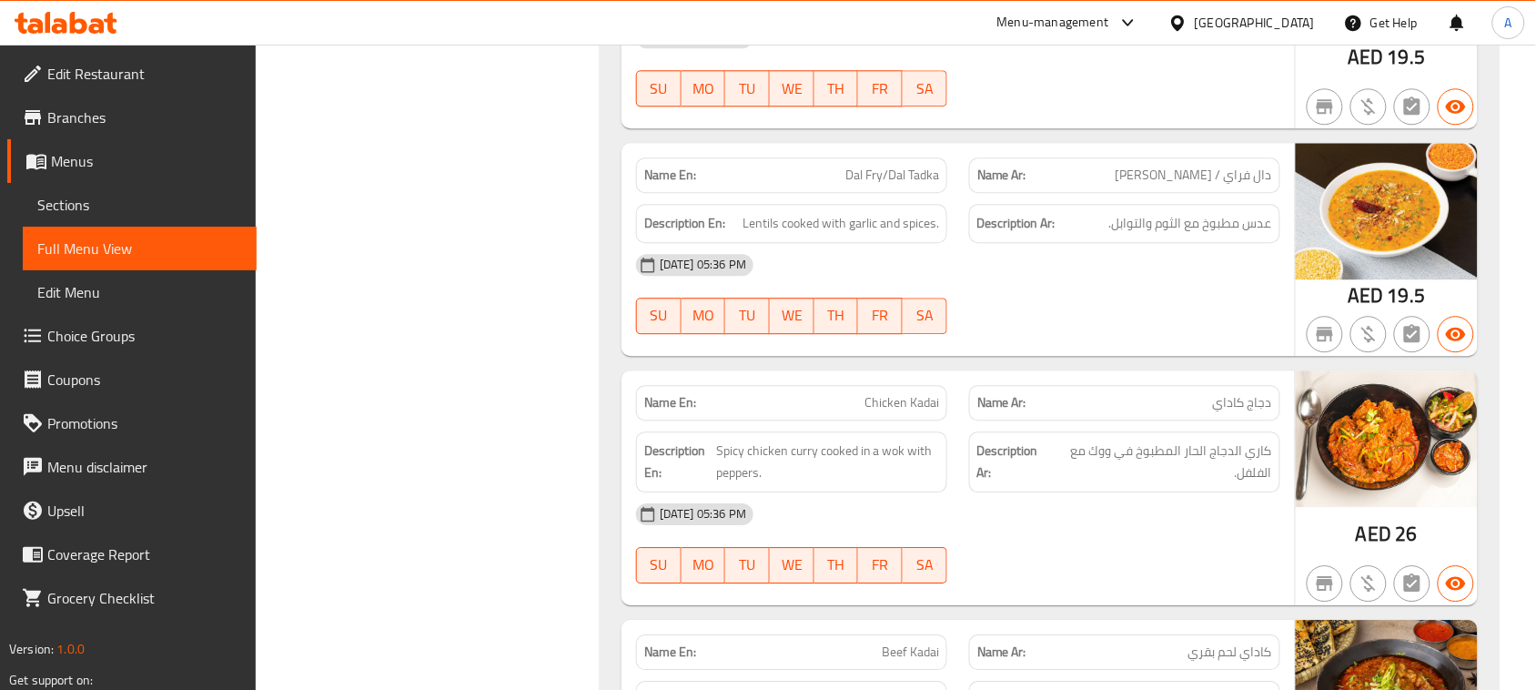
scroll to position [7603, 0]
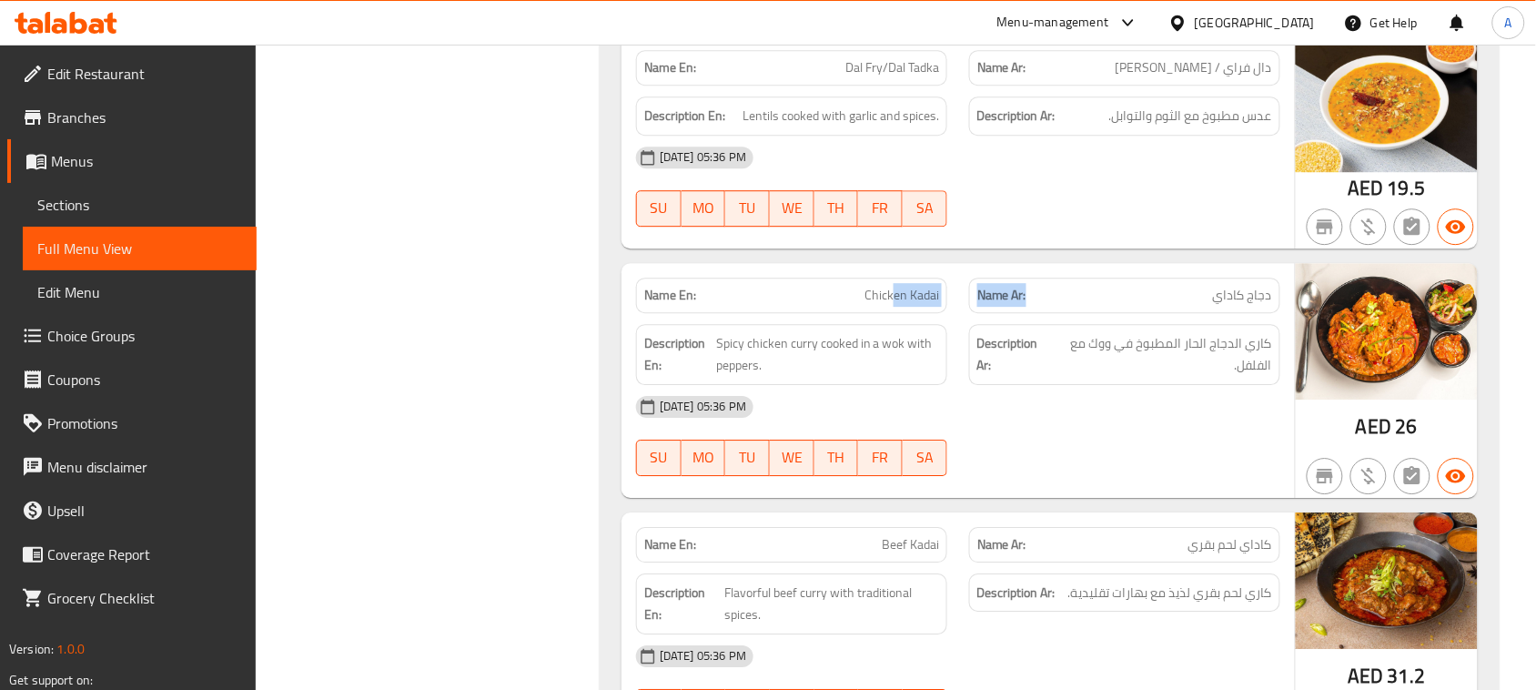
drag, startPoint x: 1001, startPoint y: 287, endPoint x: 1131, endPoint y: 409, distance: 178.9
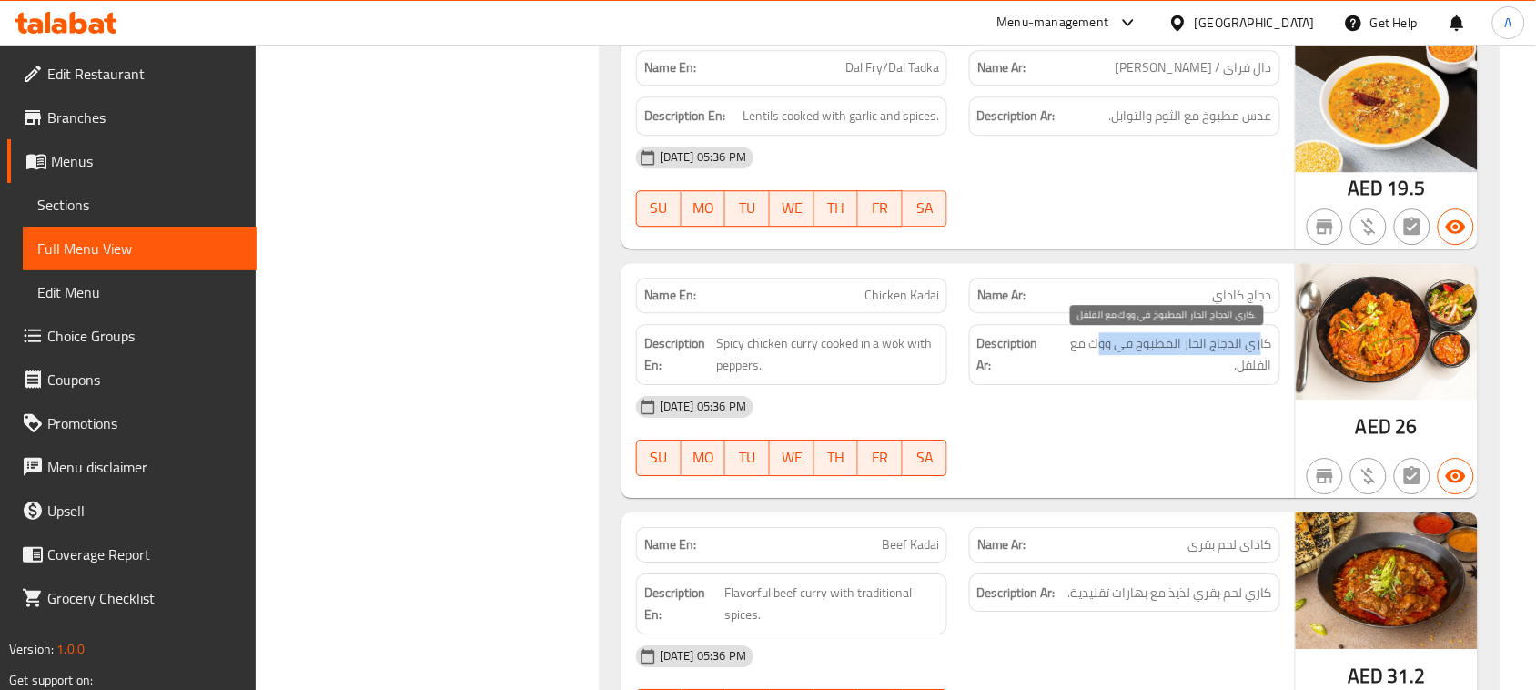
drag, startPoint x: 1262, startPoint y: 351, endPoint x: 1102, endPoint y: 351, distance: 160.1
click at [1102, 351] on span "كاري الدجاج الحار المطبوخ في ووك مع الفلفل." at bounding box center [1162, 354] width 220 height 45
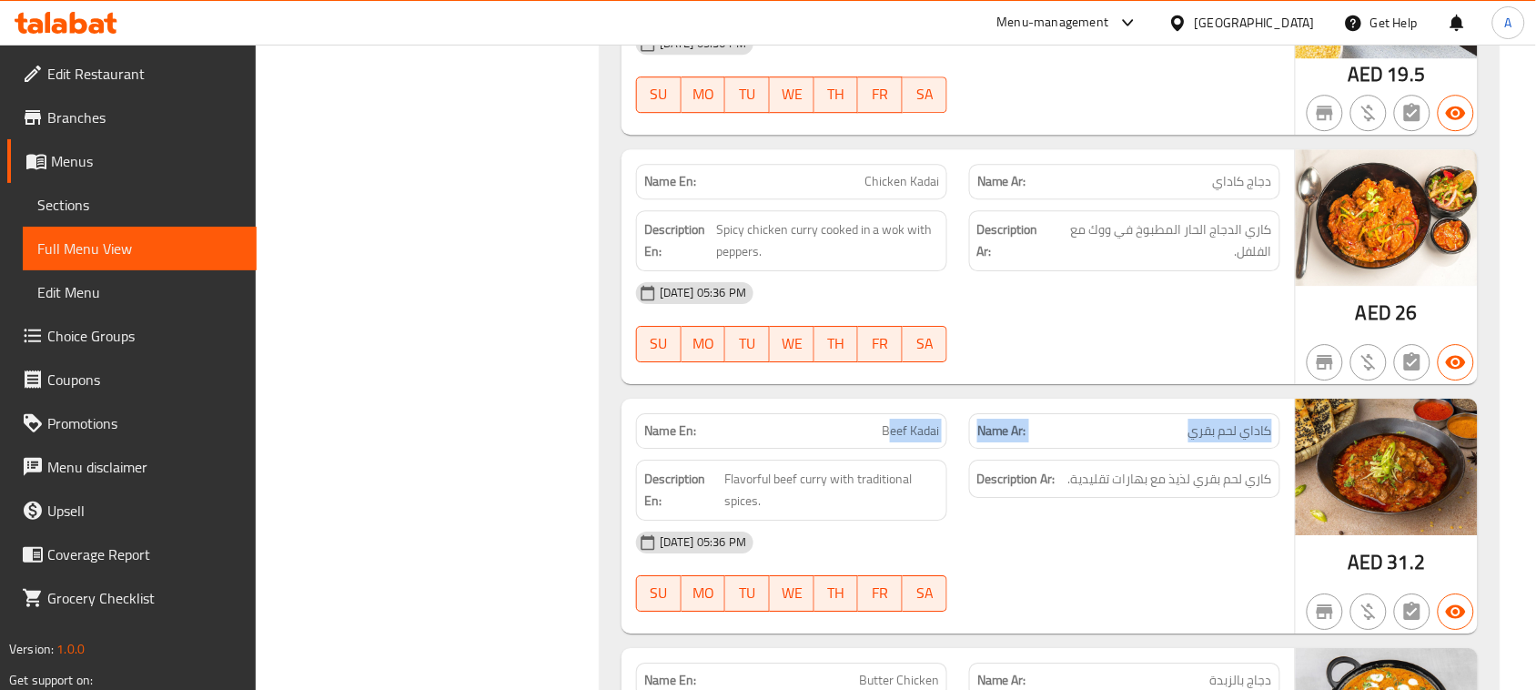
drag, startPoint x: 1125, startPoint y: 428, endPoint x: 1379, endPoint y: 376, distance: 259.1
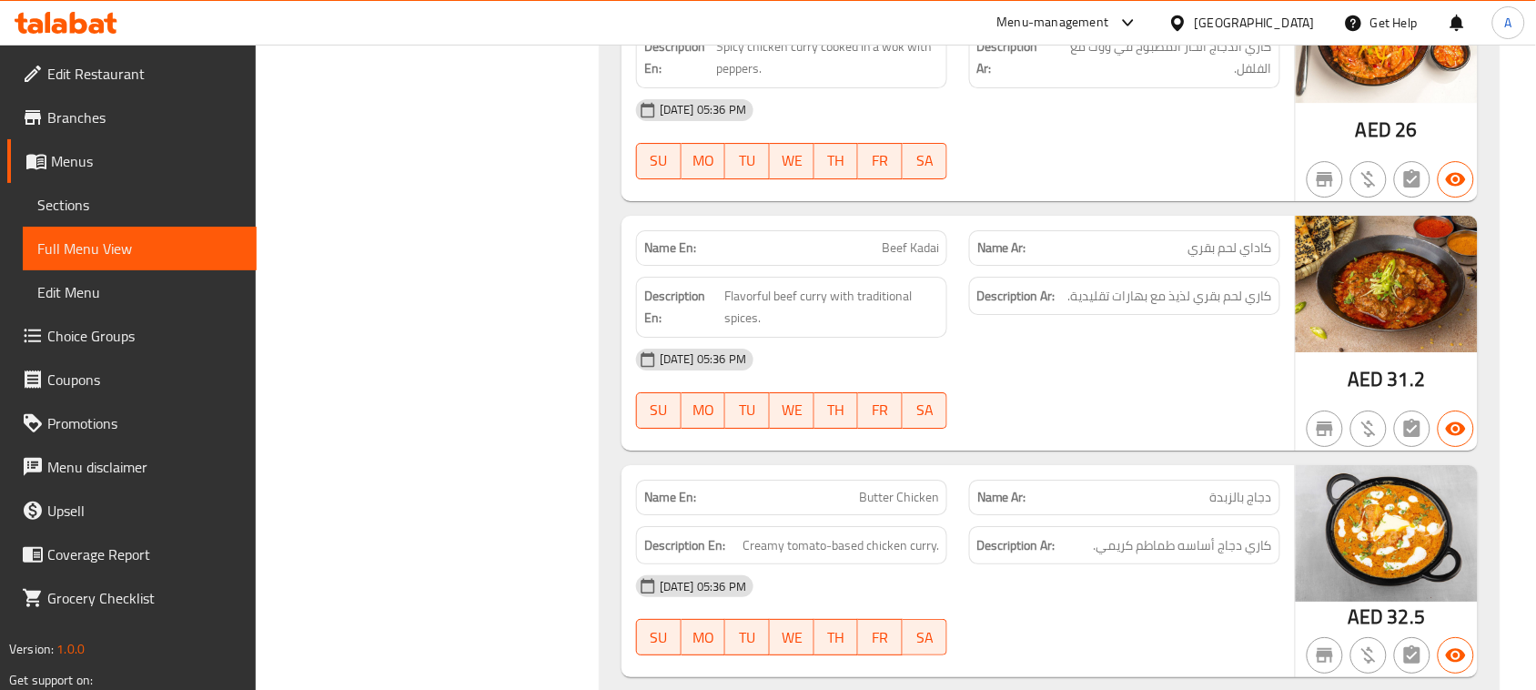
scroll to position [7944, 0]
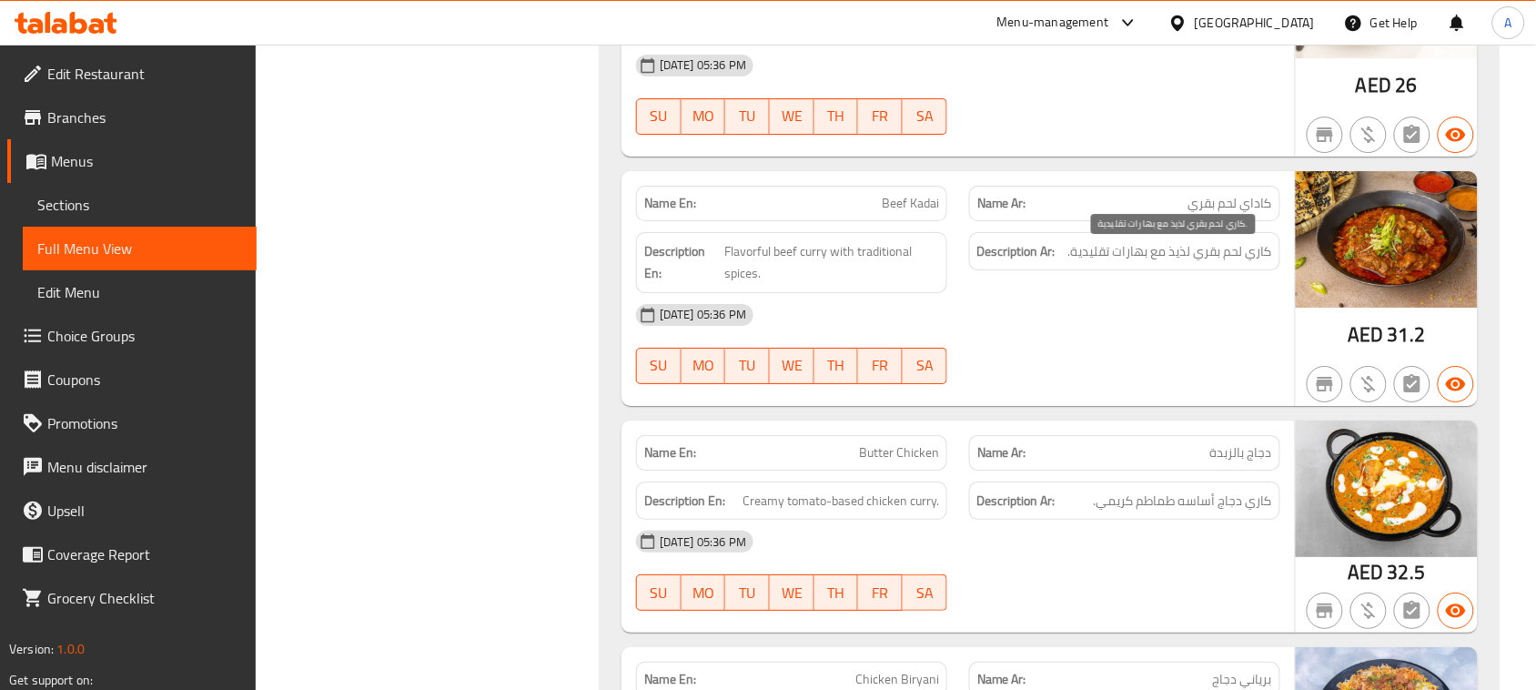
drag, startPoint x: 1252, startPoint y: 256, endPoint x: 1234, endPoint y: 256, distance: 18.2
click at [1237, 256] on span "كاري لحم بقري لذيذ مع بهارات تقليدية." at bounding box center [1170, 251] width 204 height 23
drag, startPoint x: 1156, startPoint y: 256, endPoint x: 1071, endPoint y: 256, distance: 85.5
click at [1071, 256] on span "كاري لحم بقري لذيذ مع بهارات تقليدية." at bounding box center [1170, 251] width 204 height 23
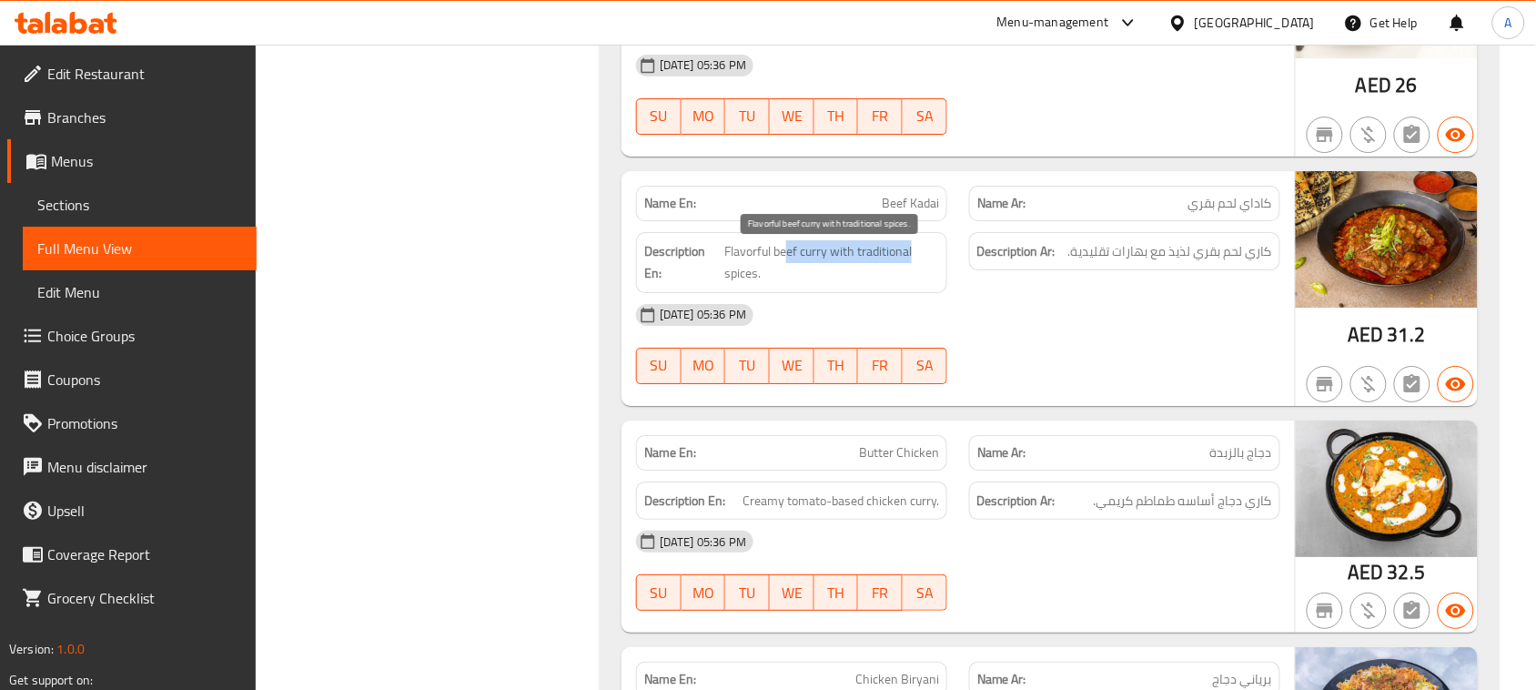
drag, startPoint x: 787, startPoint y: 262, endPoint x: 1070, endPoint y: 307, distance: 286.5
drag, startPoint x: 1040, startPoint y: 464, endPoint x: 1090, endPoint y: 433, distance: 58.8
click at [1054, 459] on div "Name En: Butter Chicken Name Ar: دجاج بالزبدة" at bounding box center [958, 452] width 666 height 57
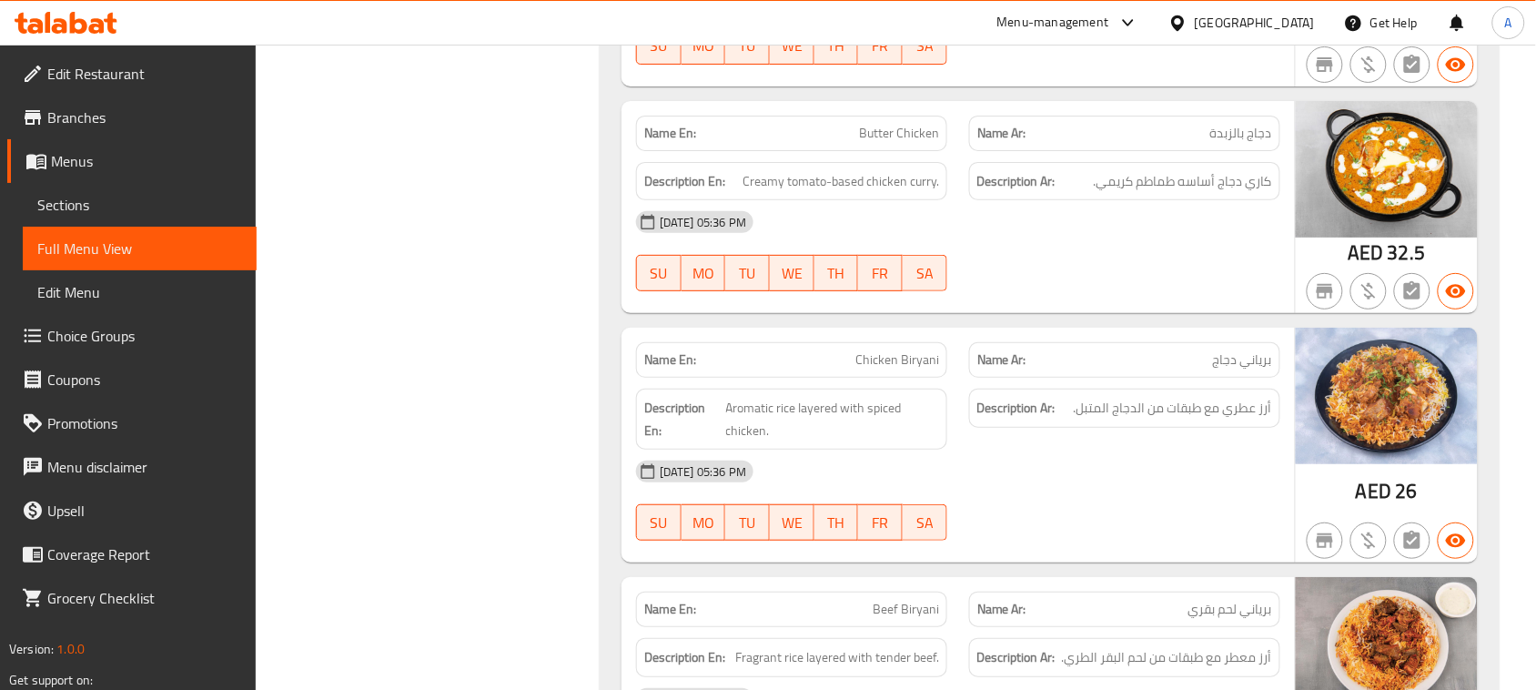
scroll to position [8285, 0]
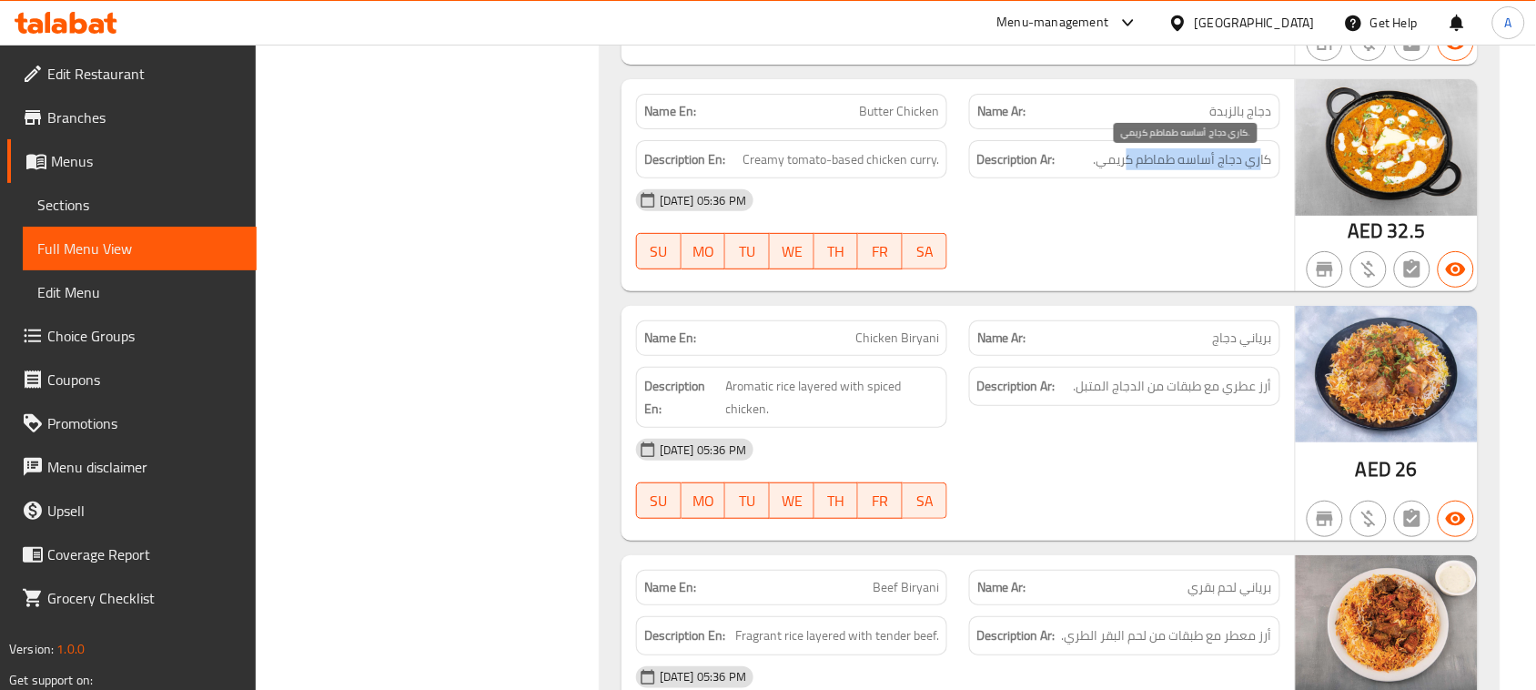
drag, startPoint x: 1261, startPoint y: 174, endPoint x: 1130, endPoint y: 175, distance: 131.0
click at [1130, 171] on span "كاري دجاج أساسه طماطم كريمي." at bounding box center [1183, 159] width 178 height 23
drag, startPoint x: 955, startPoint y: 180, endPoint x: 1039, endPoint y: 243, distance: 104.6
click at [992, 198] on div "Name En: Butter Chicken Name Ar: دجاج بالزبدة Description En: Creamy tomato-bas…" at bounding box center [957, 185] width 673 height 213
click at [1039, 243] on div "13-08-2025 05:36 PM SU MO TU WE TH FR SA" at bounding box center [958, 229] width 666 height 102
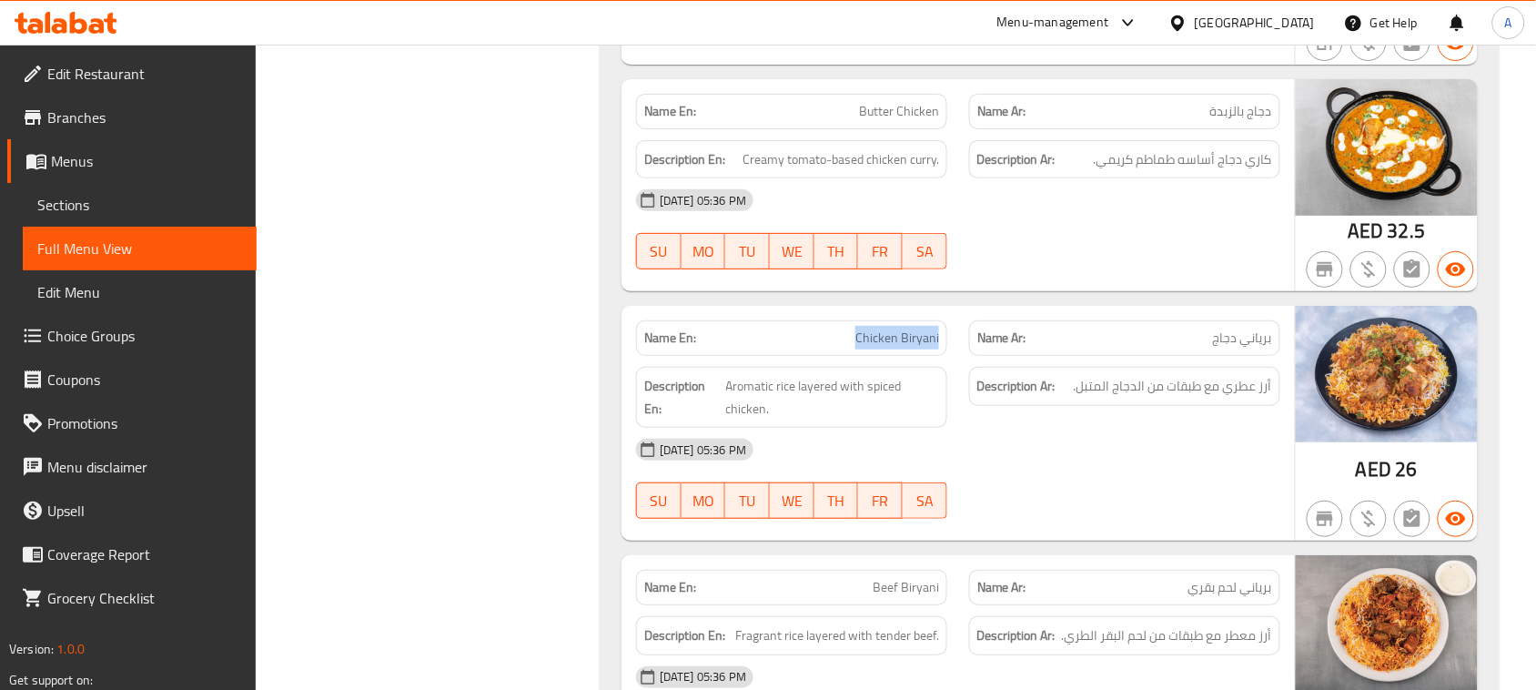
drag, startPoint x: 811, startPoint y: 335, endPoint x: 961, endPoint y: 361, distance: 152.4
click at [957, 360] on div "Name En: Chicken Biryani Name Ar: برياني دجاج" at bounding box center [958, 337] width 666 height 57
click at [1025, 471] on div "13-08-2025 05:36 PM" at bounding box center [958, 450] width 666 height 44
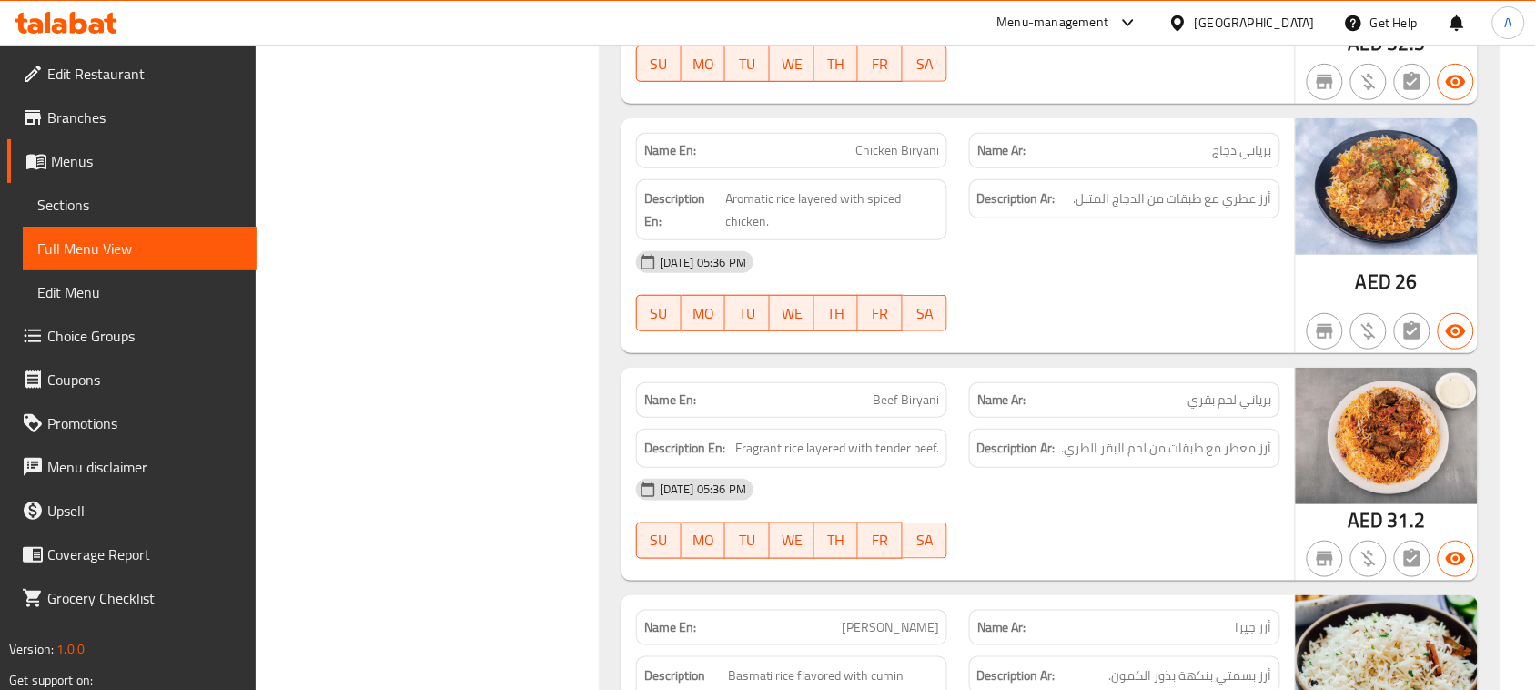
scroll to position [8512, 0]
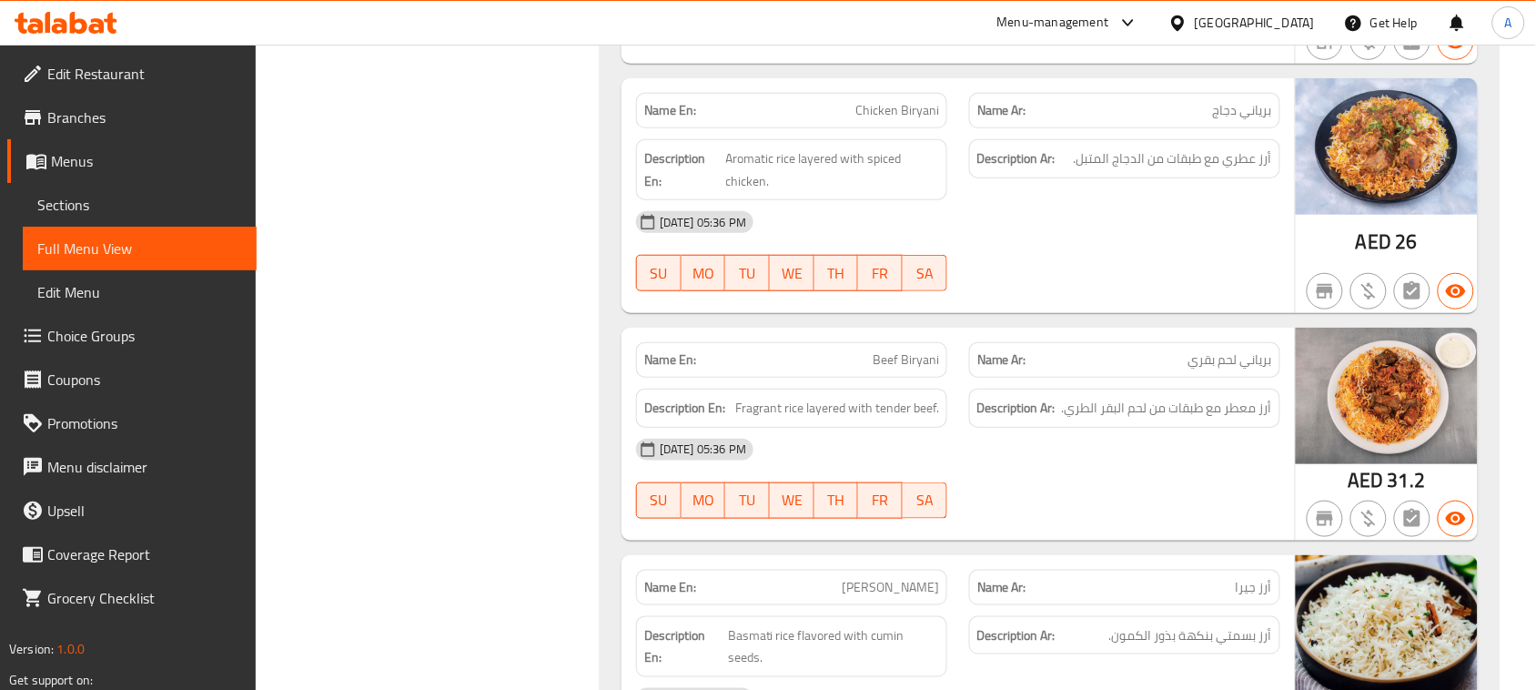
drag, startPoint x: 833, startPoint y: 353, endPoint x: 1028, endPoint y: 401, distance: 200.6
click at [1024, 396] on div "Name En: Beef Biryani Name Ar: برياني لحم بقري Description En: Fragrant rice la…" at bounding box center [957, 434] width 673 height 213
click at [1065, 502] on div "13-08-2025 05:36 PM SU MO TU WE TH FR SA" at bounding box center [958, 479] width 666 height 102
drag, startPoint x: 1247, startPoint y: 419, endPoint x: 1040, endPoint y: 417, distance: 207.5
click at [1040, 417] on h6 "Description Ar: أرز معطر مع طبقات من لحم البقر الطري." at bounding box center [1124, 408] width 295 height 23
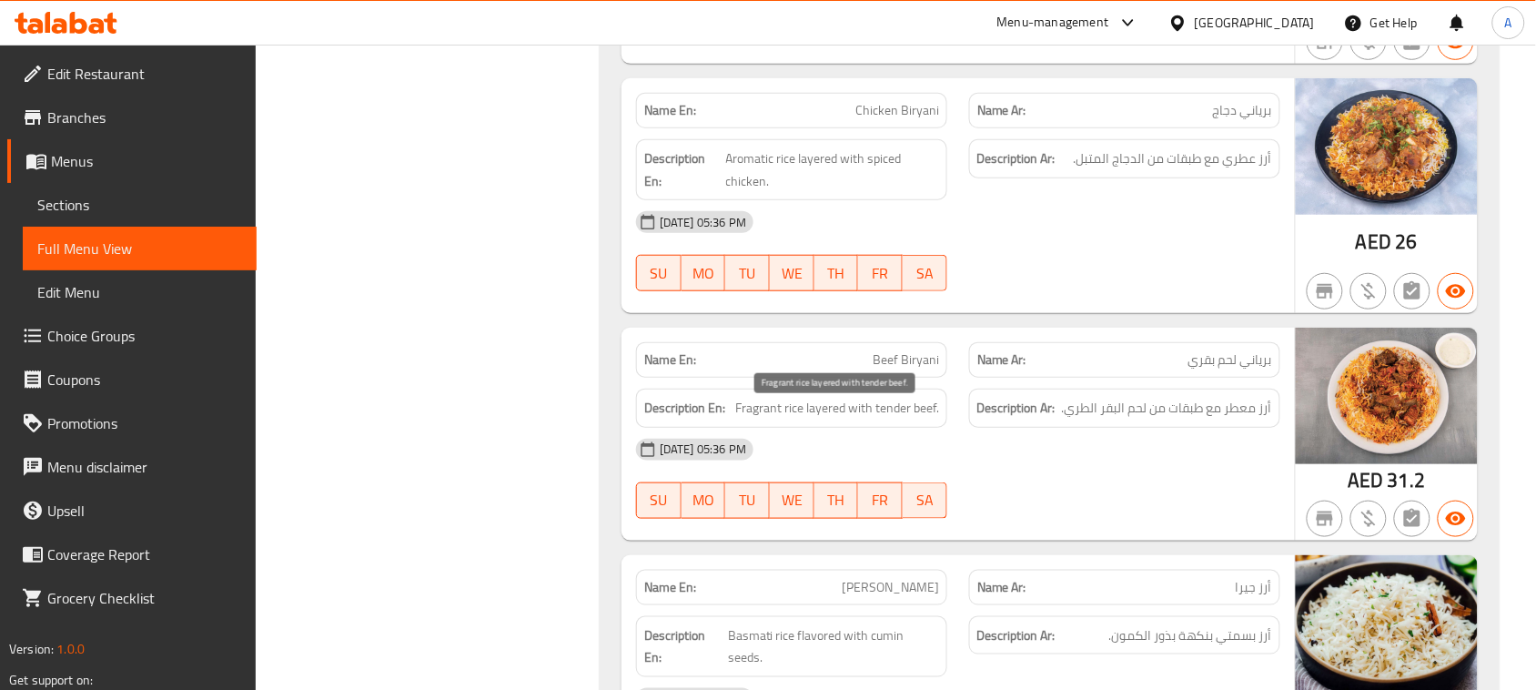
drag, startPoint x: 820, startPoint y: 417, endPoint x: 1131, endPoint y: 485, distance: 318.6
click at [926, 428] on div "Description En: Fragrant rice layered with tender beef." at bounding box center [791, 408] width 311 height 39
click at [1131, 485] on div "13-08-2025 05:36 PM SU MO TU WE TH FR SA" at bounding box center [958, 479] width 666 height 102
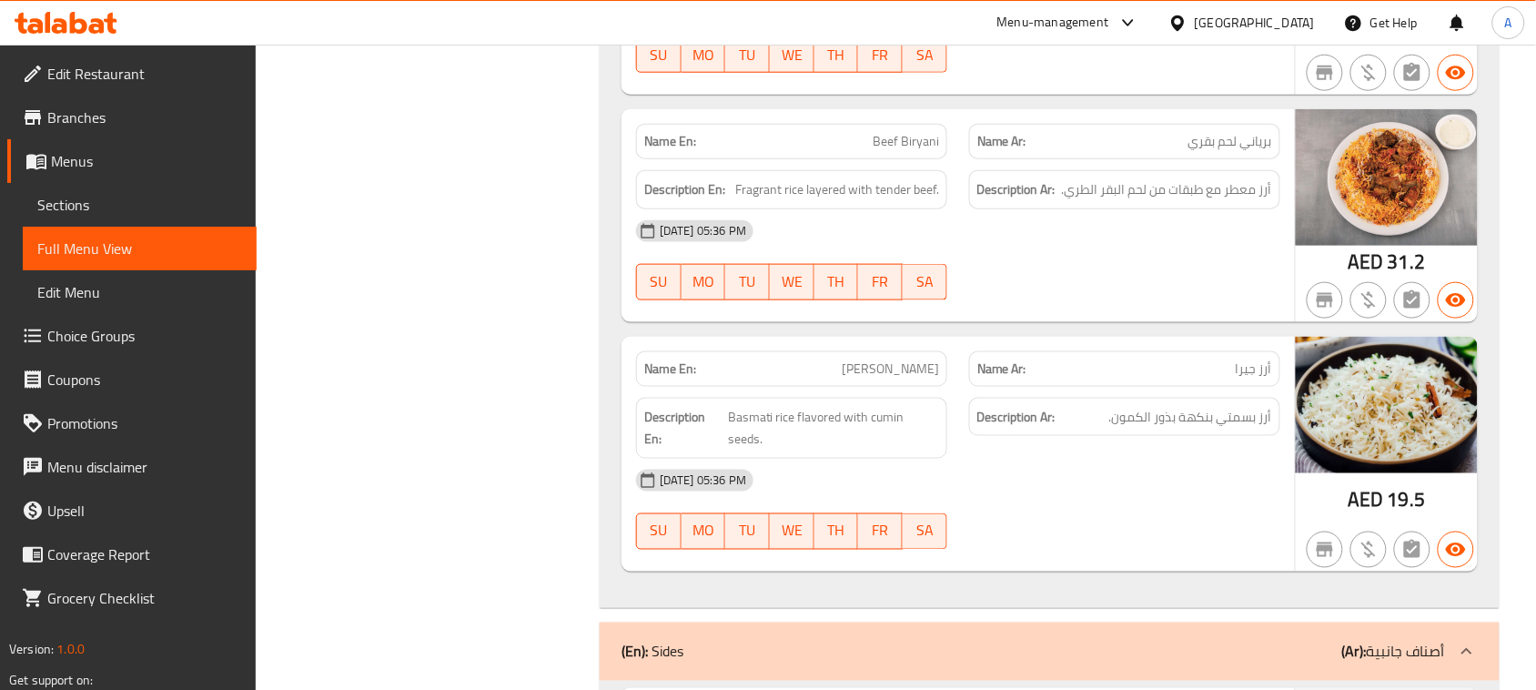
scroll to position [8740, 0]
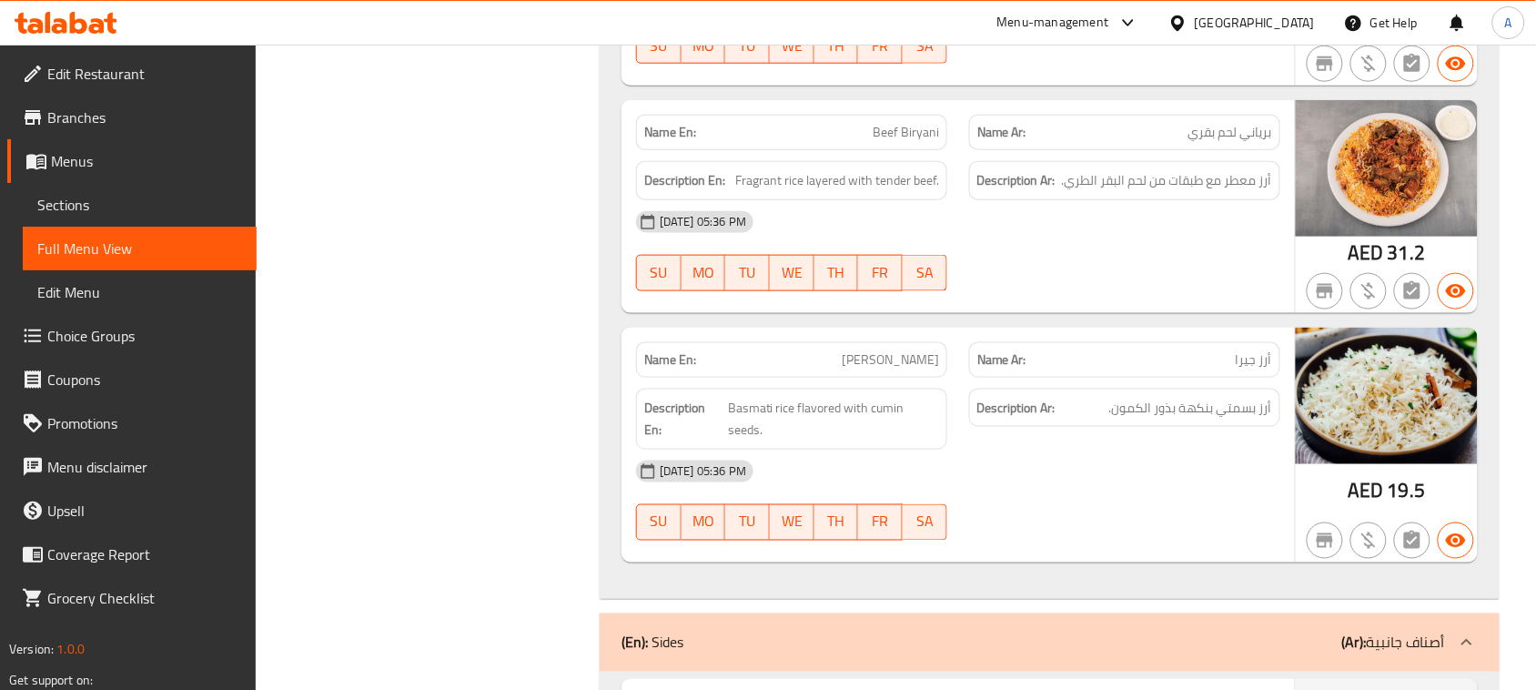
drag, startPoint x: 826, startPoint y: 353, endPoint x: 1039, endPoint y: 380, distance: 214.6
click at [1039, 380] on div "Name En: Jeera Rice Name Ar: أرز جيرا" at bounding box center [958, 359] width 666 height 57
click at [1126, 503] on div "13-08-2025 05:36 PM SU MO TU WE TH FR SA" at bounding box center [958, 500] width 666 height 102
drag, startPoint x: 1226, startPoint y: 416, endPoint x: 1133, endPoint y: 419, distance: 93.8
click at [1133, 419] on span "أرز بسمتي بنكهة بذور الكمون." at bounding box center [1190, 408] width 163 height 23
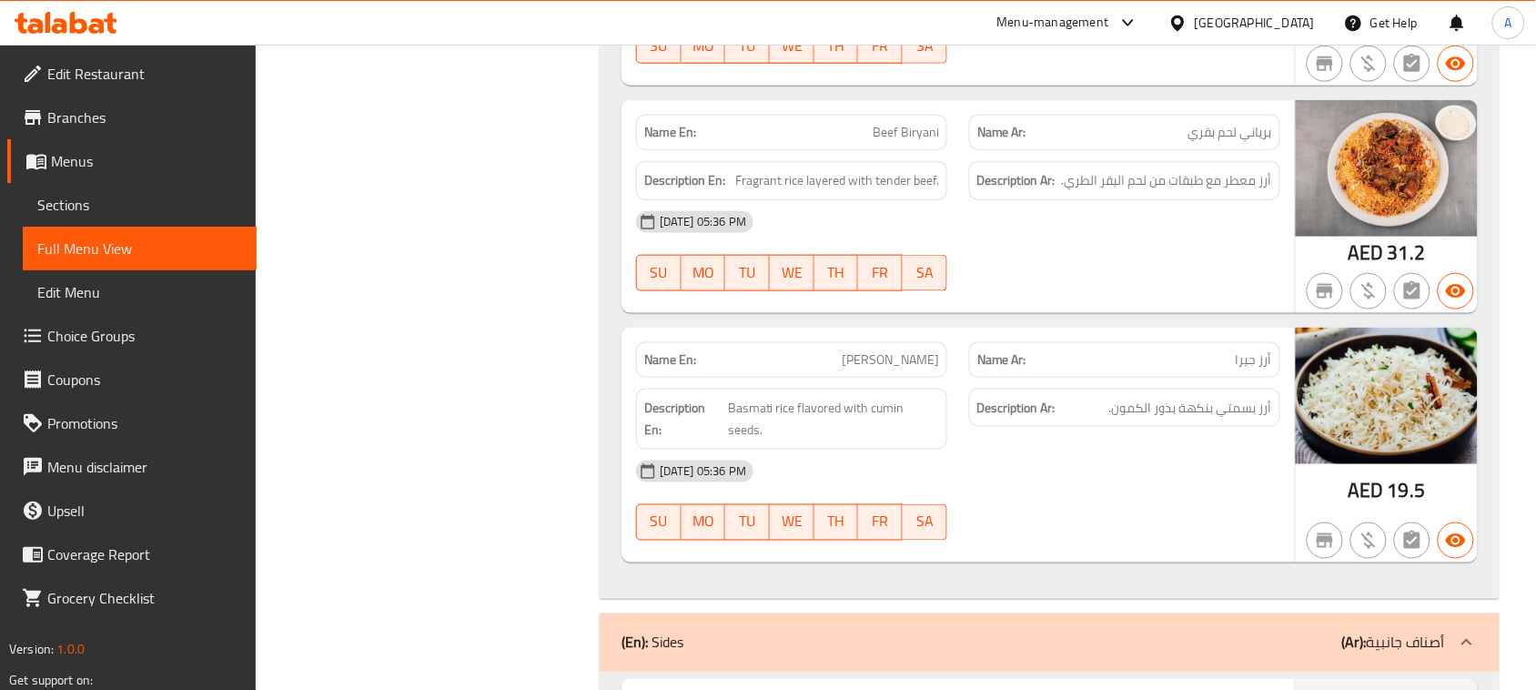
drag, startPoint x: 702, startPoint y: 421, endPoint x: 1012, endPoint y: 469, distance: 312.9
click at [998, 464] on div "Name En: Jeera Rice Name Ar: أرز جيرا Description En: Basmati rice flavored wit…" at bounding box center [957, 445] width 673 height 235
click at [1024, 484] on div "13-08-2025 05:36 PM" at bounding box center [958, 471] width 666 height 44
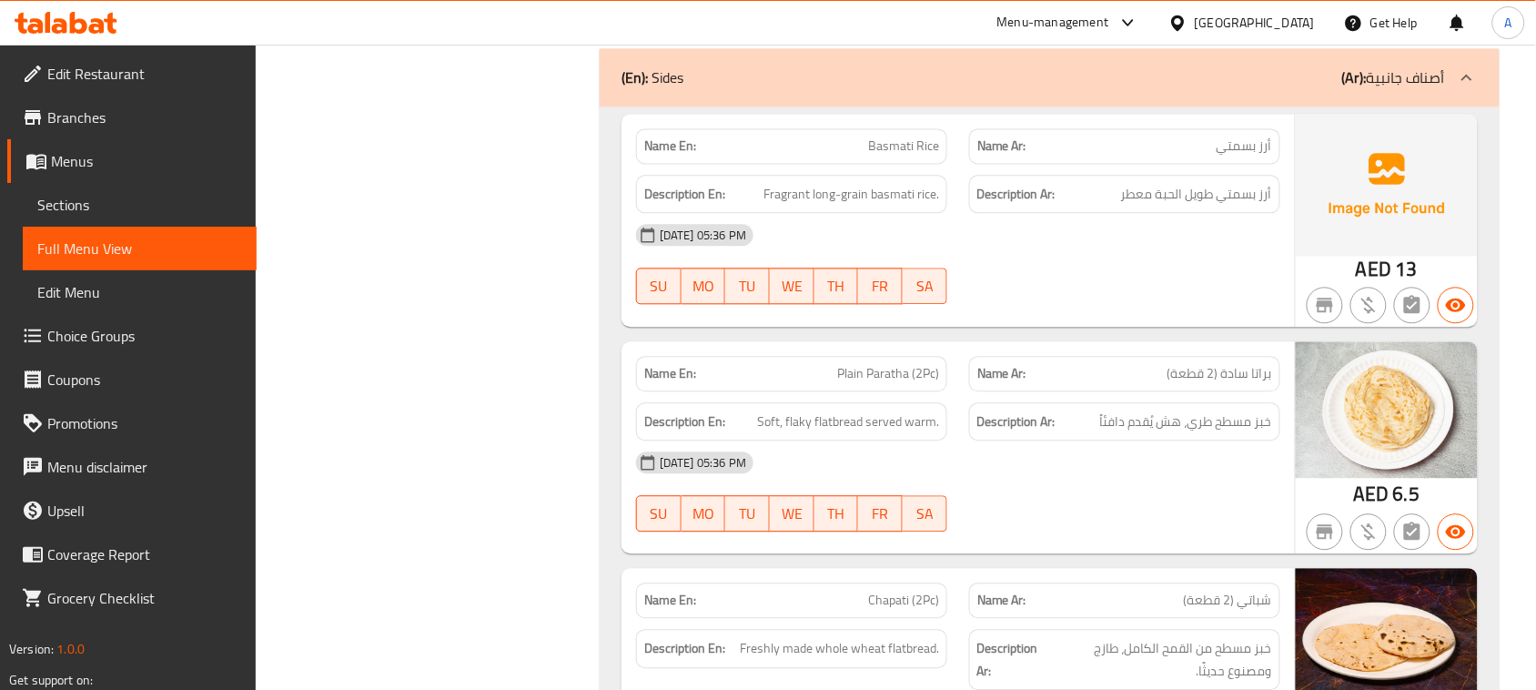
scroll to position [9309, 0]
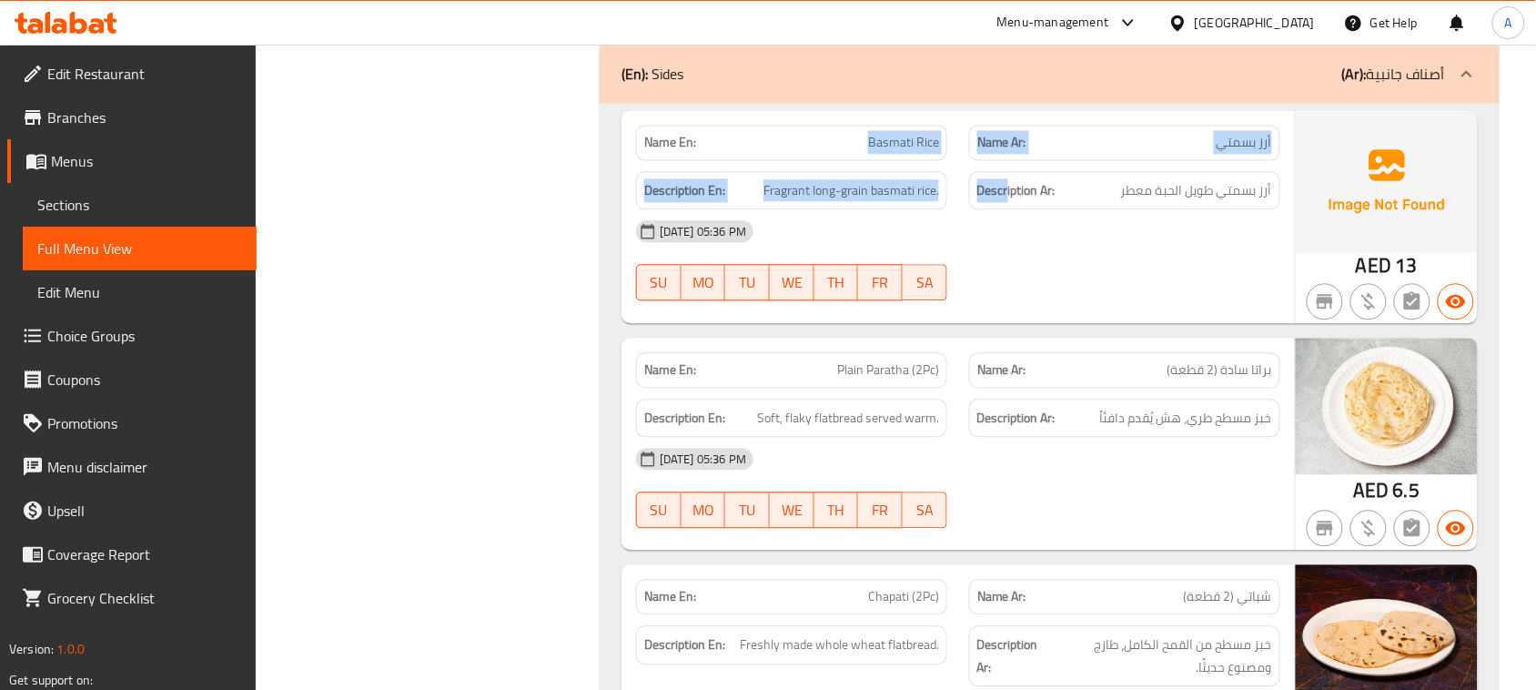
drag, startPoint x: 833, startPoint y: 135, endPoint x: 1183, endPoint y: 298, distance: 386.3
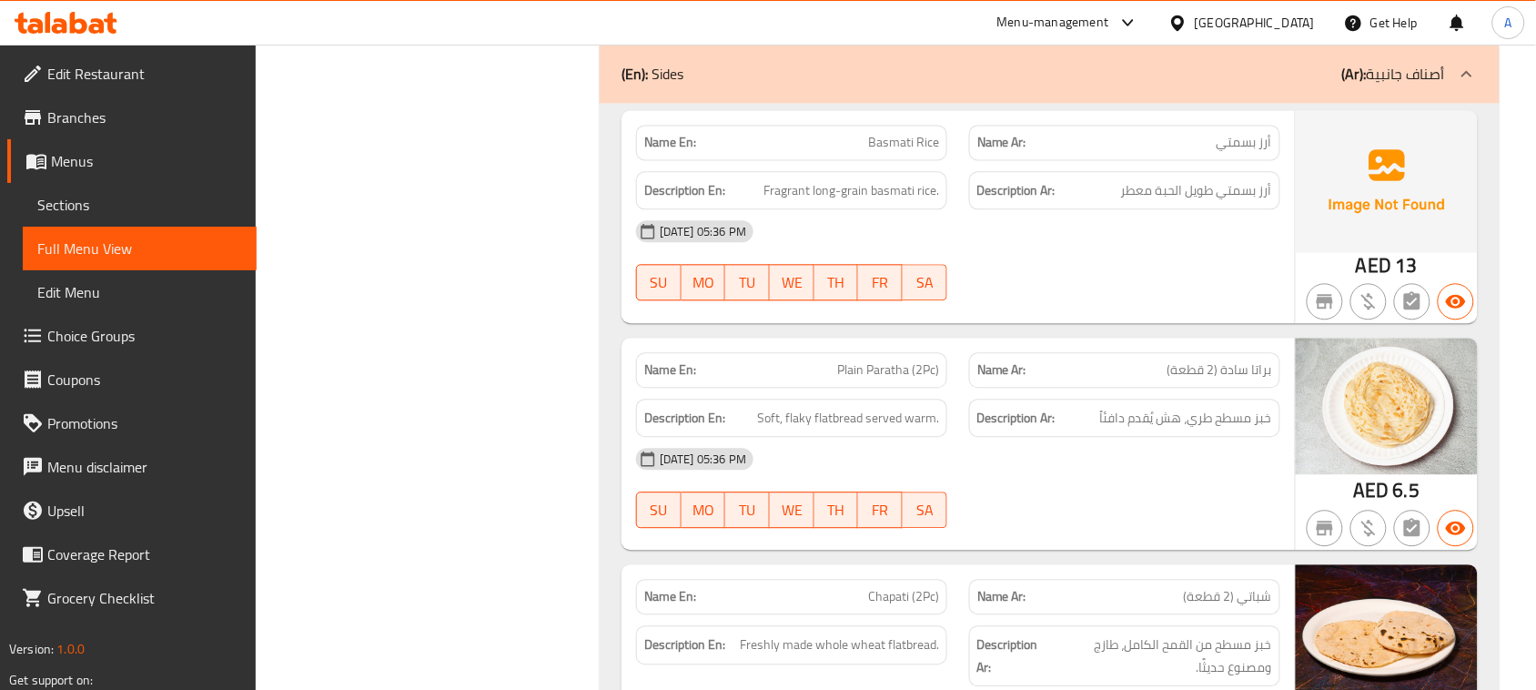
drag, startPoint x: 1183, startPoint y: 298, endPoint x: 1153, endPoint y: 337, distance: 49.3
drag, startPoint x: 1249, startPoint y: 206, endPoint x: 1161, endPoint y: 205, distance: 88.3
click at [1161, 202] on span "أرز بسمتي طويل الحبة معطر" at bounding box center [1196, 190] width 151 height 23
drag, startPoint x: 848, startPoint y: 193, endPoint x: 1024, endPoint y: 247, distance: 184.8
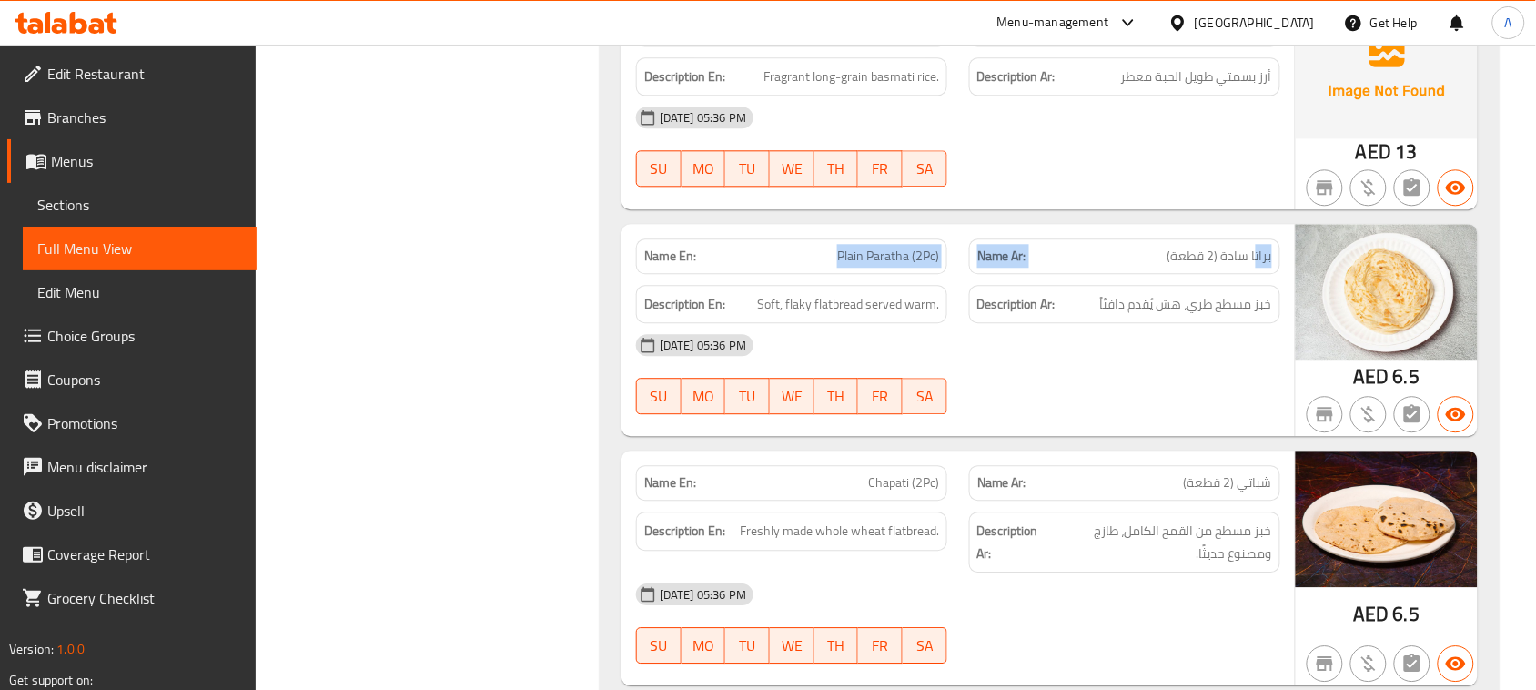
drag, startPoint x: 1256, startPoint y: 265, endPoint x: 828, endPoint y: 253, distance: 427.8
drag, startPoint x: 1254, startPoint y: 310, endPoint x: 880, endPoint y: 316, distance: 374.0
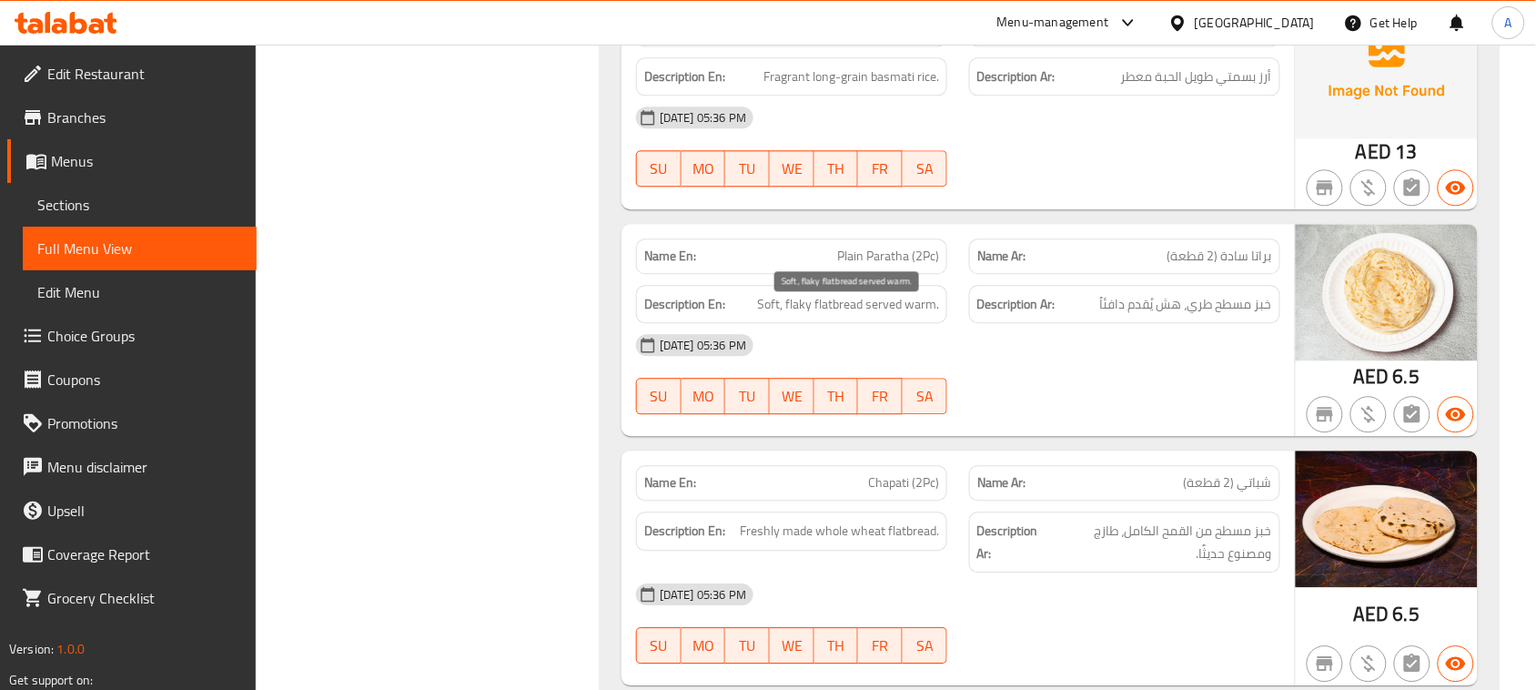
drag, startPoint x: 815, startPoint y: 300, endPoint x: 966, endPoint y: 338, distance: 155.6
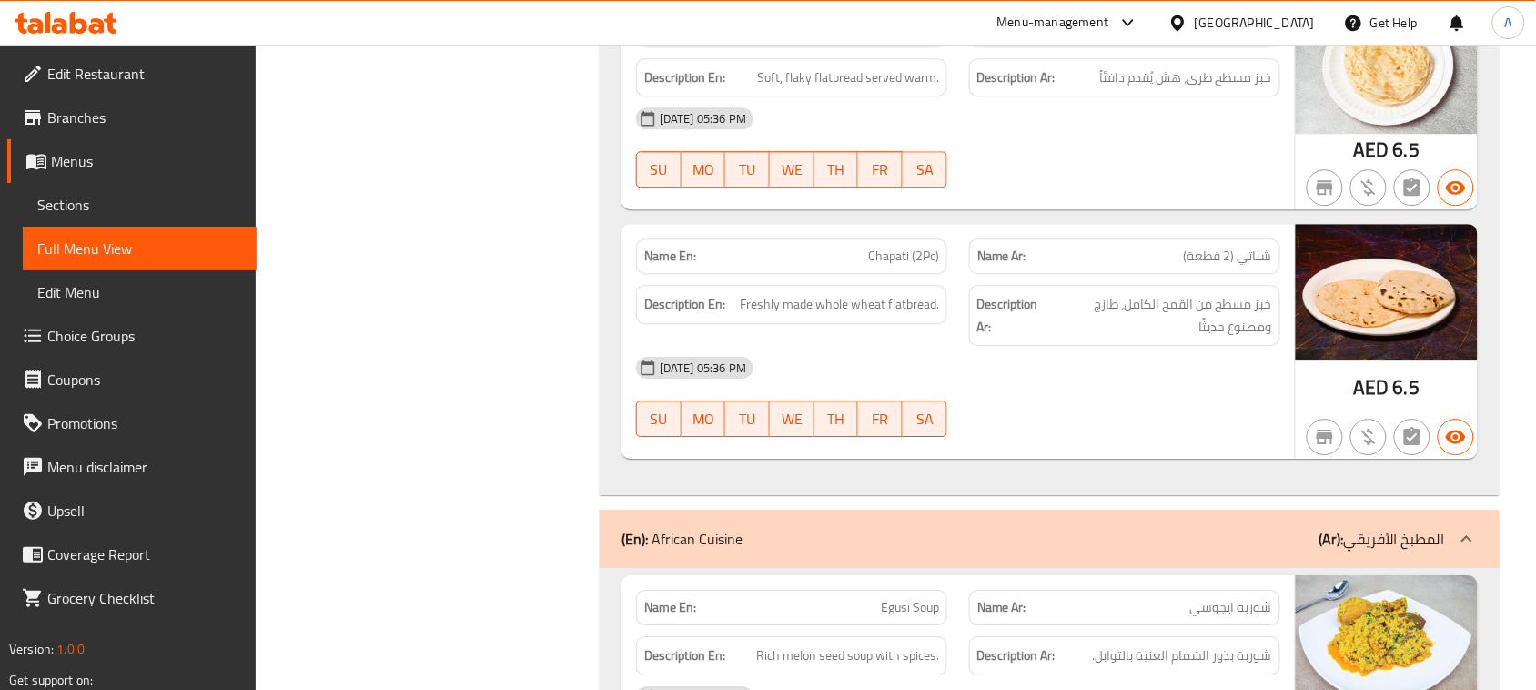
scroll to position [9650, 0]
drag, startPoint x: 839, startPoint y: 280, endPoint x: 957, endPoint y: 303, distance: 120.4
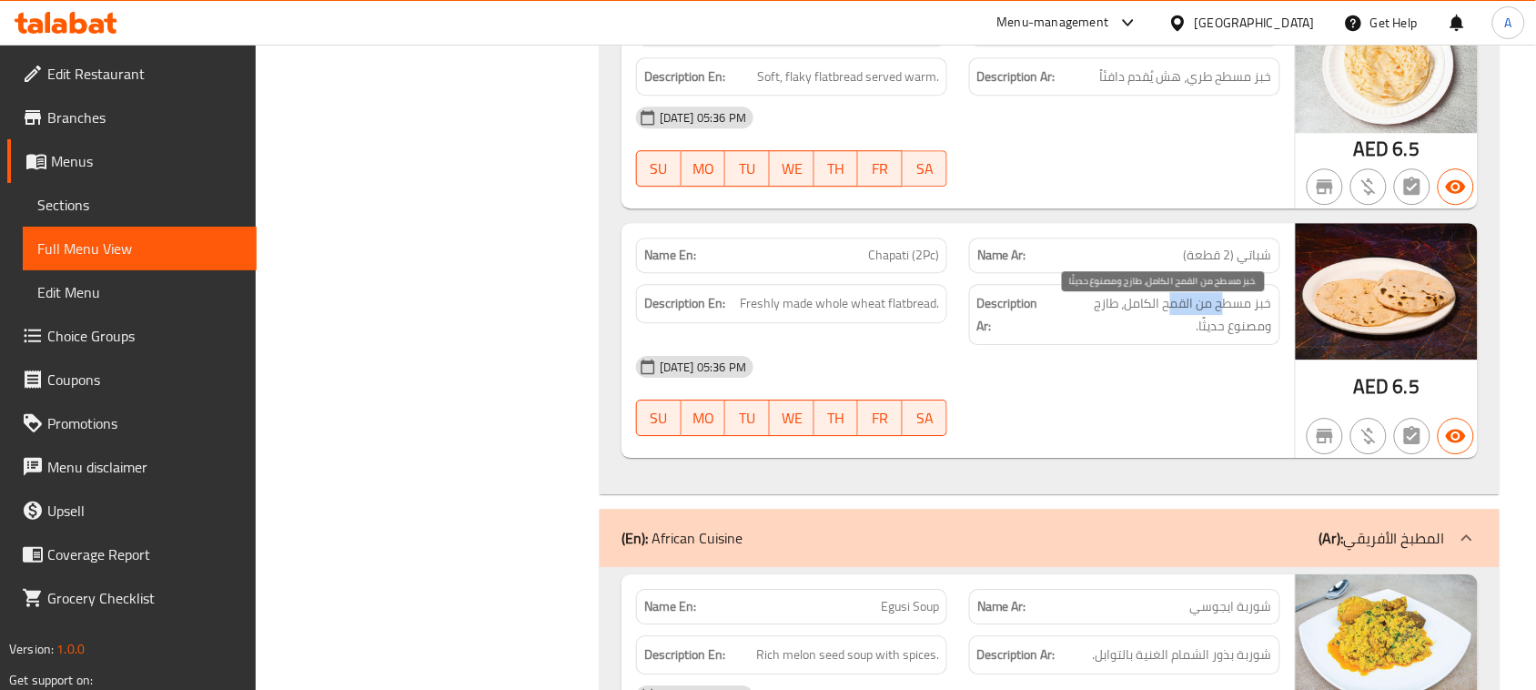
drag, startPoint x: 1166, startPoint y: 314, endPoint x: 1161, endPoint y: 356, distance: 42.2
click at [1166, 315] on span "خبز مسطح من القمح الكامل، طازج ومصنوع حديثًا." at bounding box center [1160, 314] width 223 height 45
drag, startPoint x: 1216, startPoint y: 344, endPoint x: 1235, endPoint y: 343, distance: 18.2
click at [1235, 337] on span "خبز مسطح من القمح الكامل، طازج ومصنوع حديثًا." at bounding box center [1160, 314] width 223 height 45
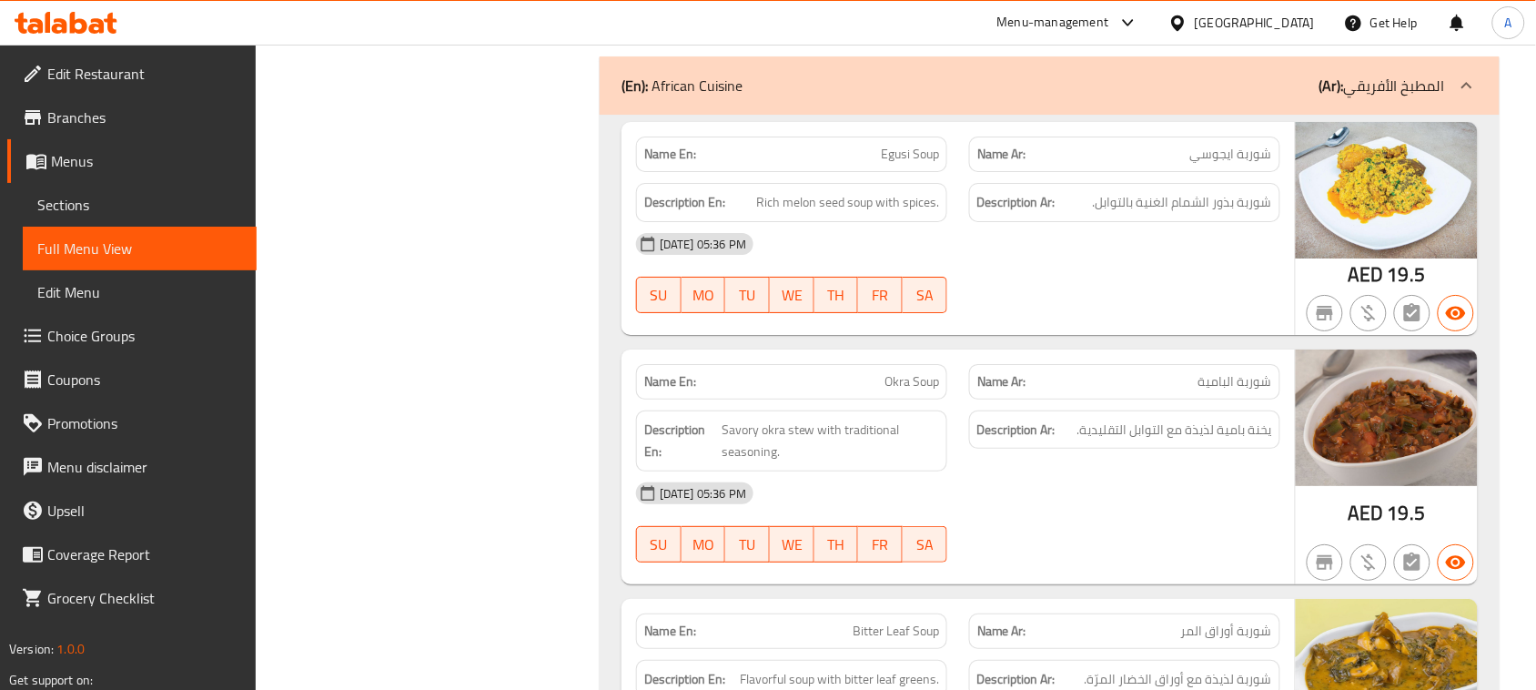
scroll to position [10105, 0]
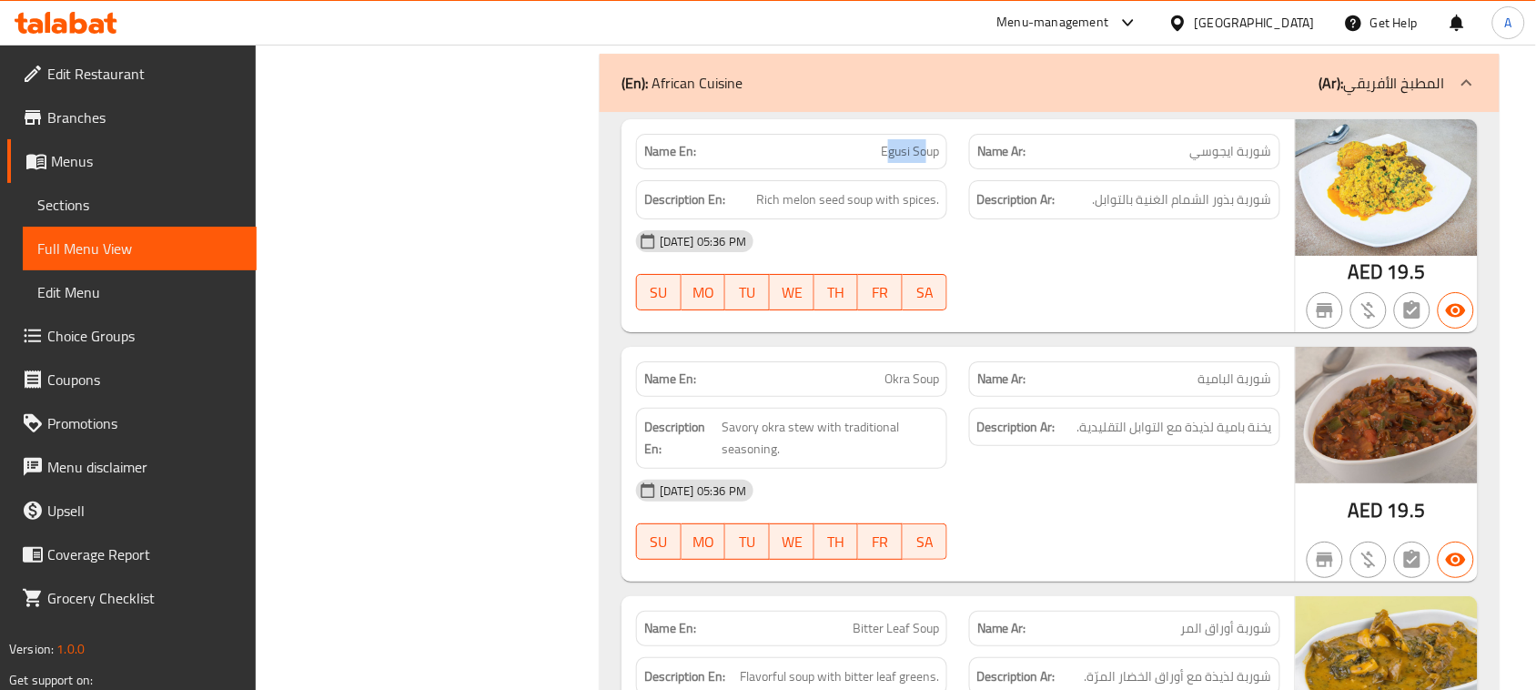
drag, startPoint x: 923, startPoint y: 156, endPoint x: 1037, endPoint y: 216, distance: 128.6
drag, startPoint x: 1251, startPoint y: 212, endPoint x: 1121, endPoint y: 212, distance: 130.1
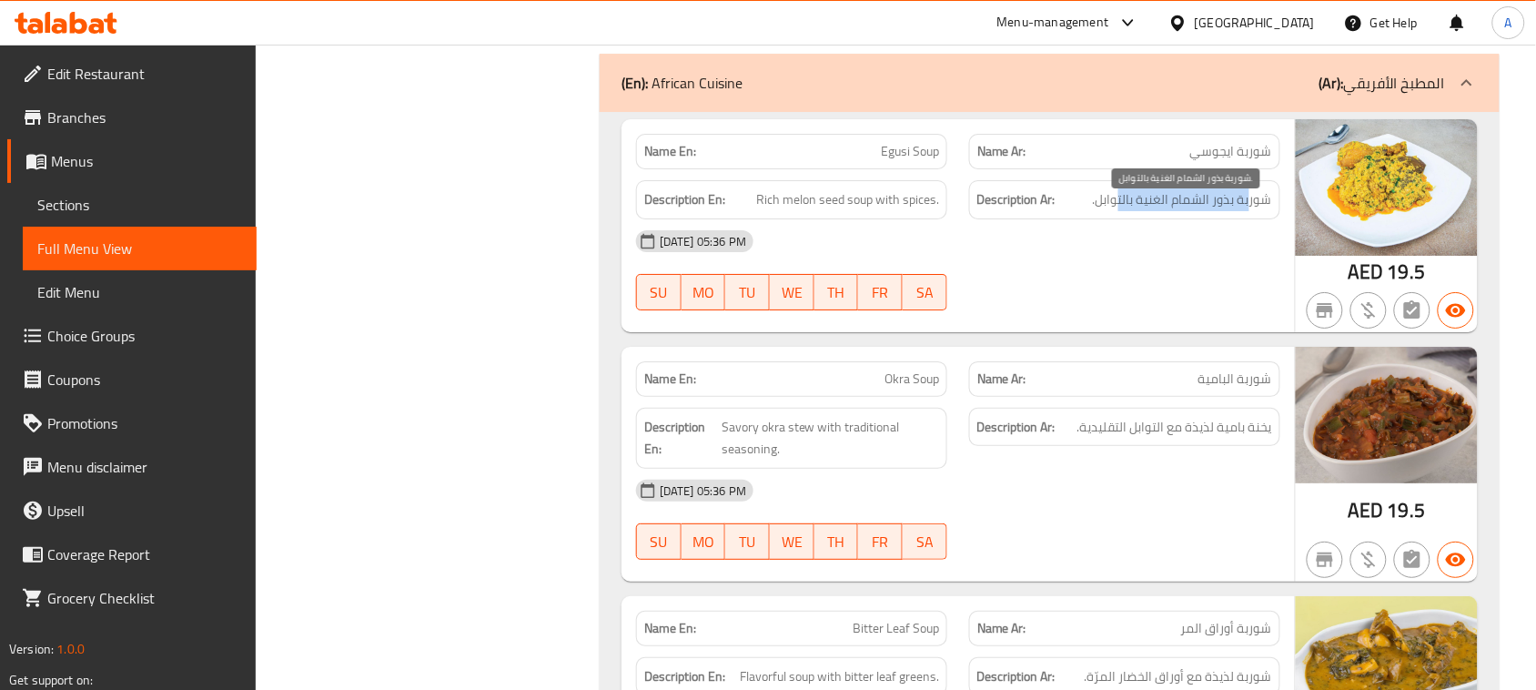
click at [1121, 211] on span "شوربة بذور الشمام الغنية بالتوابل." at bounding box center [1182, 199] width 179 height 23
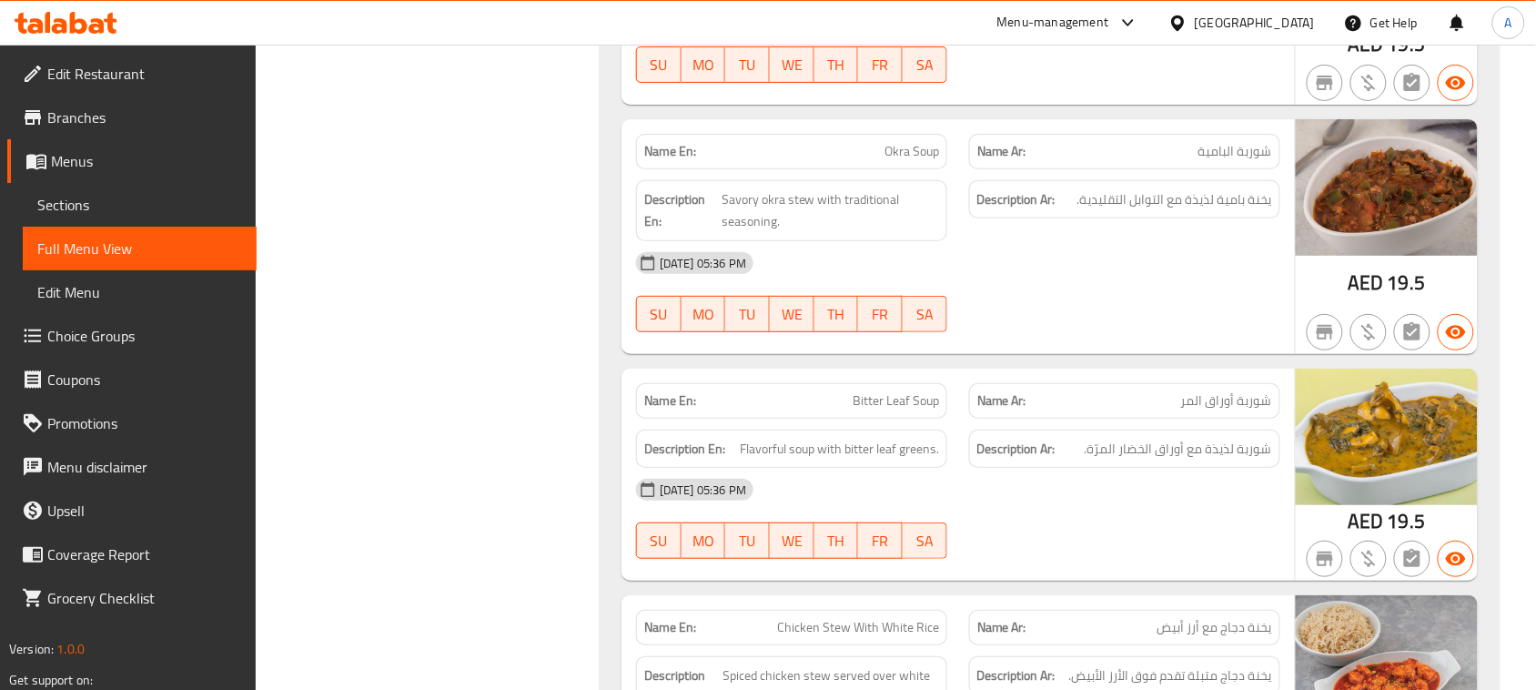
scroll to position [10446, 0]
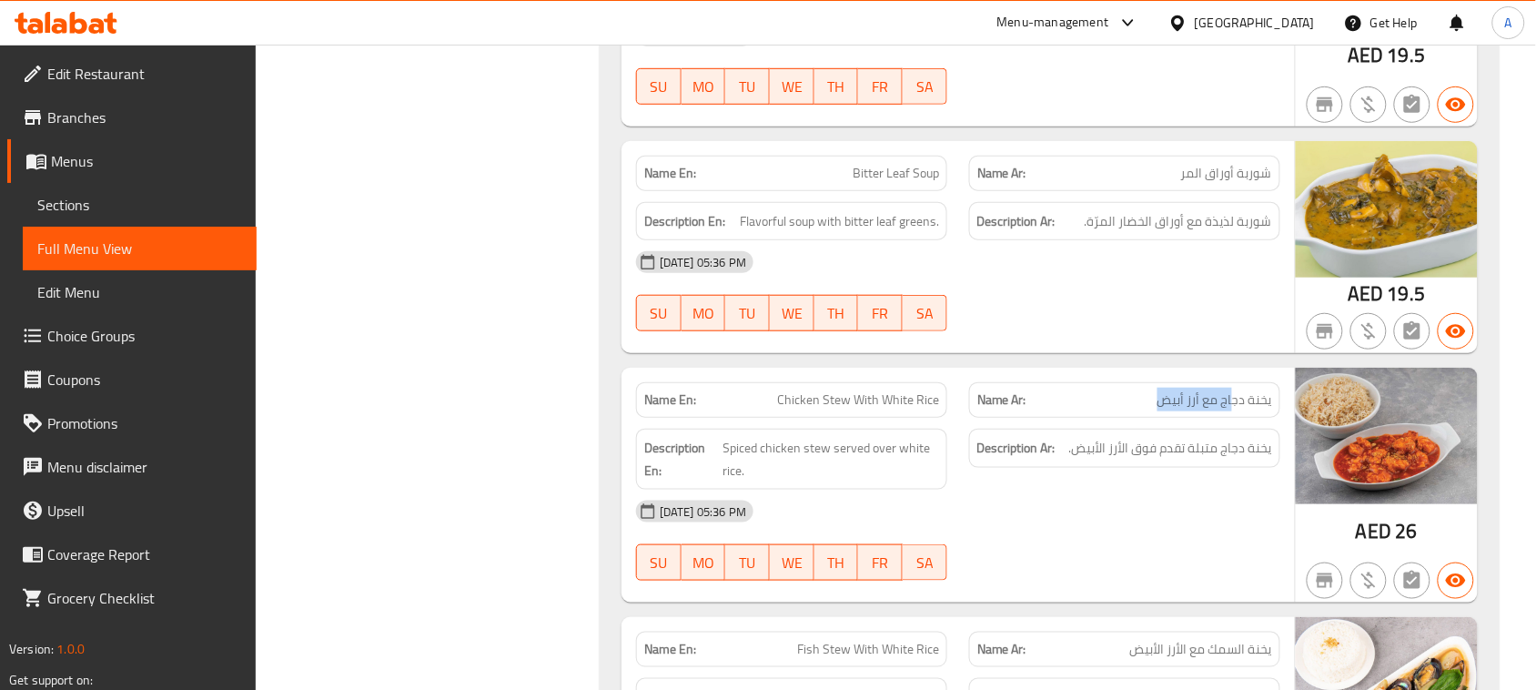
drag, startPoint x: 1171, startPoint y: 419, endPoint x: 1152, endPoint y: 366, distance: 57.0
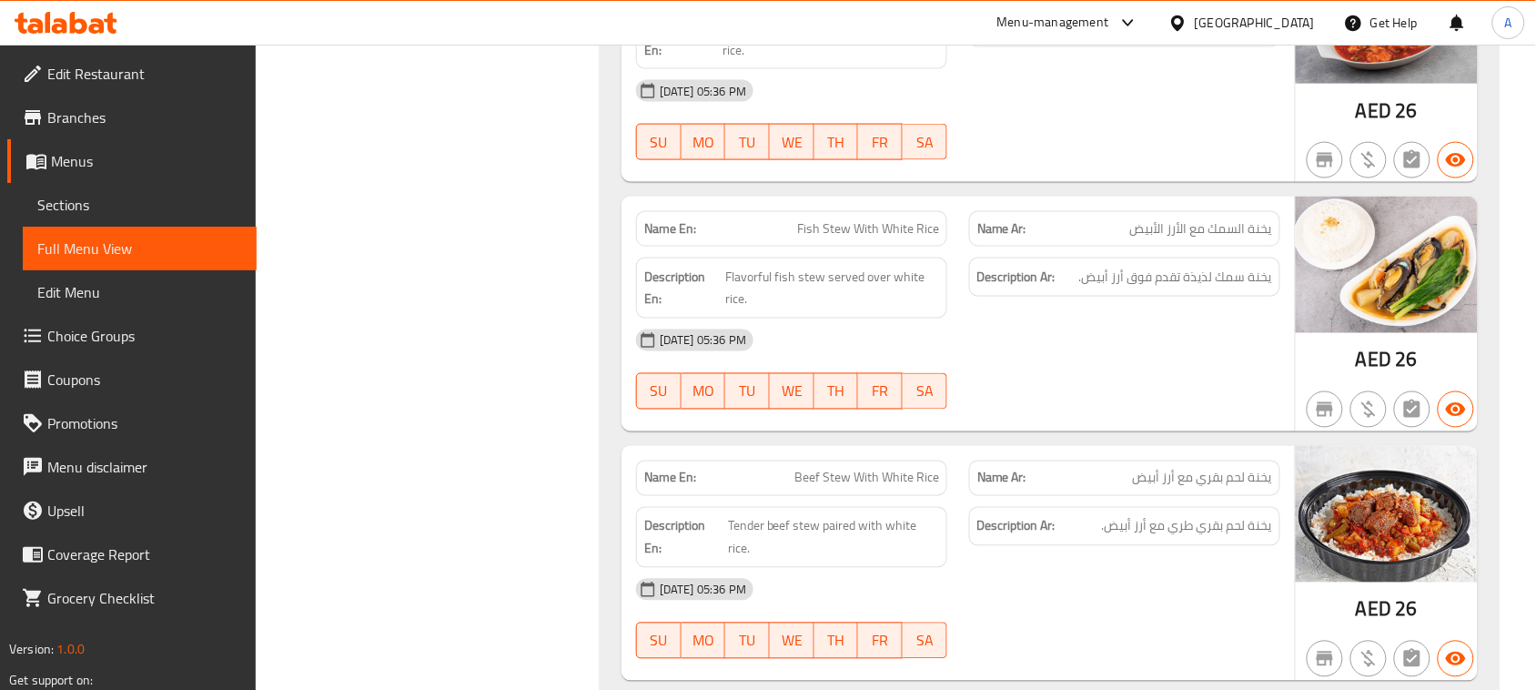
scroll to position [11015, 0]
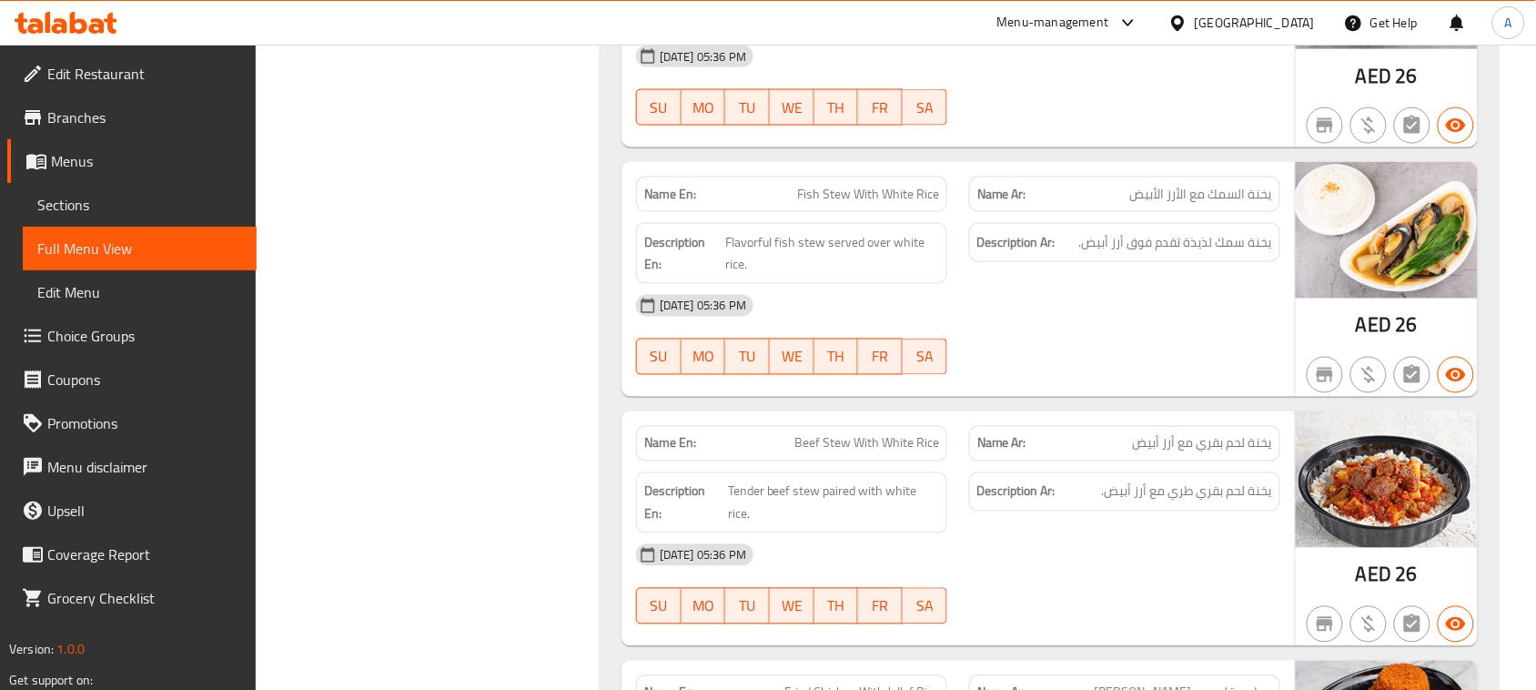
drag, startPoint x: 869, startPoint y: 459, endPoint x: 1016, endPoint y: 409, distance: 155.7
drag, startPoint x: 1234, startPoint y: 248, endPoint x: 1140, endPoint y: 280, distance: 99.0
click at [1144, 254] on span "يخنة سمك لذيذة تقدم فوق أرز أبيض." at bounding box center [1175, 242] width 193 height 23
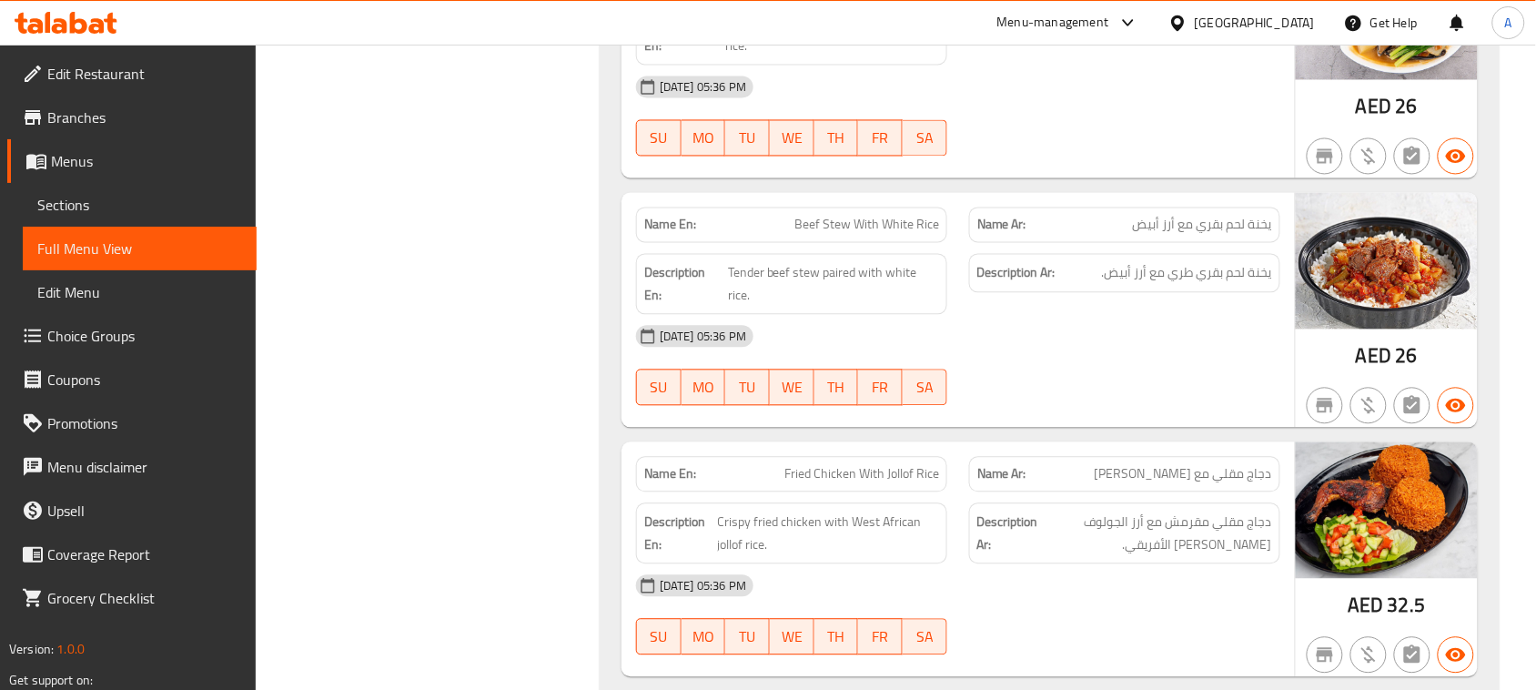
scroll to position [11242, 0]
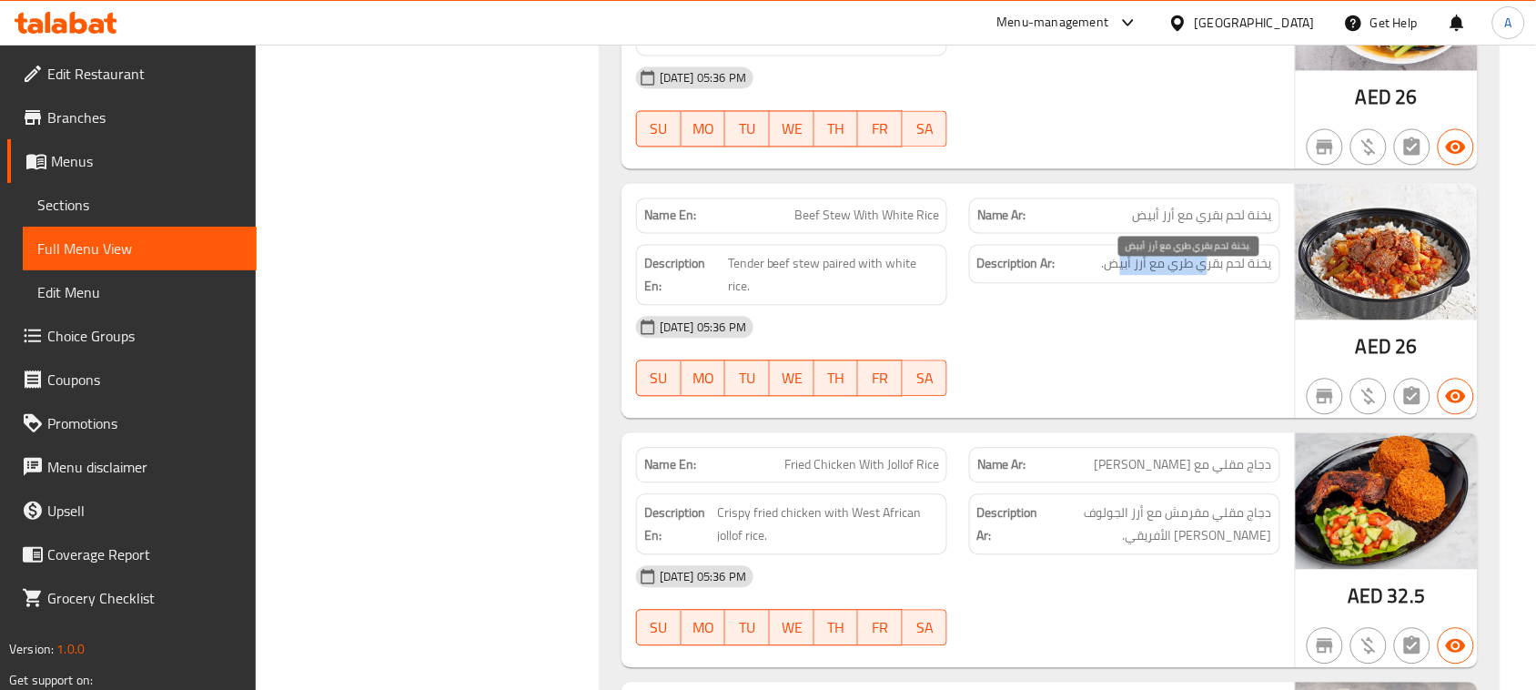
drag, startPoint x: 1196, startPoint y: 274, endPoint x: 1115, endPoint y: 274, distance: 81.0
click at [1115, 274] on span "يخنة لحم بقري طري مع أرز أبيض." at bounding box center [1187, 264] width 170 height 23
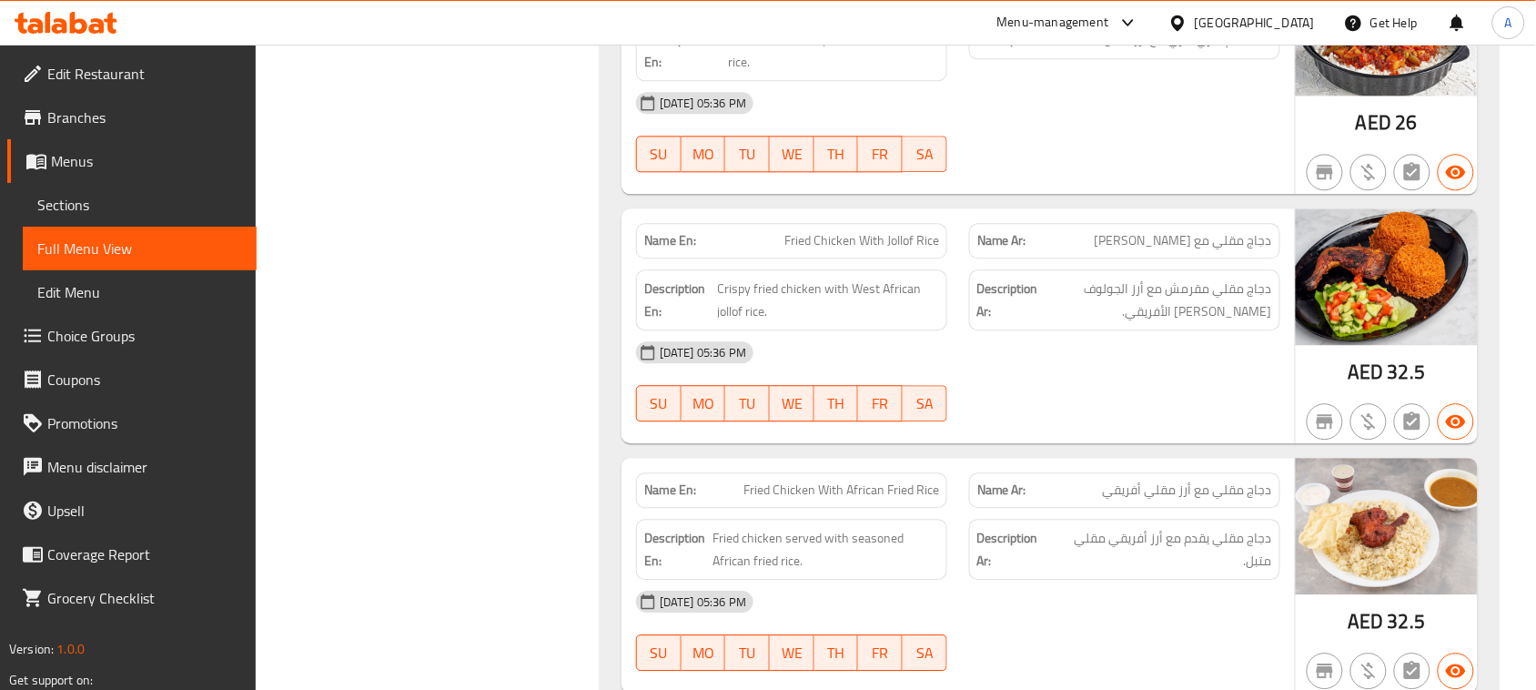
scroll to position [11469, 0]
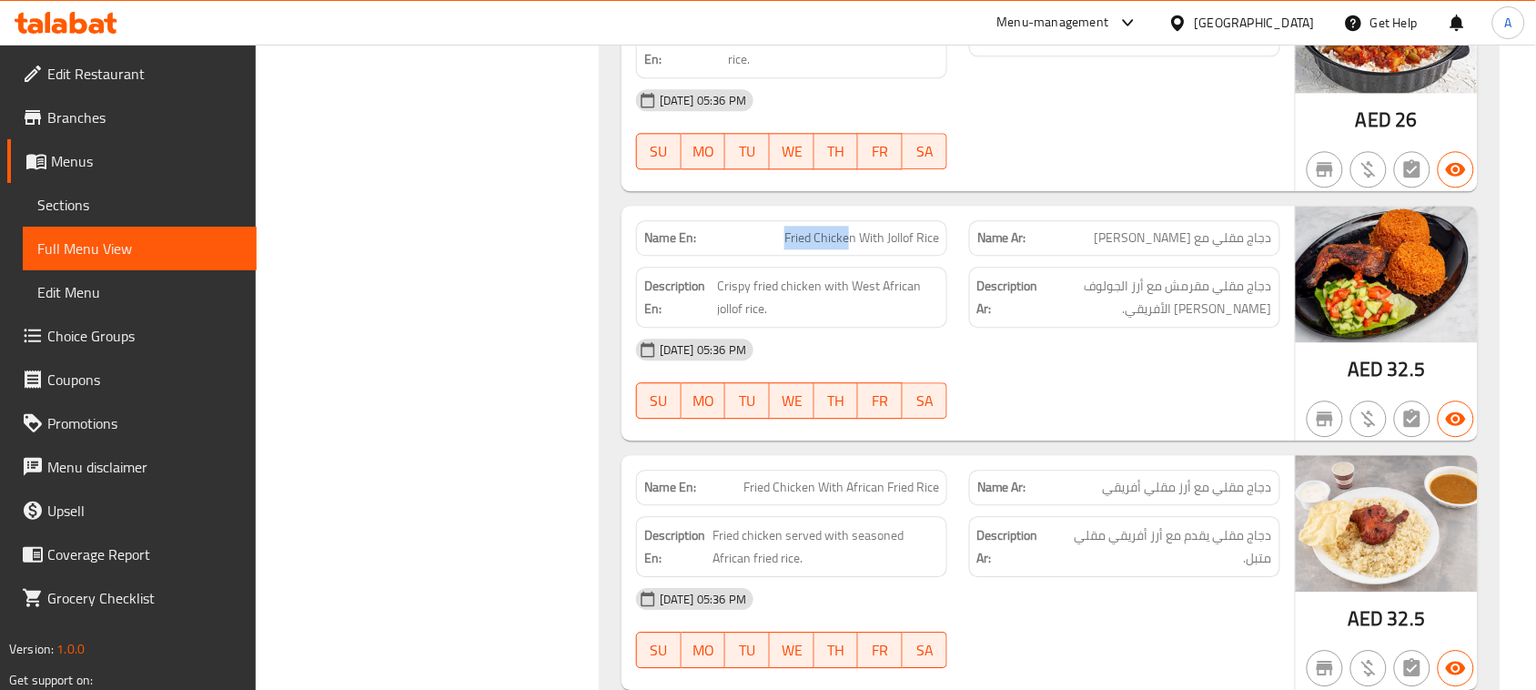
drag, startPoint x: 764, startPoint y: 253, endPoint x: 846, endPoint y: 253, distance: 81.9
drag, startPoint x: 853, startPoint y: 255, endPoint x: 863, endPoint y: 259, distance: 11.0
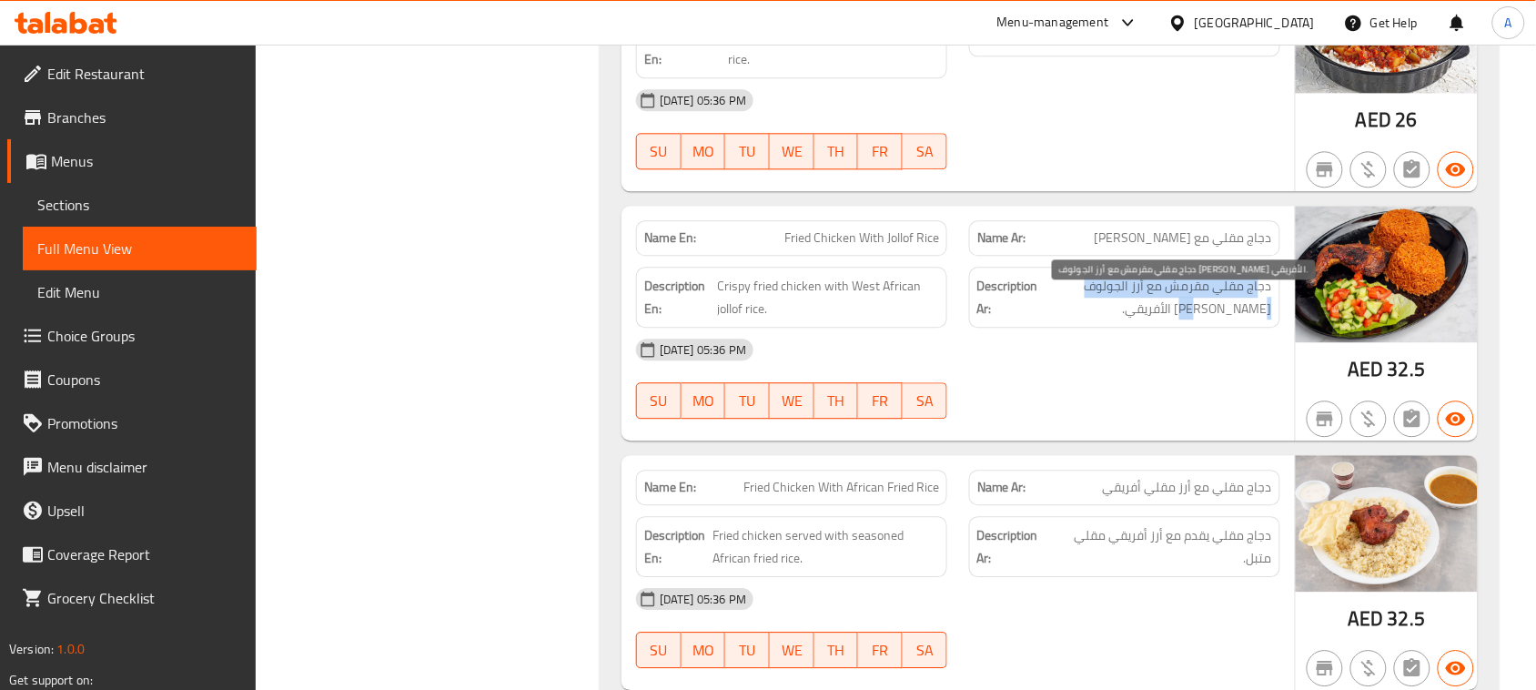
drag, startPoint x: 1260, startPoint y: 314, endPoint x: 1067, endPoint y: 303, distance: 193.2
click at [1067, 303] on span "دجاج مقلي مقرمش مع أرز الجولوف الغربي الأفريقي." at bounding box center [1157, 297] width 230 height 45
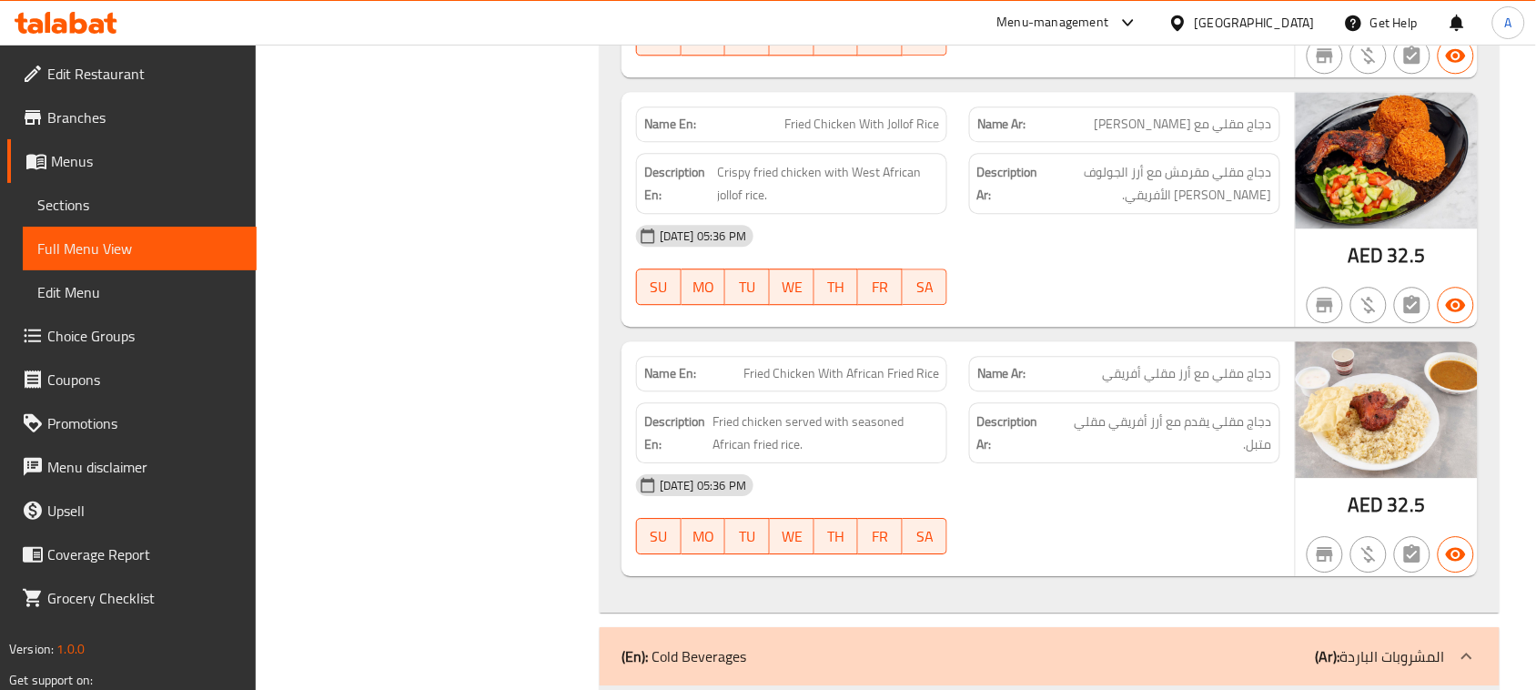
drag, startPoint x: 762, startPoint y: 380, endPoint x: 940, endPoint y: 334, distance: 183.4
drag, startPoint x: 1202, startPoint y: 439, endPoint x: 1131, endPoint y: 437, distance: 71.0
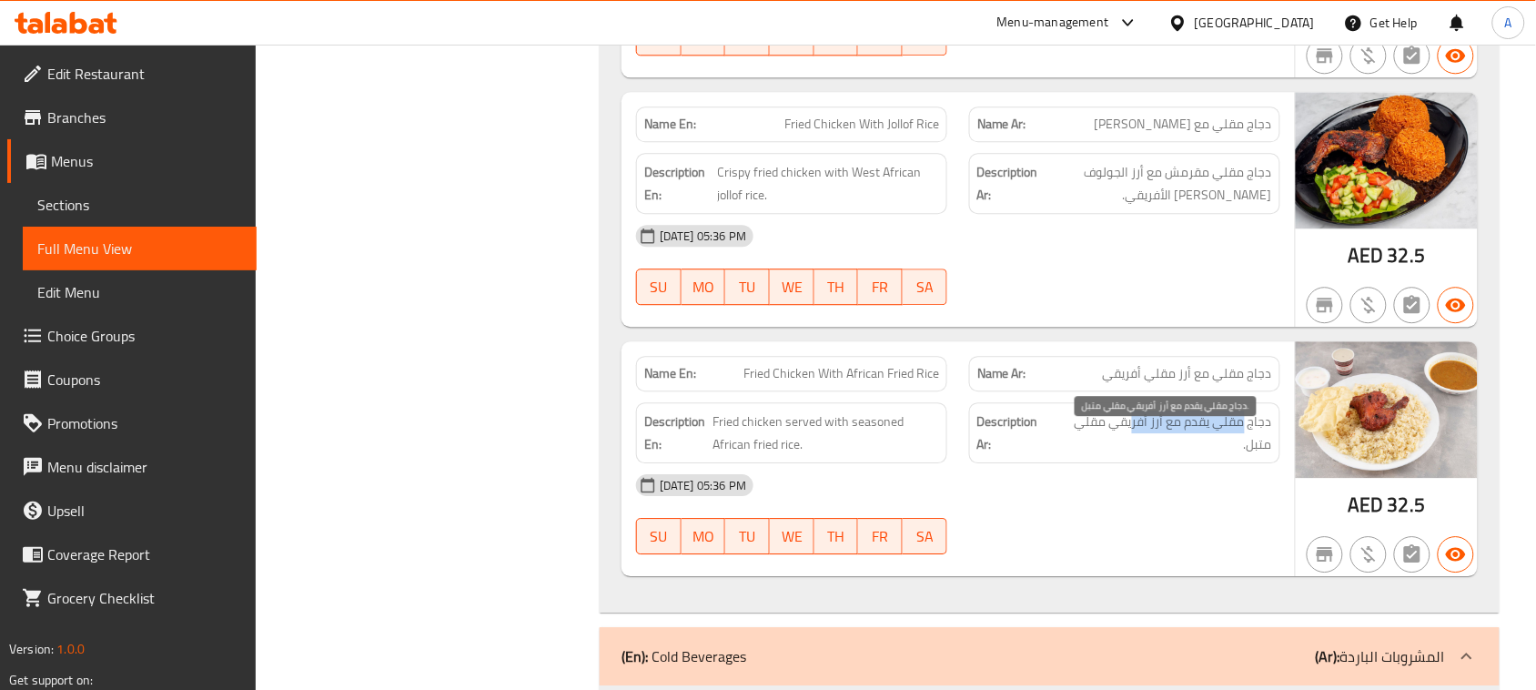
click at [1131, 437] on span "دجاج مقلي يقدم مع أرز أفريقي مقلي متبل." at bounding box center [1163, 432] width 217 height 45
drag, startPoint x: 1187, startPoint y: 443, endPoint x: 1120, endPoint y: 434, distance: 67.9
click at [1120, 434] on span "دجاج مقلي يقدم مع أرز أفريقي مقلي متبل." at bounding box center [1163, 432] width 217 height 45
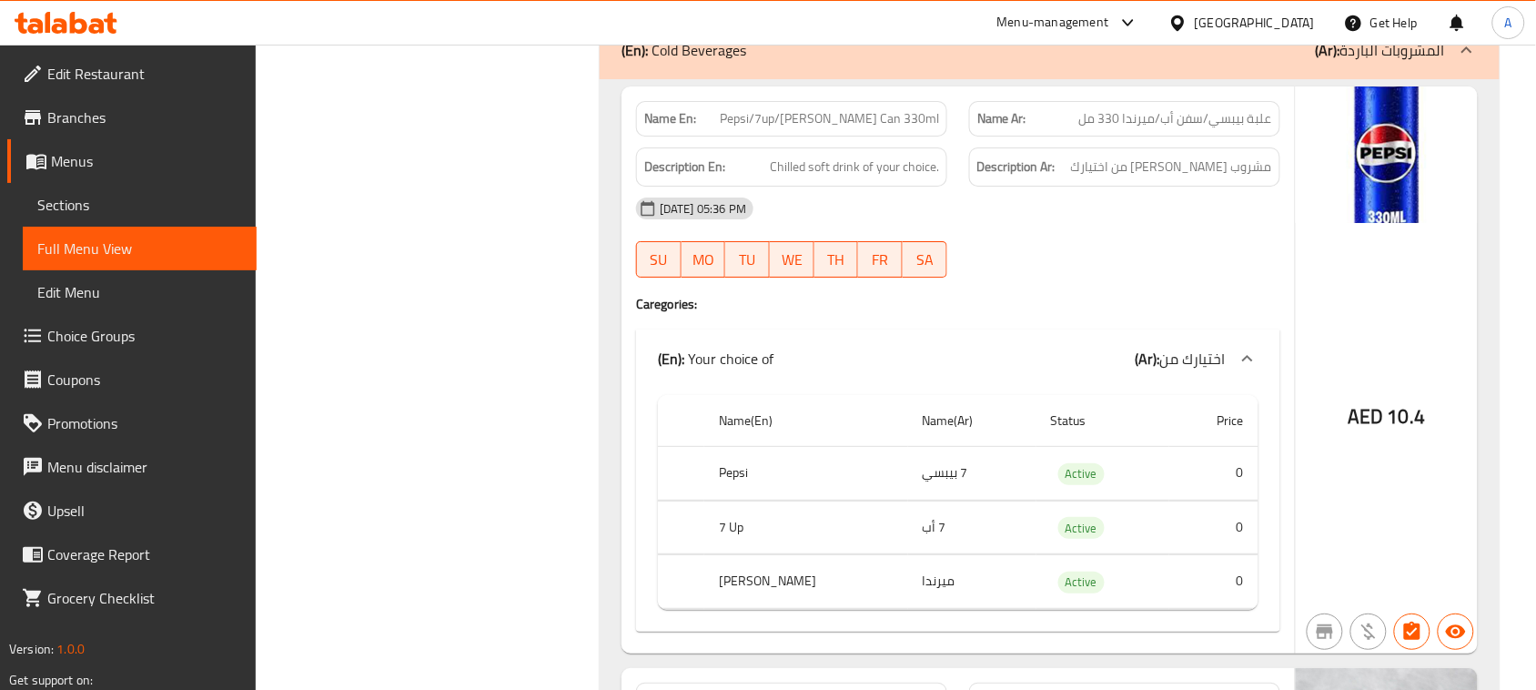
scroll to position [12038, 0]
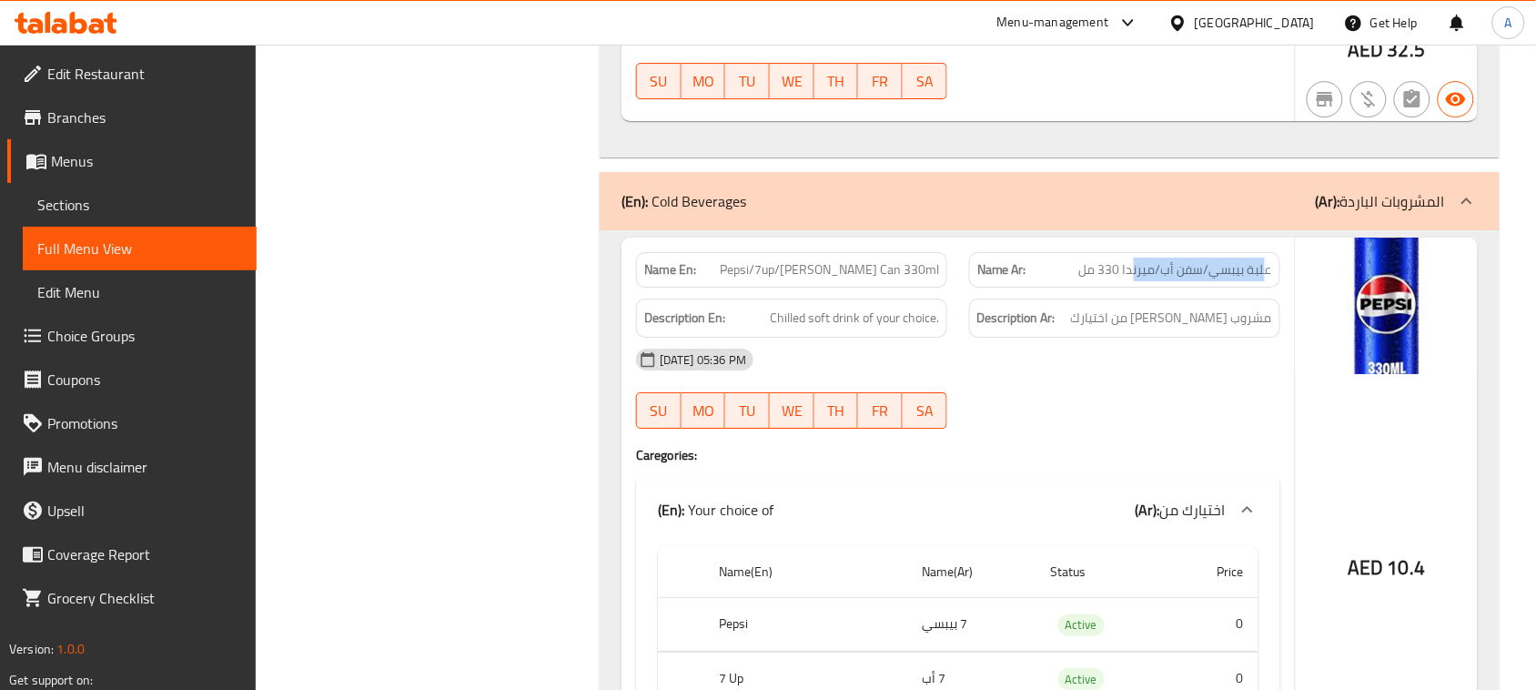
drag, startPoint x: 1263, startPoint y: 292, endPoint x: 1135, endPoint y: 292, distance: 127.4
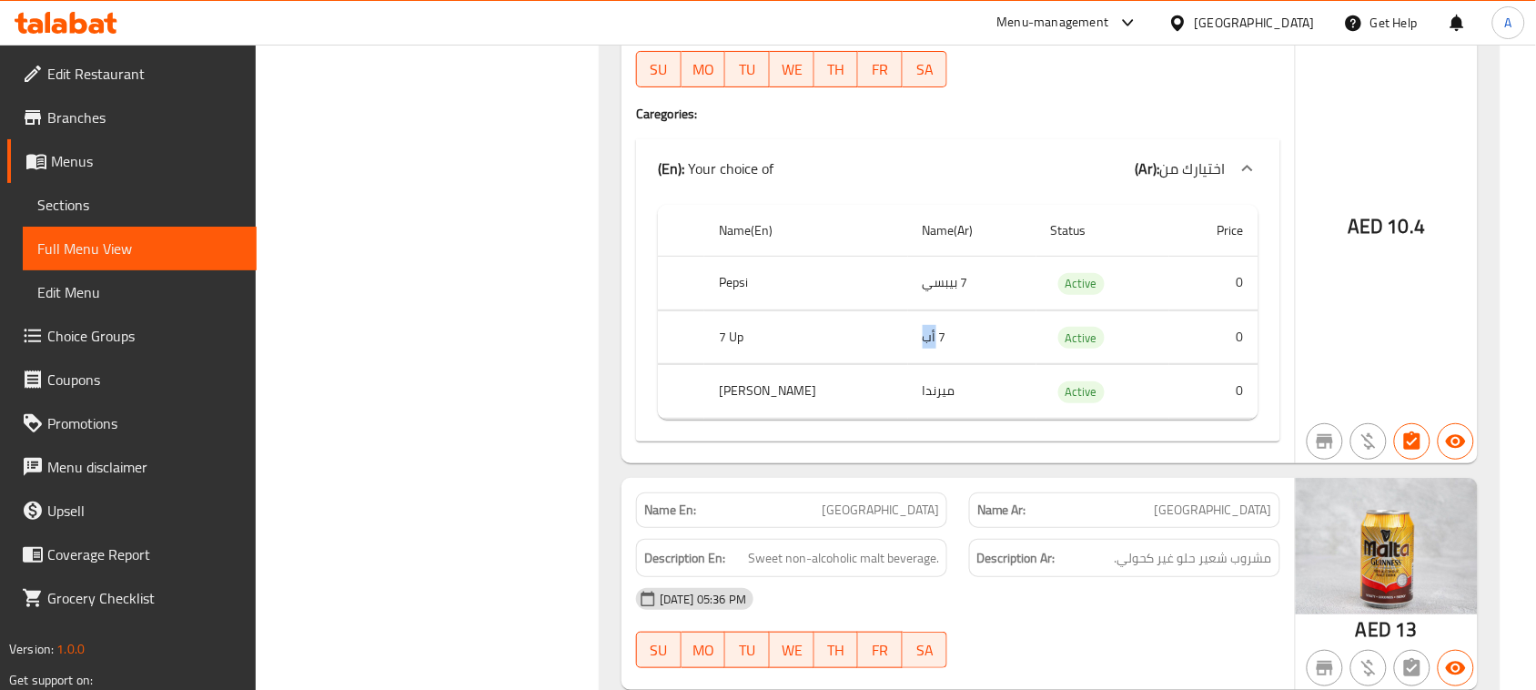
drag, startPoint x: 892, startPoint y: 298, endPoint x: 929, endPoint y: 300, distance: 37.4
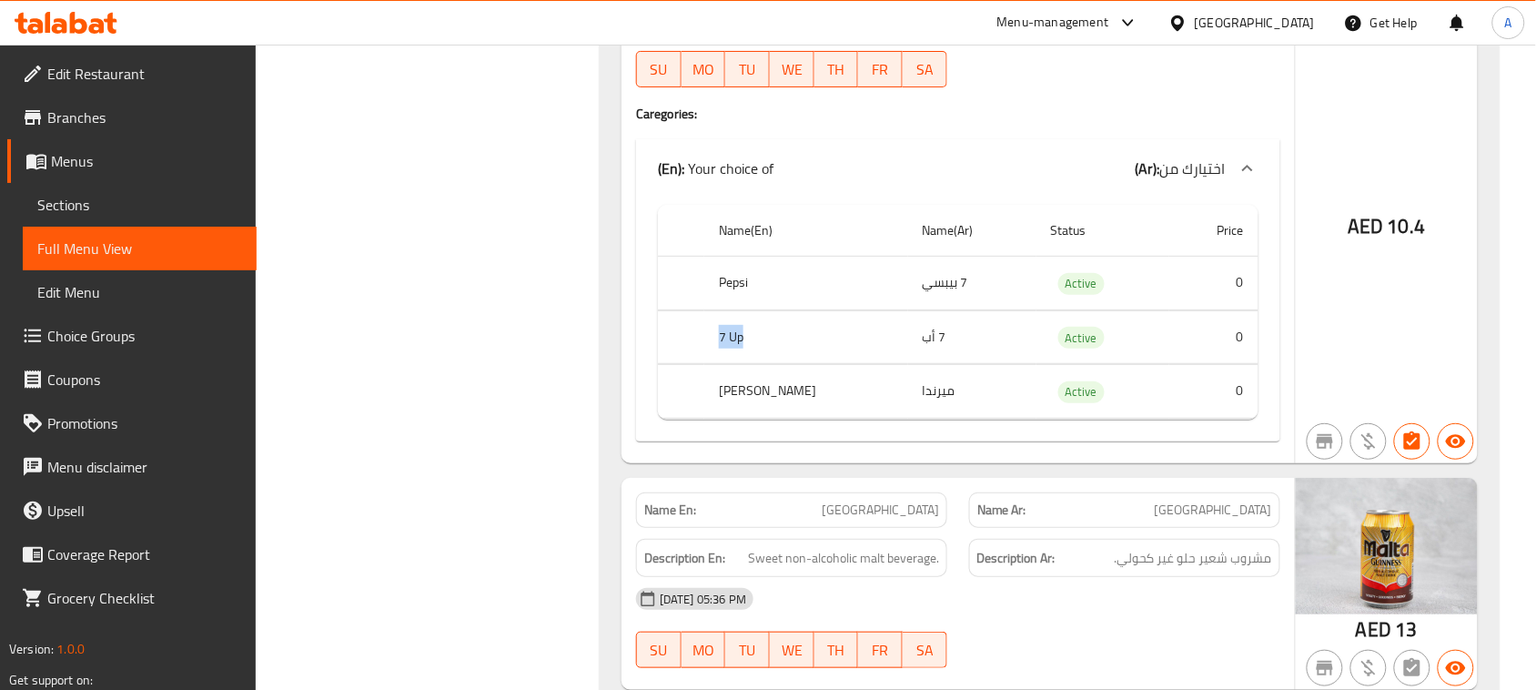
drag, startPoint x: 706, startPoint y: 357, endPoint x: 889, endPoint y: 346, distance: 183.2
drag, startPoint x: 919, startPoint y: 415, endPoint x: 834, endPoint y: 415, distance: 84.6
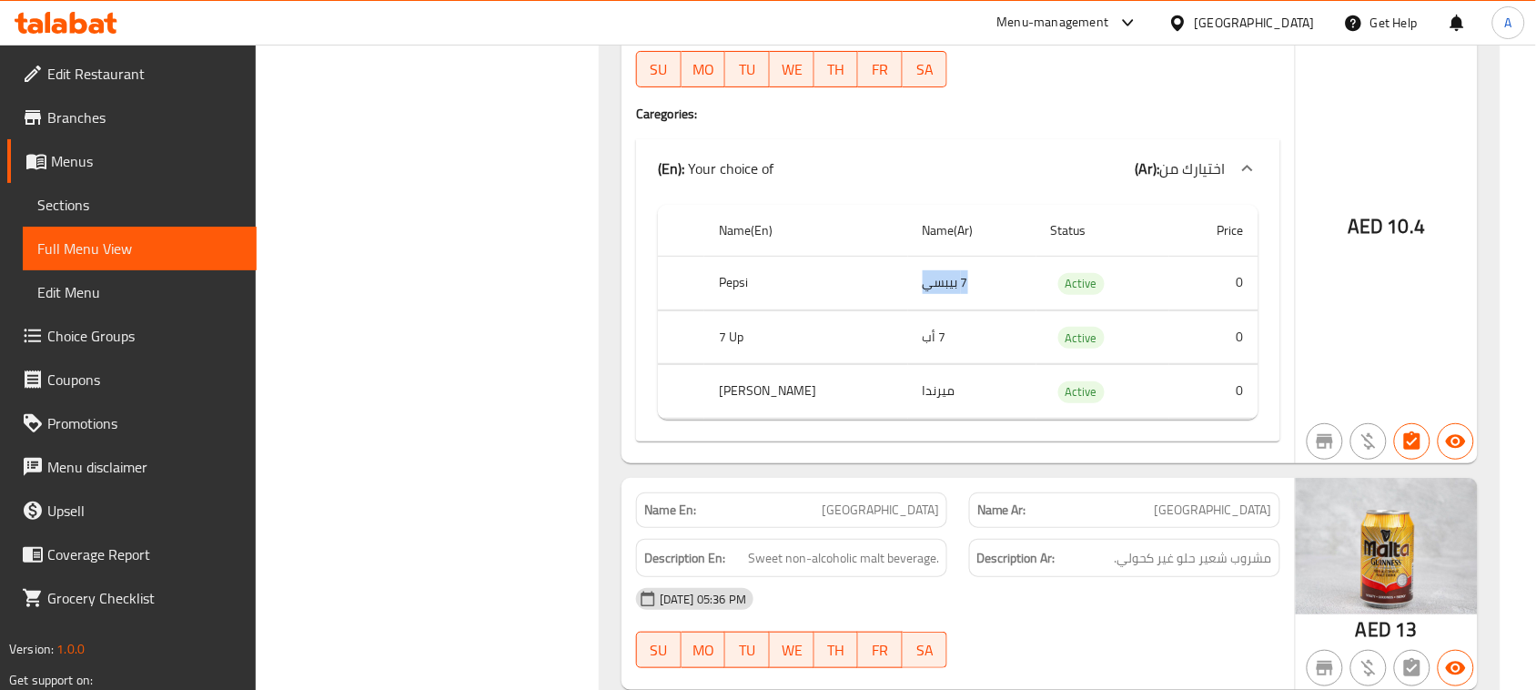
drag, startPoint x: 893, startPoint y: 306, endPoint x: 946, endPoint y: 307, distance: 53.7
copy td "7 بيبسي"
drag, startPoint x: 360, startPoint y: 367, endPoint x: 432, endPoint y: 367, distance: 71.9
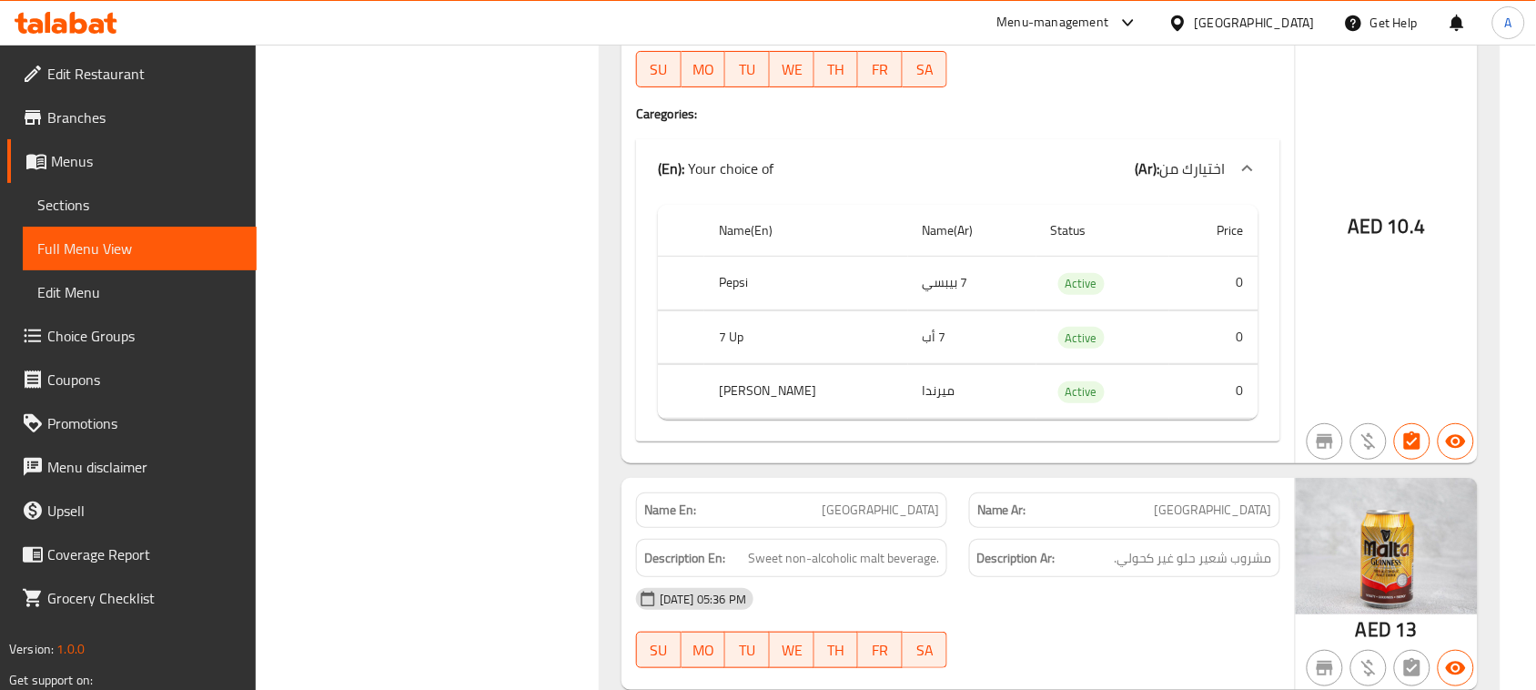
drag, startPoint x: 903, startPoint y: 359, endPoint x: 888, endPoint y: 374, distance: 21.2
drag, startPoint x: 856, startPoint y: 416, endPoint x: 829, endPoint y: 416, distance: 27.3
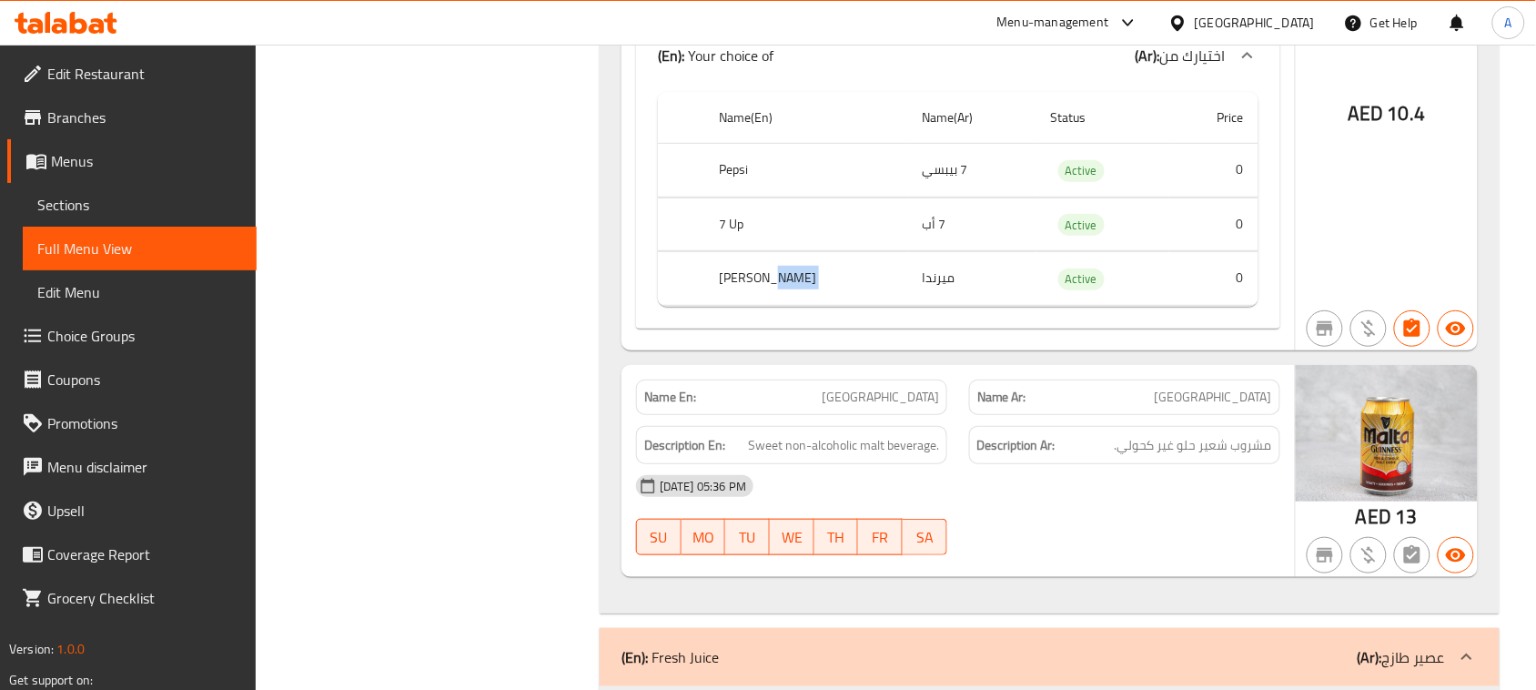
scroll to position [12607, 0]
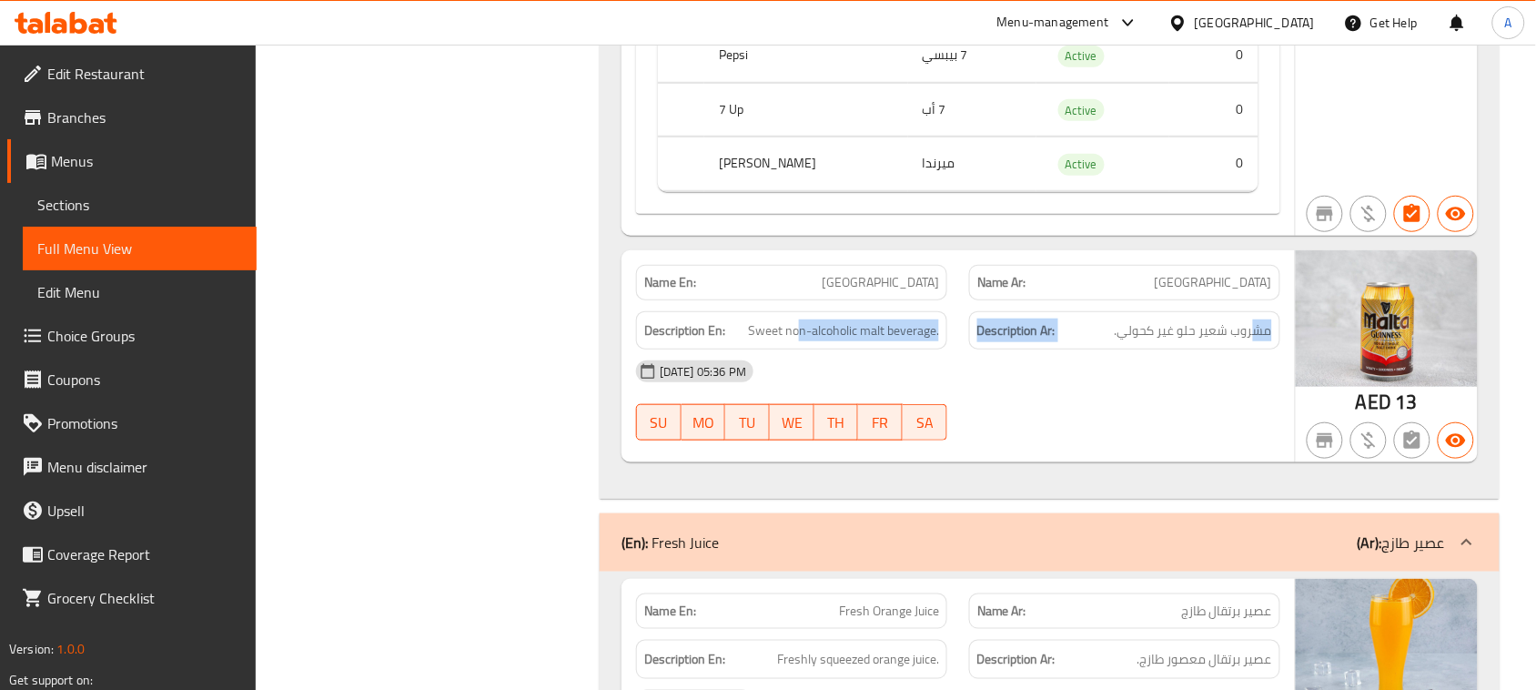
drag, startPoint x: 1257, startPoint y: 350, endPoint x: 798, endPoint y: 348, distance: 459.5
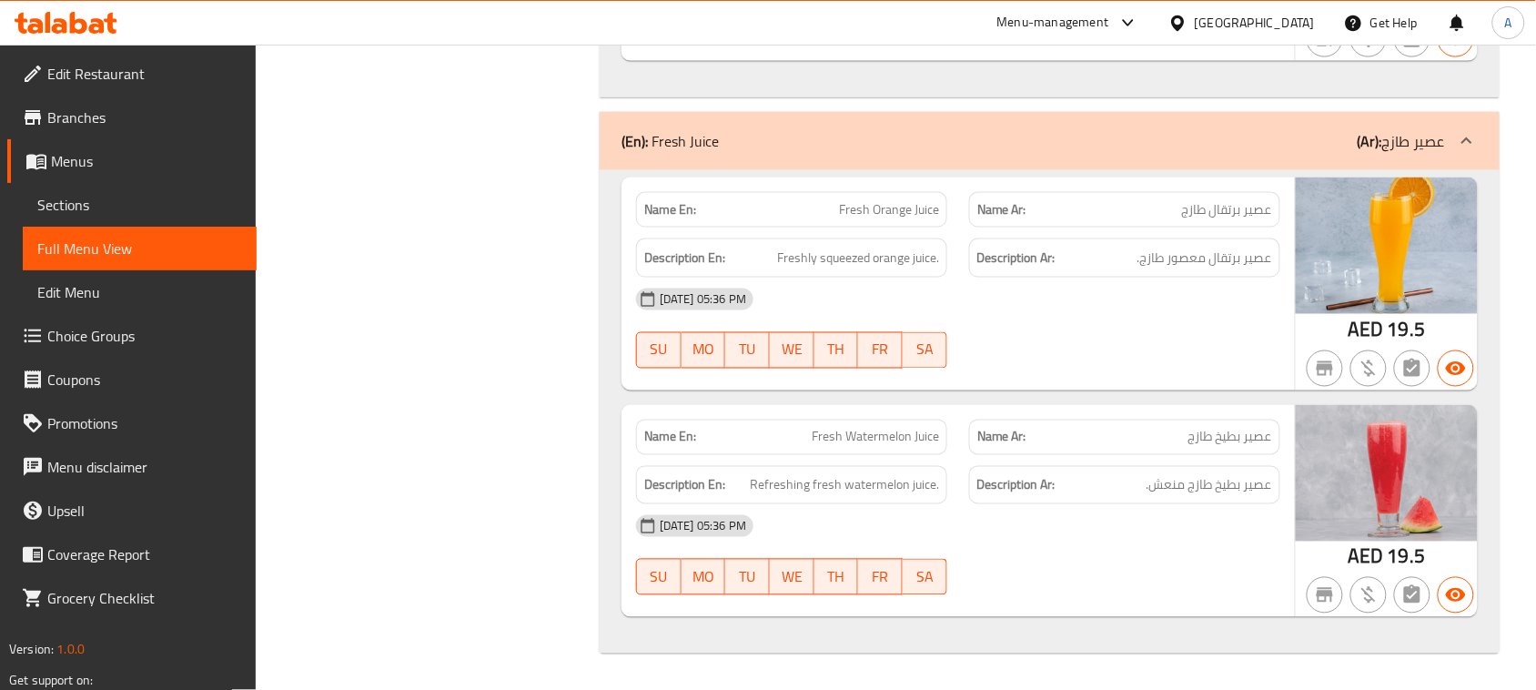
scroll to position [13031, 0]
drag, startPoint x: 807, startPoint y: 203, endPoint x: 1026, endPoint y: 230, distance: 221.0
drag, startPoint x: 1198, startPoint y: 261, endPoint x: 752, endPoint y: 260, distance: 446.7
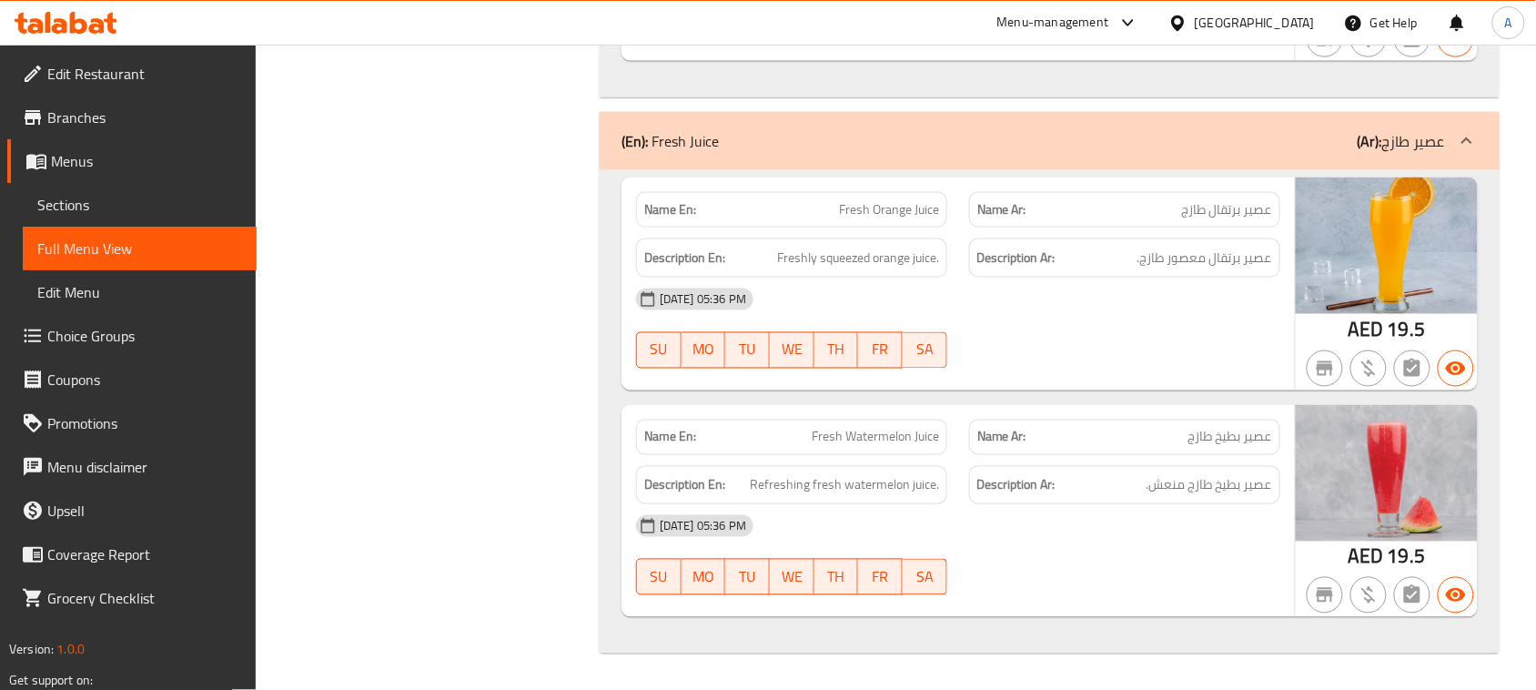
drag, startPoint x: 856, startPoint y: 443, endPoint x: 1020, endPoint y: 435, distance: 164.0
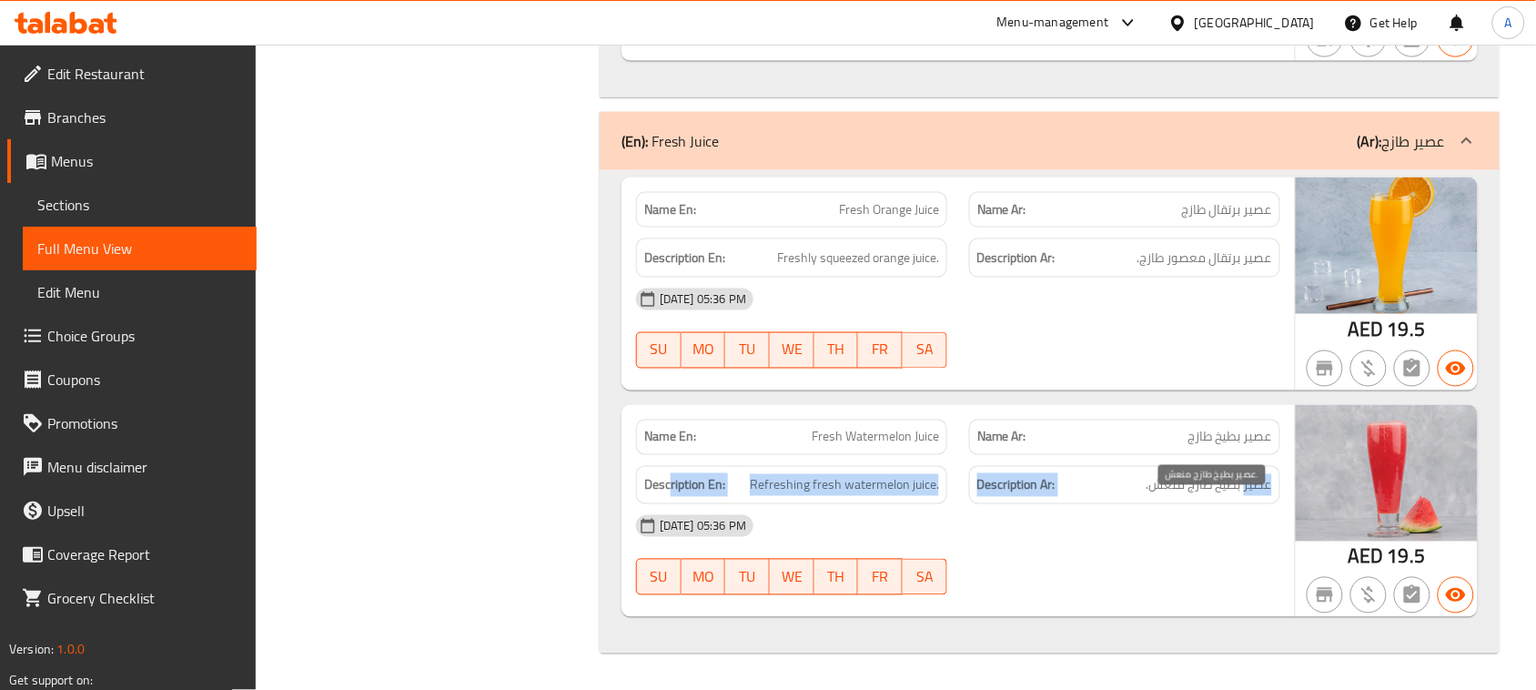
drag, startPoint x: 1246, startPoint y: 493, endPoint x: 671, endPoint y: 491, distance: 575.9
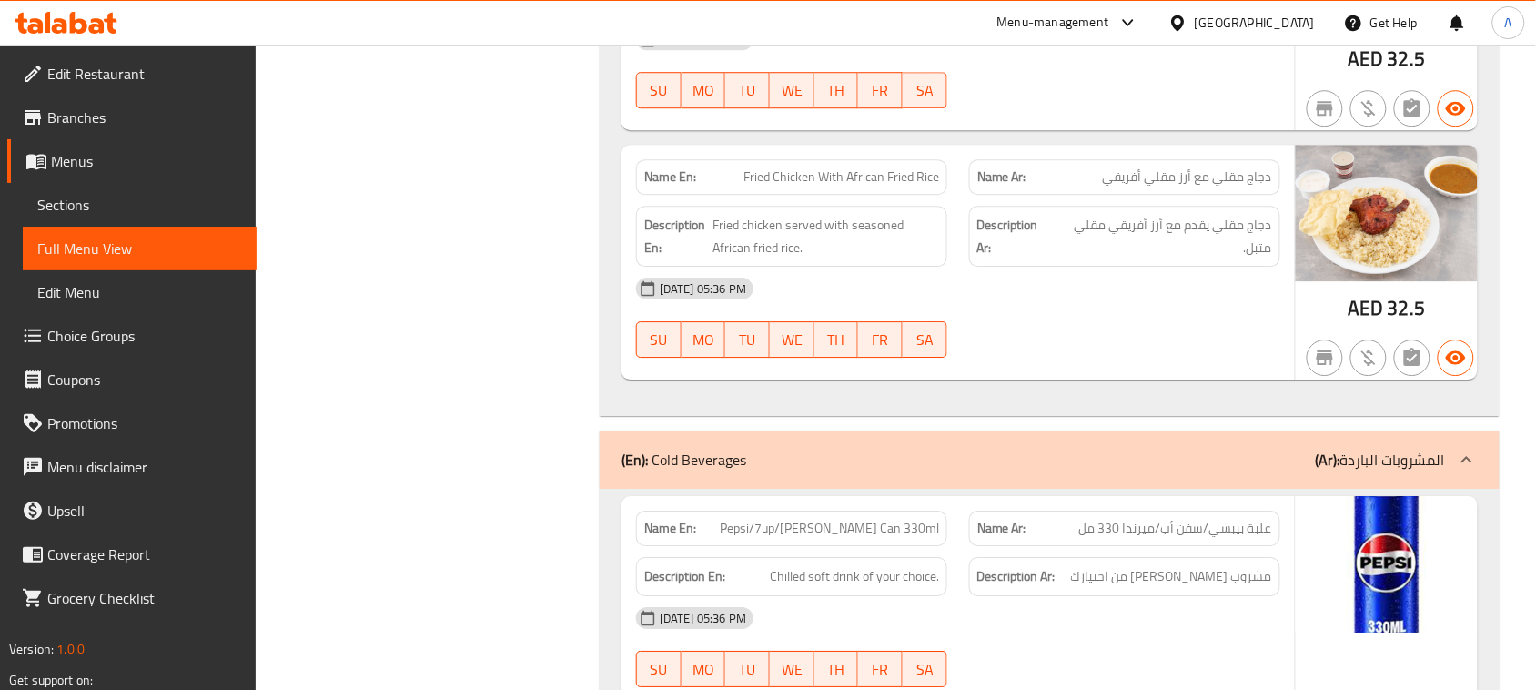
scroll to position [0, 0]
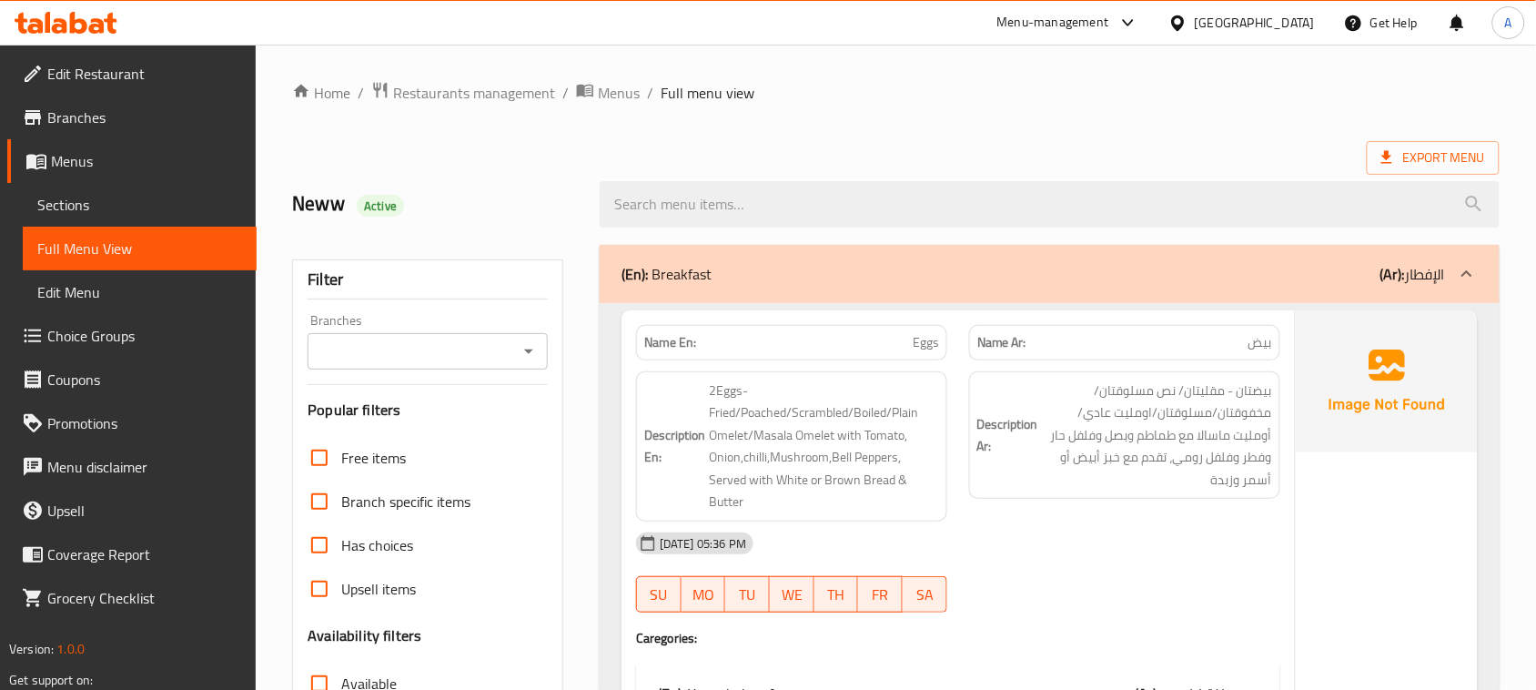
click at [1060, 148] on div "Export Menu" at bounding box center [895, 158] width 1207 height 34
click at [66, 200] on span "Sections" at bounding box center [139, 205] width 205 height 22
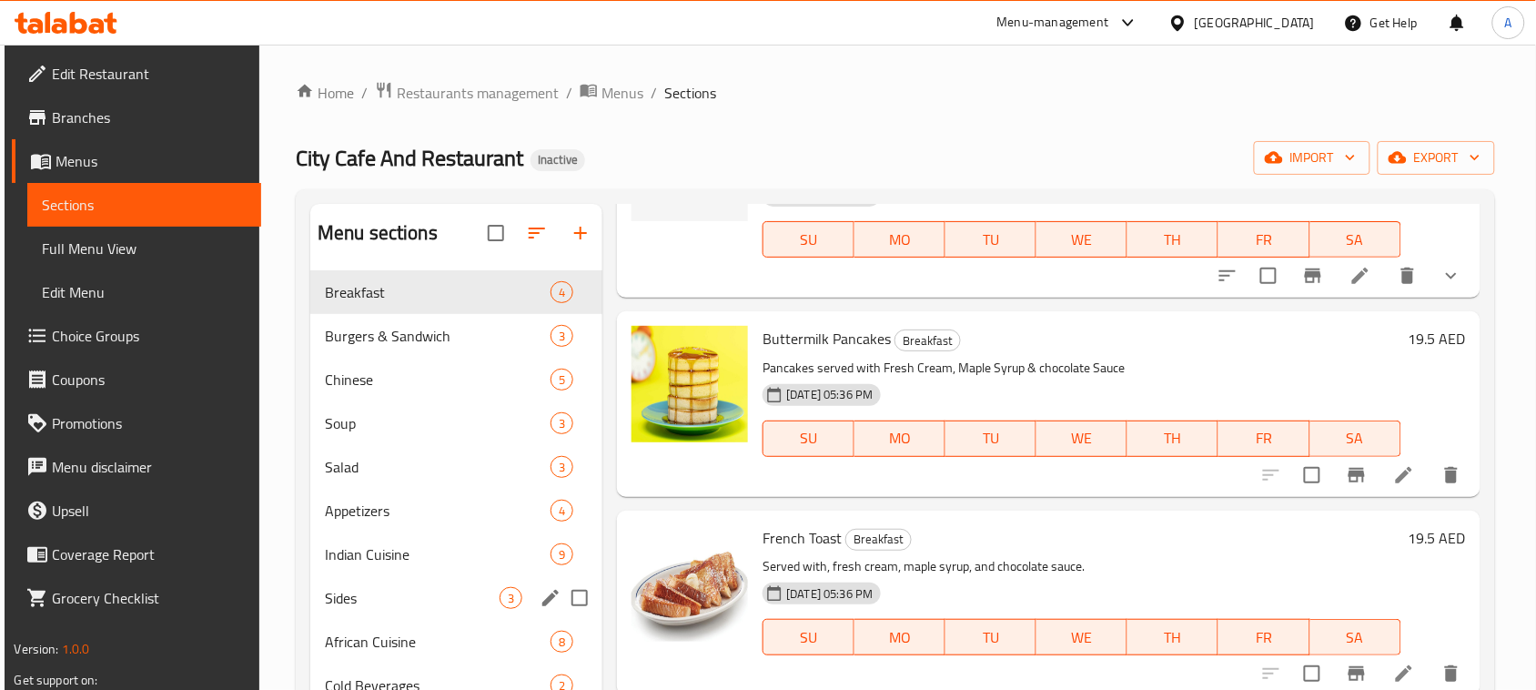
scroll to position [256, 0]
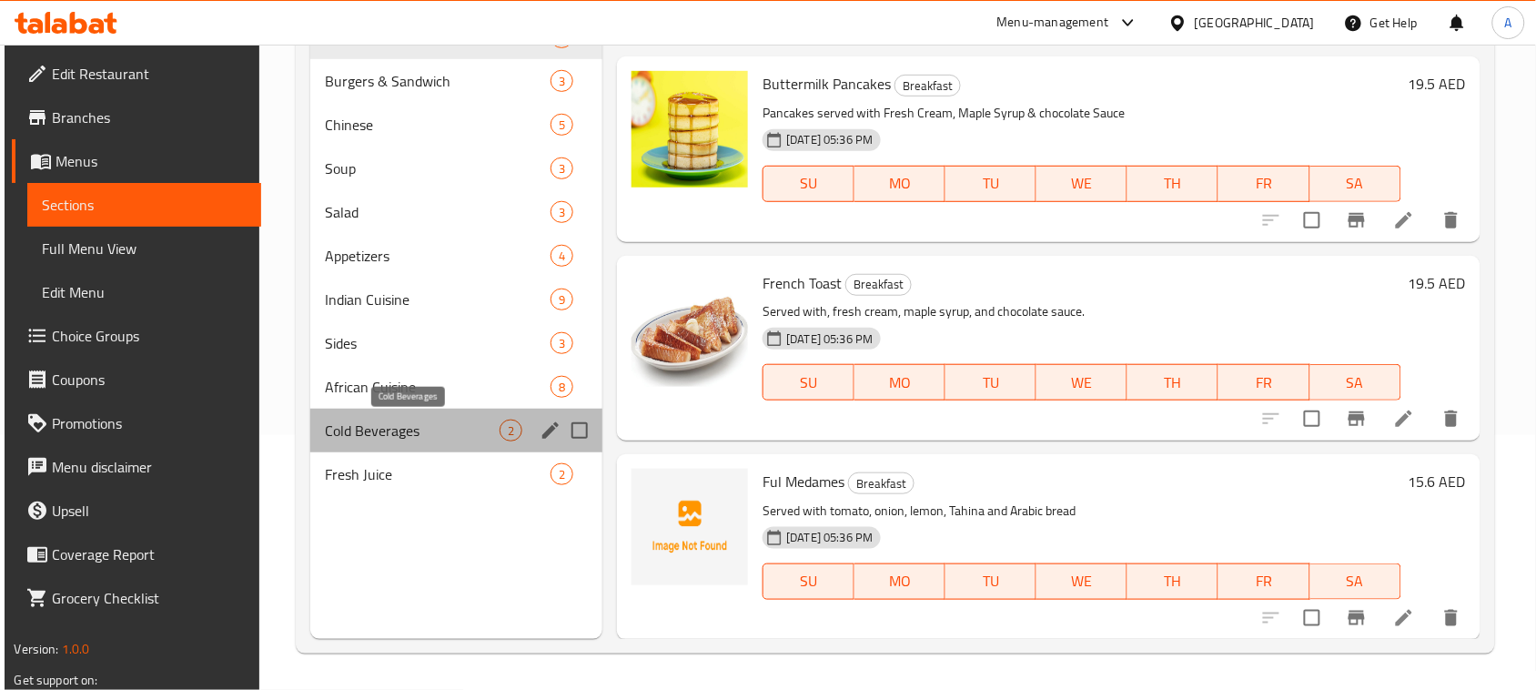
click at [373, 423] on span "Cold Beverages" at bounding box center [412, 430] width 175 height 22
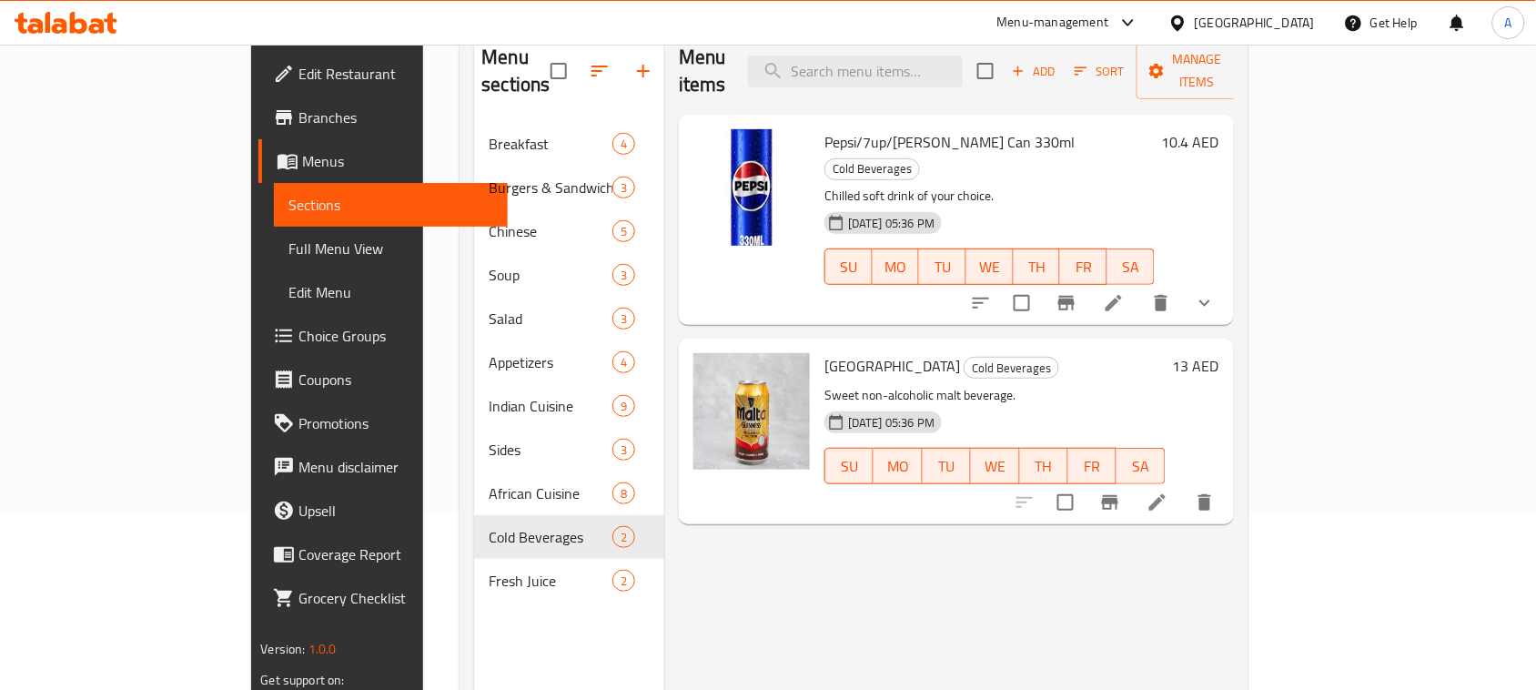
scroll to position [142, 0]
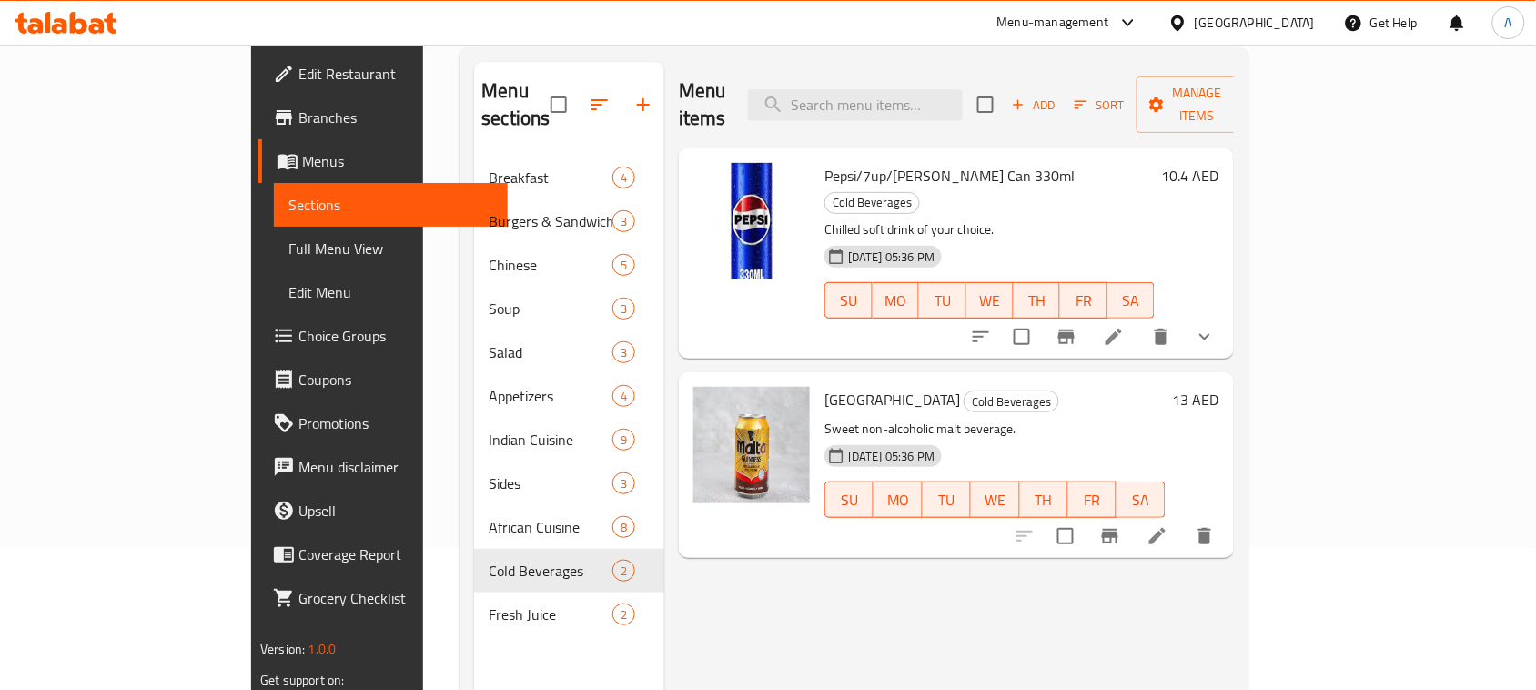
click at [1125, 326] on icon at bounding box center [1114, 337] width 22 height 22
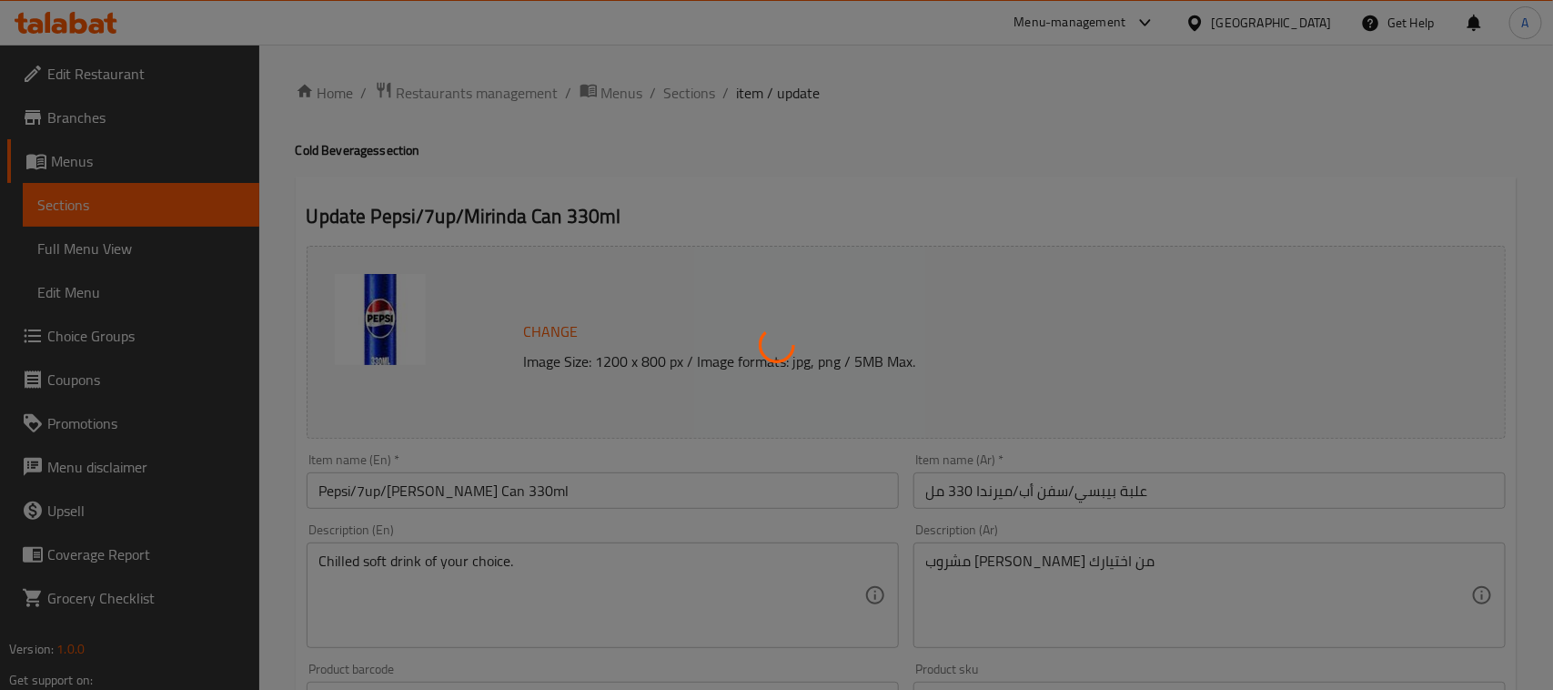
type input "اختيارك من"
type input "1"
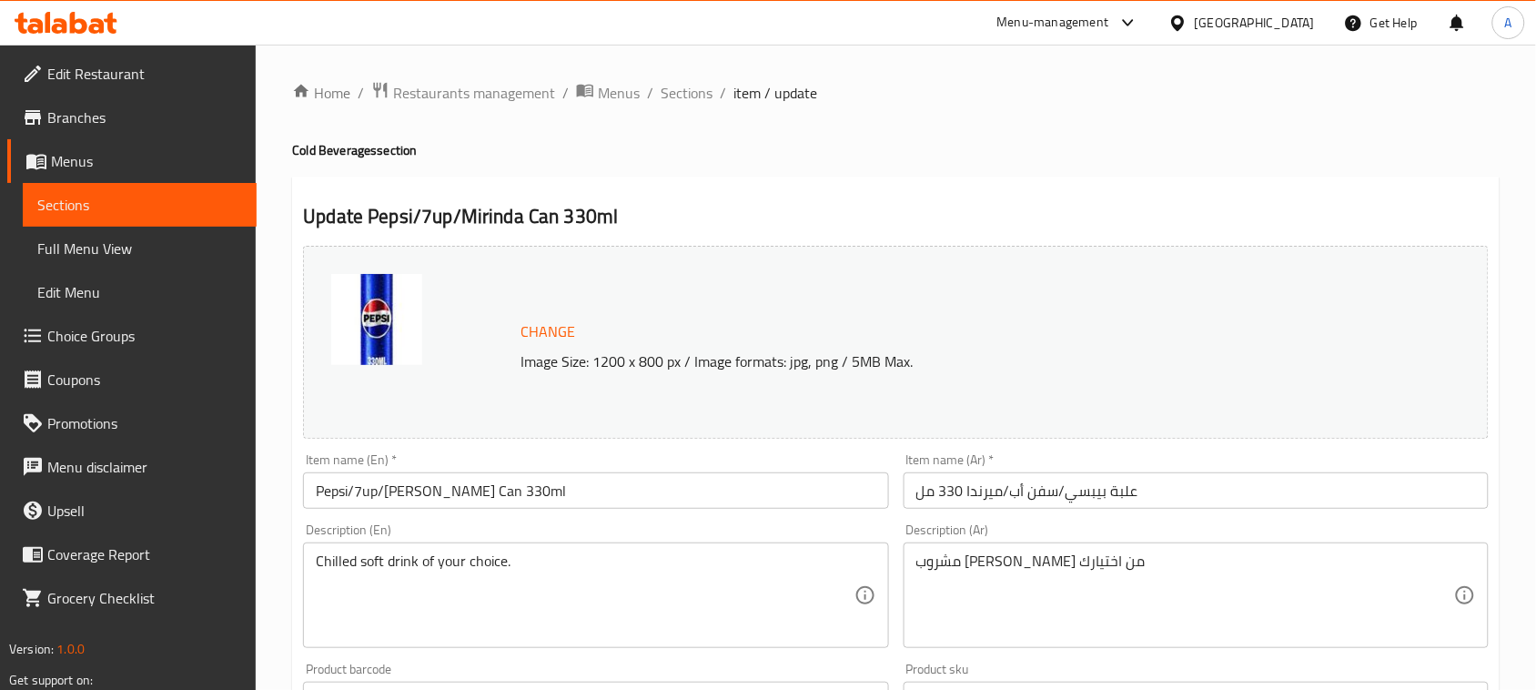
click at [1037, 499] on input "علبة بيبسي/سفن أب/ميرندا 330 مل" at bounding box center [1195, 490] width 585 height 36
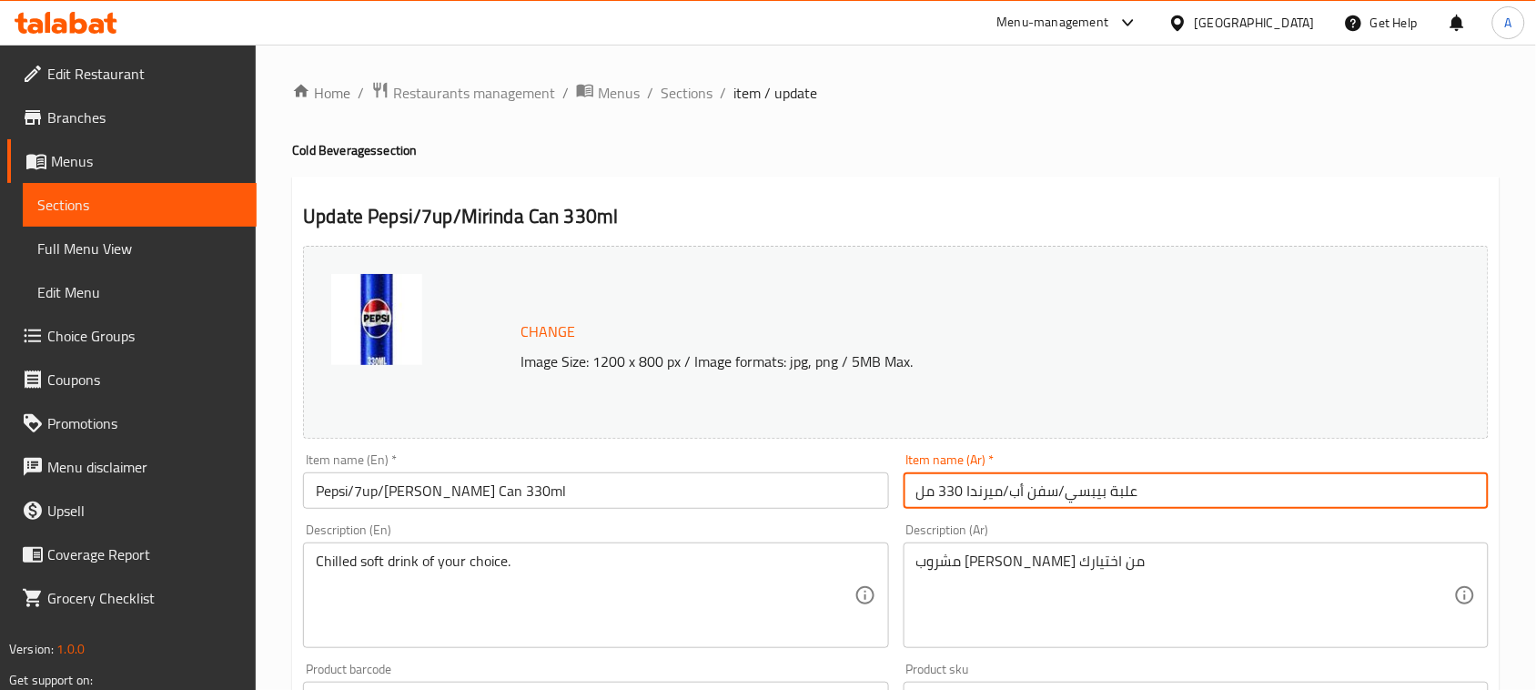
click at [1037, 499] on input "علبة بيبسي/سفن أب/ميرندا 330 مل" at bounding box center [1195, 490] width 585 height 36
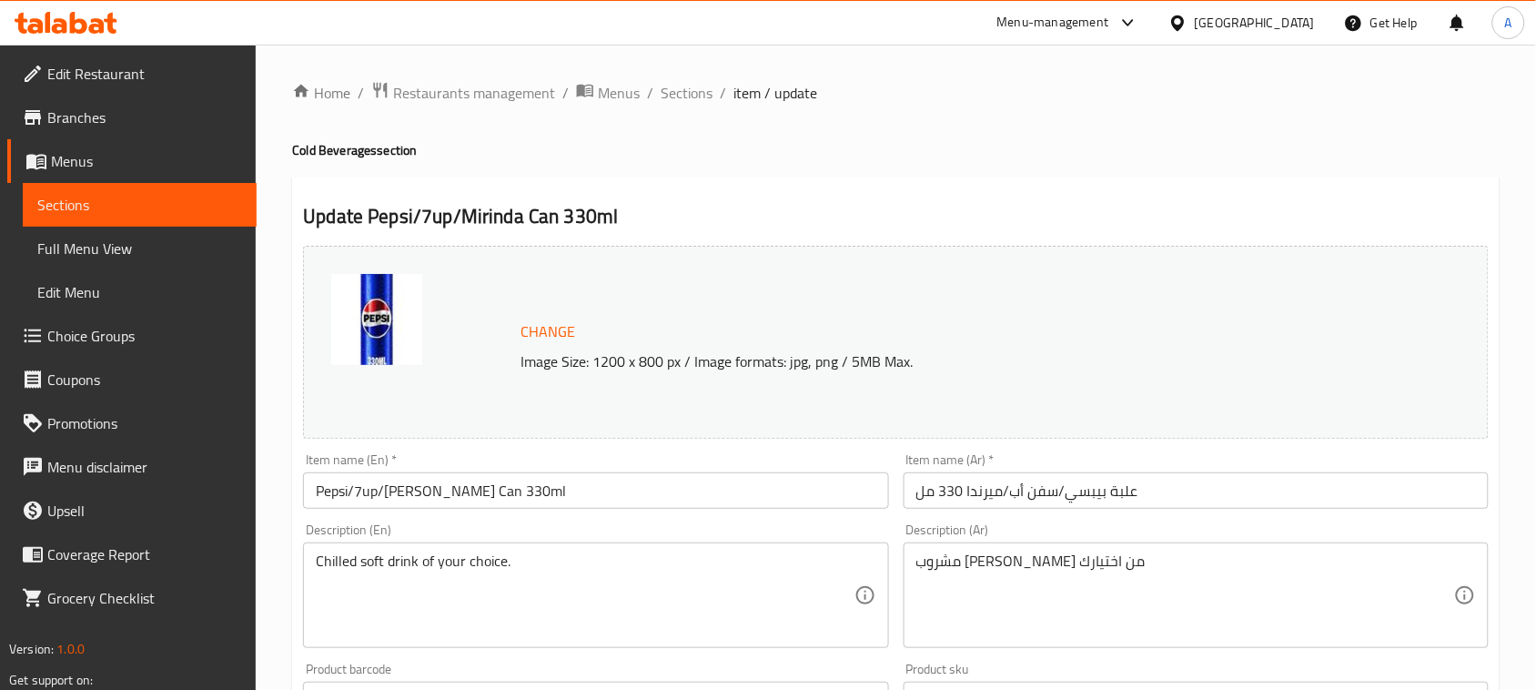
click at [1061, 156] on h4 "Cold Beverages section" at bounding box center [895, 150] width 1207 height 18
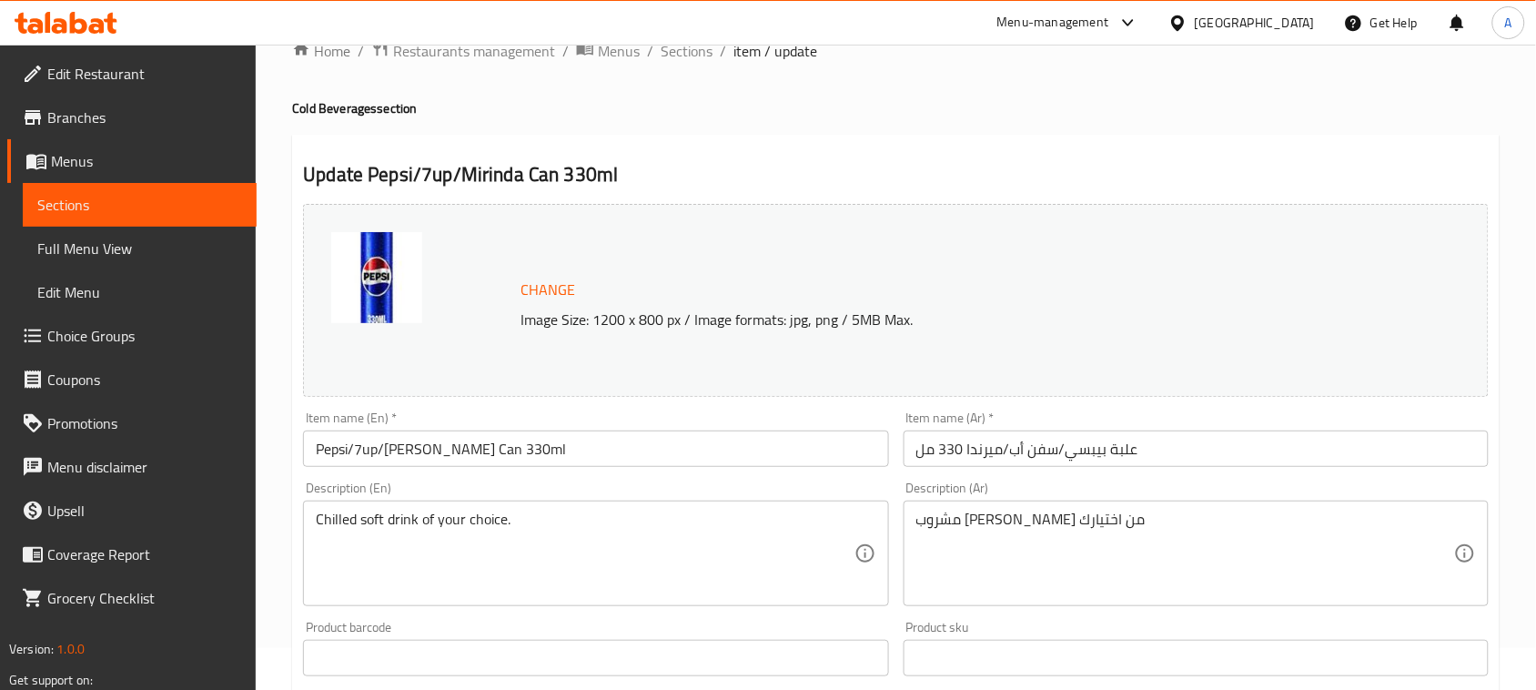
scroll to position [114, 0]
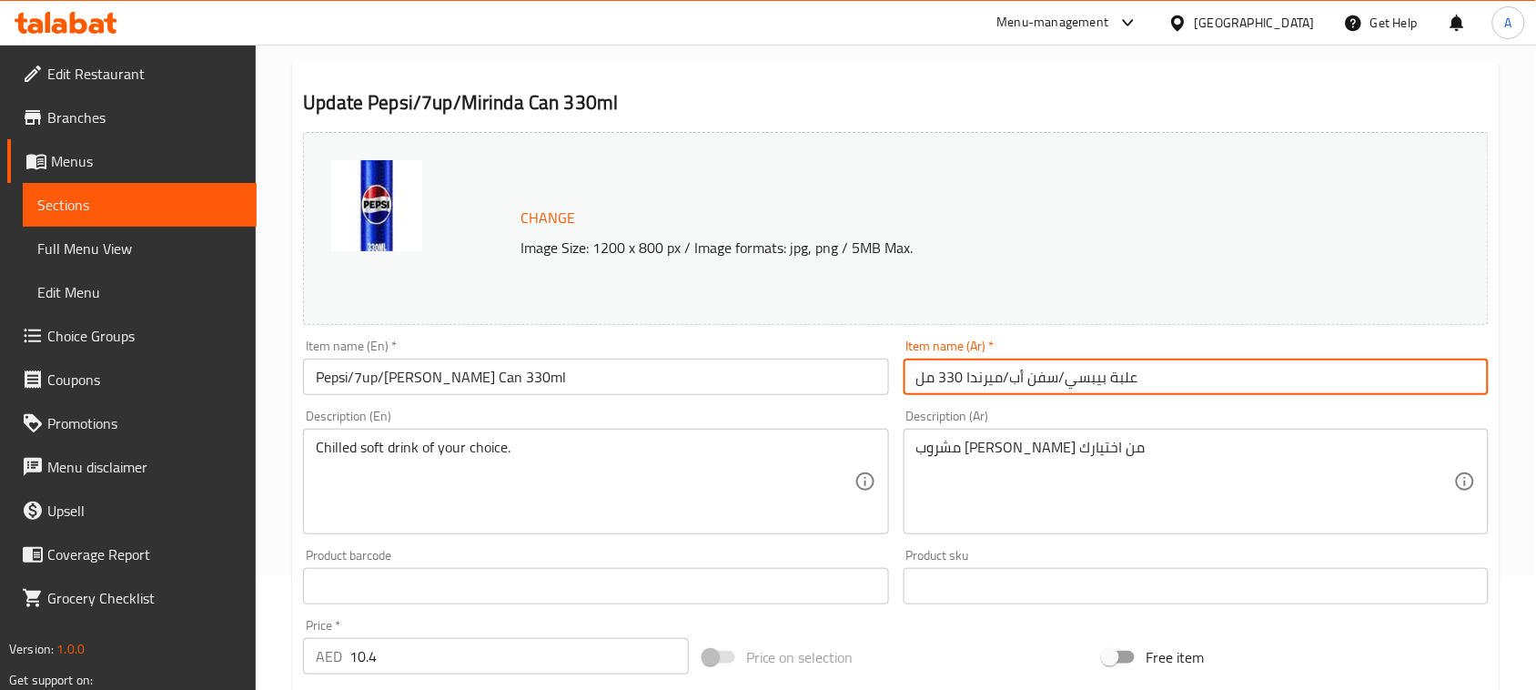
click at [1048, 378] on input "علبة بيبسي/سفن أب/ميرندا 330 مل" at bounding box center [1195, 376] width 585 height 36
drag, startPoint x: 1048, startPoint y: 378, endPoint x: 1017, endPoint y: 388, distance: 32.5
click at [1017, 388] on input "علبة بيبسي/سفن أب/ميرندا 330 مل" at bounding box center [1195, 376] width 585 height 36
click at [1001, 387] on input "علبة بيبسي/سفن أب/ميرندا 330 مل" at bounding box center [1195, 376] width 585 height 36
click at [997, 387] on input "علبة بيبسي/سفن أب/ميرندا 330 مل" at bounding box center [1195, 376] width 585 height 36
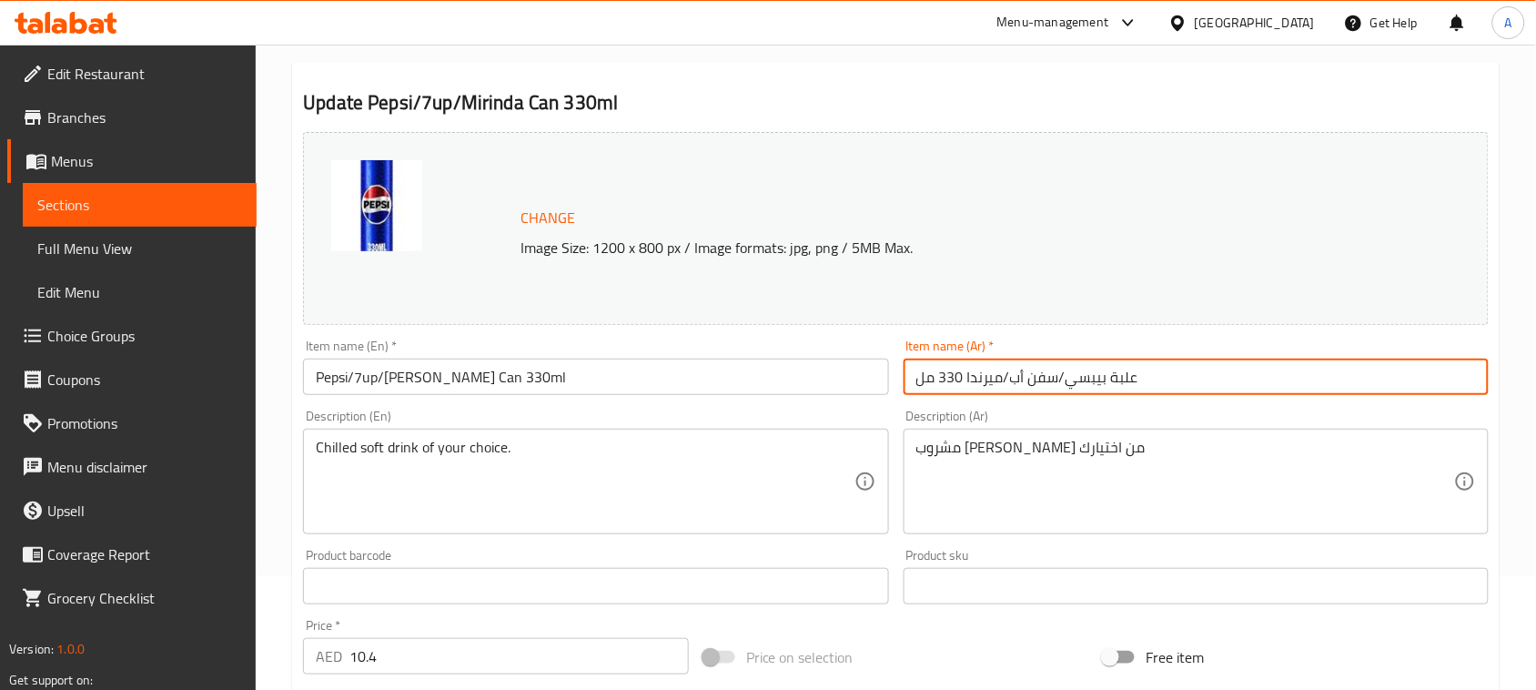
click at [990, 385] on input "علبة بيبسي/سفن أب/ميرندا 330 مل" at bounding box center [1195, 376] width 585 height 36
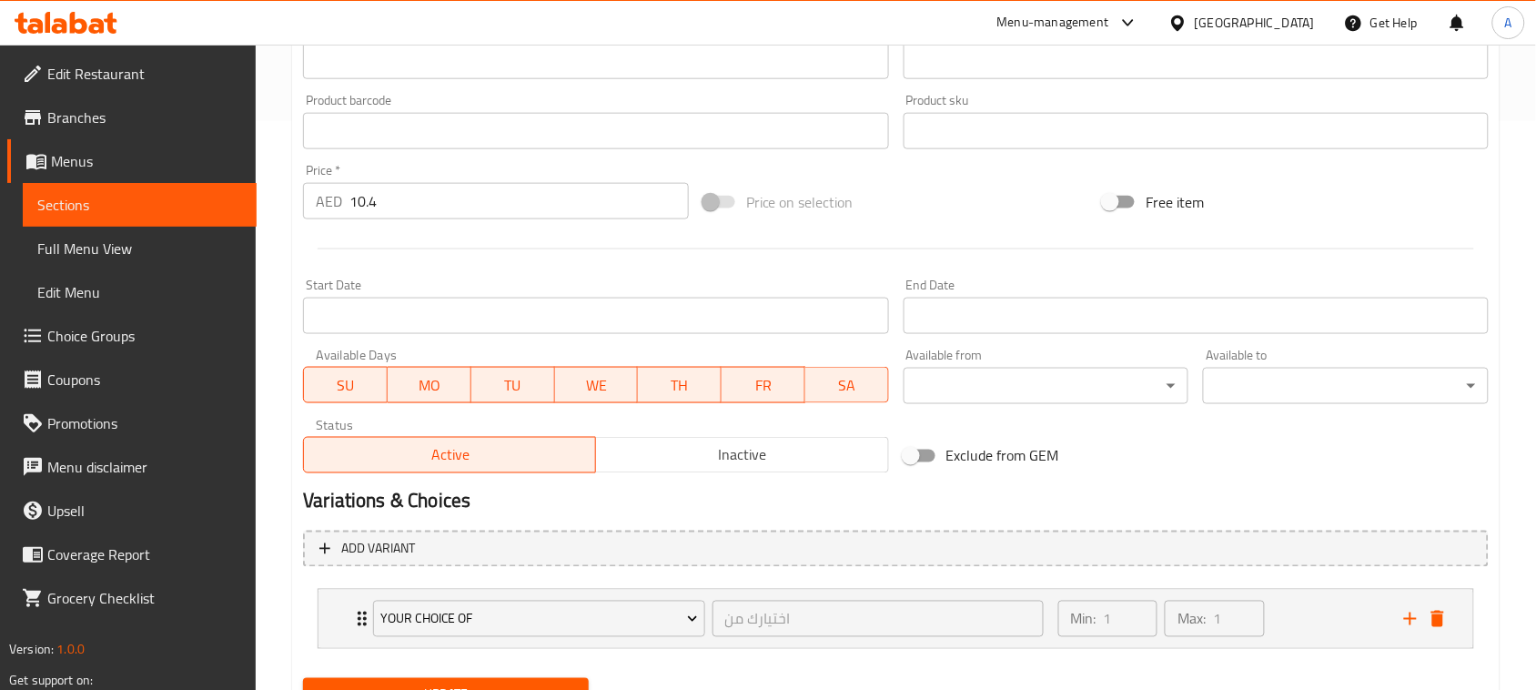
scroll to position [651, 0]
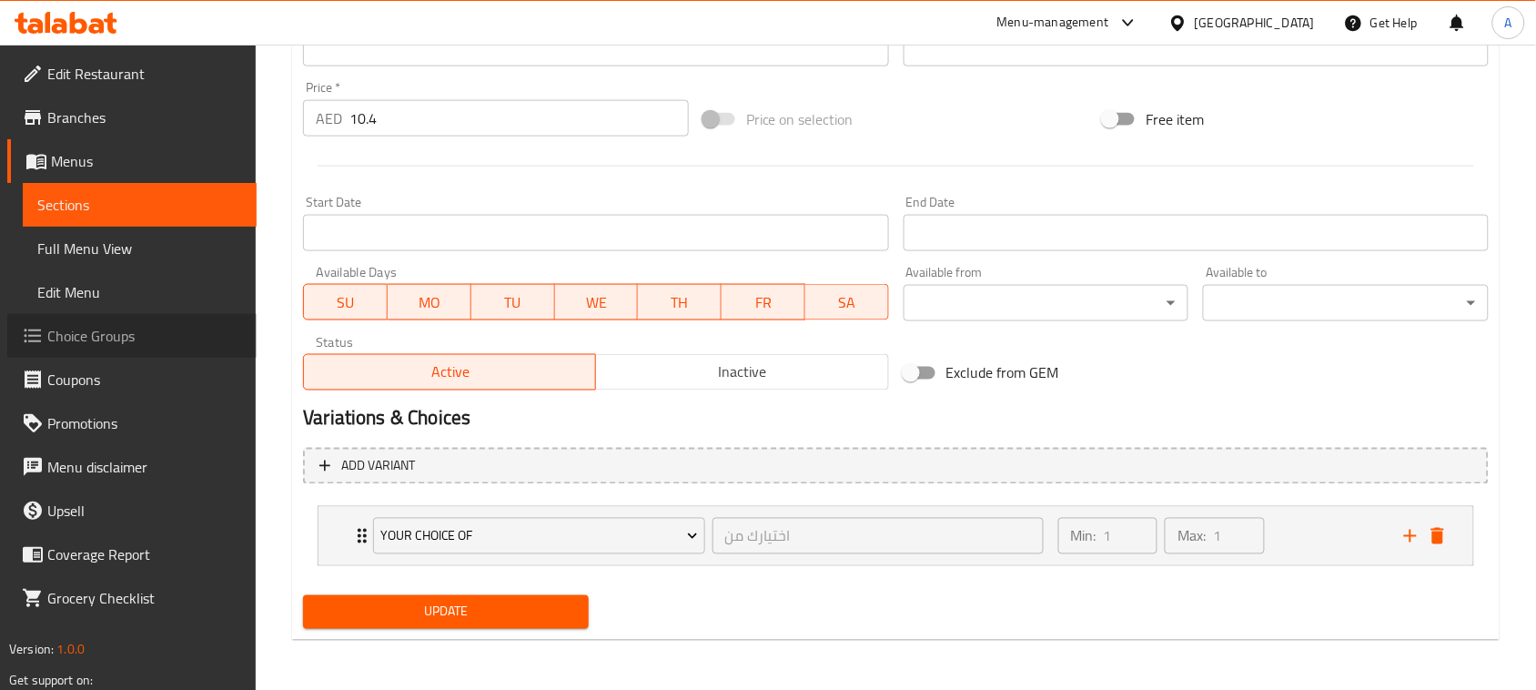
click at [101, 339] on span "Choice Groups" at bounding box center [144, 336] width 195 height 22
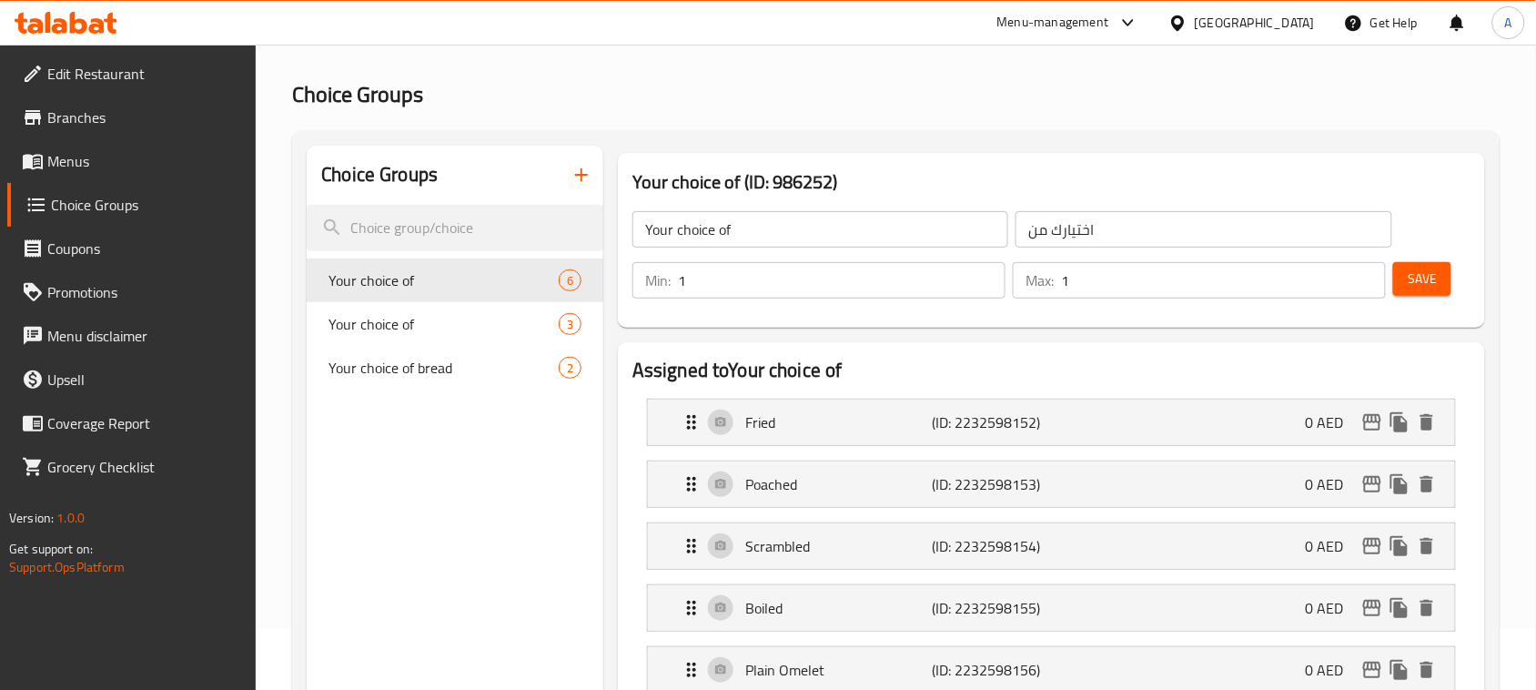
scroll to position [30, 0]
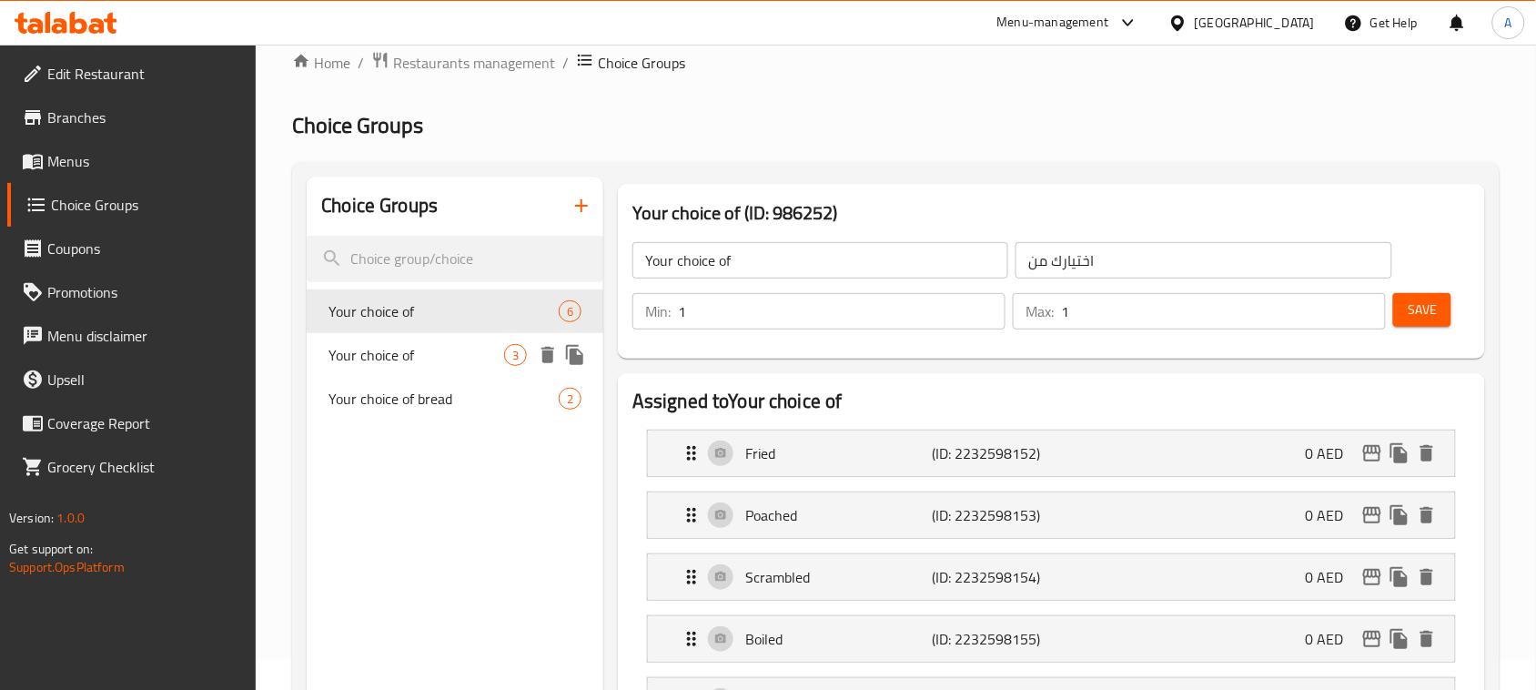
click at [401, 357] on span "Your choice of" at bounding box center [416, 355] width 176 height 22
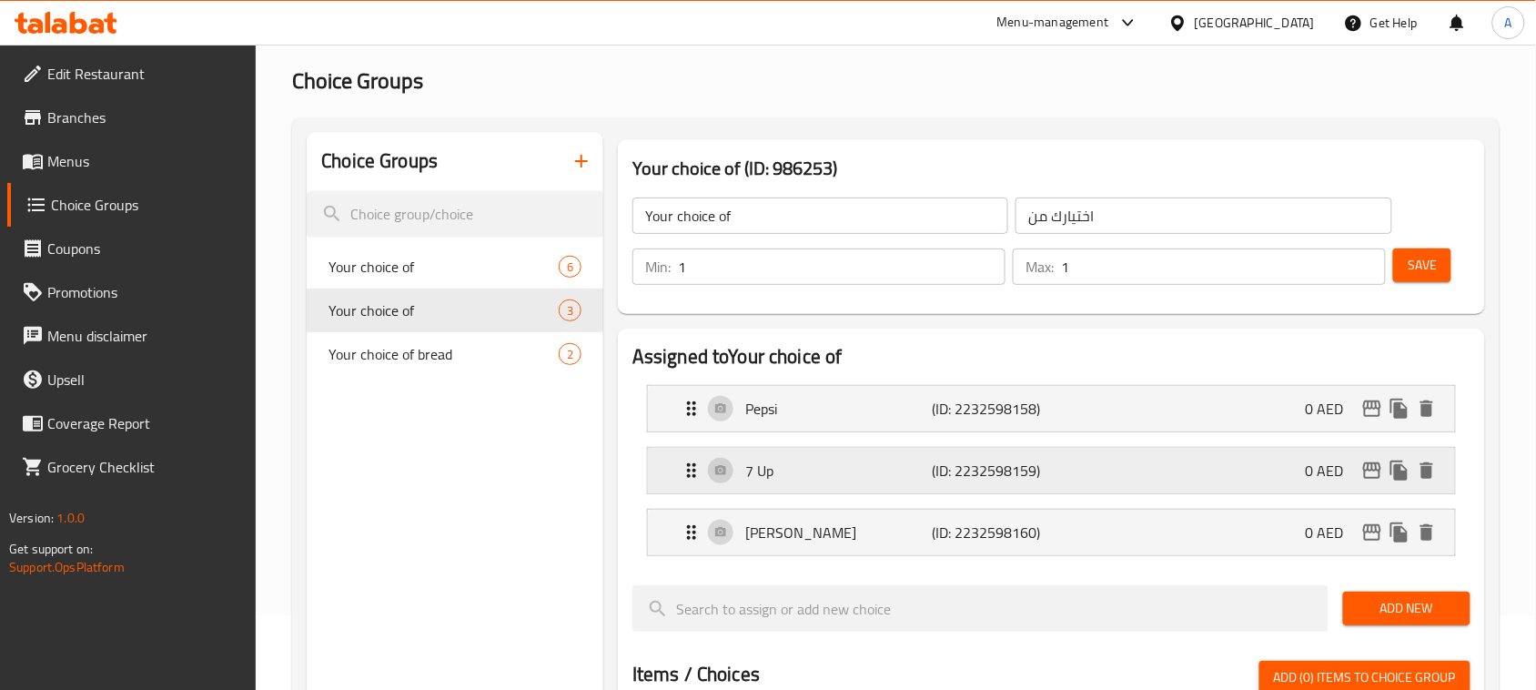
scroll to position [144, 0]
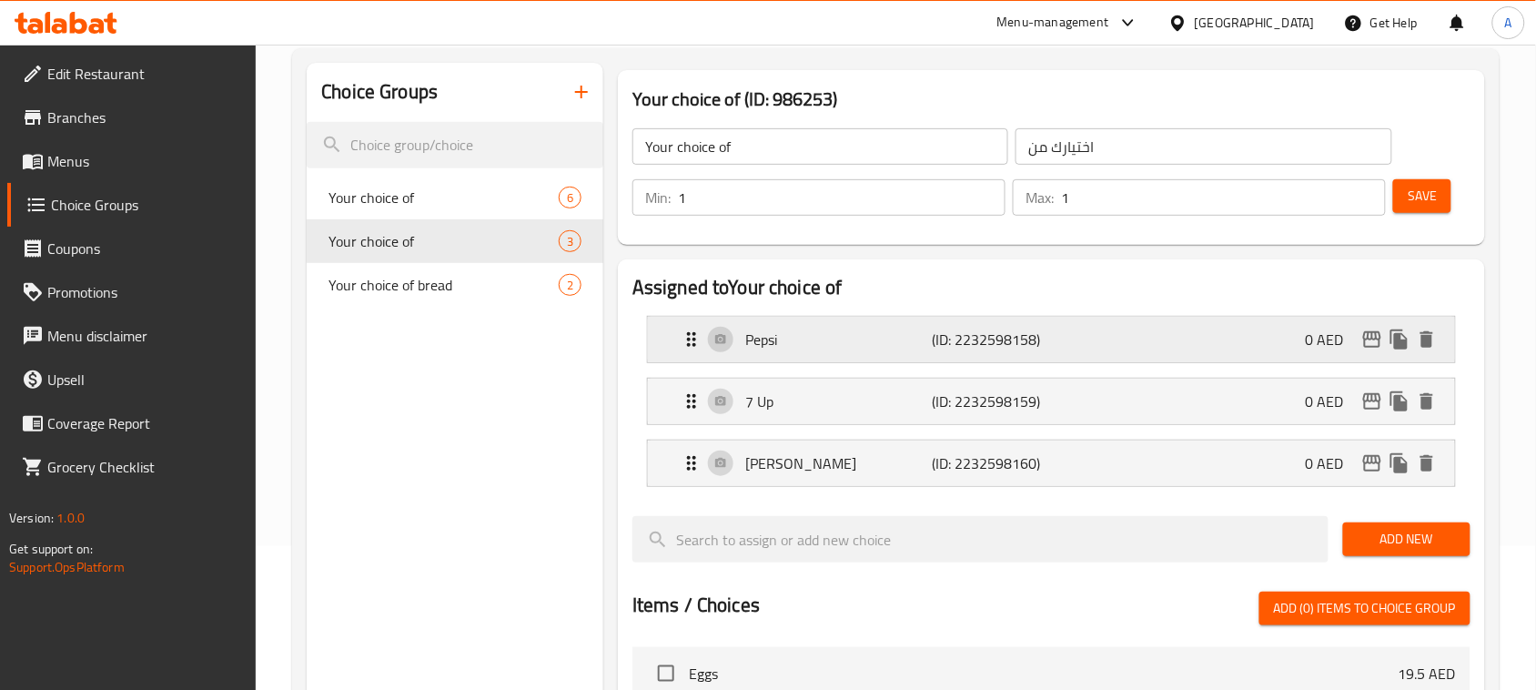
click at [825, 338] on p "Pepsi" at bounding box center [838, 339] width 187 height 22
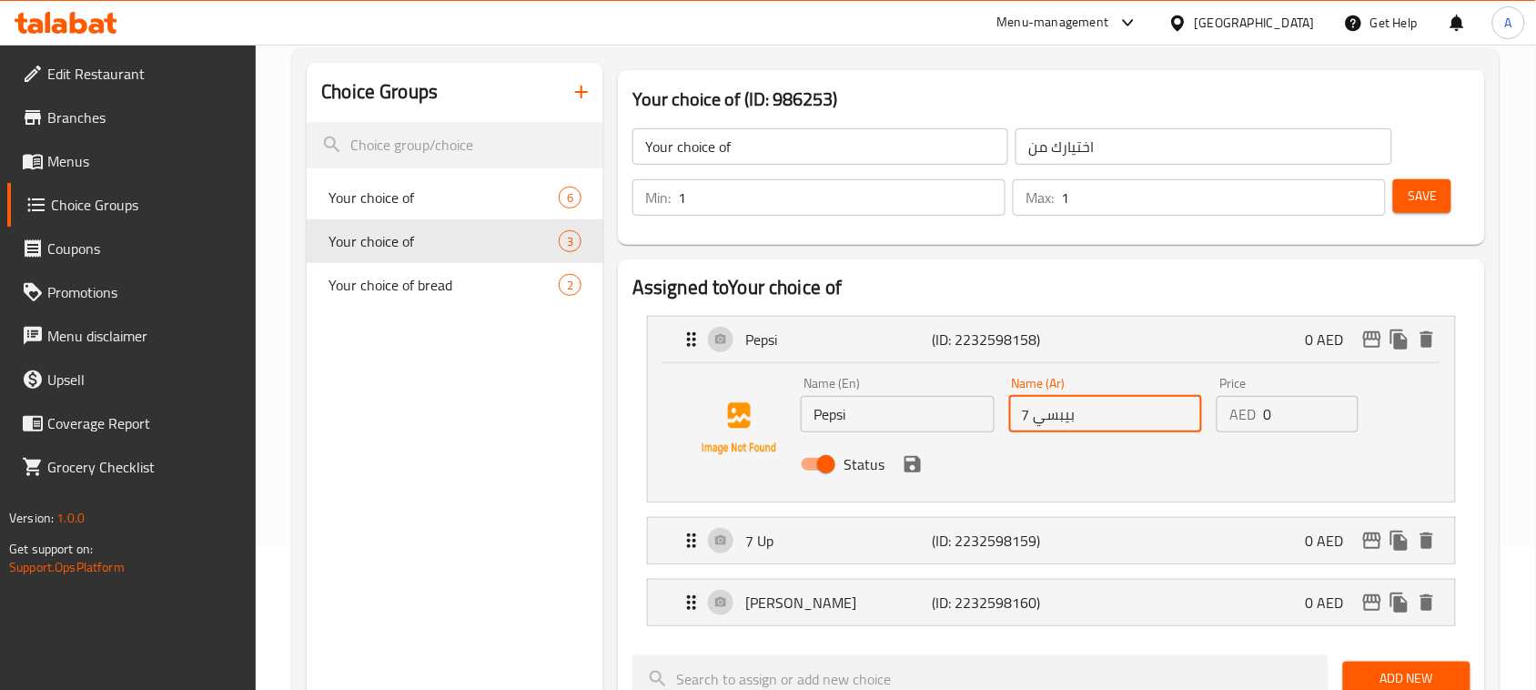
drag, startPoint x: 1034, startPoint y: 410, endPoint x: 981, endPoint y: 410, distance: 52.8
click at [981, 410] on div "Name (En) Pepsi Name (En) Name (Ar) 7 بيبسي Name (Ar) Price AED 0 Price Status" at bounding box center [1105, 428] width 624 height 119
click at [920, 466] on icon "save" at bounding box center [913, 464] width 22 height 22
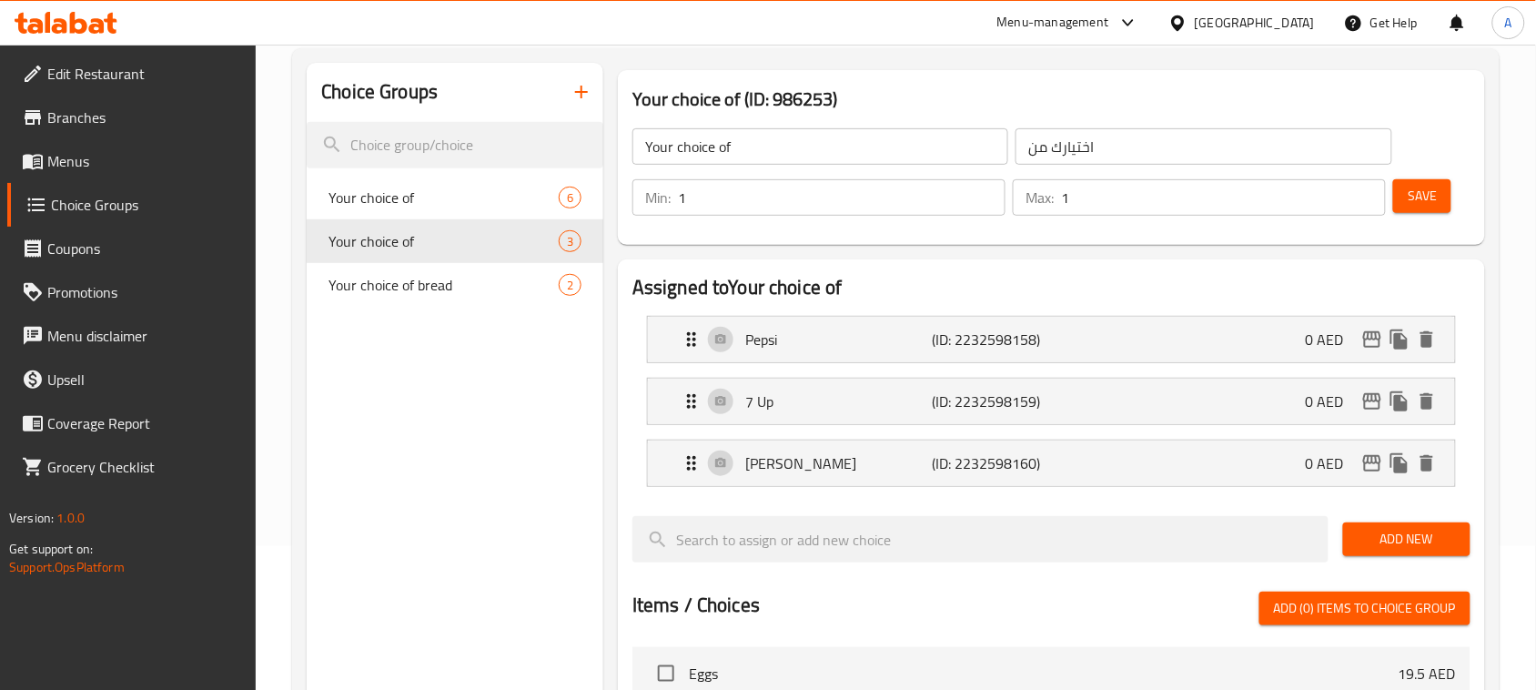
type input "بيبسي"
click at [983, 405] on p "(ID: 2232598159)" at bounding box center [994, 401] width 125 height 22
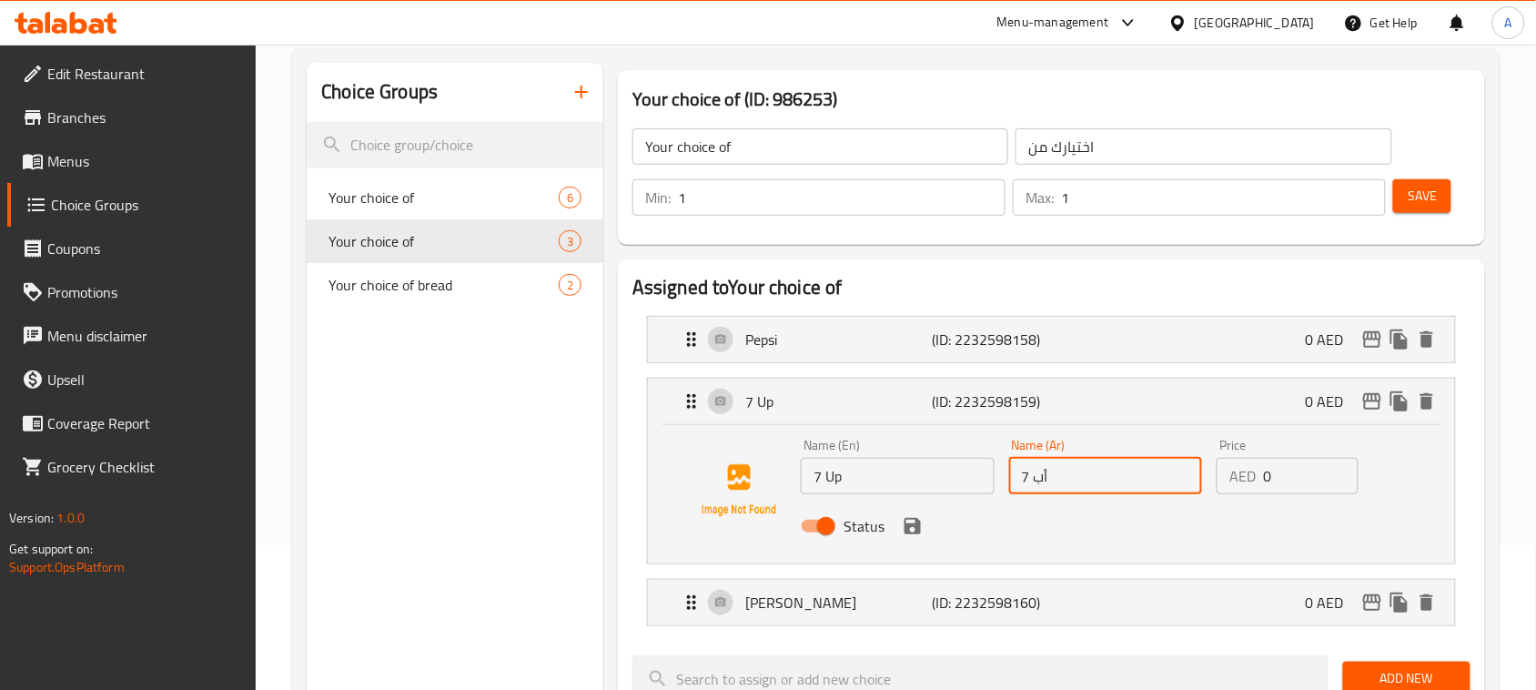
drag, startPoint x: 1074, startPoint y: 480, endPoint x: 971, endPoint y: 480, distance: 102.8
click at [971, 480] on div "Name (En) 7 Up Name (En) Name (Ar) 7 أب Name (Ar) Price AED 0 Price Status" at bounding box center [1105, 490] width 624 height 119
click at [1438, 197] on button "Save" at bounding box center [1422, 196] width 58 height 34
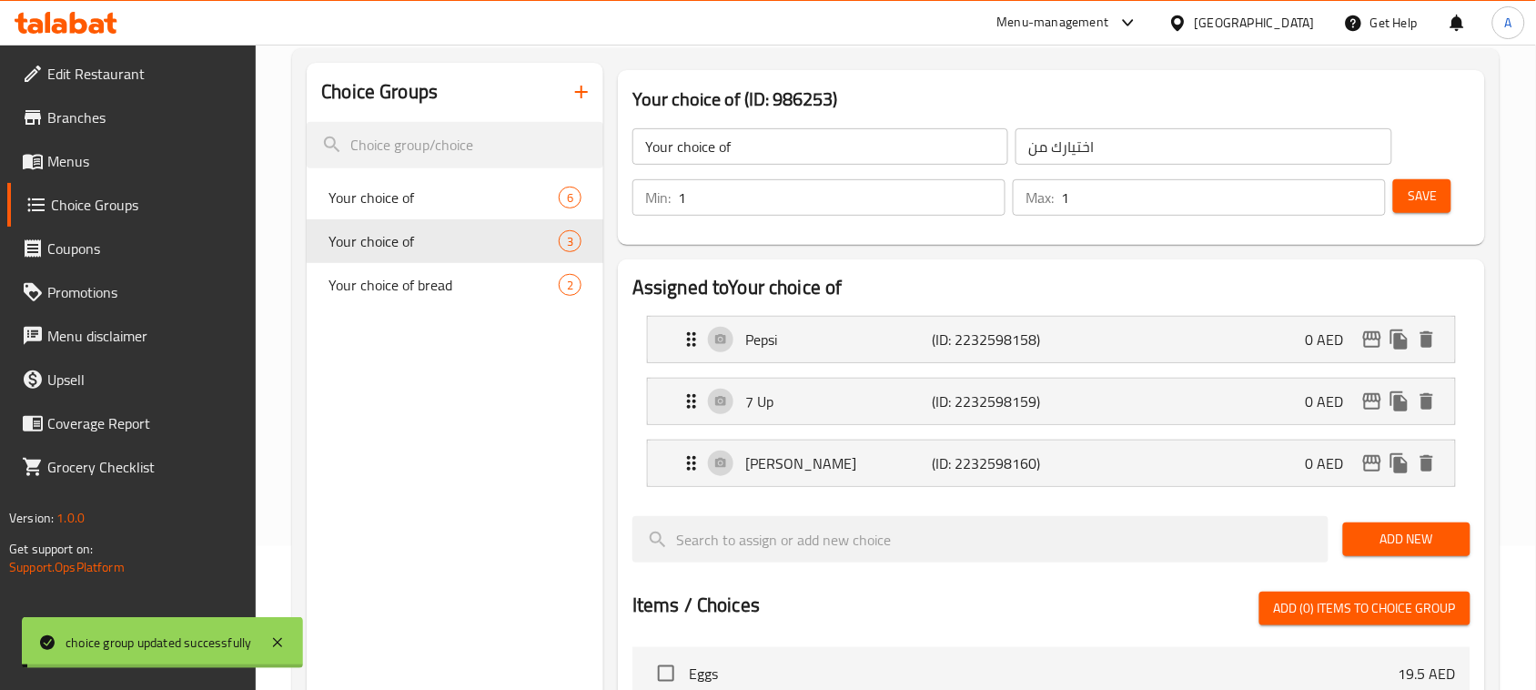
click at [83, 156] on span "Menus" at bounding box center [144, 161] width 195 height 22
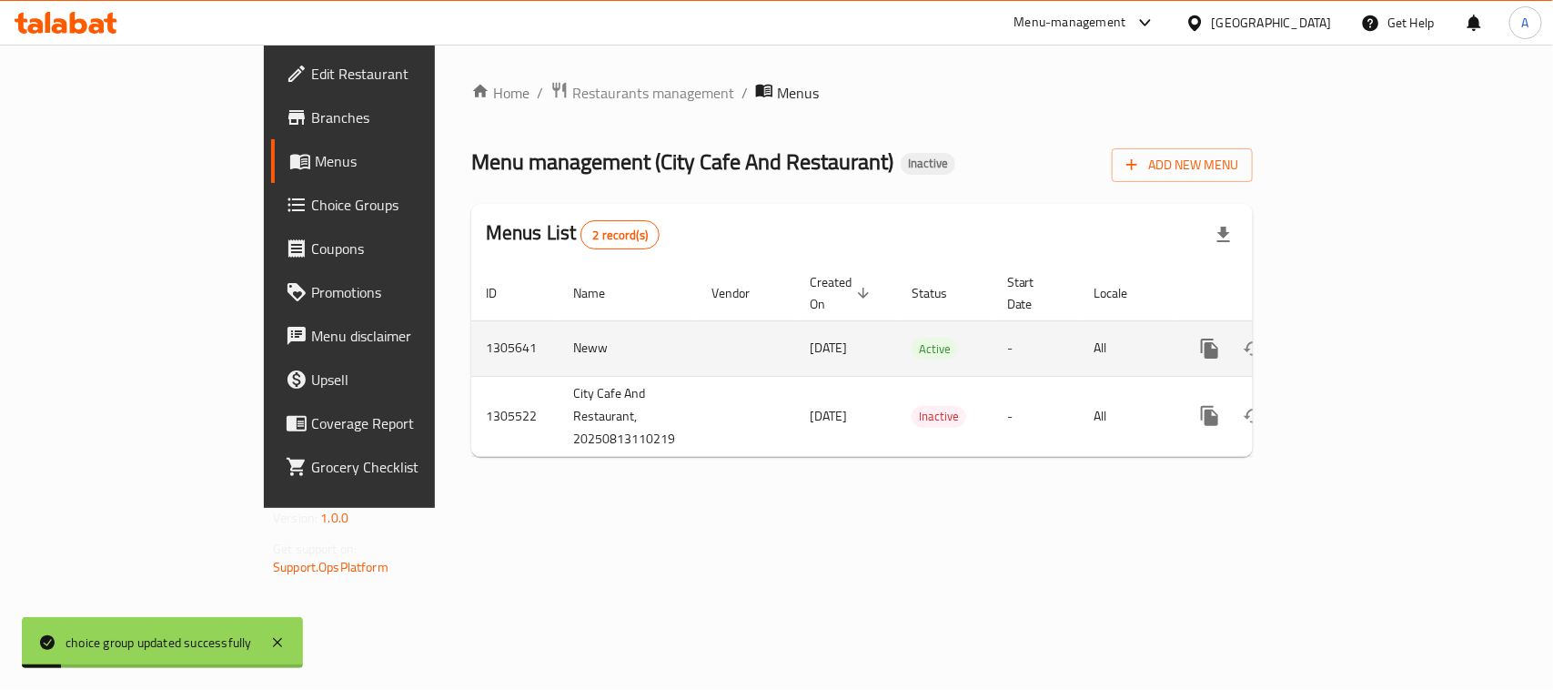
click at [1352, 338] on icon "enhanced table" at bounding box center [1341, 349] width 22 height 22
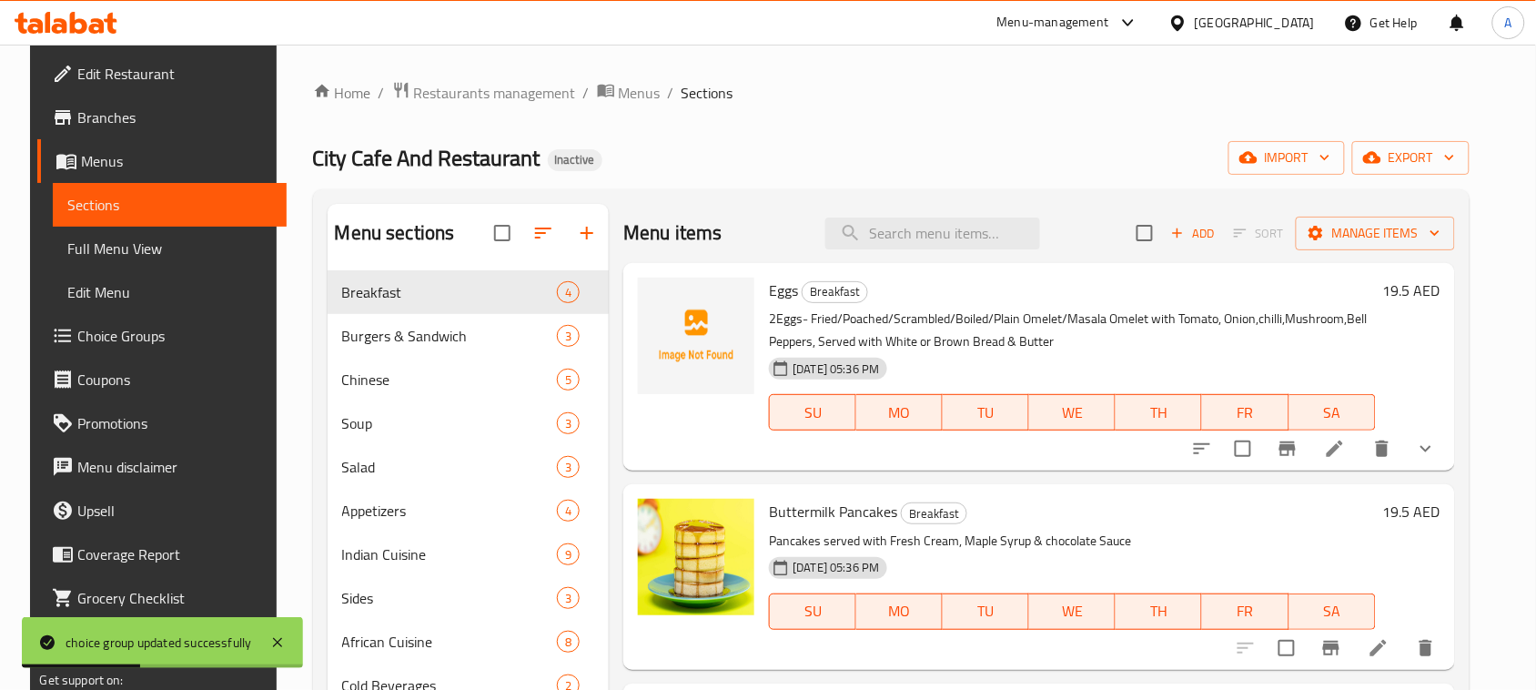
drag, startPoint x: 1249, startPoint y: 98, endPoint x: 1239, endPoint y: 98, distance: 10.0
click at [1249, 98] on ol "Home / Restaurants management / Menus / Sections" at bounding box center [891, 93] width 1156 height 24
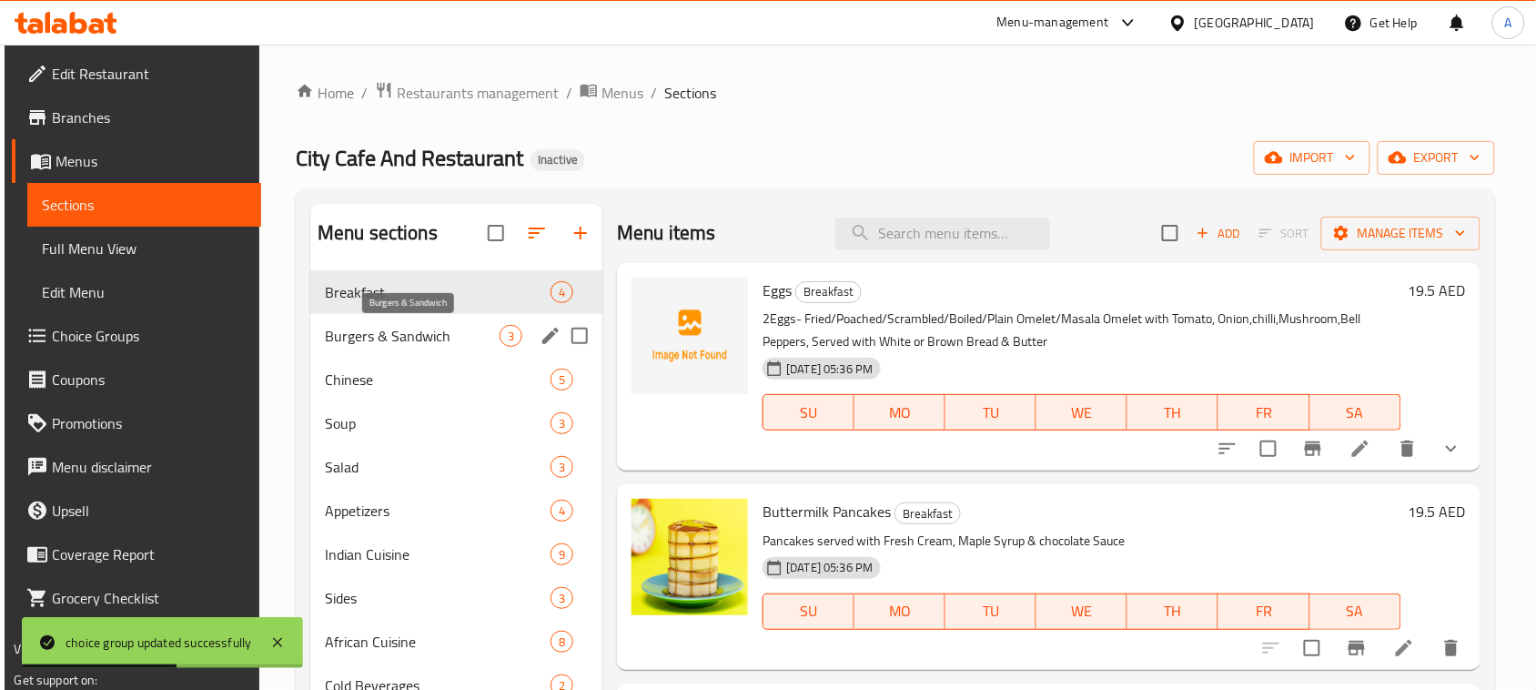
click at [430, 333] on span "Burgers & Sandwich" at bounding box center [412, 336] width 175 height 22
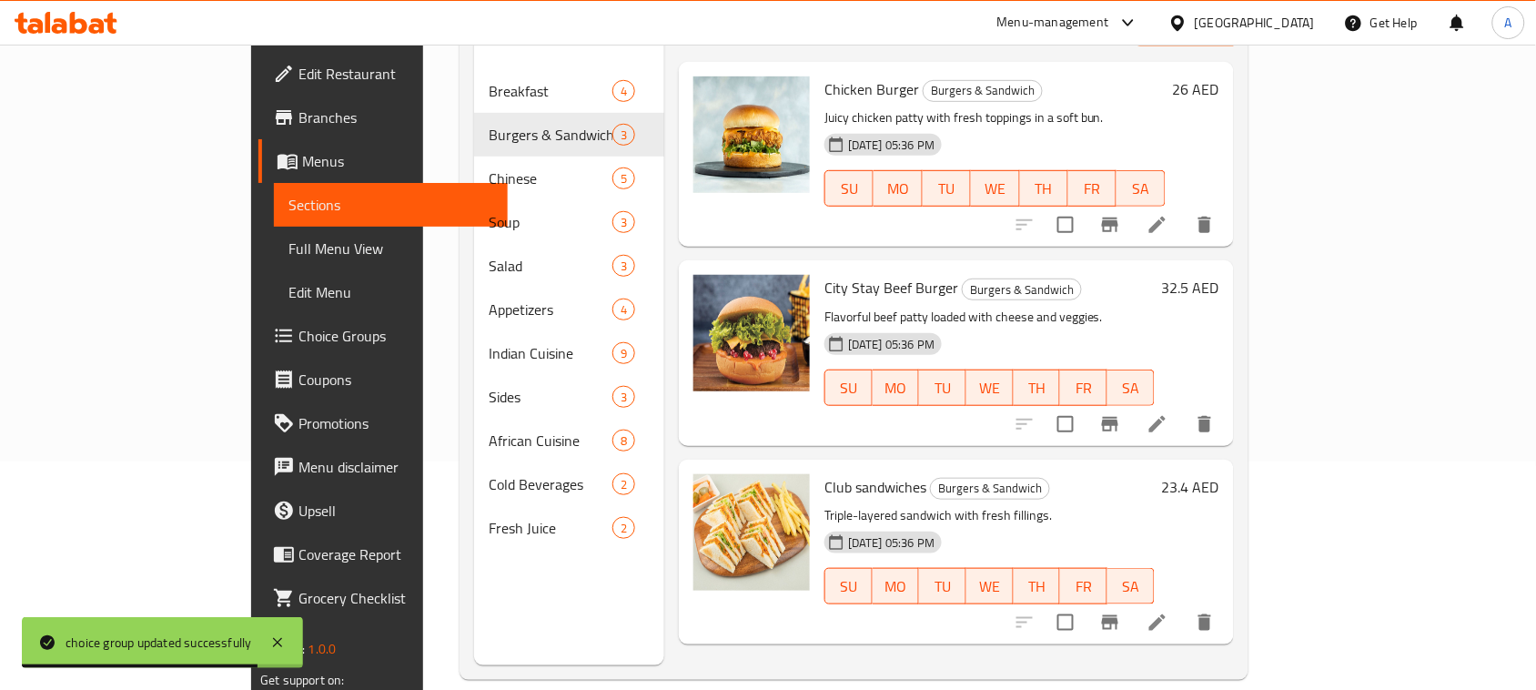
scroll to position [256, 0]
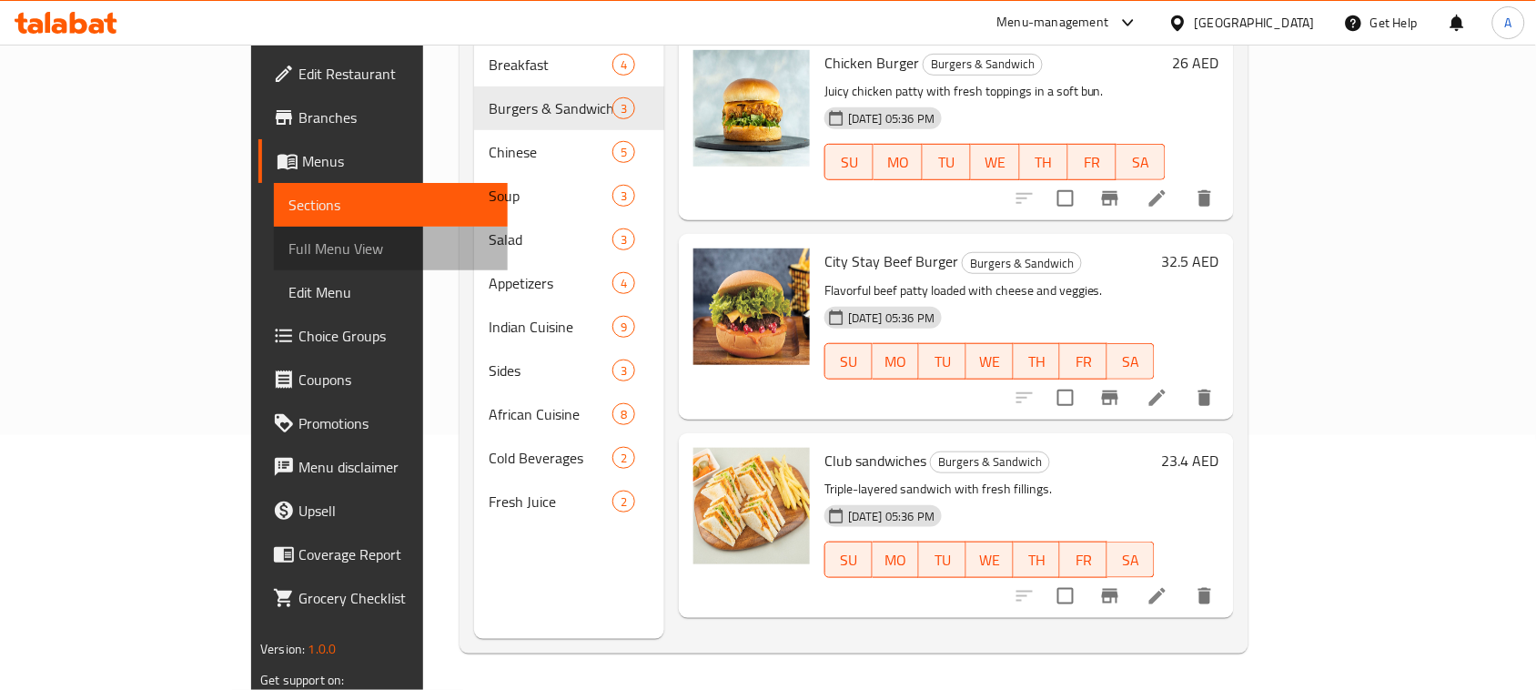
click at [288, 252] on span "Full Menu View" at bounding box center [390, 248] width 205 height 22
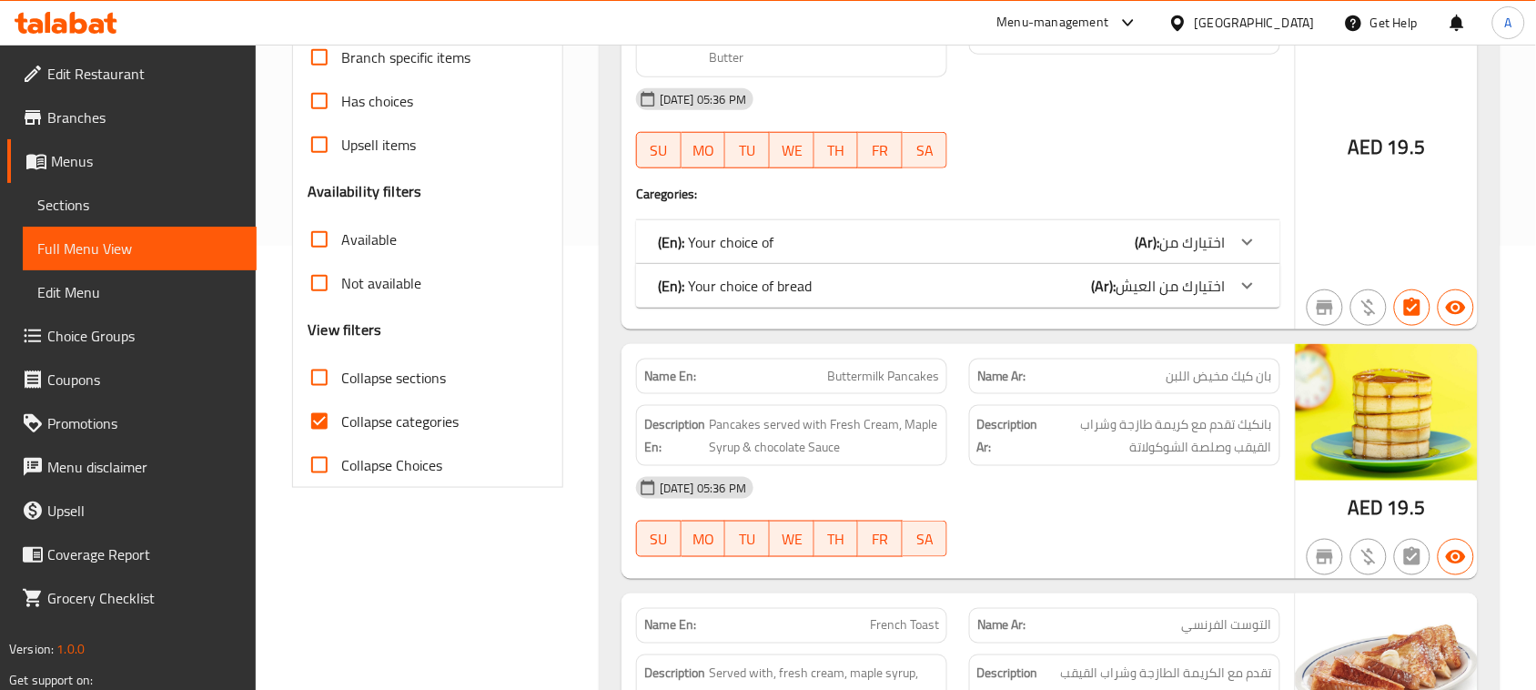
scroll to position [483, 0]
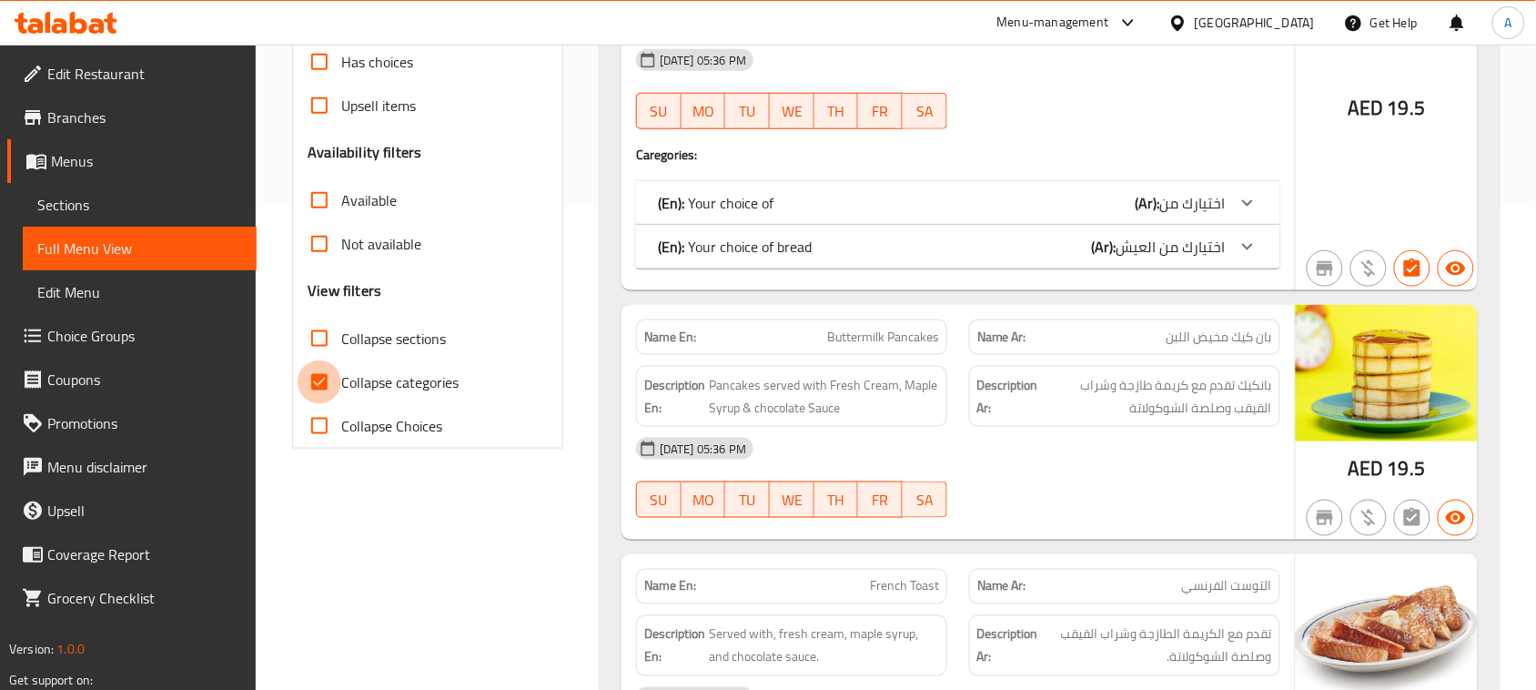
click at [321, 376] on input "Collapse categories" at bounding box center [320, 382] width 44 height 44
checkbox input "false"
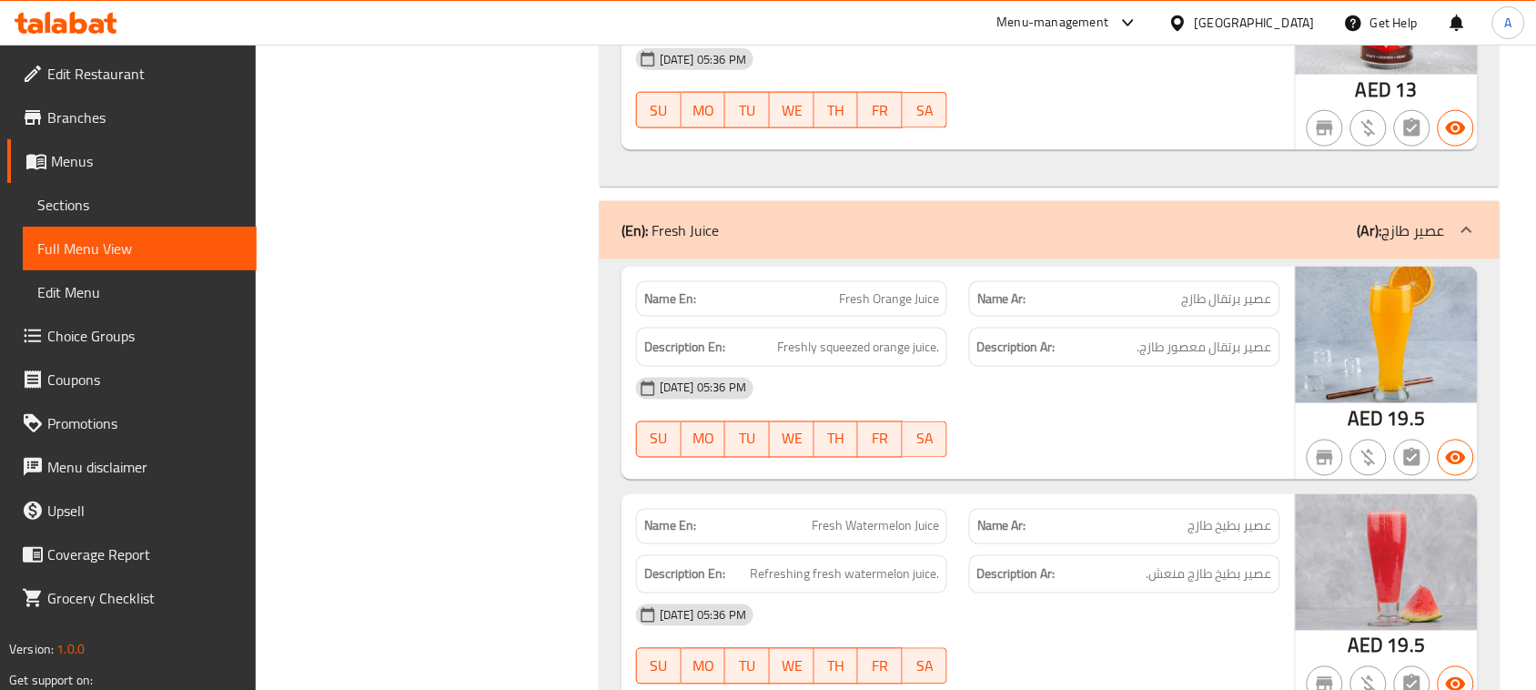
scroll to position [0, 0]
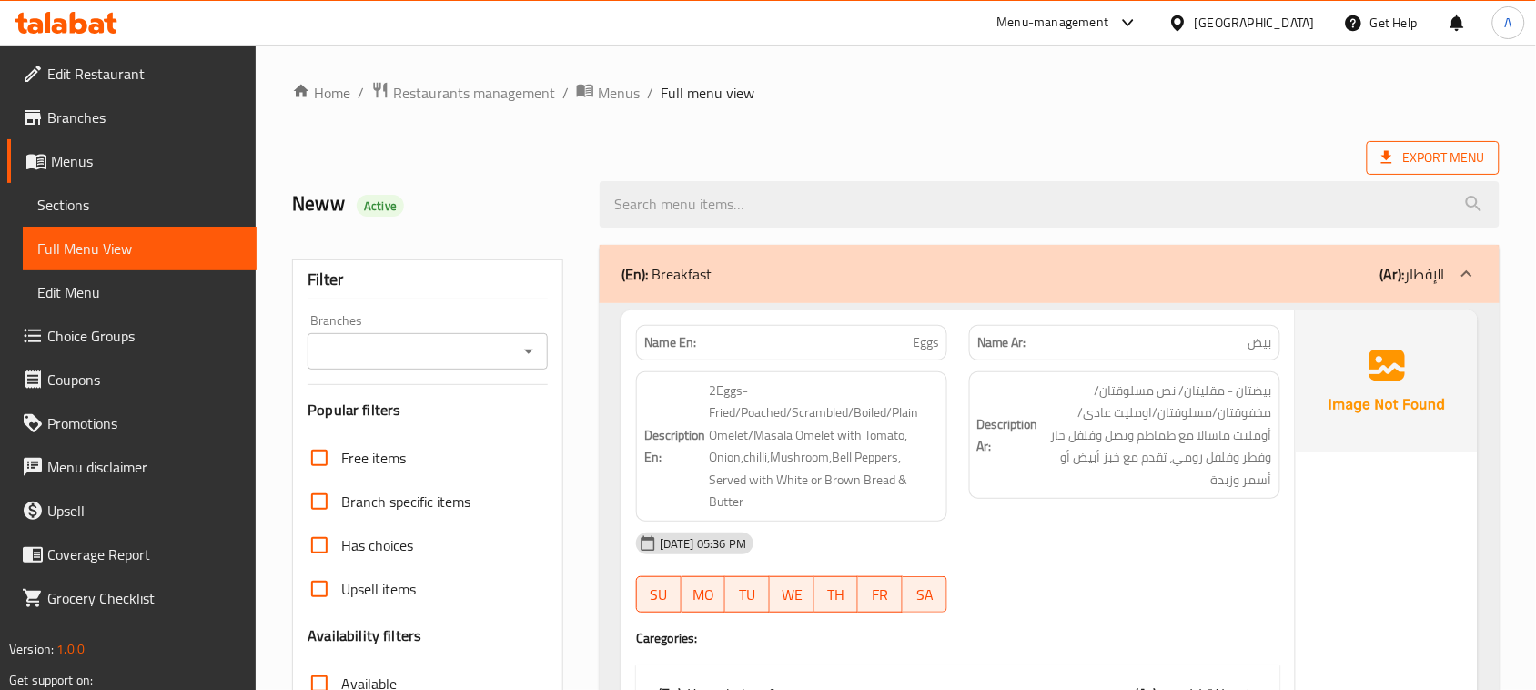
click at [1429, 164] on span "Export Menu" at bounding box center [1433, 157] width 104 height 23
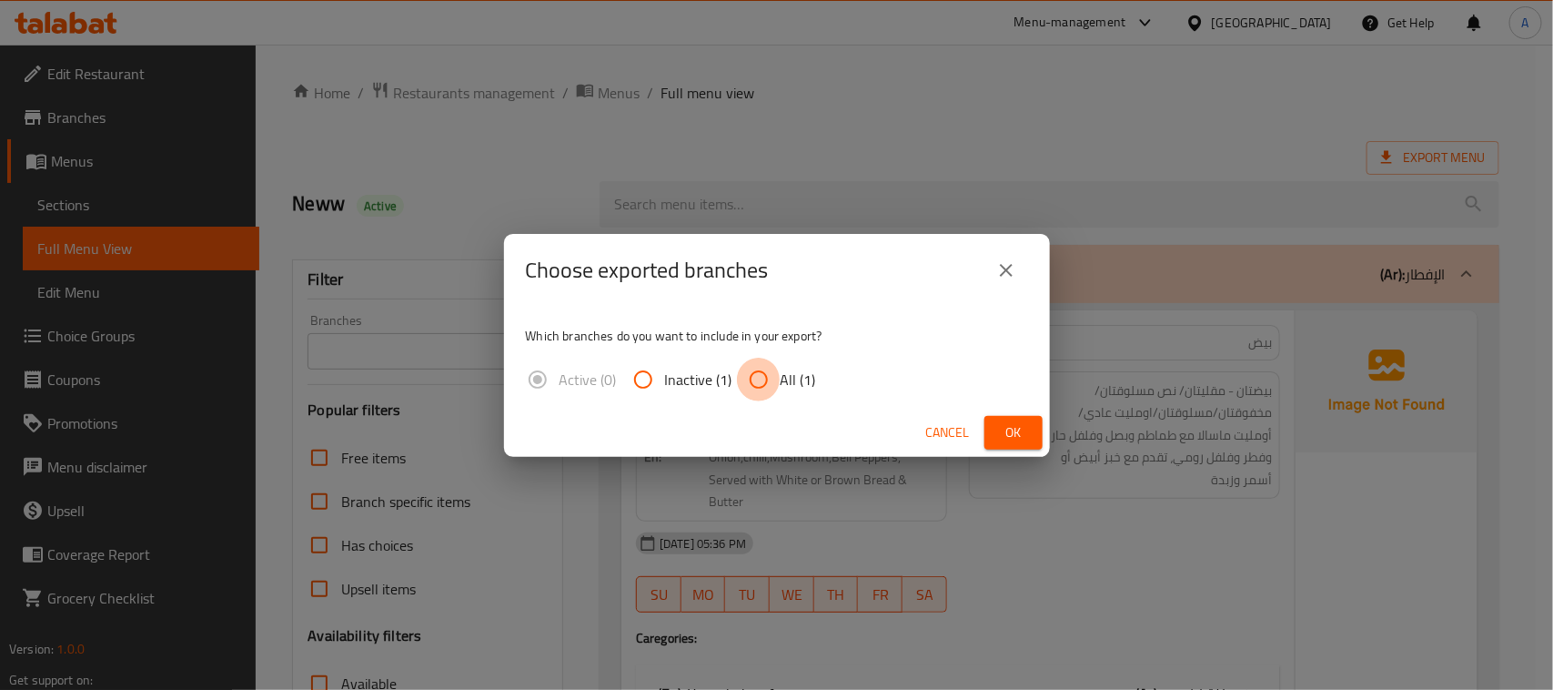
click at [760, 379] on input "All (1)" at bounding box center [759, 380] width 44 height 44
radio input "true"
click at [1010, 435] on span "Ok" at bounding box center [1013, 432] width 29 height 23
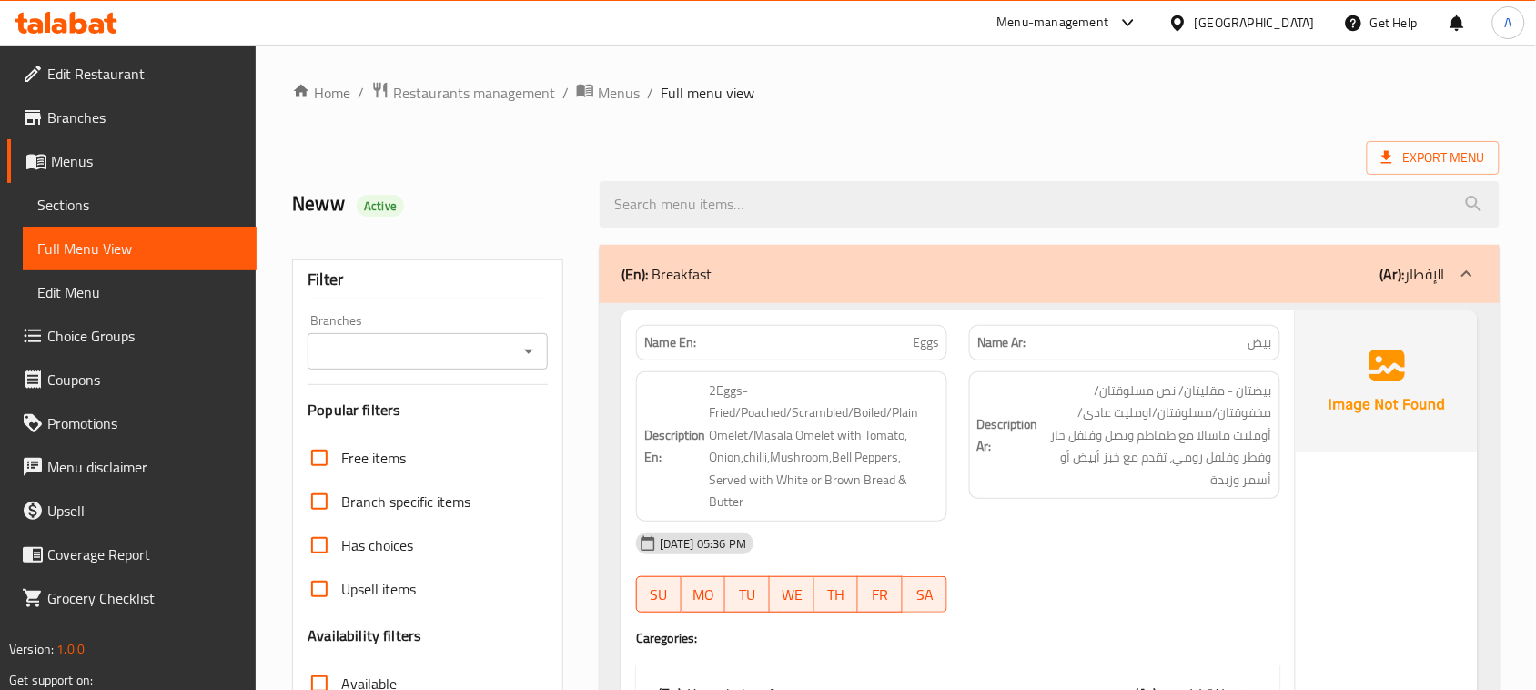
click at [111, 69] on span "Edit Restaurant" at bounding box center [144, 74] width 195 height 22
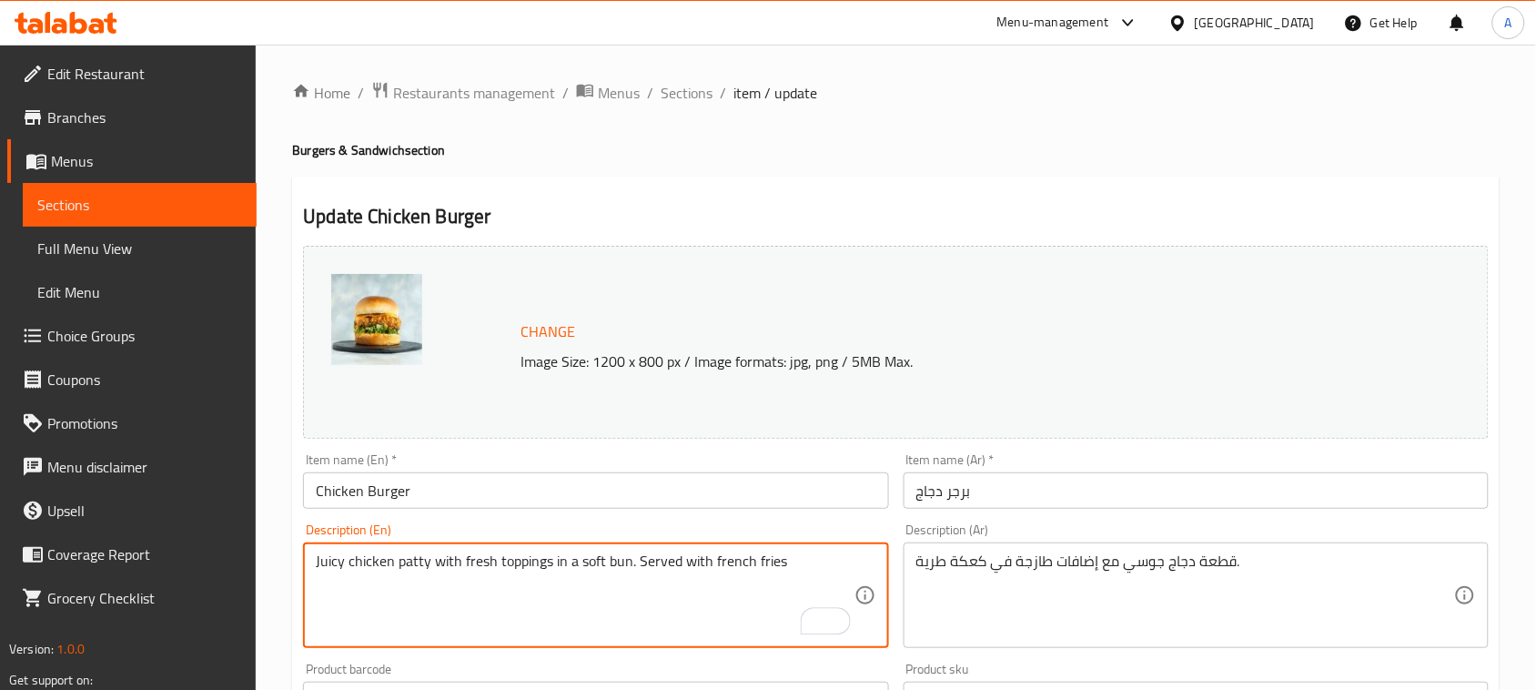
click at [647, 560] on textarea "Juicy chicken patty with fresh toppings in a soft bun. Served with french fries" at bounding box center [585, 595] width 538 height 86
drag, startPoint x: 647, startPoint y: 560, endPoint x: 778, endPoint y: 560, distance: 131.0
click at [778, 560] on textarea "Juicy chicken patty with fresh toppings in a soft bun. Served with french fries" at bounding box center [585, 595] width 538 height 86
type textarea "Juicy chicken patty with fresh toppings in a soft bun. Served with french fries"
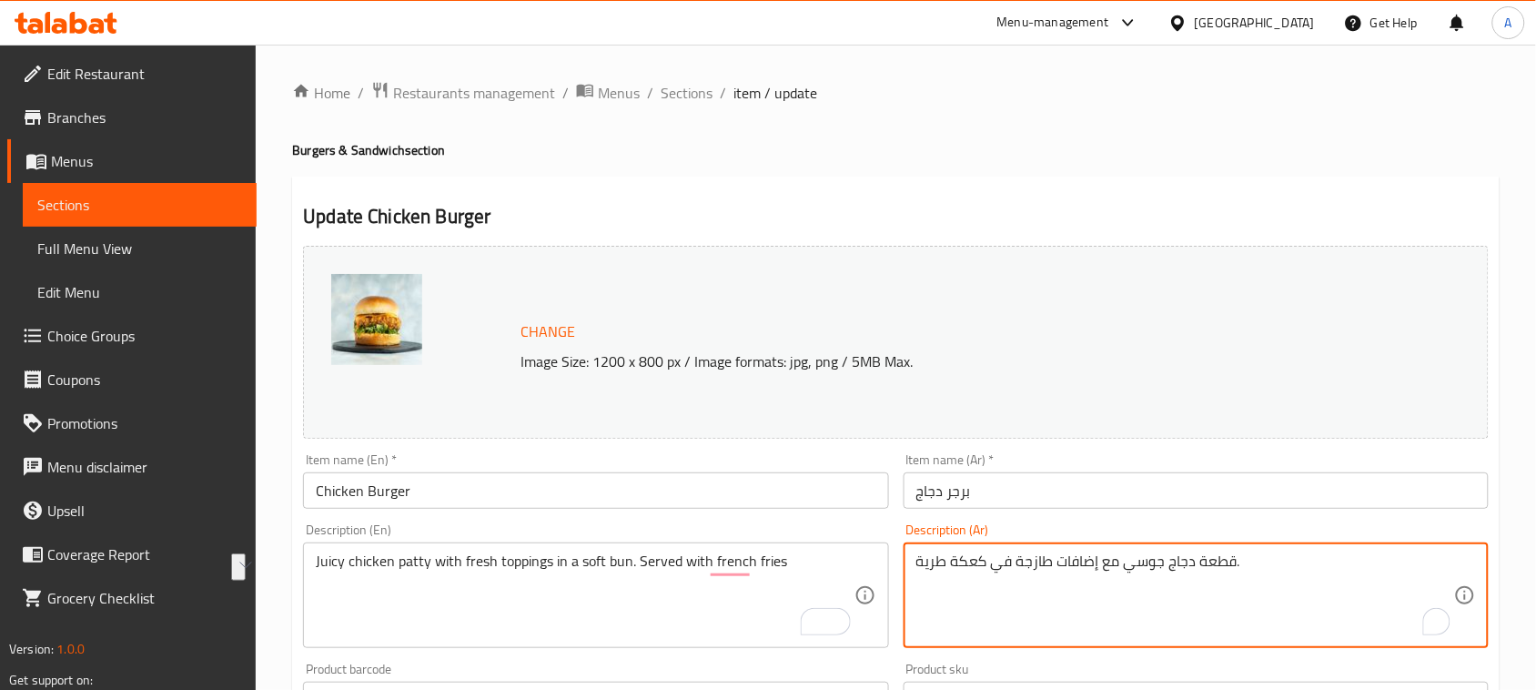
click at [1048, 573] on textarea "قطعة دجاج جوسي مع إضافات طازجة في كعكة طرية." at bounding box center [1185, 595] width 538 height 86
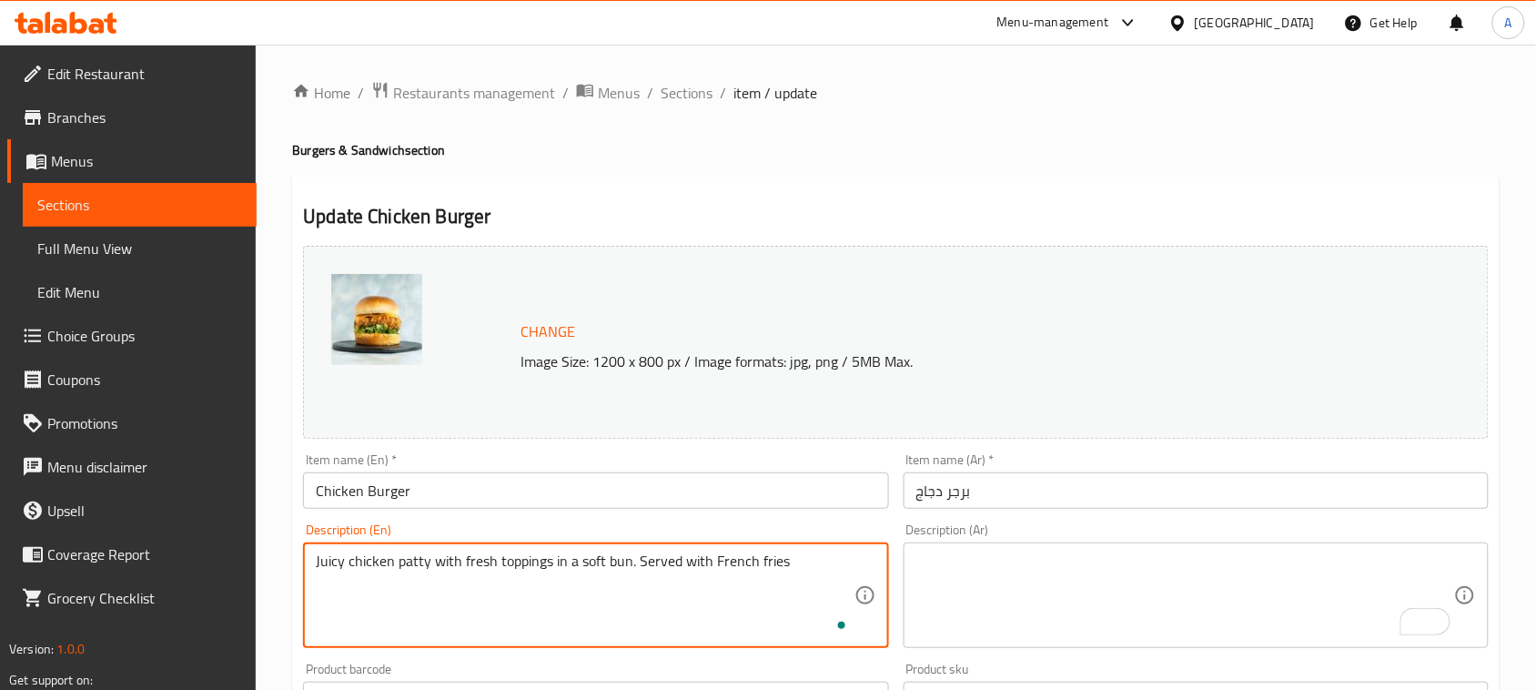
type textarea "Juicy chicken patty with fresh toppings in a soft bun. Served with French fries"
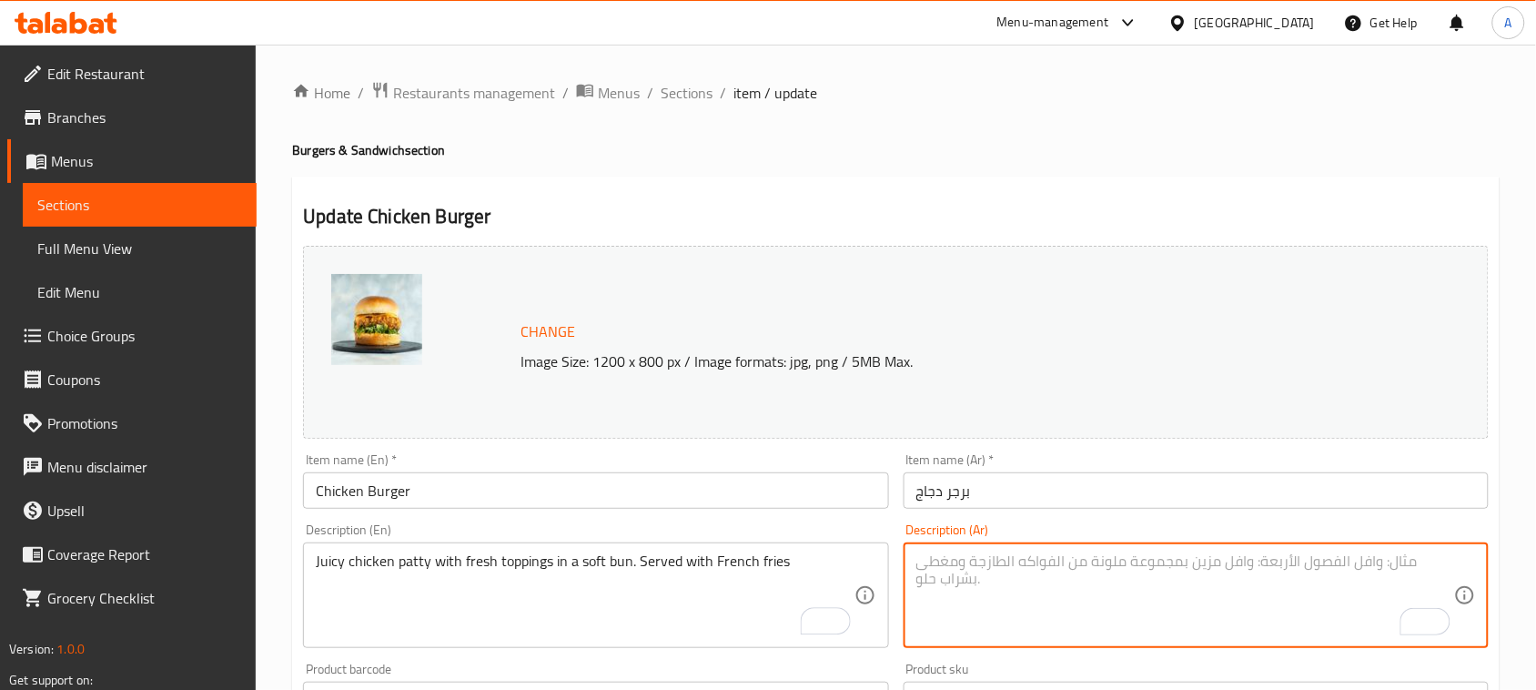
click at [984, 589] on textarea "To enrich screen reader interactions, please activate Accessibility in Grammarl…" at bounding box center [1185, 595] width 538 height 86
paste textarea "قطعة دجاج جوسي مع إضافات طازجة في كعكة طرية."
type textarea "قطعة دجاج جوسي مع إضافات طازجة في كعكة طرية. يقدم مع بطاطا [GEOGRAPHIC_DATA]"
click at [1034, 521] on div "Description (Ar) قطعة دجاج جوسي مع إضافات طازجة في كعكة طرية. يقدم مع بطاطا مقل…" at bounding box center [1196, 585] width 600 height 139
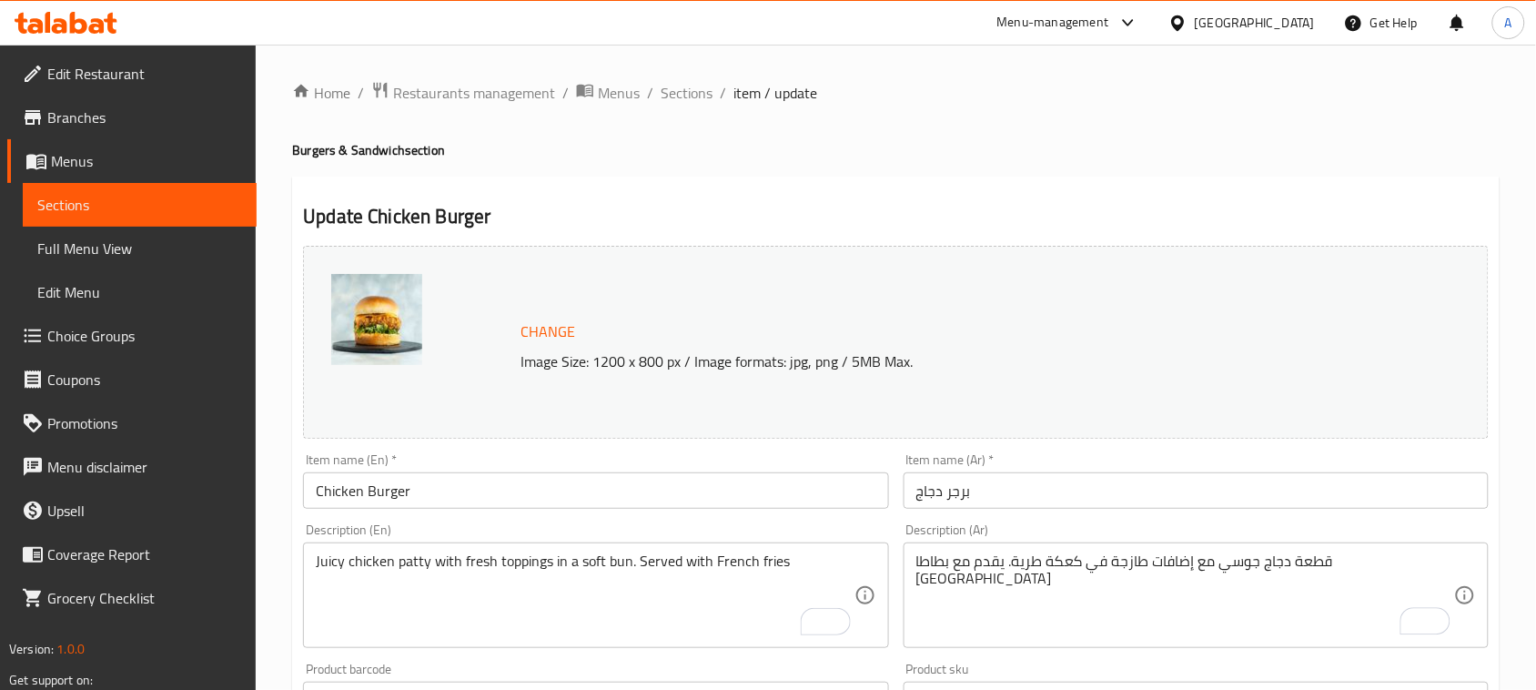
click at [1035, 510] on div "Item name (Ar)   * برجر دجاج Item name (Ar) *" at bounding box center [1196, 481] width 600 height 70
click at [1038, 508] on input "برجر دجاج" at bounding box center [1195, 490] width 585 height 36
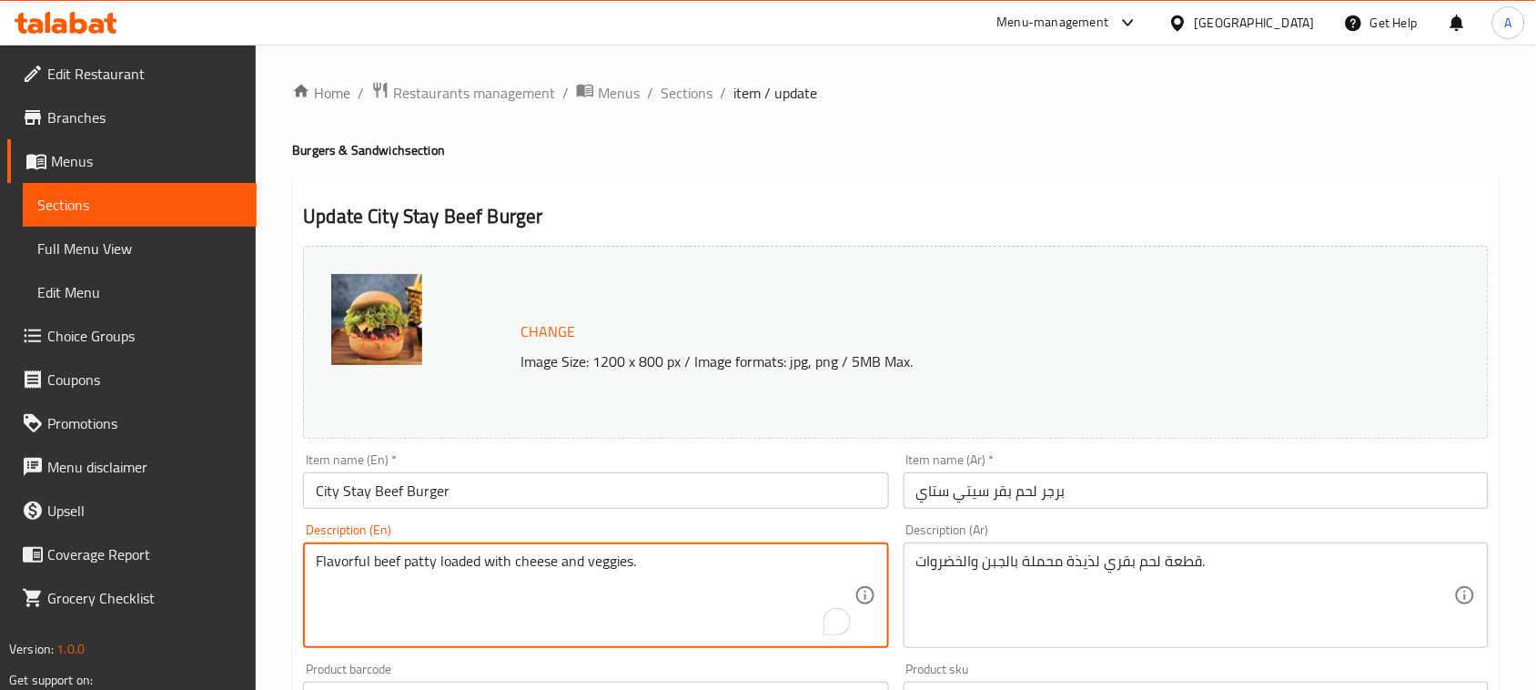
paste textarea "Served with french fries"
type textarea "Flavorful beef [PERSON_NAME] loaded with cheese and veggies. Served with french…"
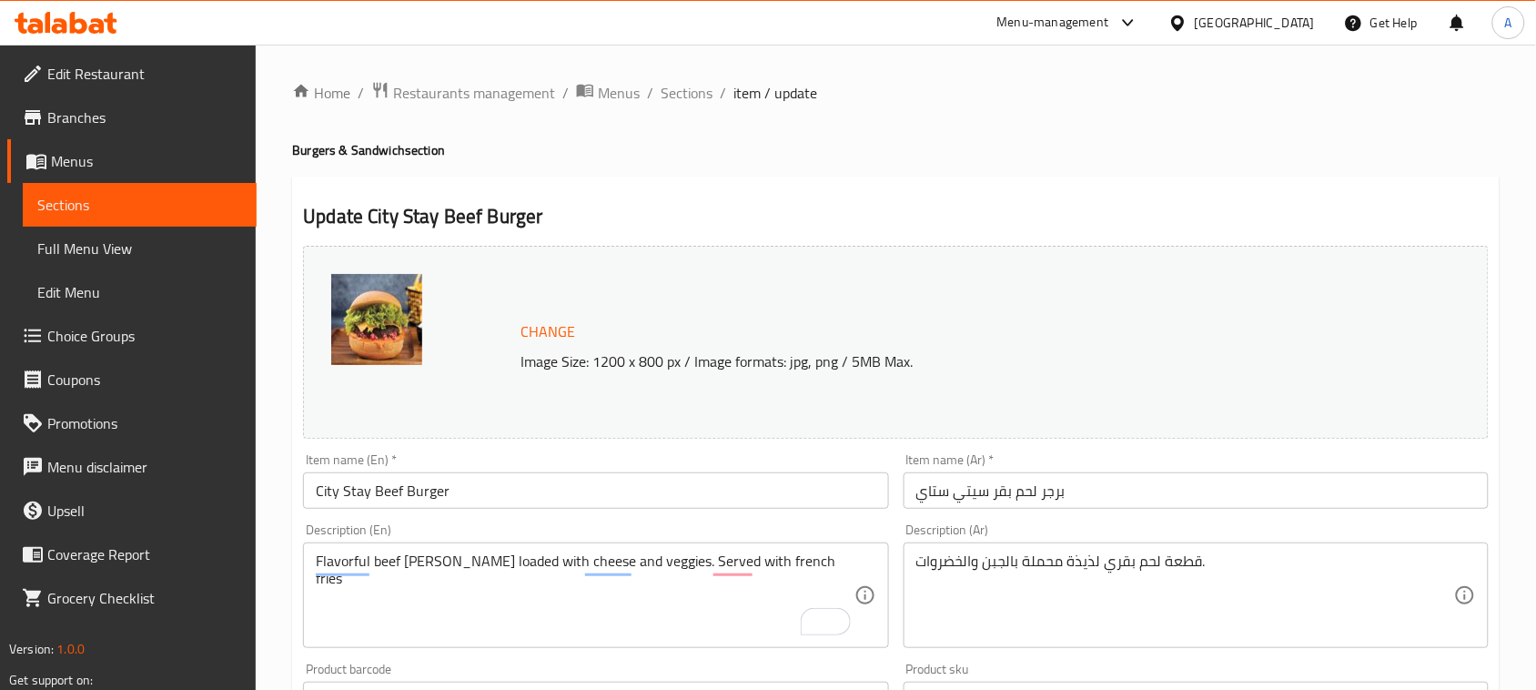
click at [1178, 550] on div "قطعة لحم بقري لذيذة محملة بالجبن والخضروات. Description (Ar)" at bounding box center [1195, 595] width 585 height 106
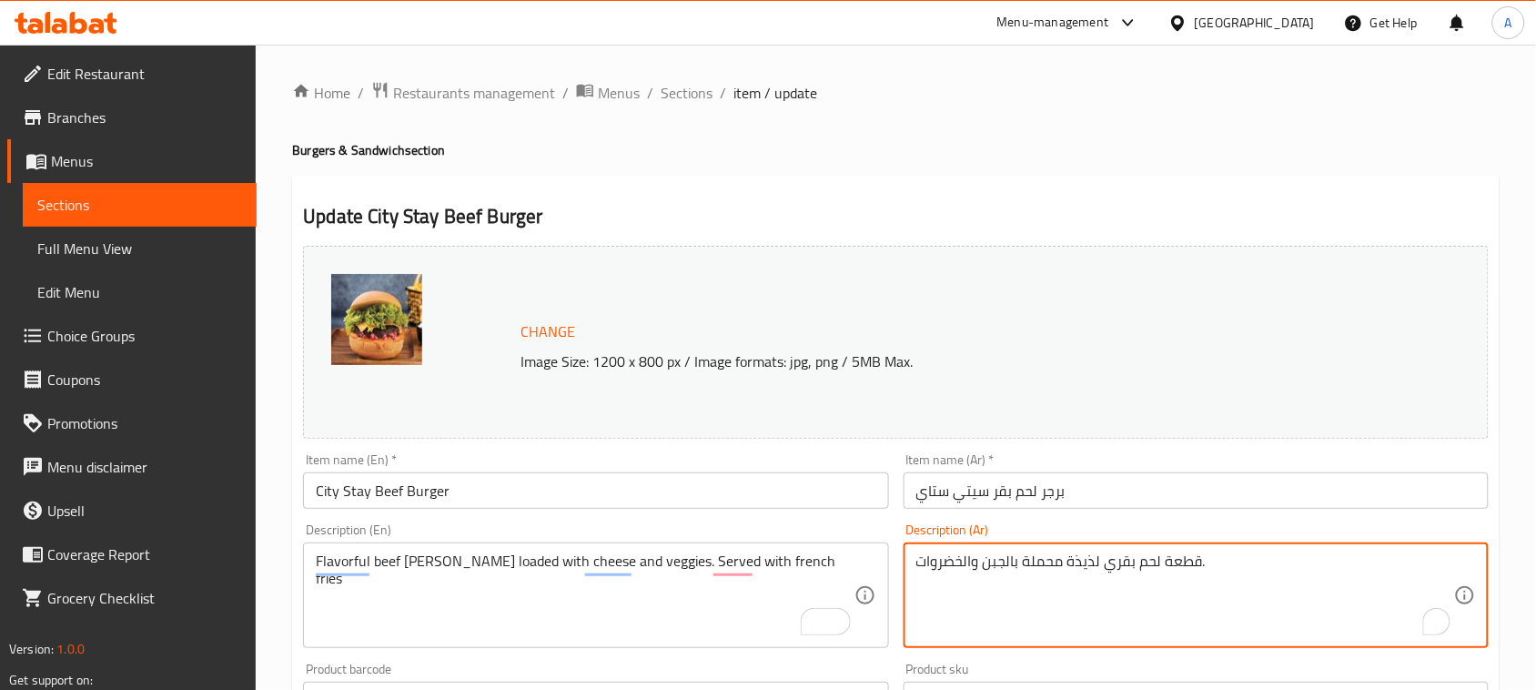
click at [1174, 556] on textarea "قطعة لحم بقري لذيذة محملة بالجبن والخضروات." at bounding box center [1185, 595] width 538 height 86
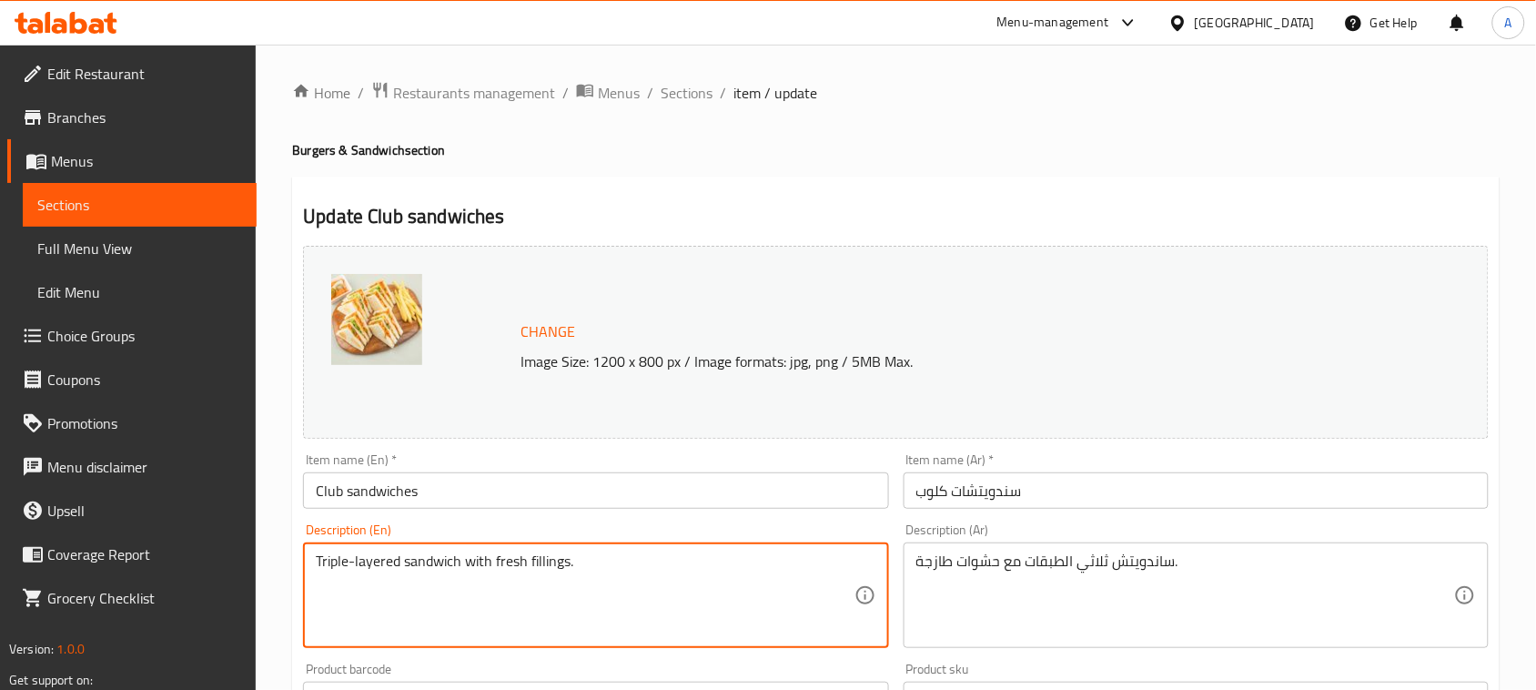
paste textarea "Served with french fries"
type textarea "Triple-layered sandwich with fresh fillings. Served with french fries"
